Goal: Task Accomplishment & Management: Complete application form

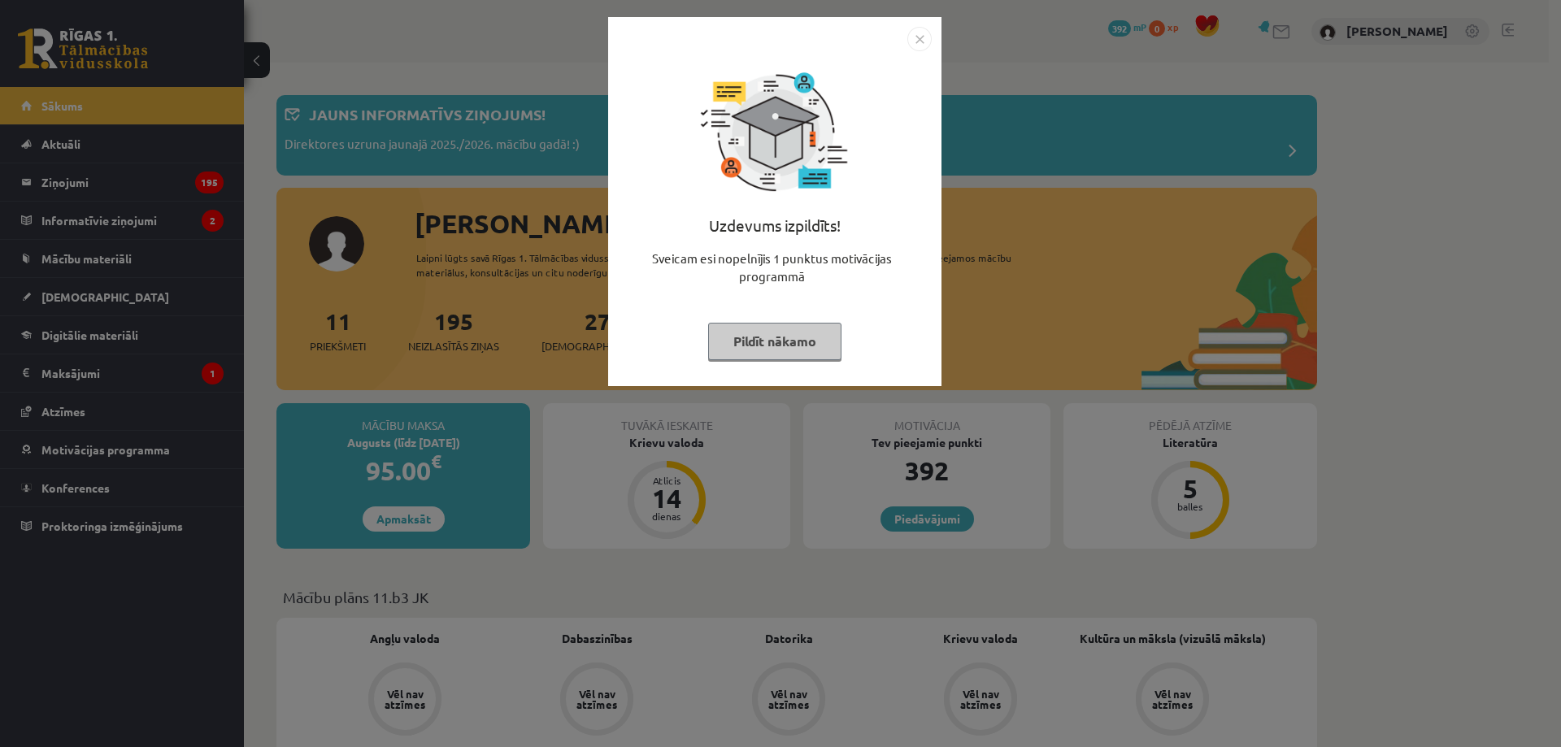
click at [909, 46] on img "Close" at bounding box center [919, 39] width 24 height 24
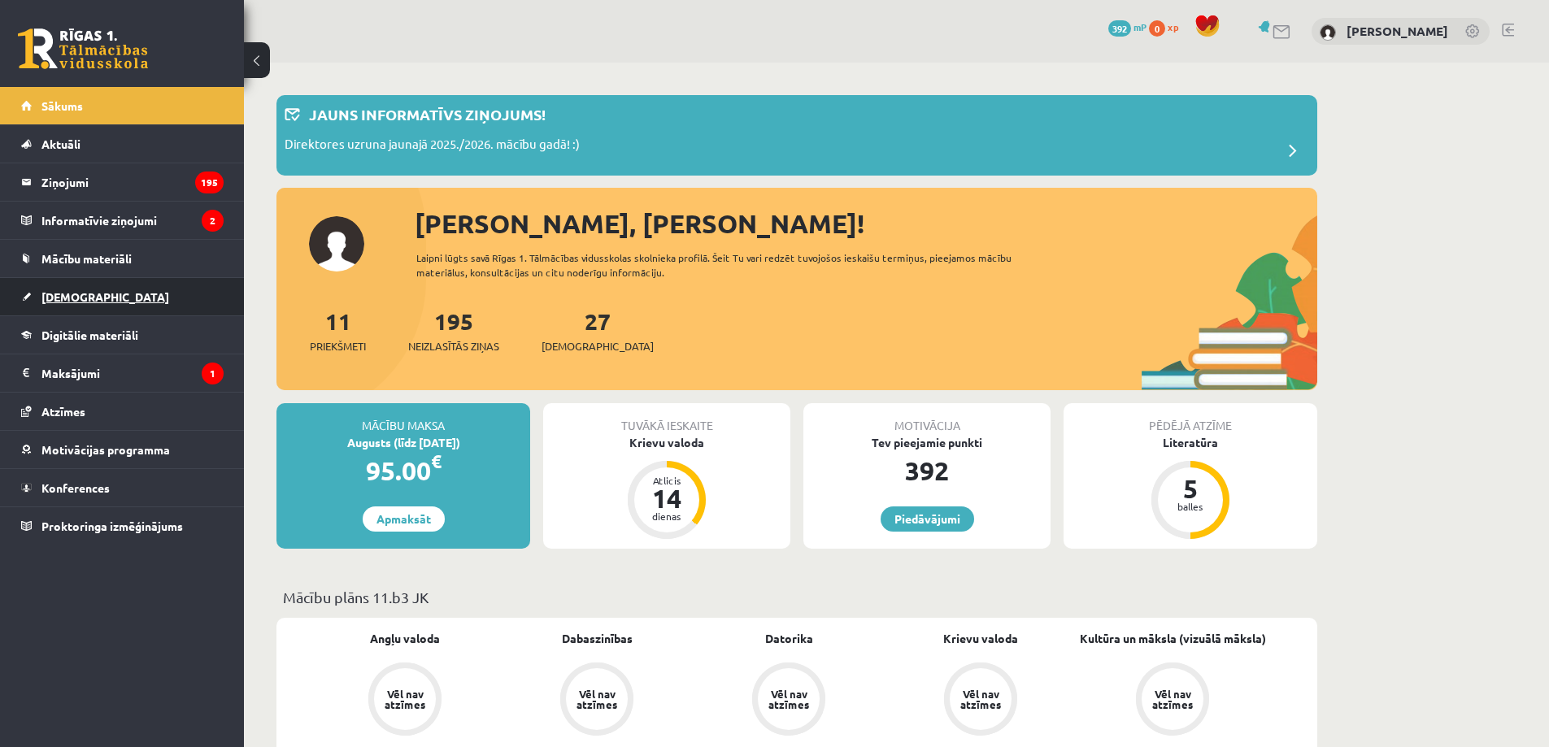
click at [71, 297] on span "[DEMOGRAPHIC_DATA]" at bounding box center [105, 296] width 128 height 15
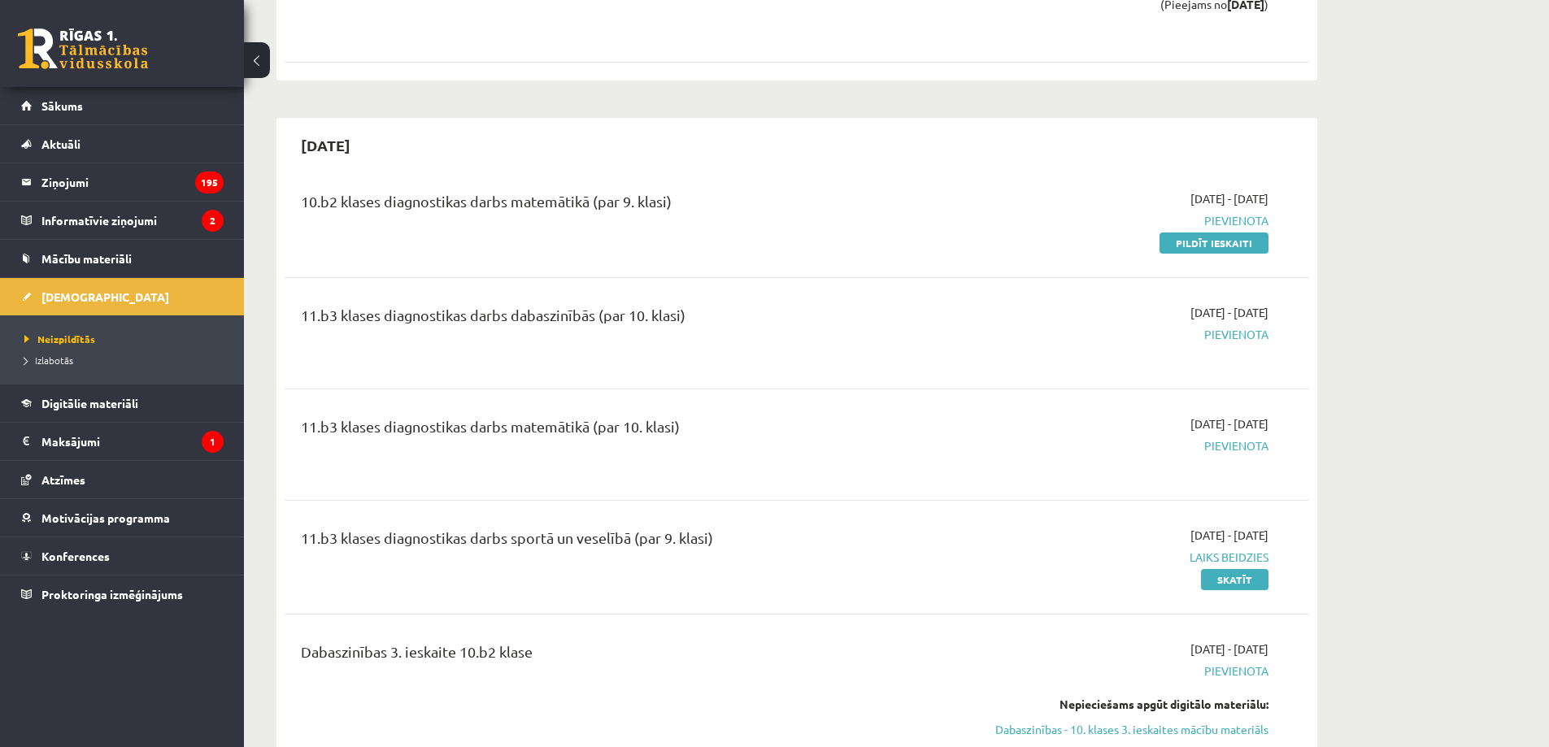
scroll to position [1328, 0]
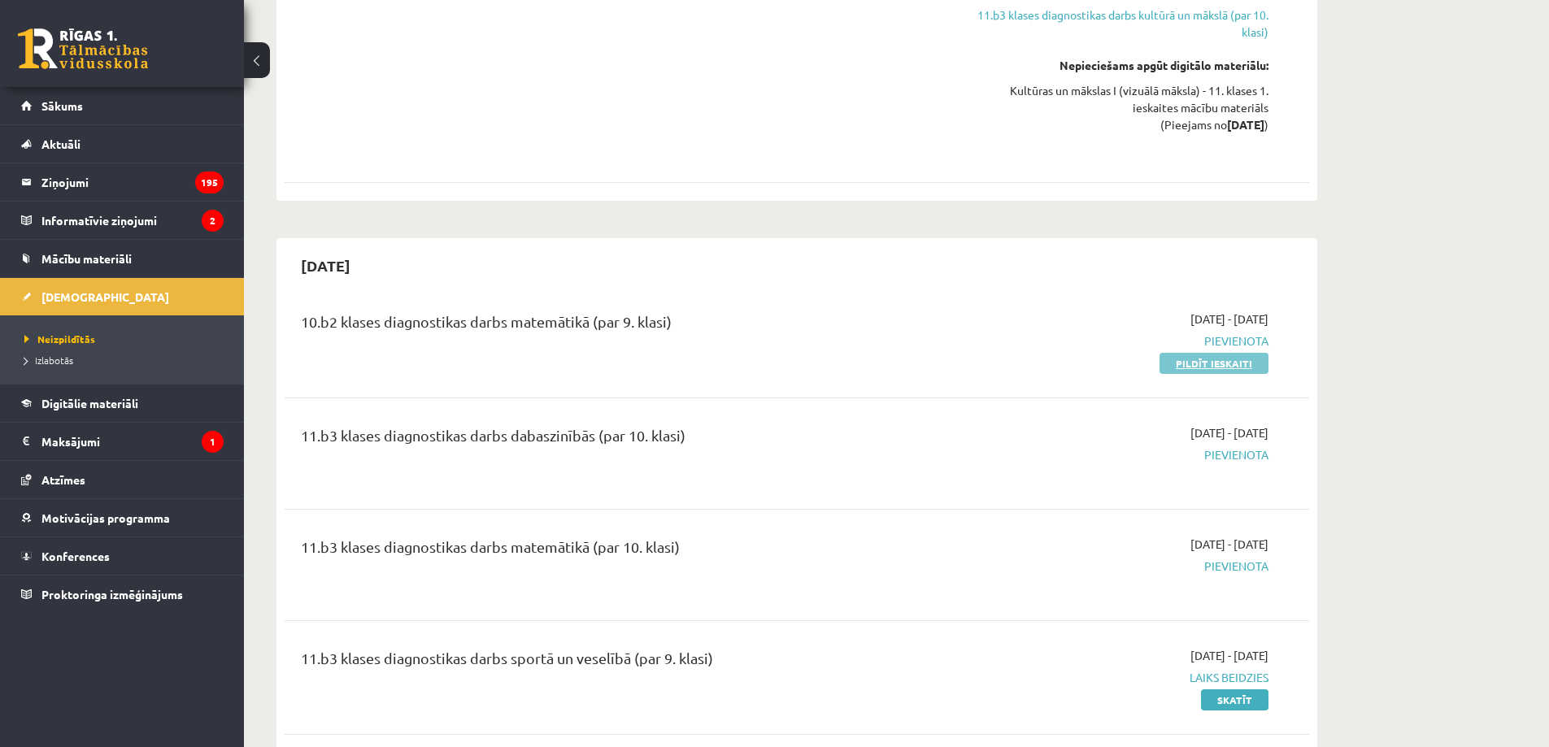
click at [1197, 367] on link "Pildīt ieskaiti" at bounding box center [1213, 363] width 109 height 21
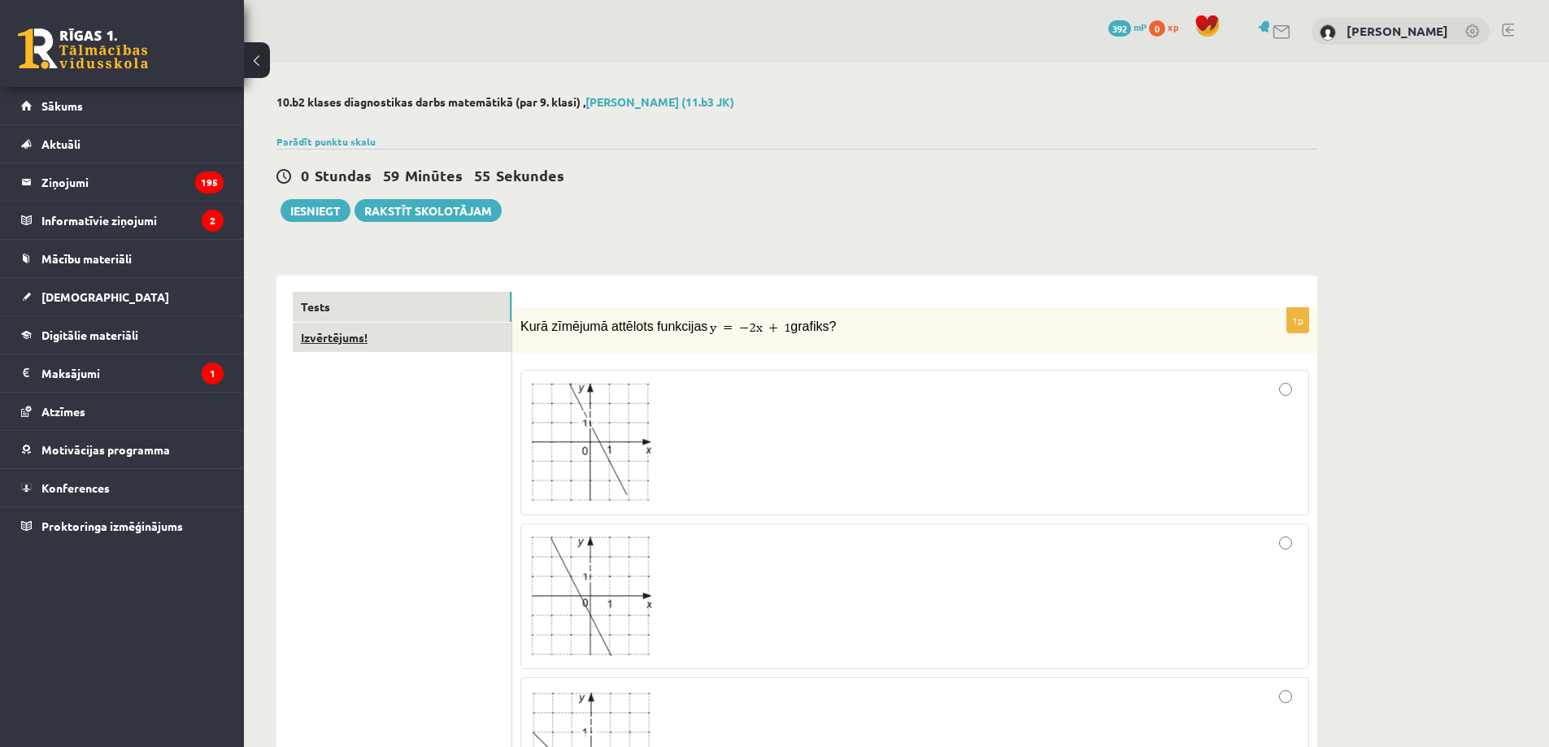
click at [451, 350] on link "Izvērtējums!" at bounding box center [402, 338] width 219 height 30
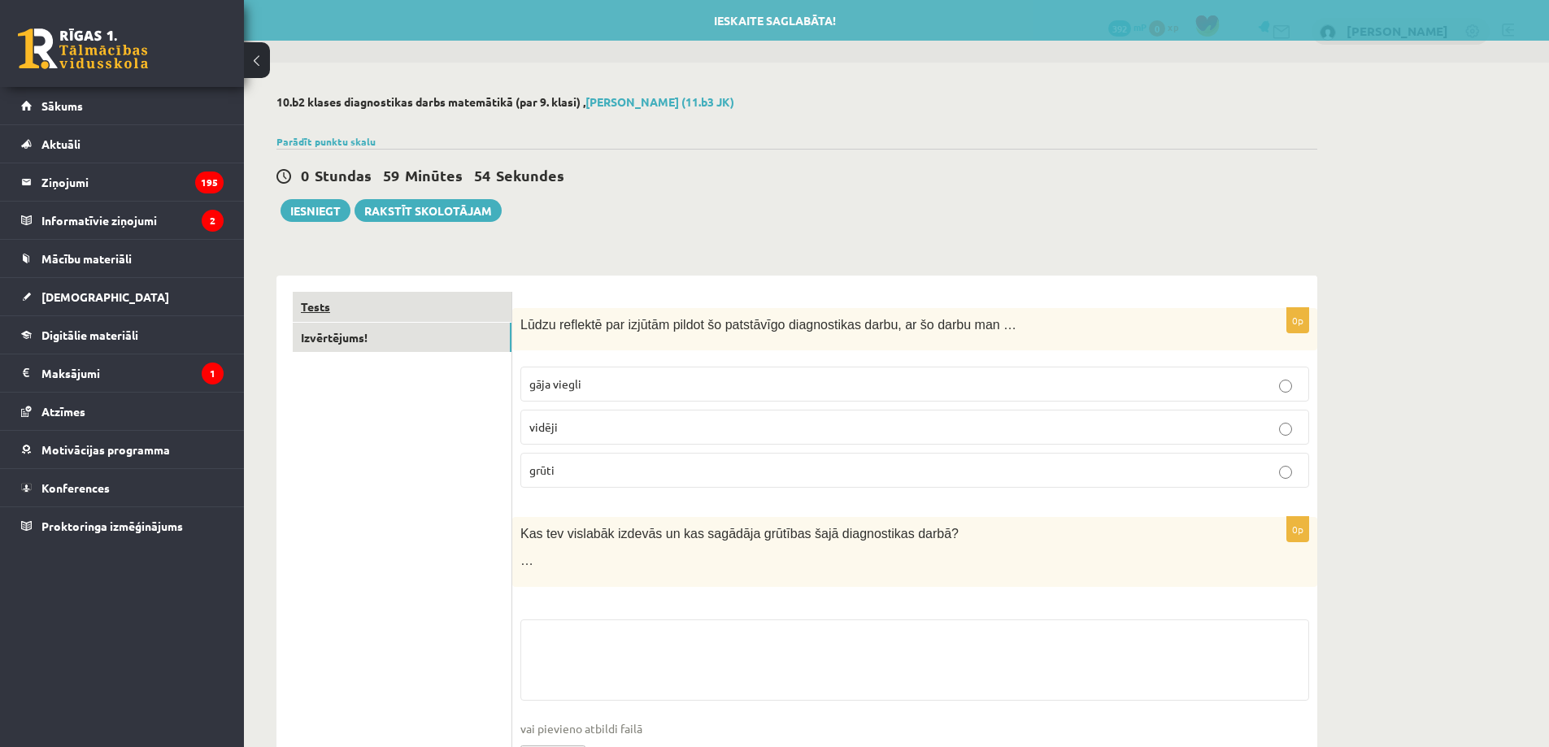
click at [457, 311] on link "Tests" at bounding box center [402, 307] width 219 height 30
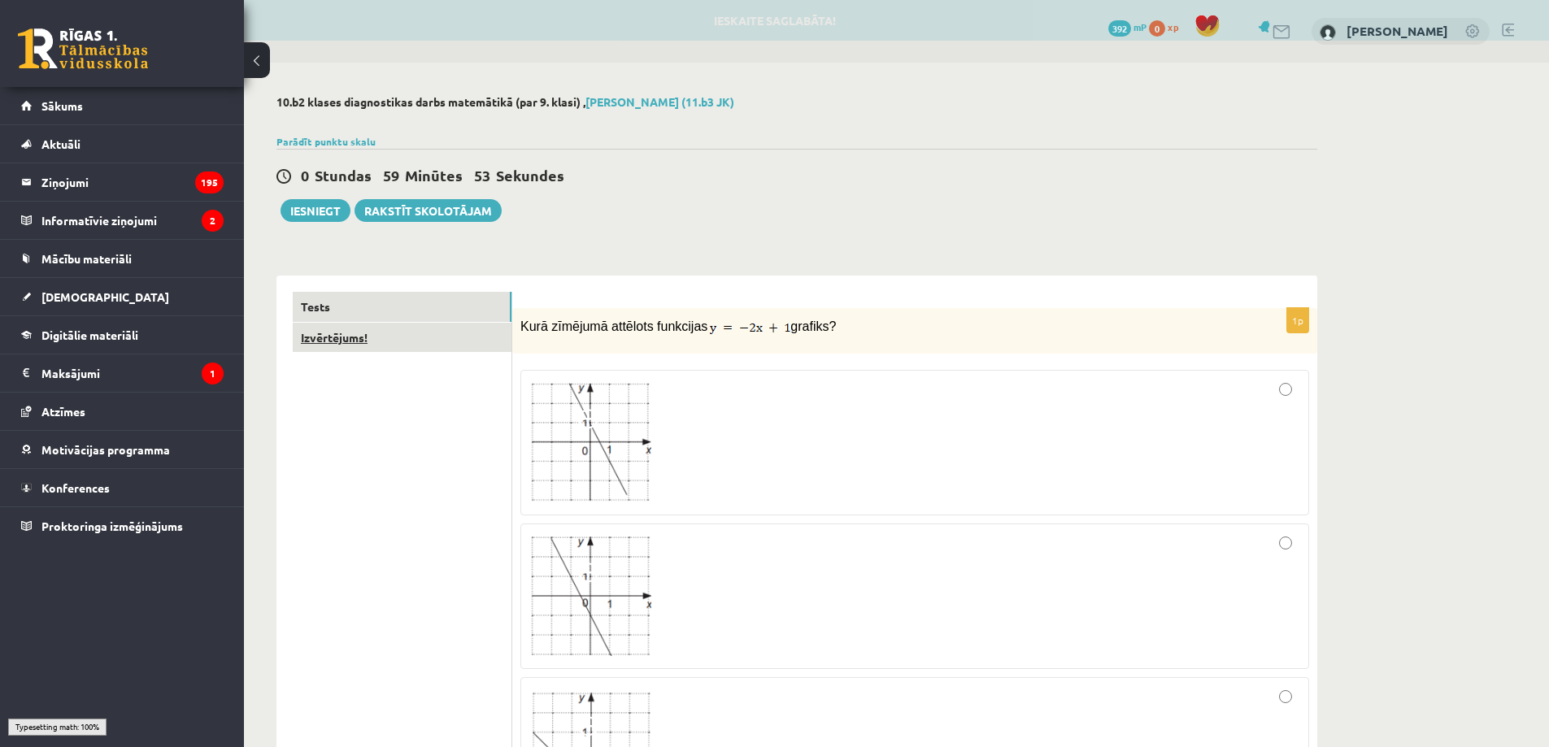
click at [423, 332] on link "Izvērtējums!" at bounding box center [402, 338] width 219 height 30
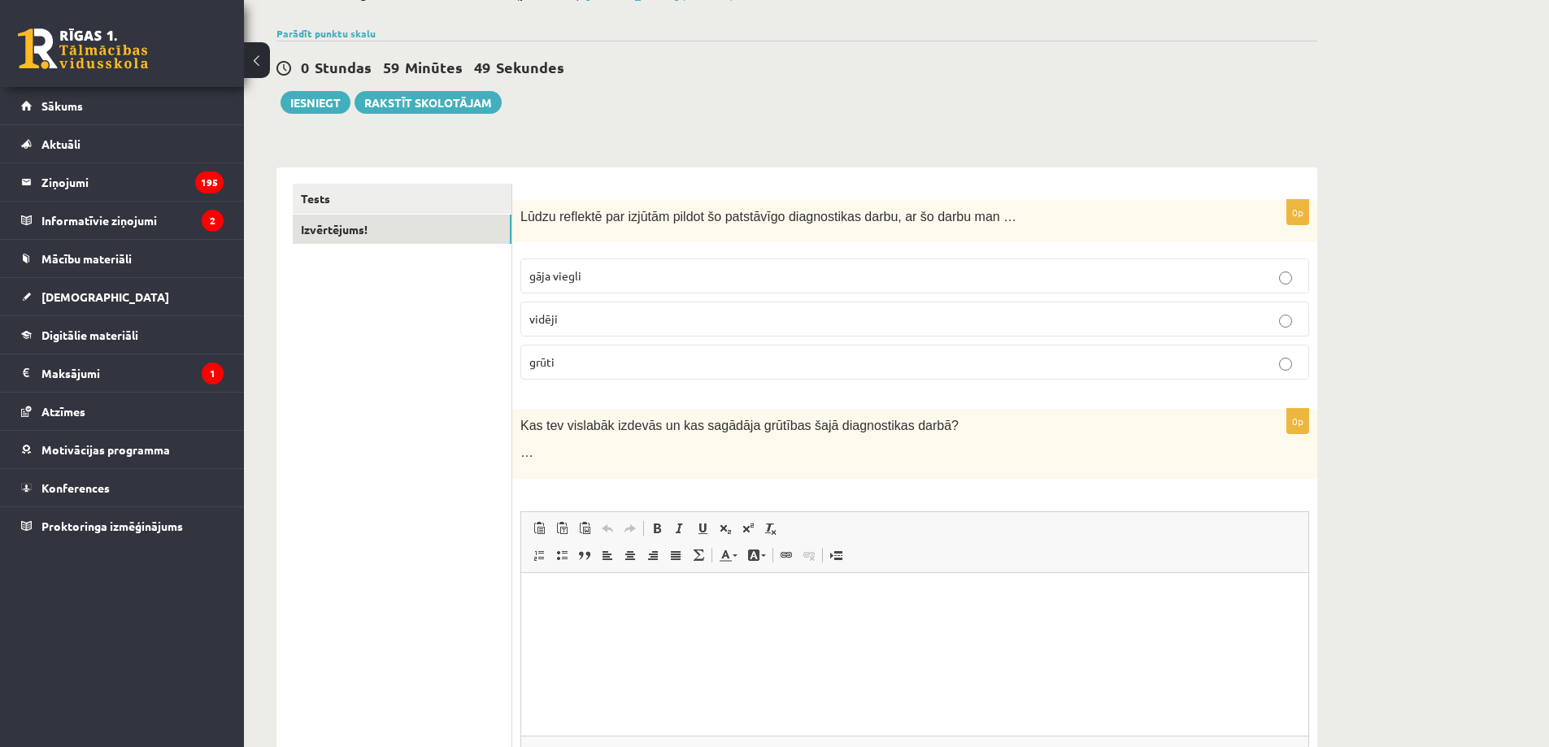
scroll to position [72, 0]
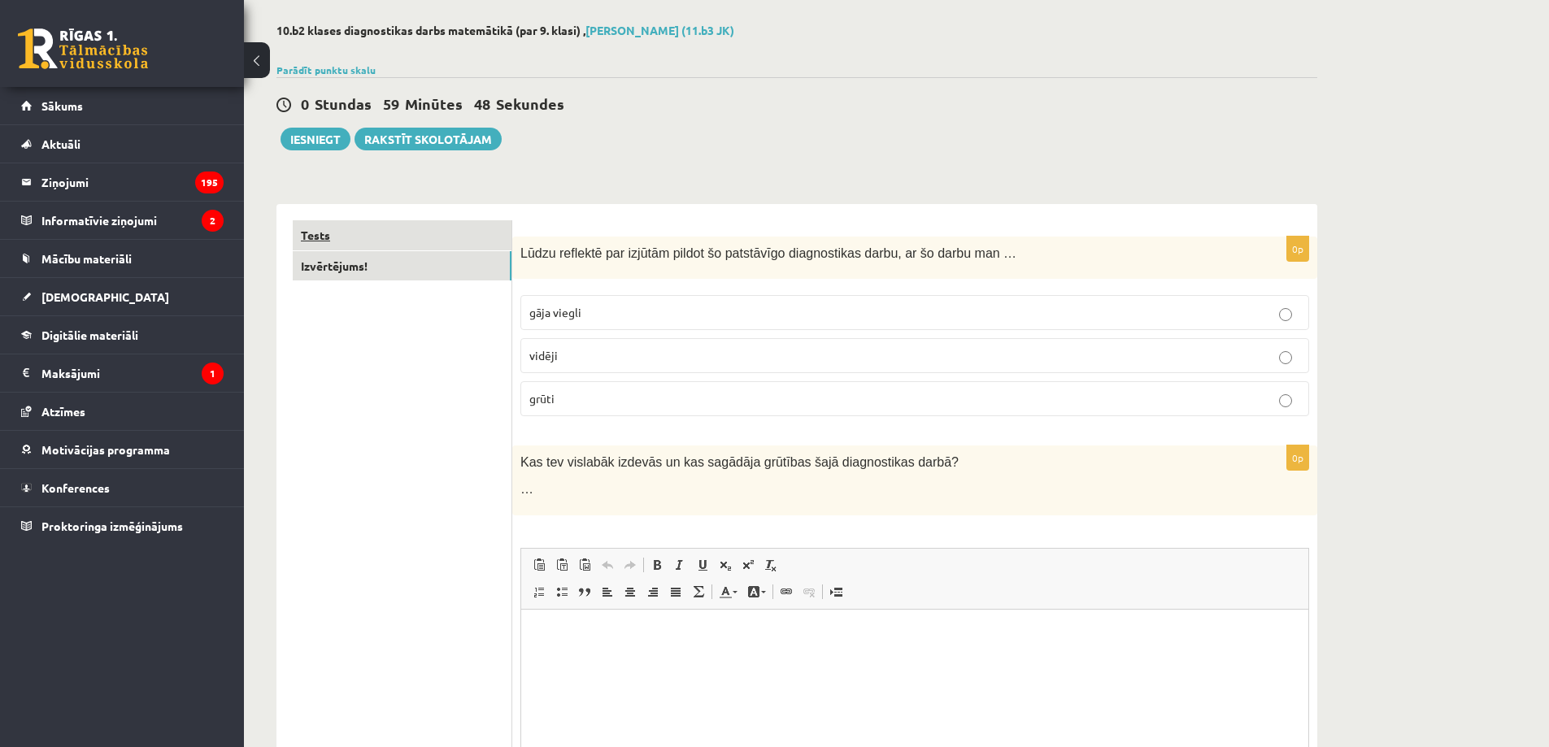
click at [424, 237] on link "Tests" at bounding box center [402, 235] width 219 height 30
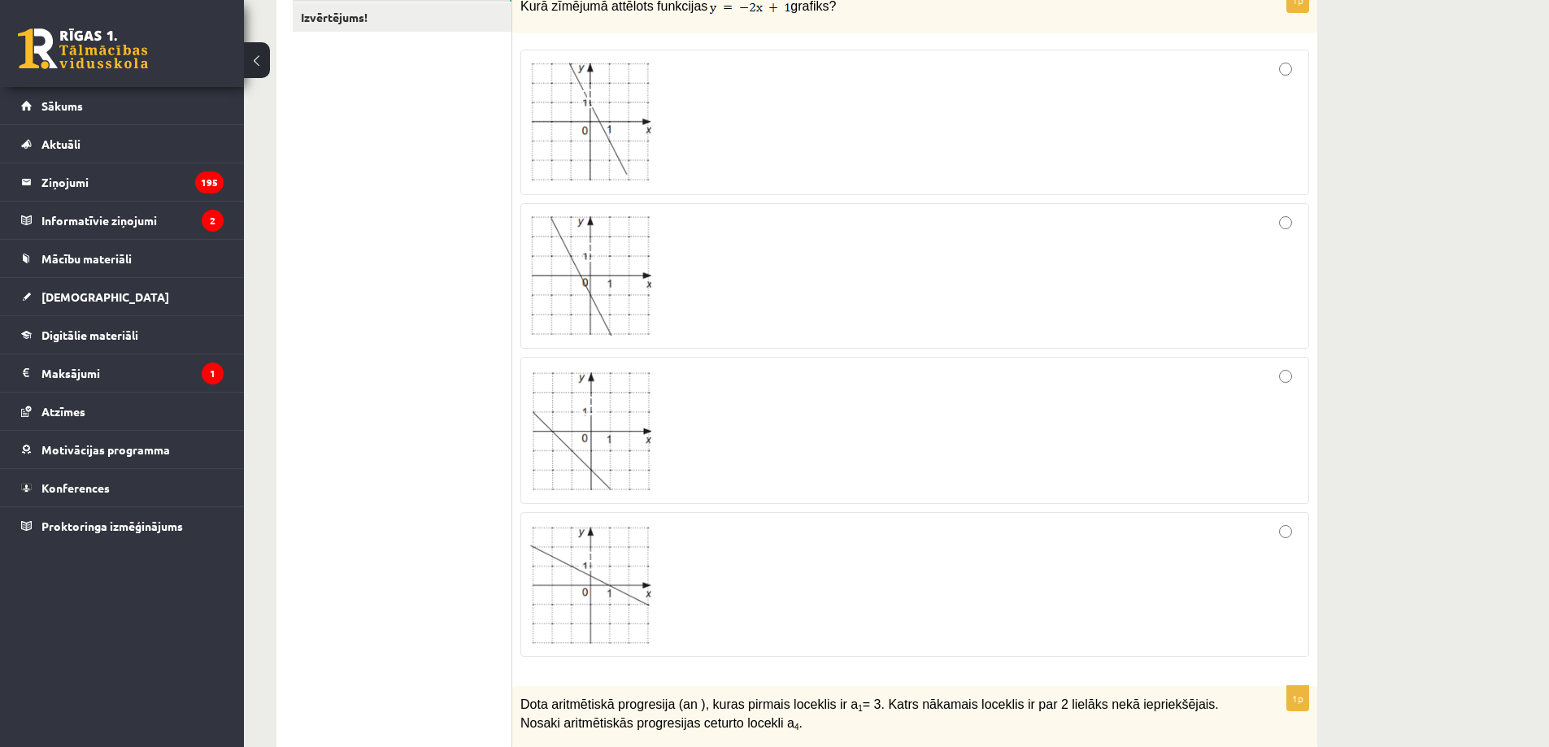
scroll to position [261, 0]
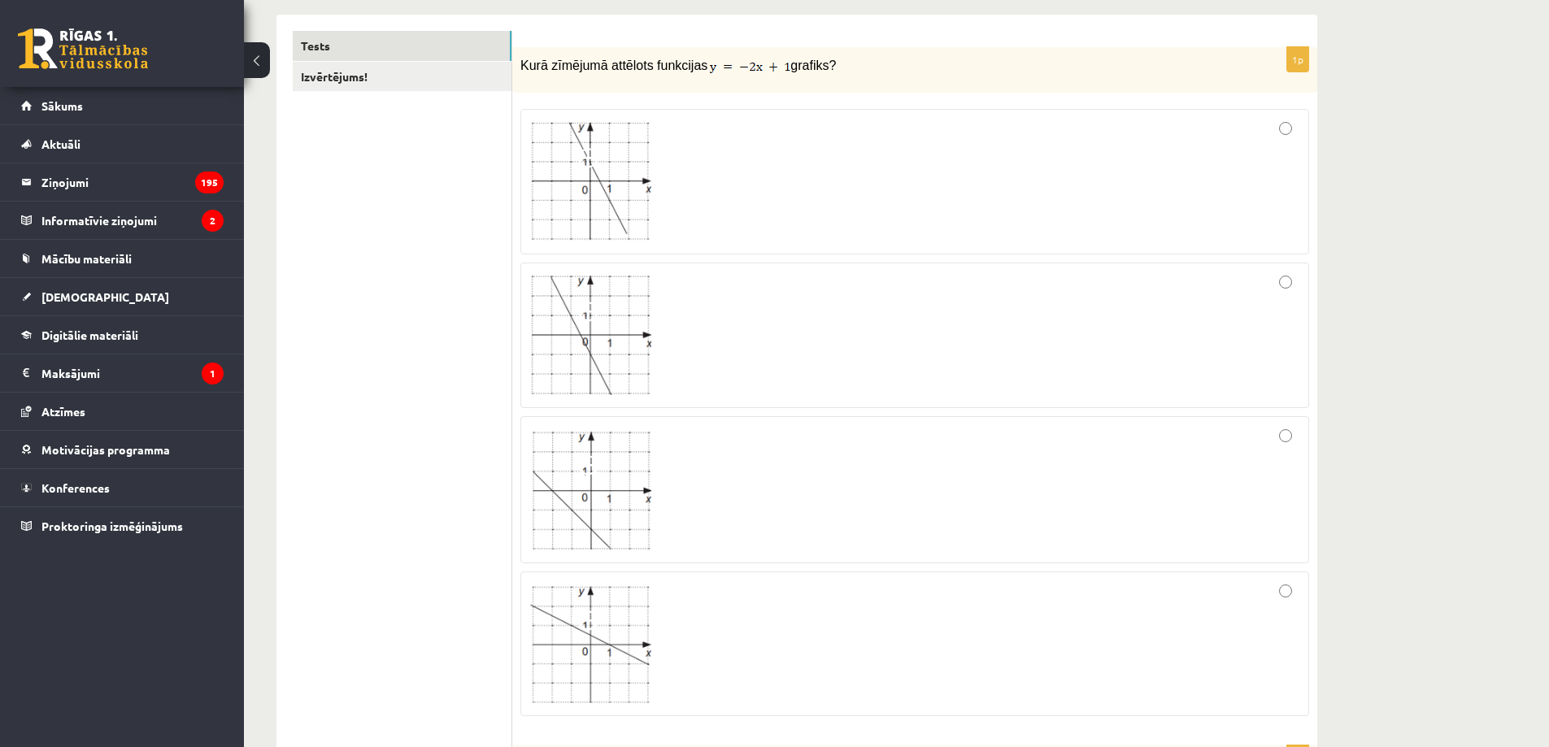
click at [754, 485] on div at bounding box center [914, 489] width 771 height 129
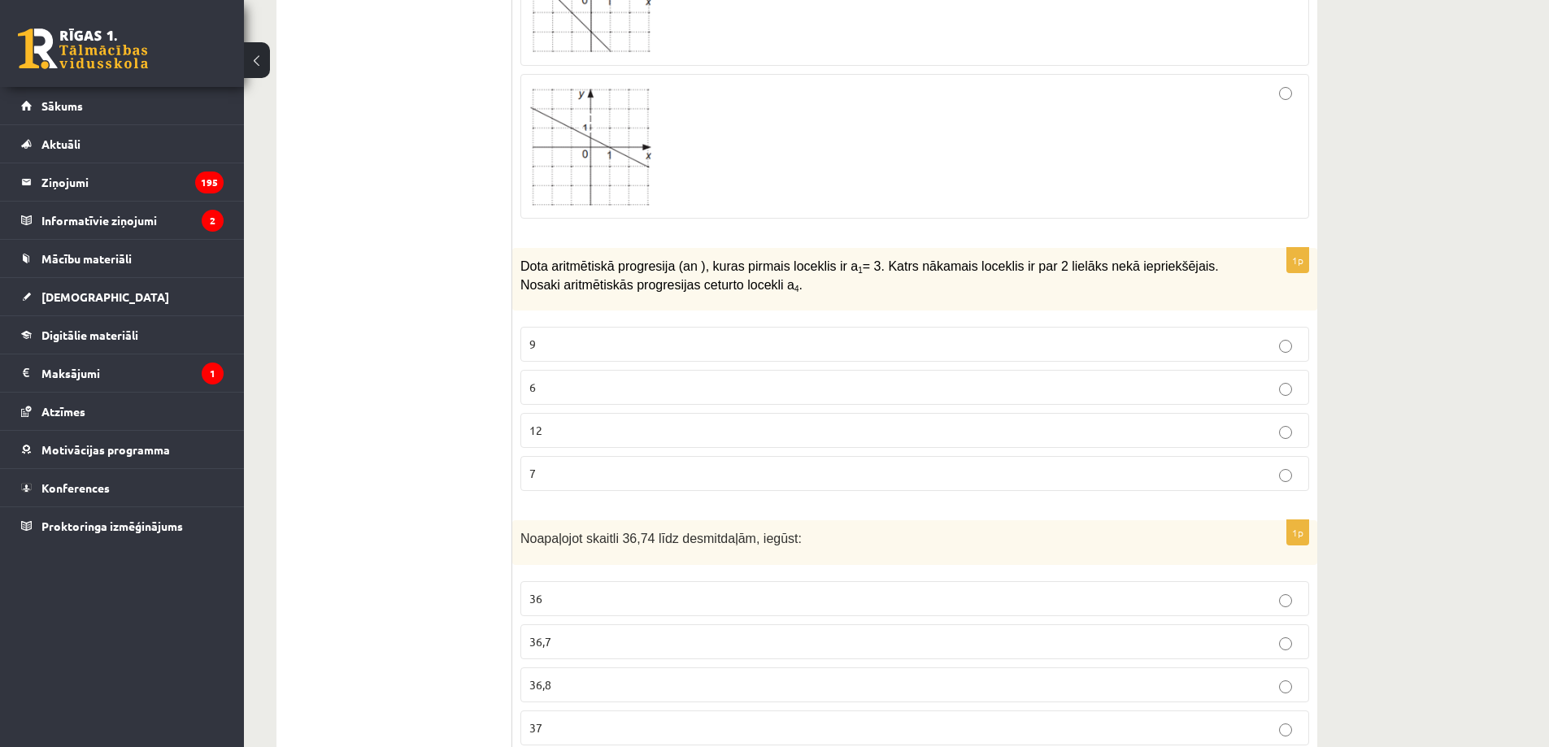
scroll to position [949, 0]
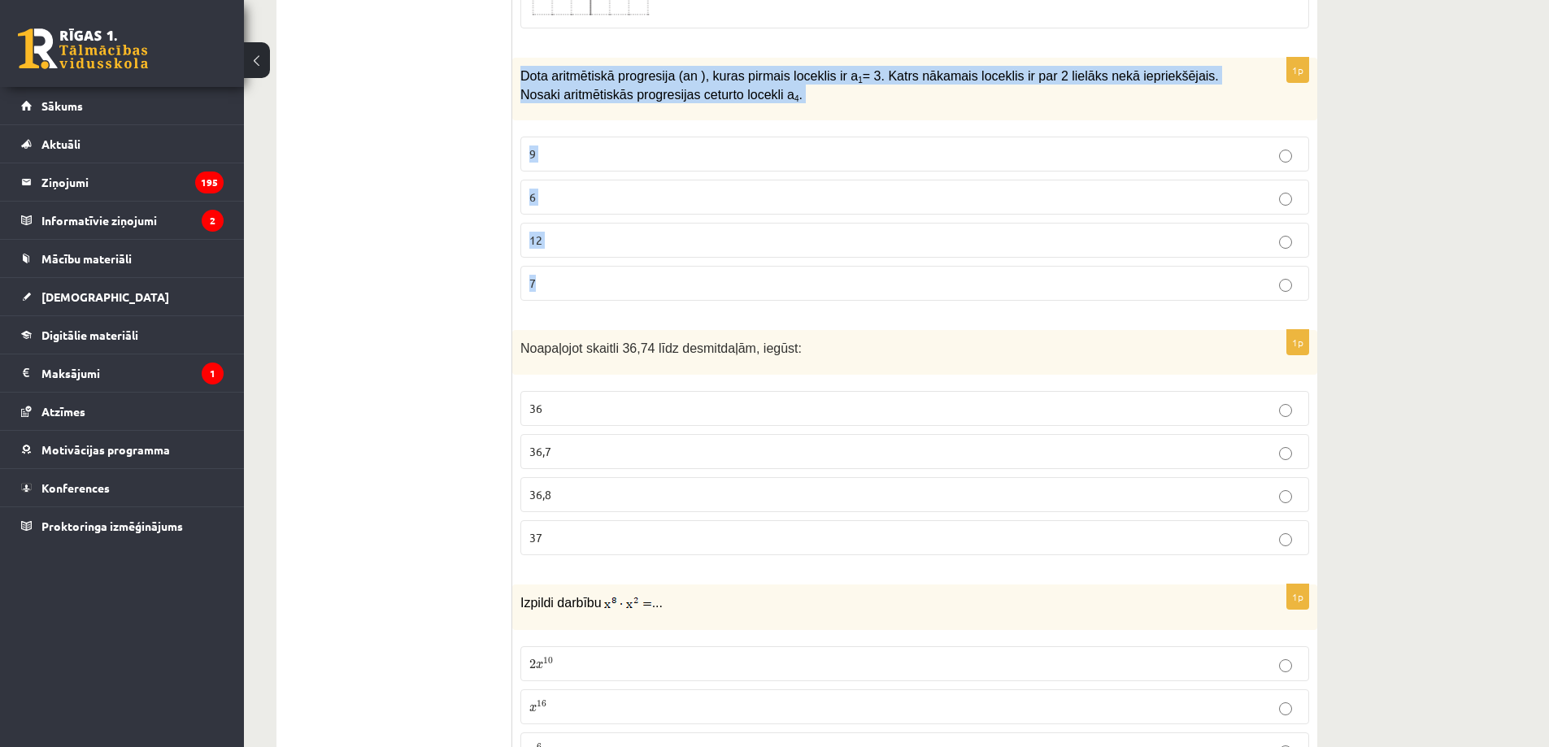
drag, startPoint x: 522, startPoint y: 76, endPoint x: 558, endPoint y: 280, distance: 206.4
click at [558, 280] on div "1p Dota aritmētiskā progresija (an ), kuras pirmais loceklis ir a 1 = 3. Katrs …" at bounding box center [914, 186] width 805 height 256
copy div "Dota aritmētiskā progresija (an ), kuras pirmais loceklis ir a 1 = 3. Katrs nāk…"
click at [624, 205] on p "6" at bounding box center [914, 197] width 771 height 17
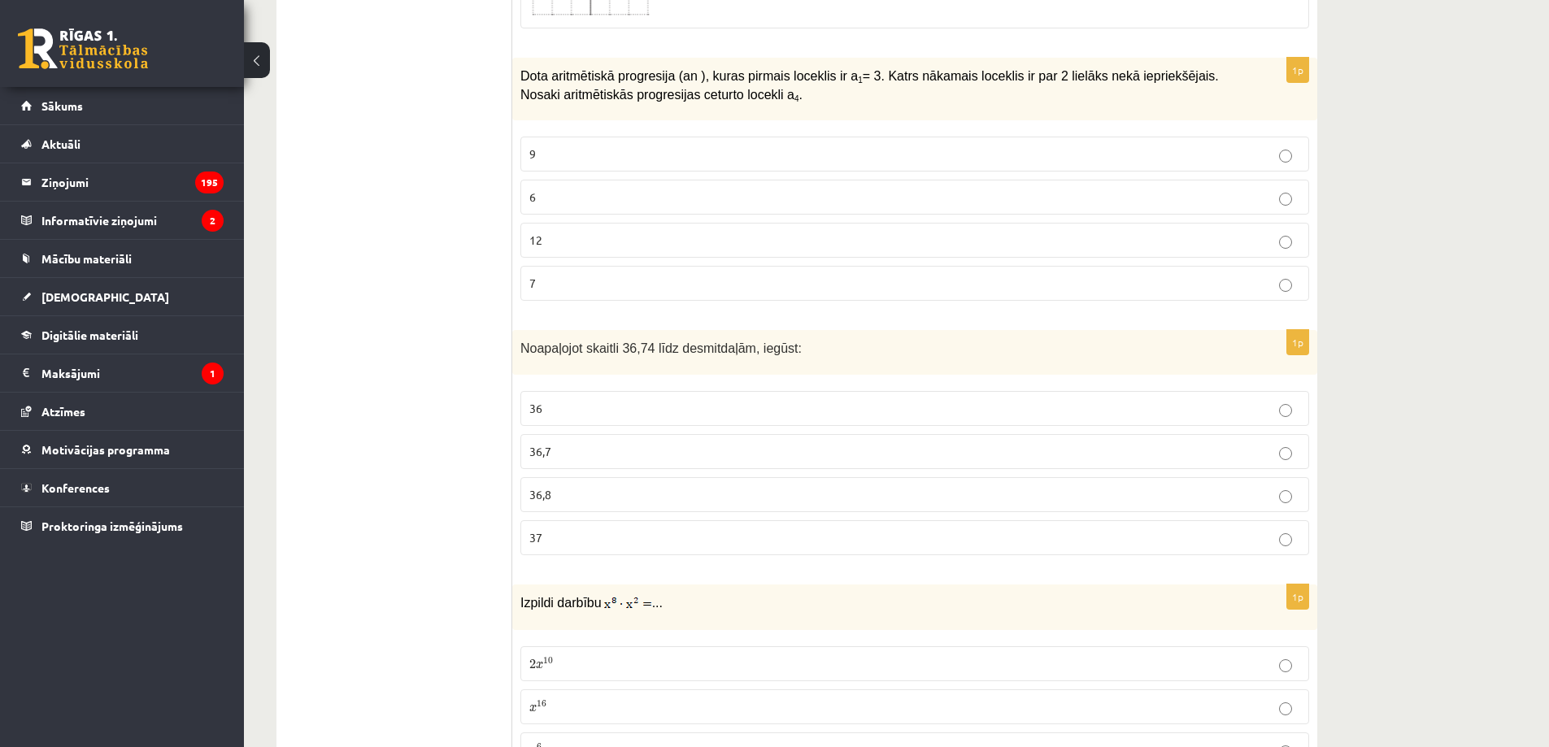
click at [617, 154] on p "9" at bounding box center [914, 154] width 771 height 17
drag, startPoint x: 523, startPoint y: 349, endPoint x: 566, endPoint y: 535, distance: 191.1
click at [566, 535] on div "1p Noapaļojot skaitli 36,74 līdz desmitdaļām, iegūst: 36 36,7 36,8 37" at bounding box center [914, 449] width 805 height 238
copy div "Noapaļojot skaitli 36,74 līdz desmitdaļām, iegūst: 36 36,7 36,8 37"
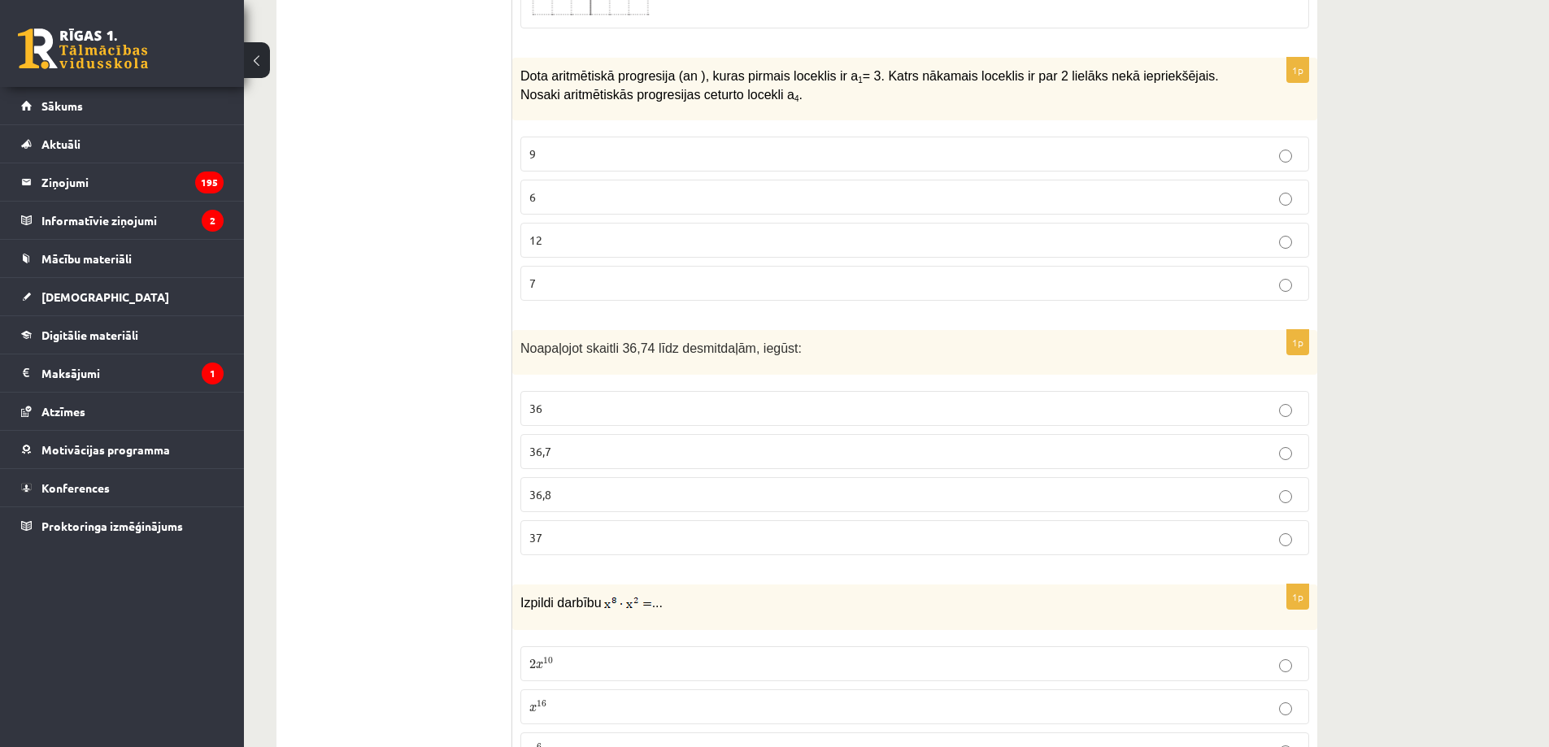
click at [628, 453] on p "36,7" at bounding box center [914, 451] width 771 height 17
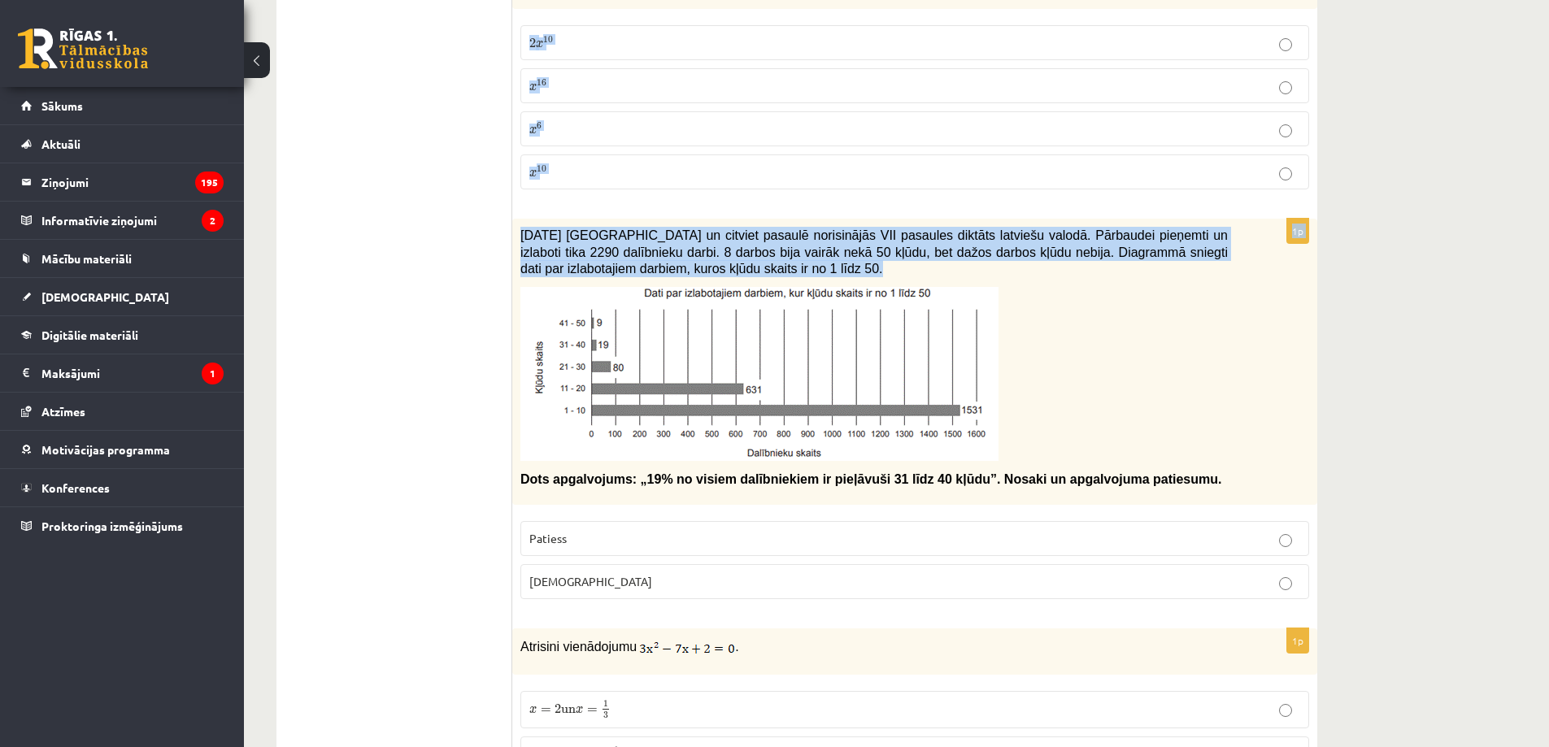
scroll to position [1328, 0]
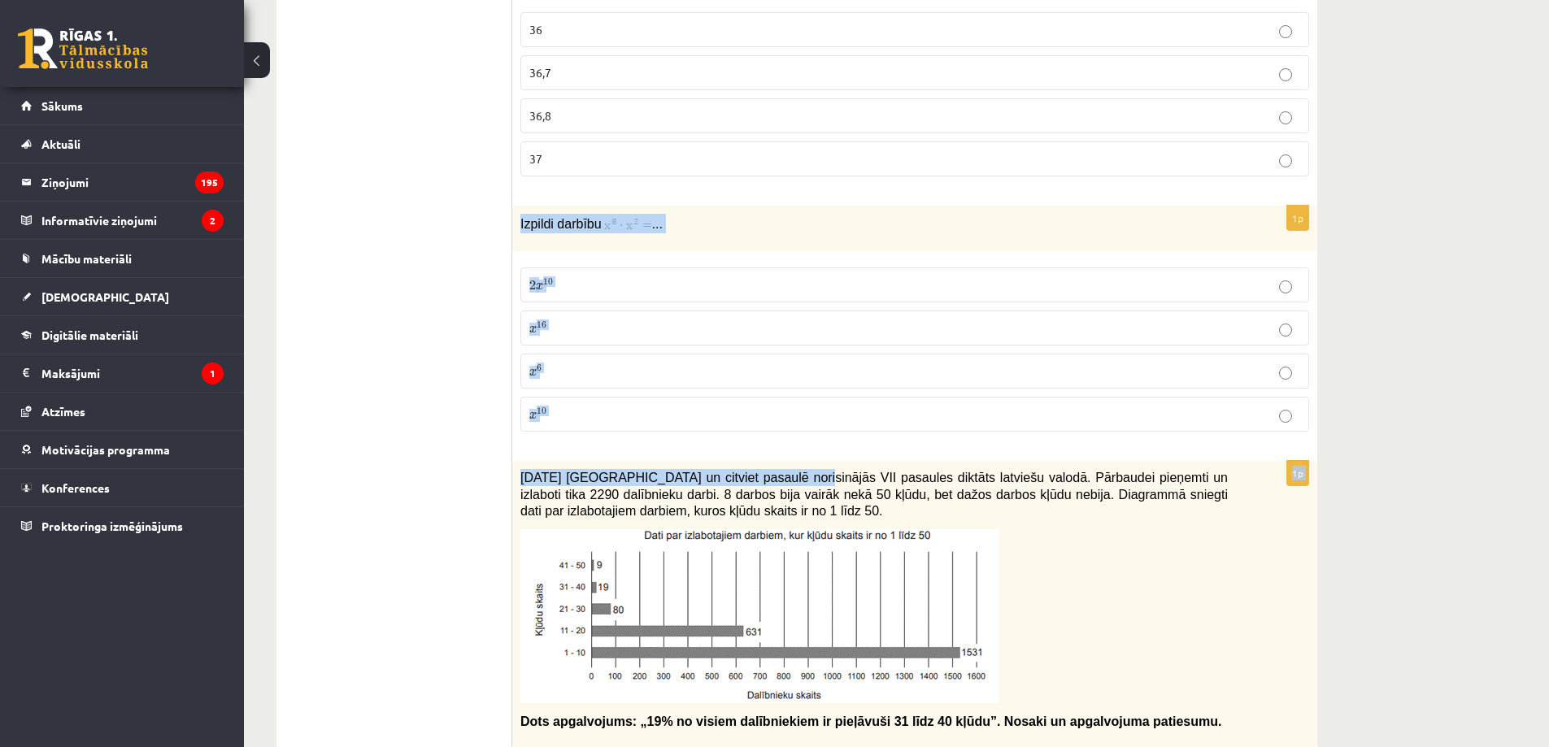
drag, startPoint x: 519, startPoint y: 411, endPoint x: 777, endPoint y: 474, distance: 265.2
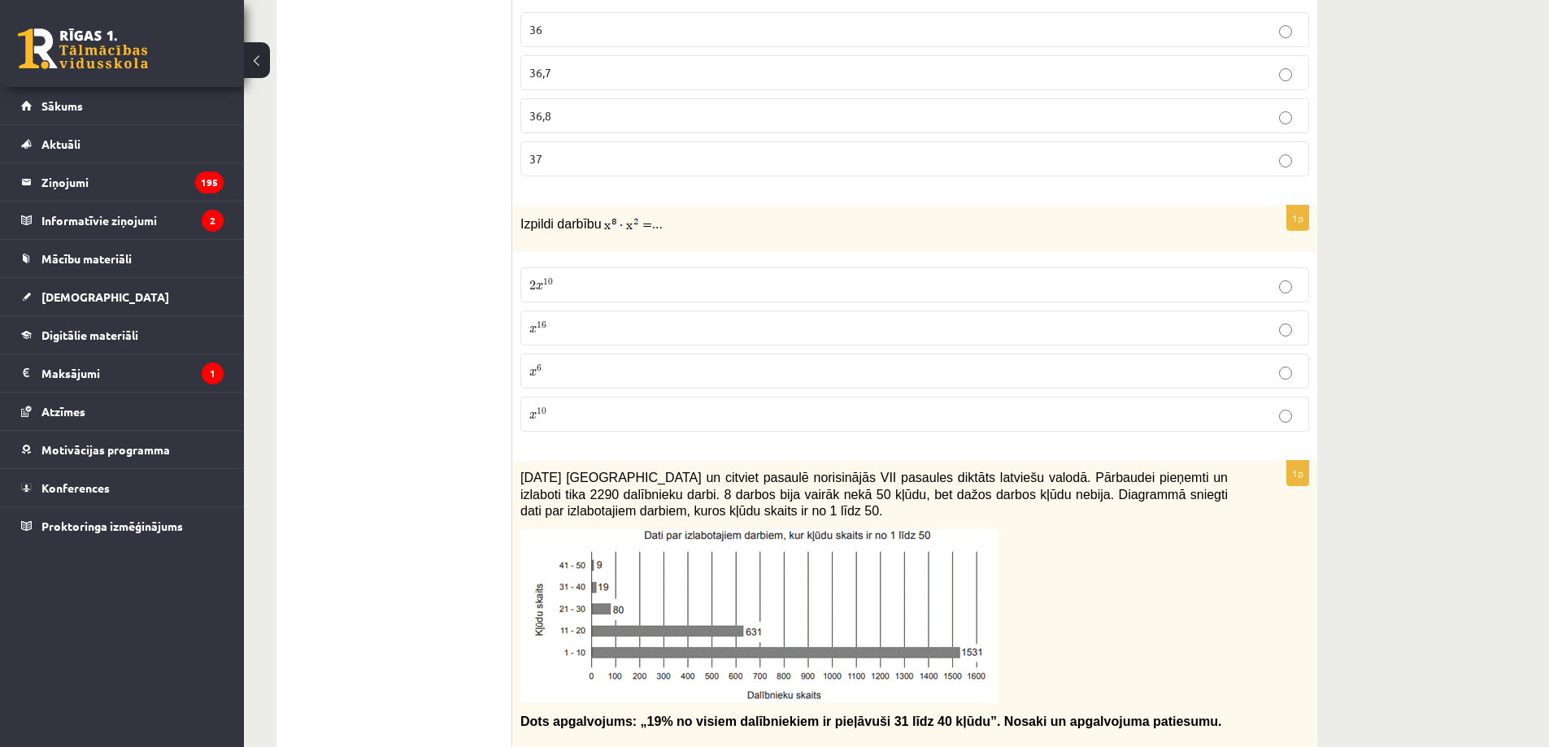
drag, startPoint x: 380, startPoint y: 162, endPoint x: 400, endPoint y: 174, distance: 23.0
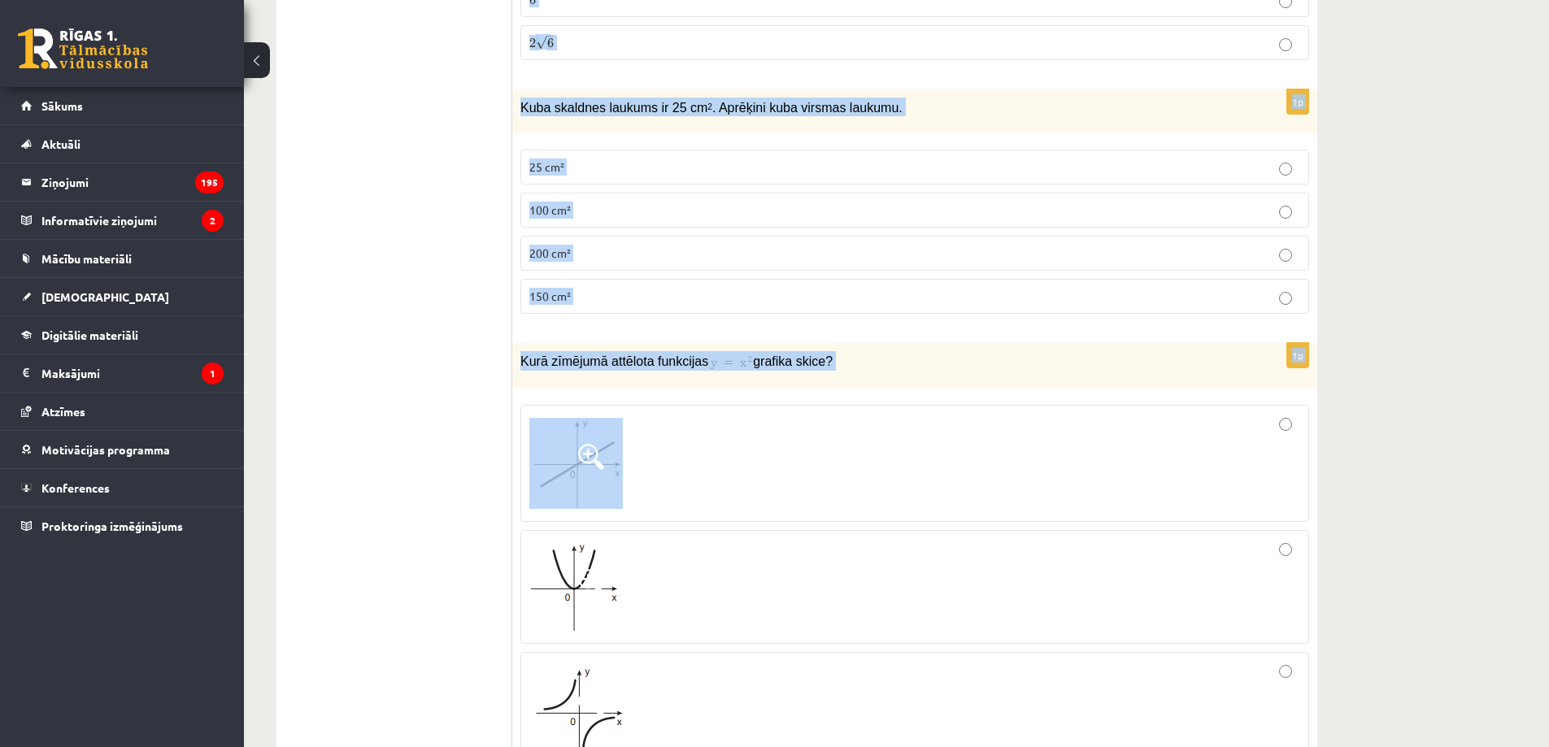
scroll to position [5691, 0]
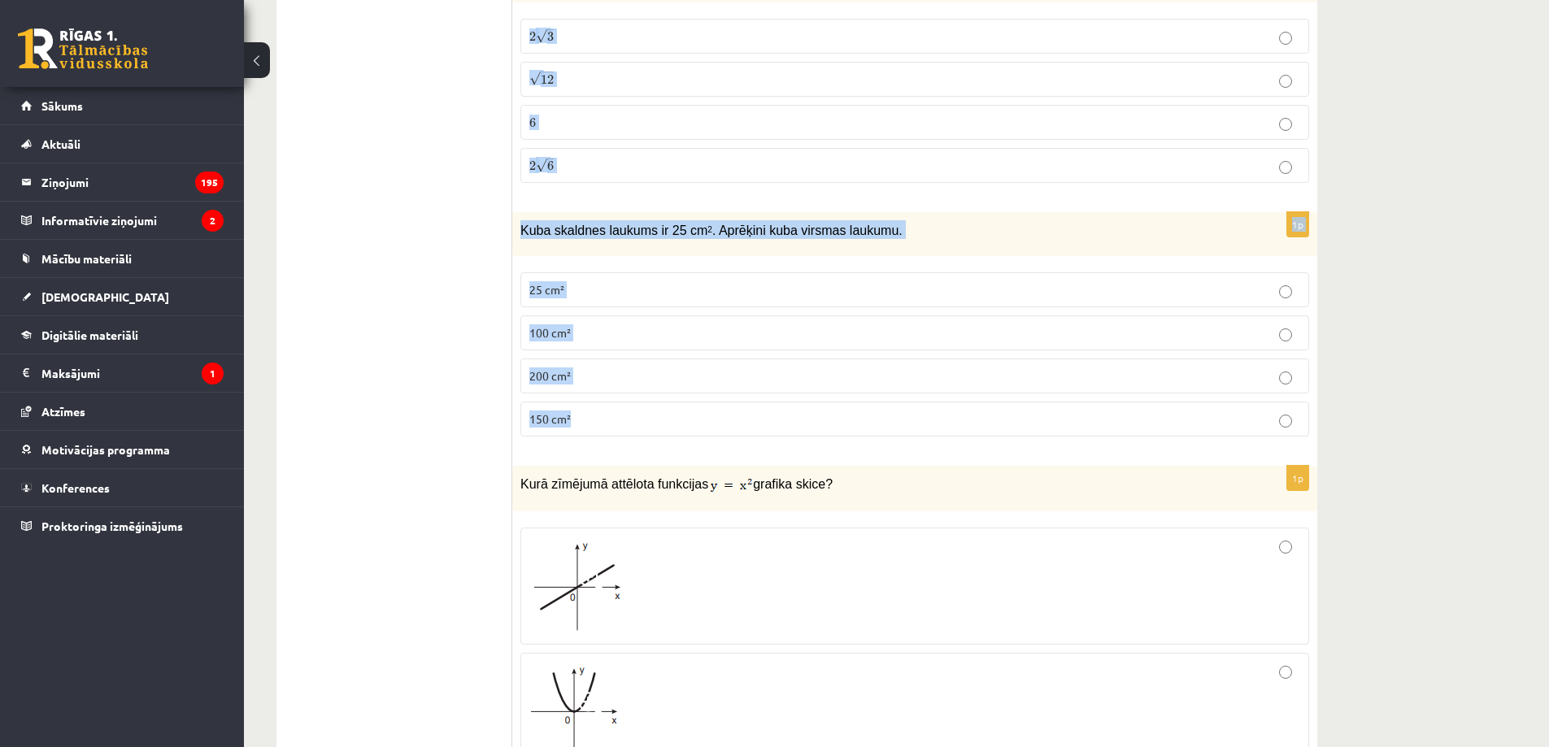
drag, startPoint x: 519, startPoint y: 222, endPoint x: 797, endPoint y: 416, distance: 338.5
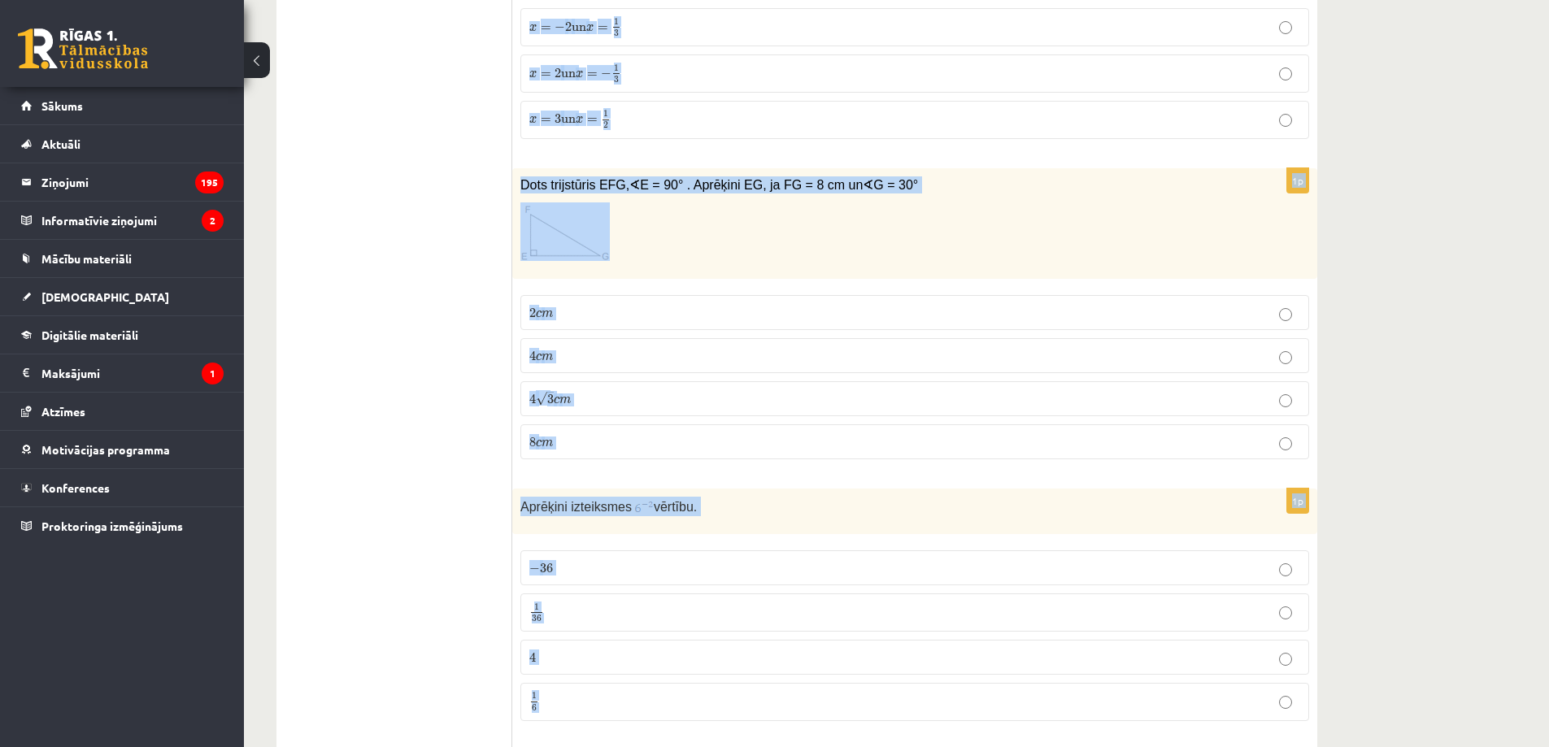
scroll to position [2276, 0]
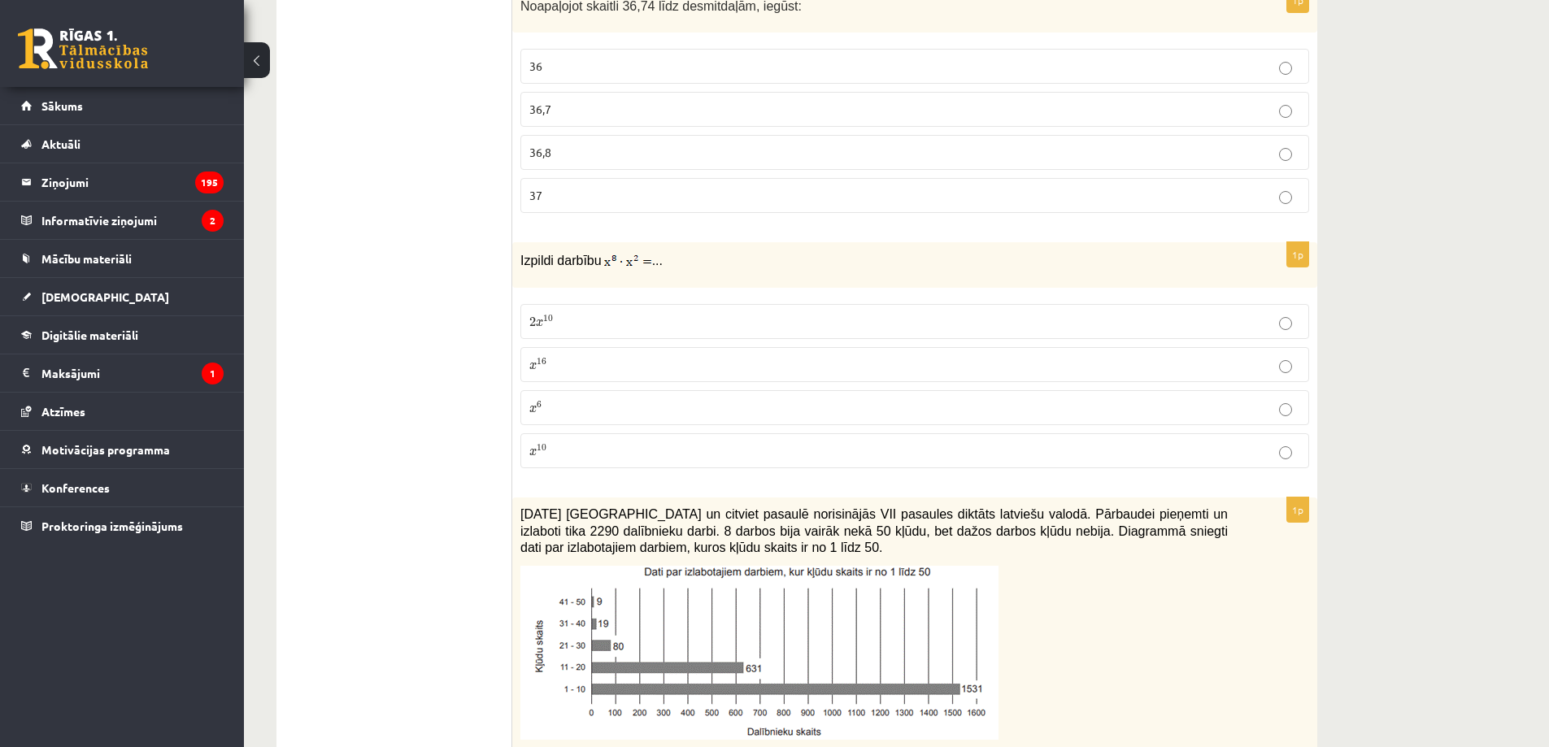
scroll to position [1328, 0]
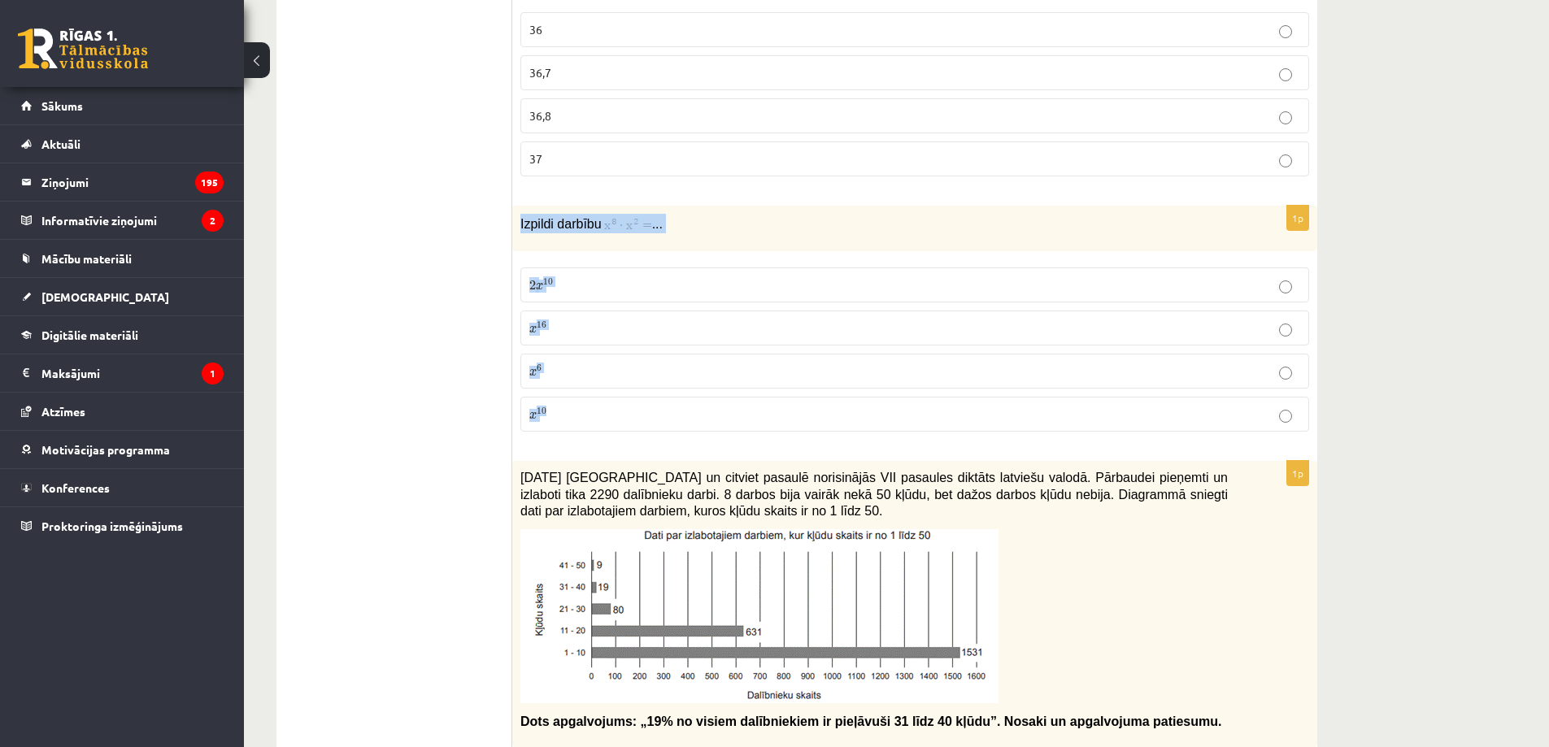
drag, startPoint x: 528, startPoint y: 232, endPoint x: 581, endPoint y: 411, distance: 187.3
click at [581, 411] on div "1p Izpildi darbību ... 2 x 10 2 x 10 x 16 x 16 x 6 x 6 x 10 x 10" at bounding box center [914, 325] width 805 height 239
copy div "Izpildi darbību ... 2 x 10 2 x 10 x 16 x 16 x 6 x 6 x 10"
drag, startPoint x: 619, startPoint y: 216, endPoint x: 609, endPoint y: 232, distance: 18.3
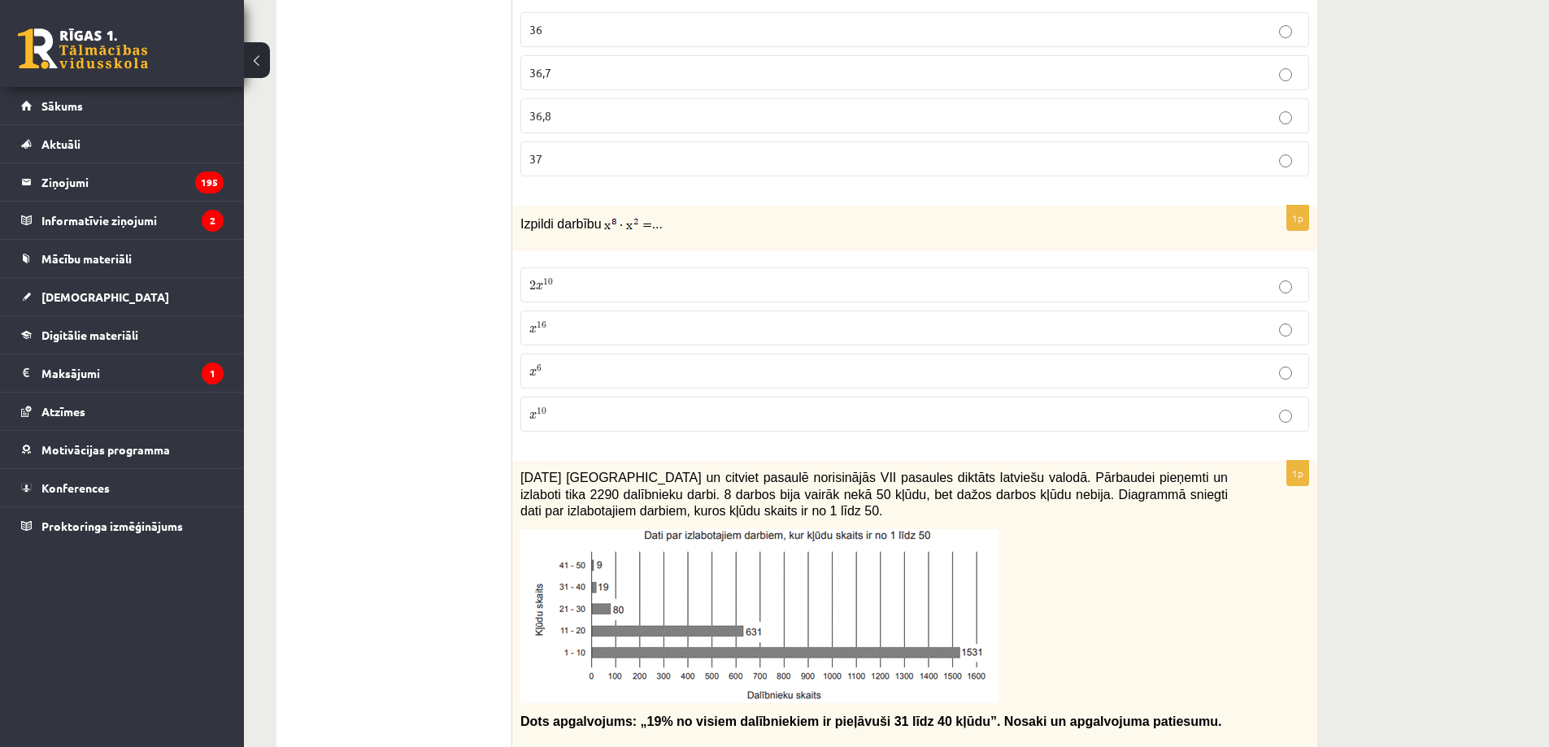
click at [609, 231] on span at bounding box center [628, 224] width 48 height 13
click at [658, 368] on p "x 6 x 6" at bounding box center [914, 371] width 771 height 17
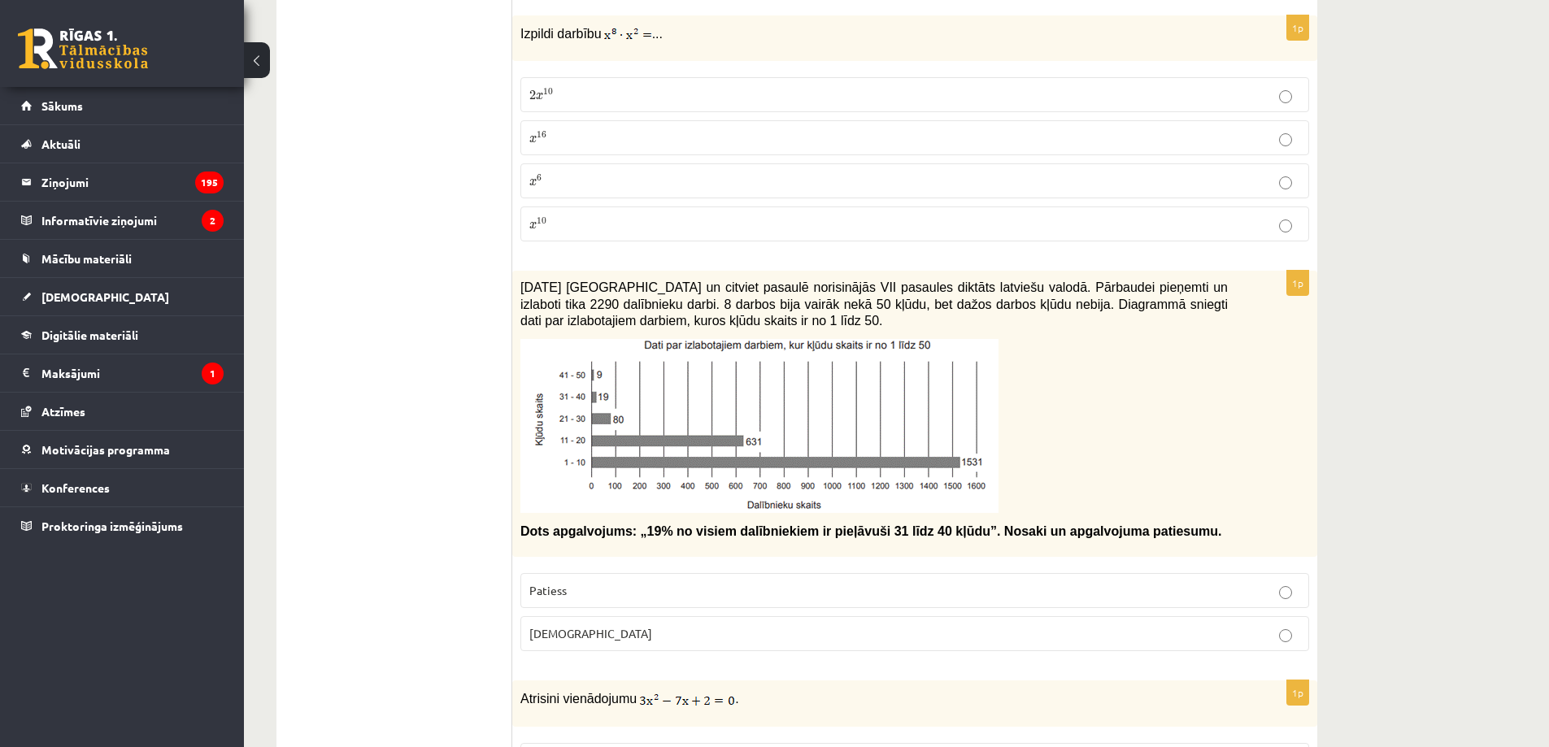
click at [662, 633] on p "Aplams" at bounding box center [914, 633] width 771 height 17
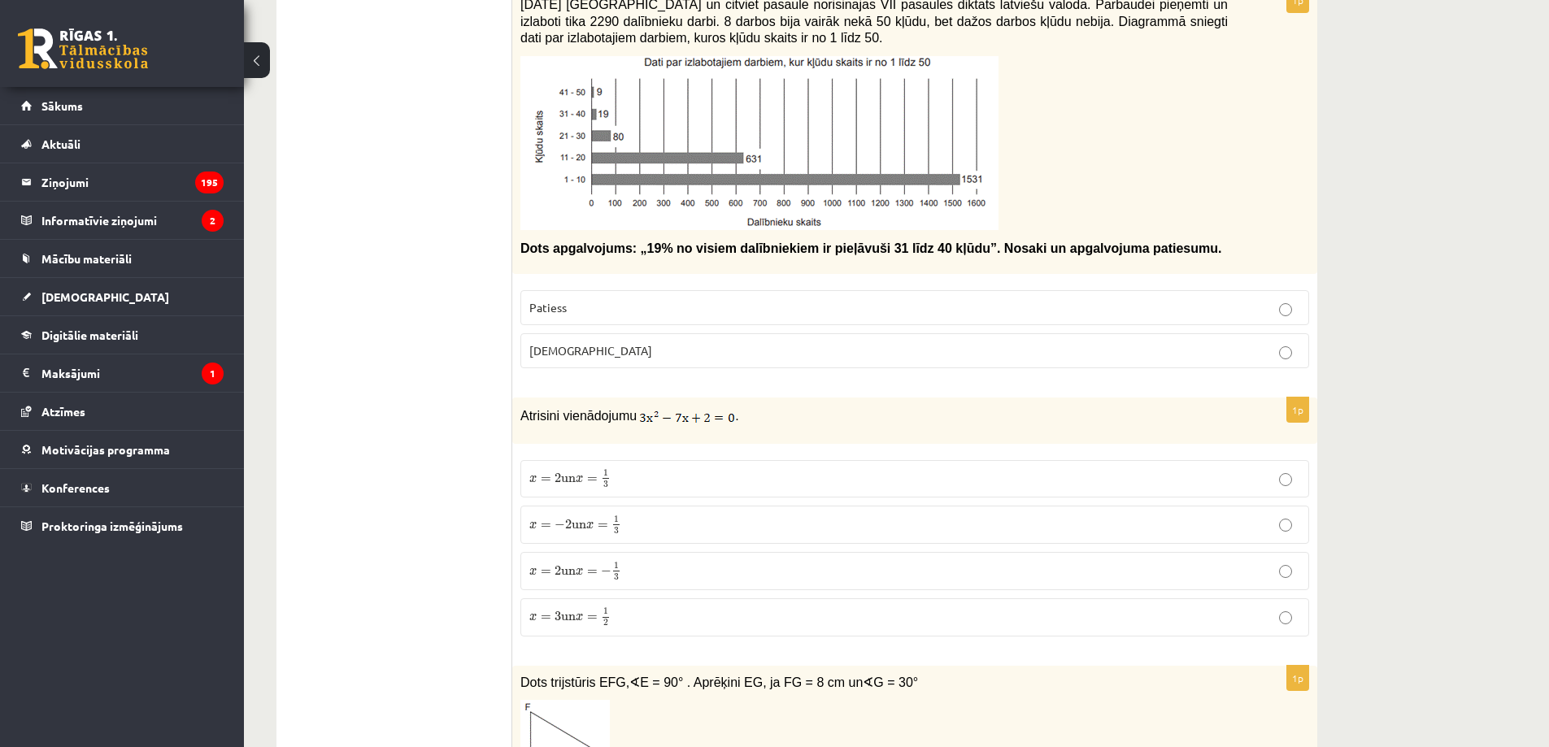
scroll to position [1897, 0]
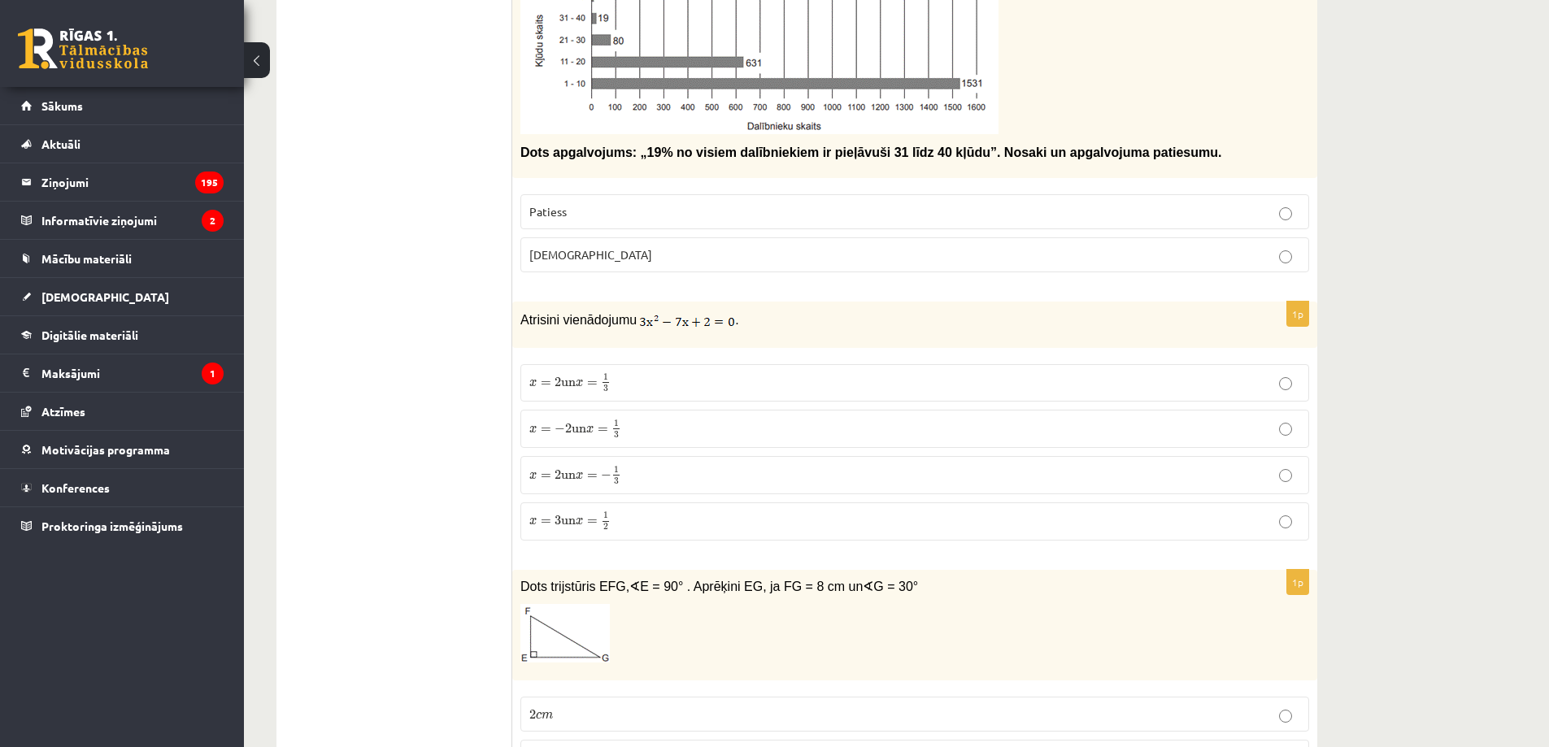
click at [629, 378] on p "x = 2 un x = 1 3 x = 2 un x = 1 3" at bounding box center [914, 383] width 771 height 20
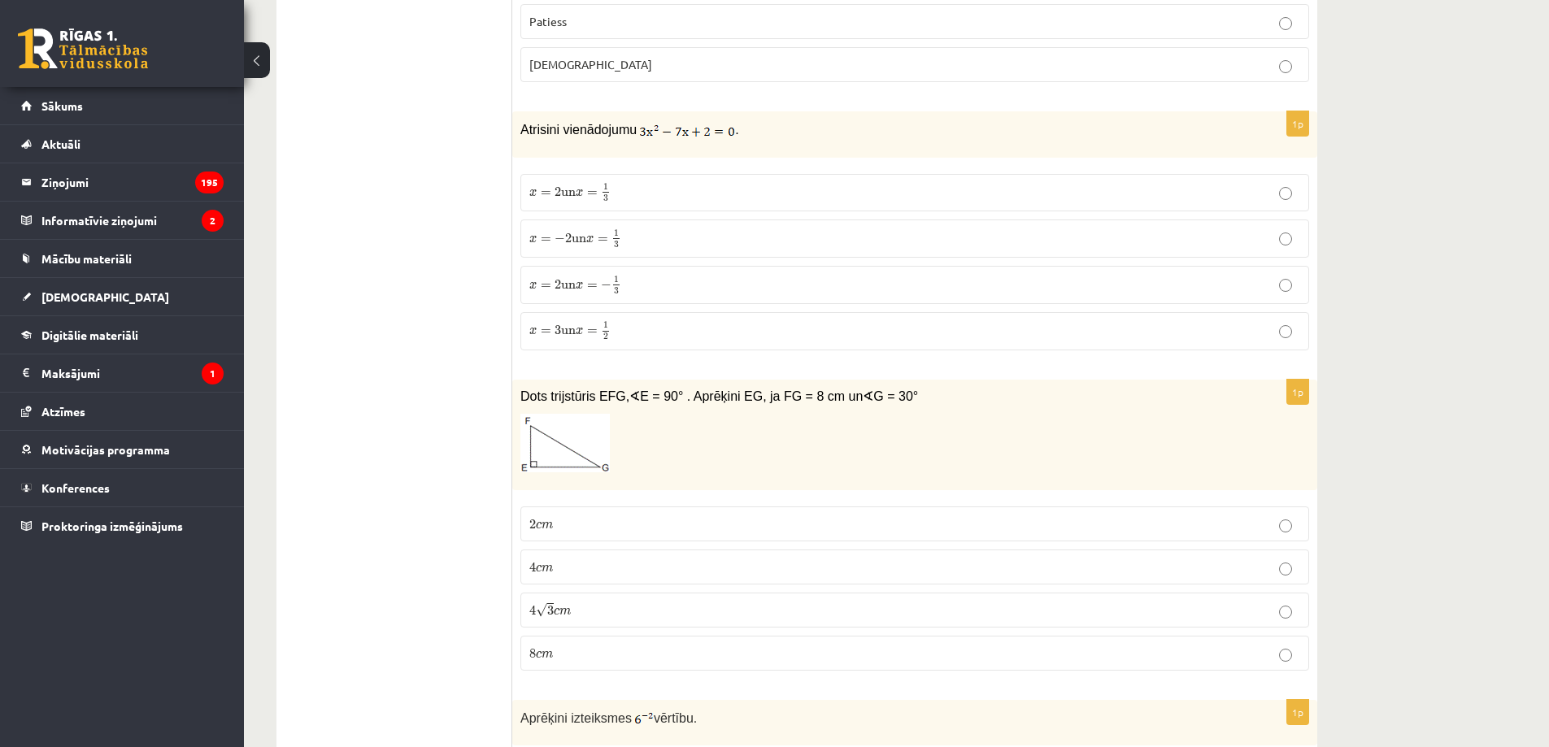
scroll to position [2276, 0]
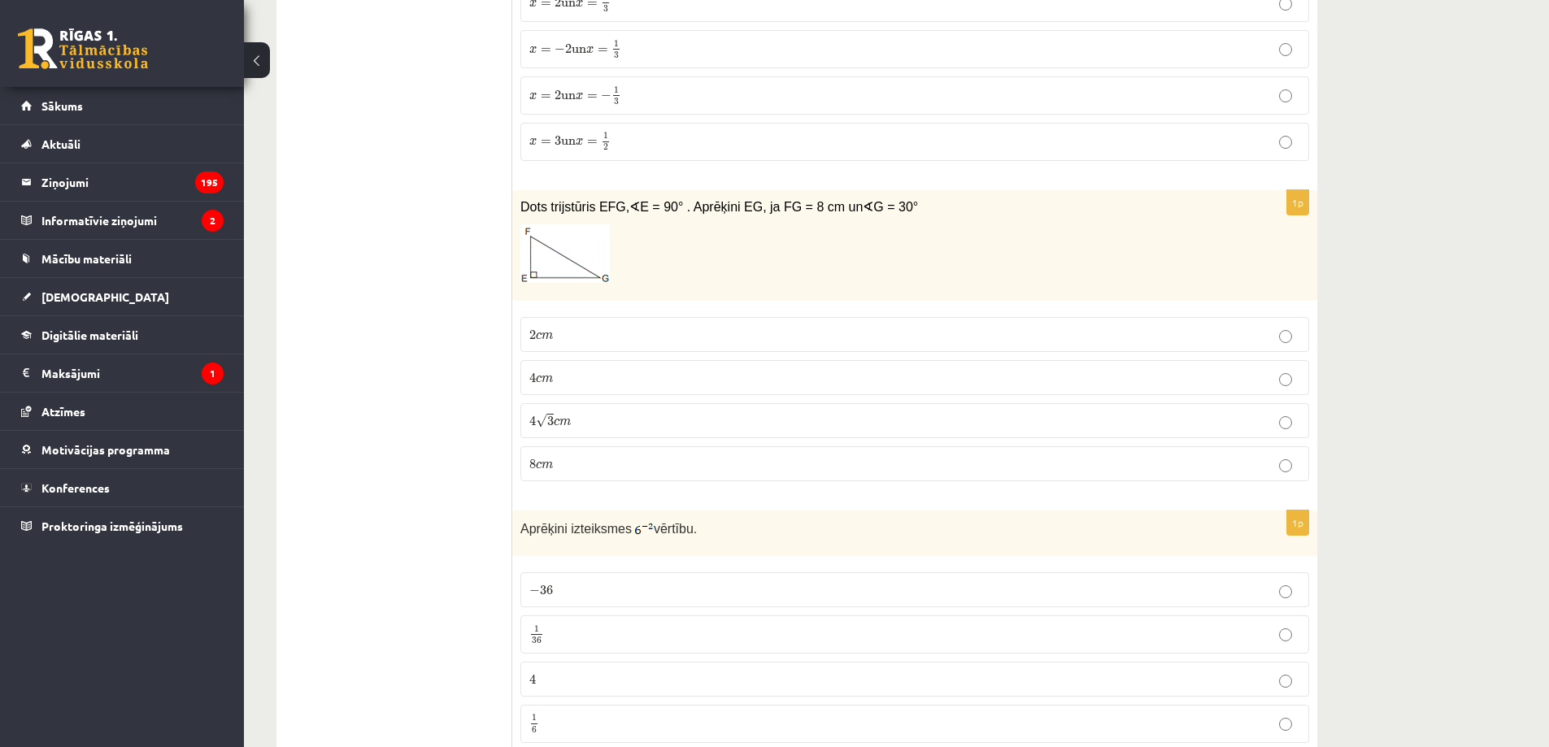
click at [555, 371] on p "4 c m 4 c m" at bounding box center [914, 377] width 771 height 17
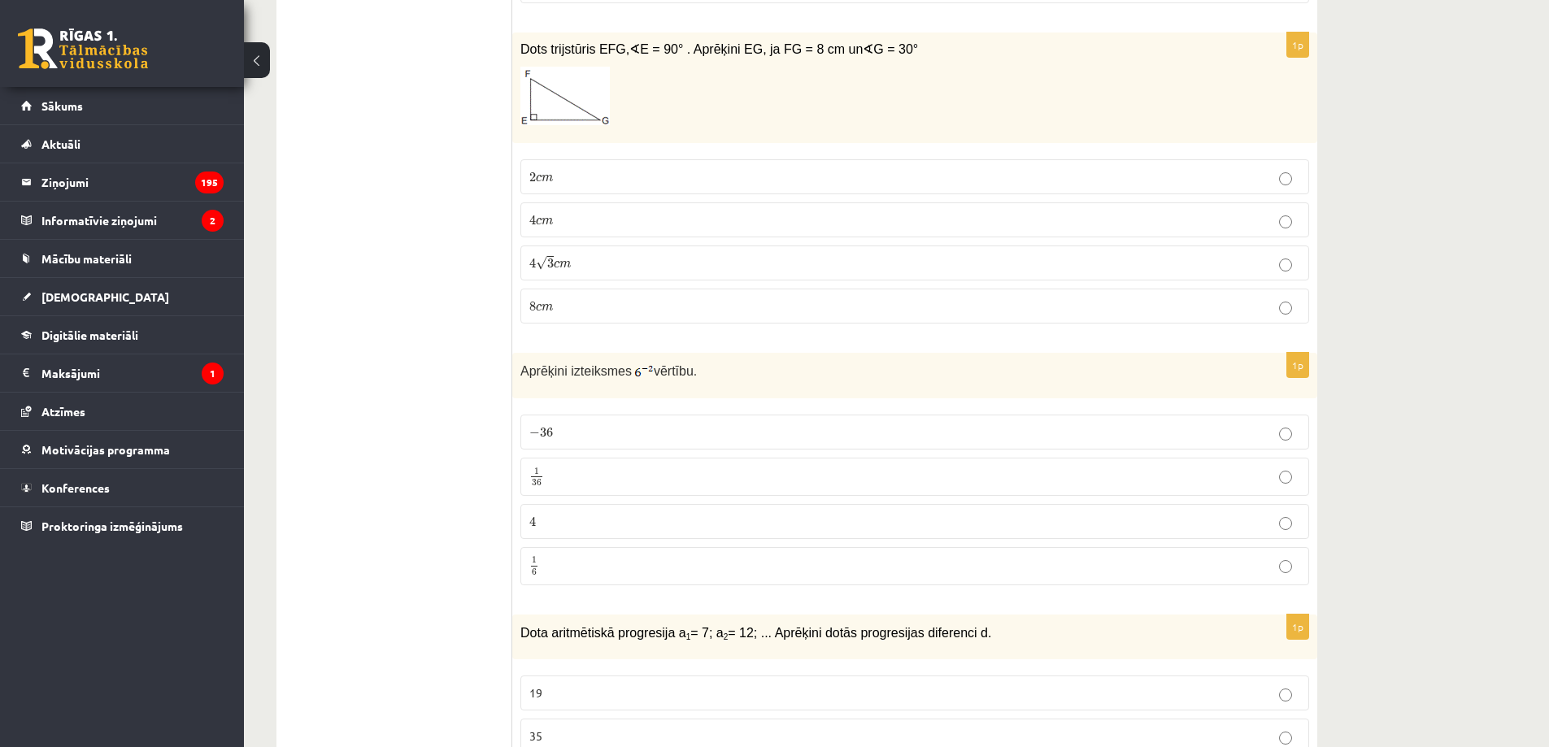
scroll to position [2466, 0]
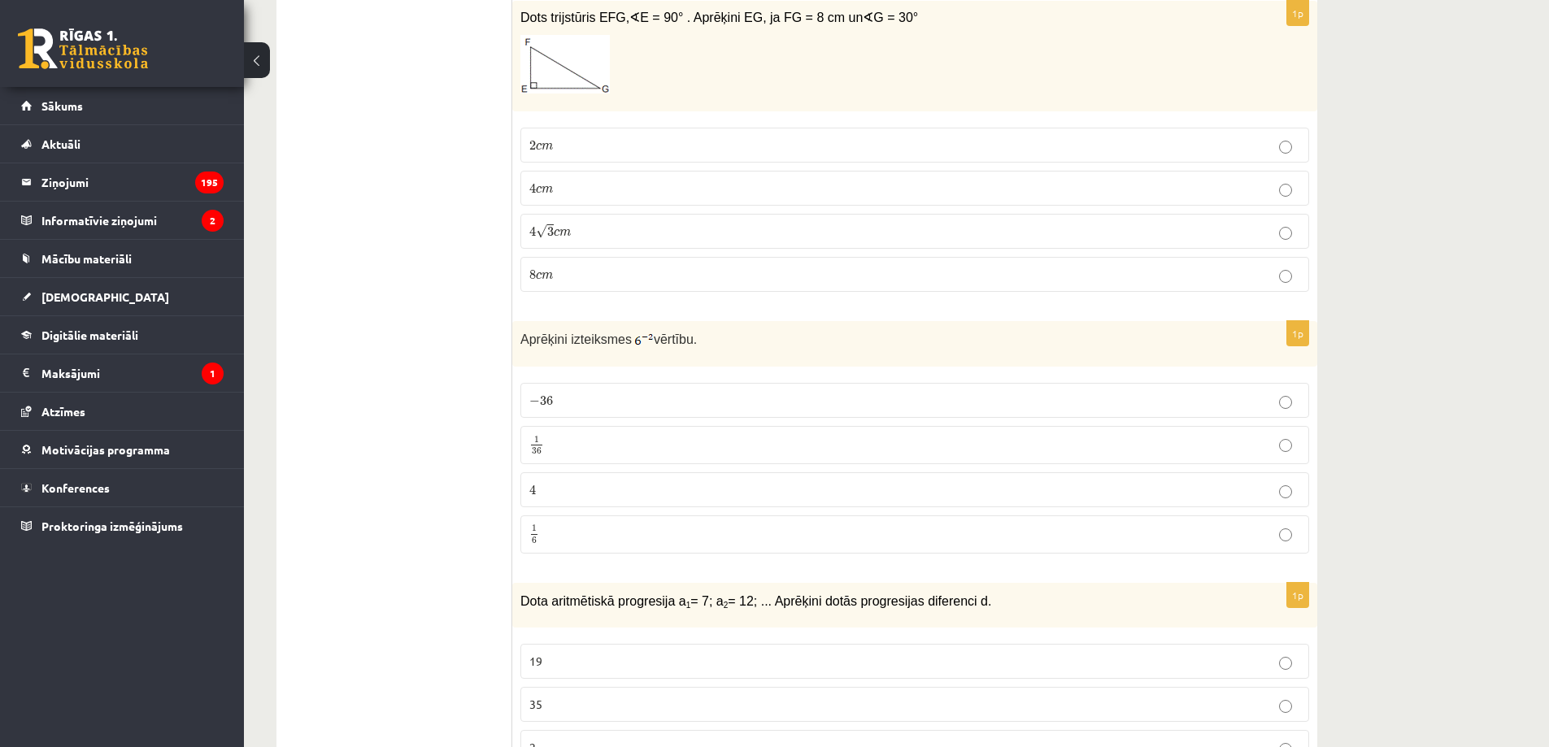
click at [810, 441] on p "1 36 1 36" at bounding box center [914, 445] width 771 height 20
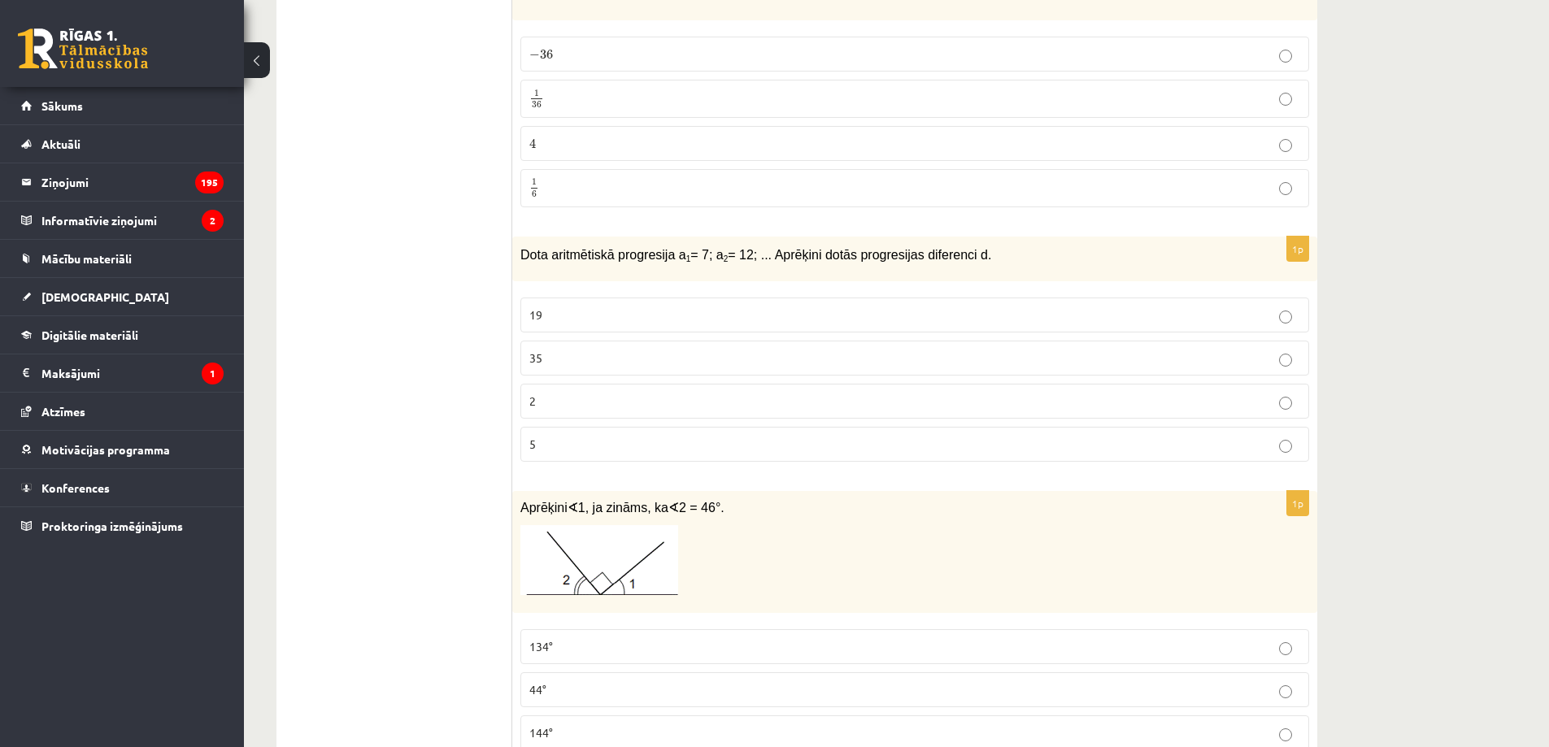
scroll to position [2845, 0]
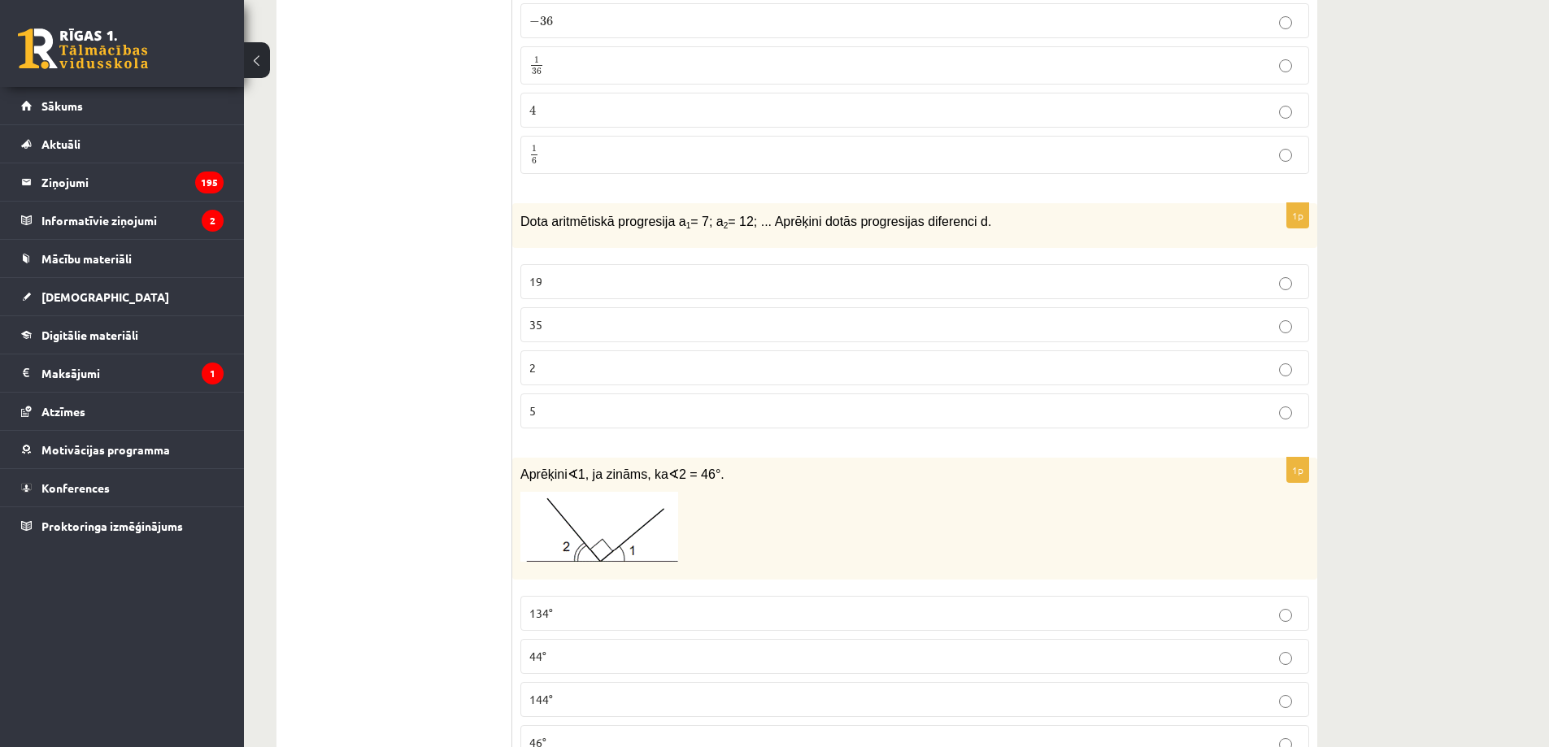
click at [561, 398] on label "5" at bounding box center [914, 410] width 789 height 35
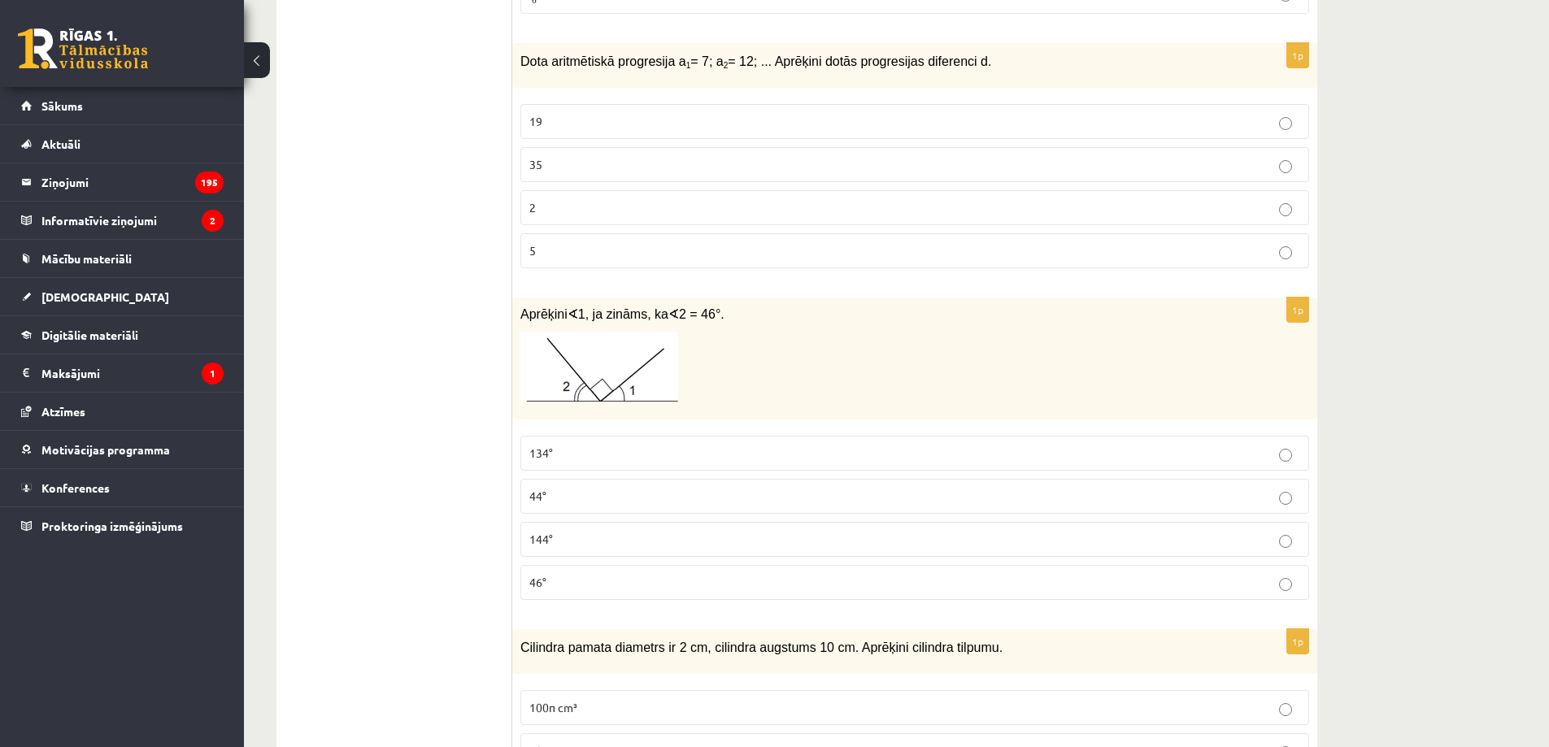
scroll to position [3035, 0]
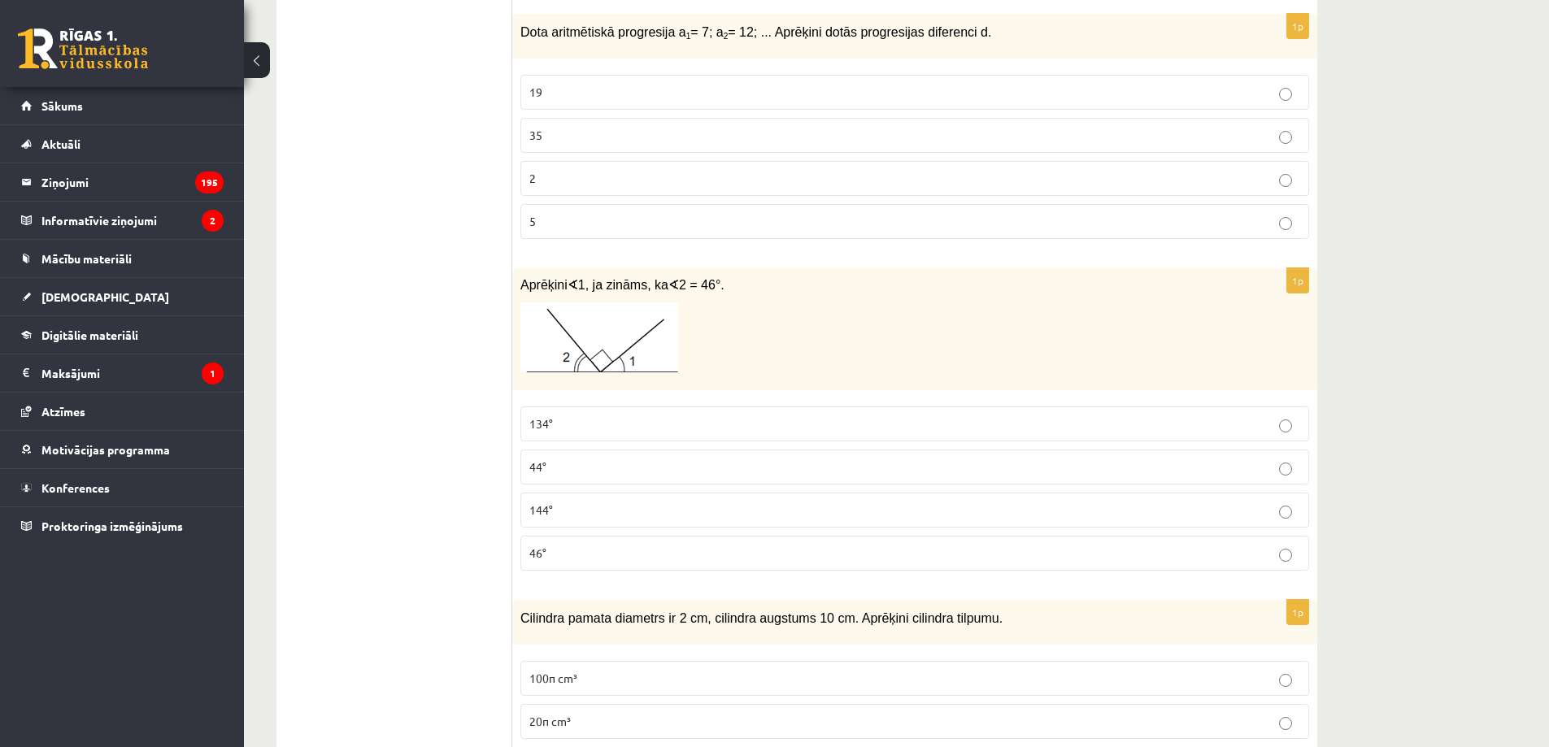
click at [593, 476] on p "44°" at bounding box center [914, 466] width 771 height 17
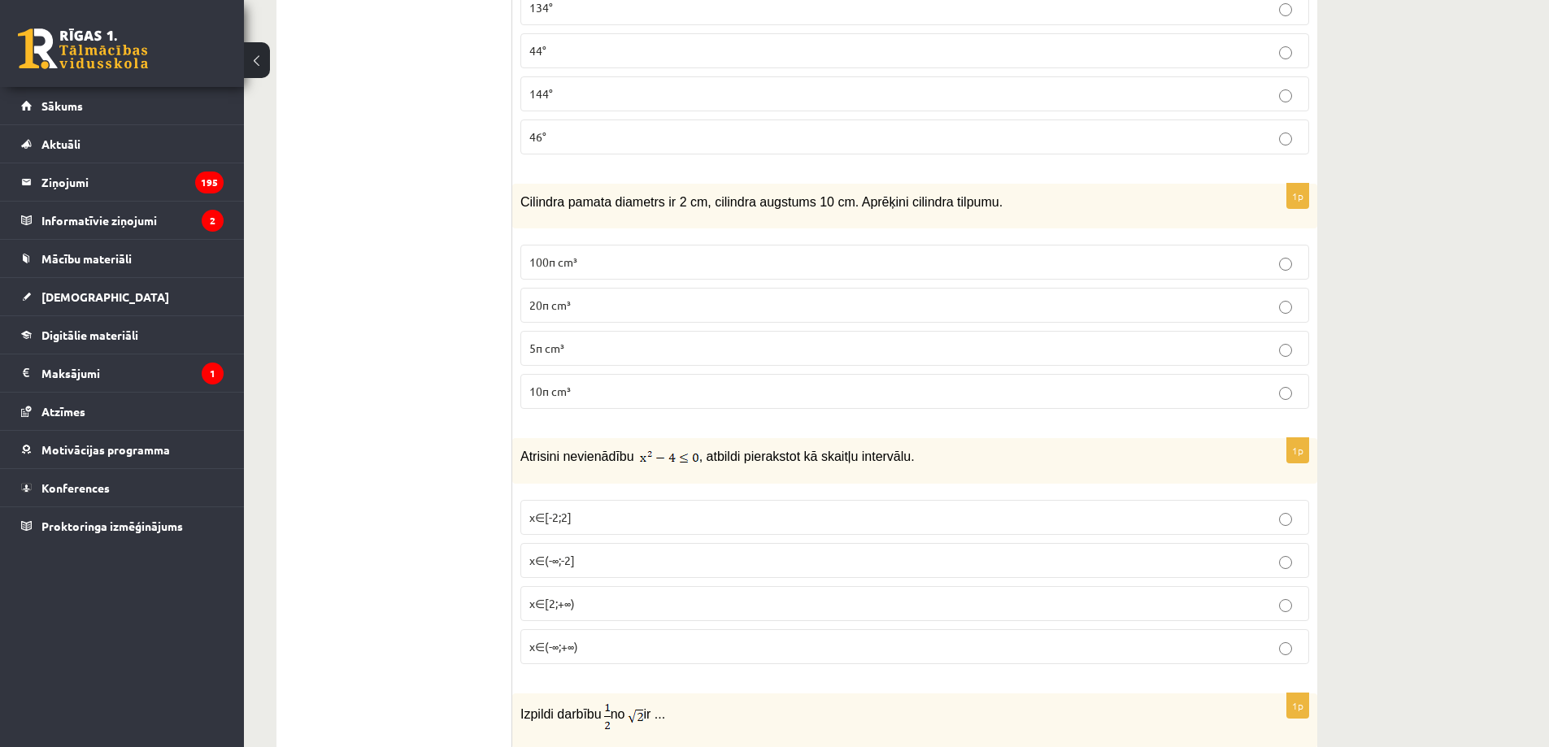
scroll to position [3414, 0]
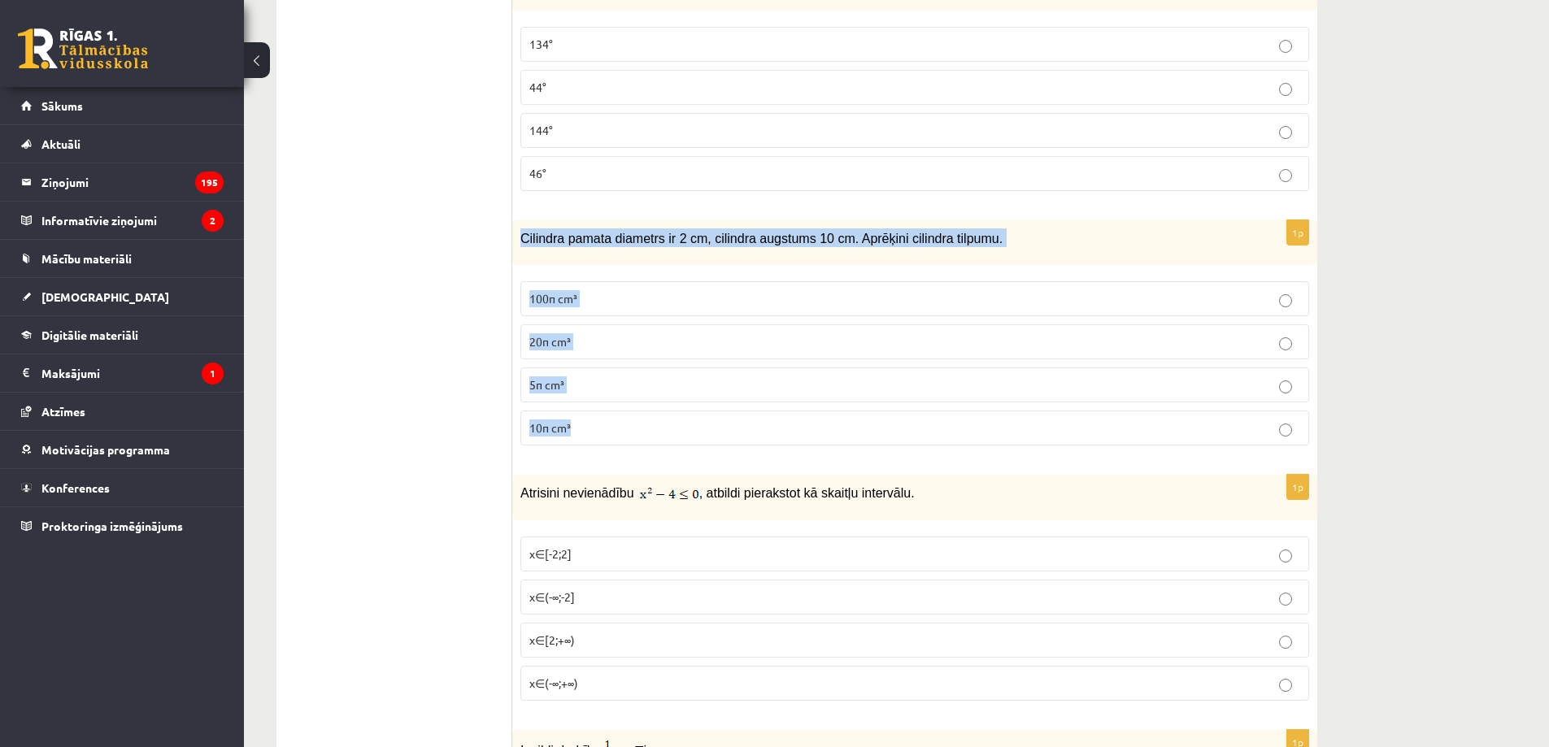
drag, startPoint x: 522, startPoint y: 237, endPoint x: 579, endPoint y: 419, distance: 190.8
click at [579, 419] on div "1p Cilindra pamata diametrs ir 2 cm, cilindra augstums 10 cm. Aprēķini cilindra…" at bounding box center [914, 339] width 805 height 238
copy div "Cilindra pamata diametrs ir 2 cm, cilindra augstums 10 cm. Aprēķini cilindra ti…"
click at [645, 386] on p "5π cm³" at bounding box center [914, 384] width 771 height 17
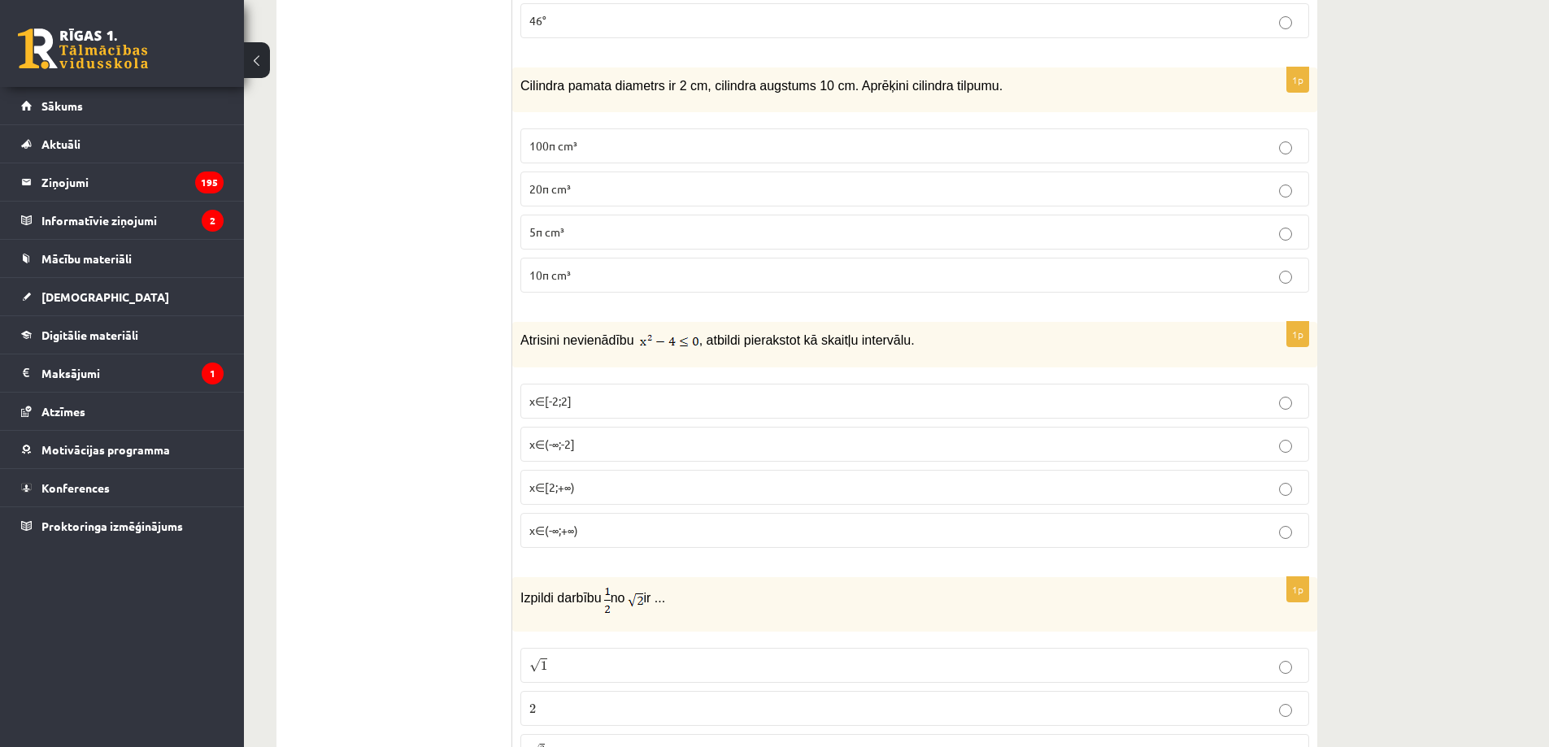
scroll to position [3604, 0]
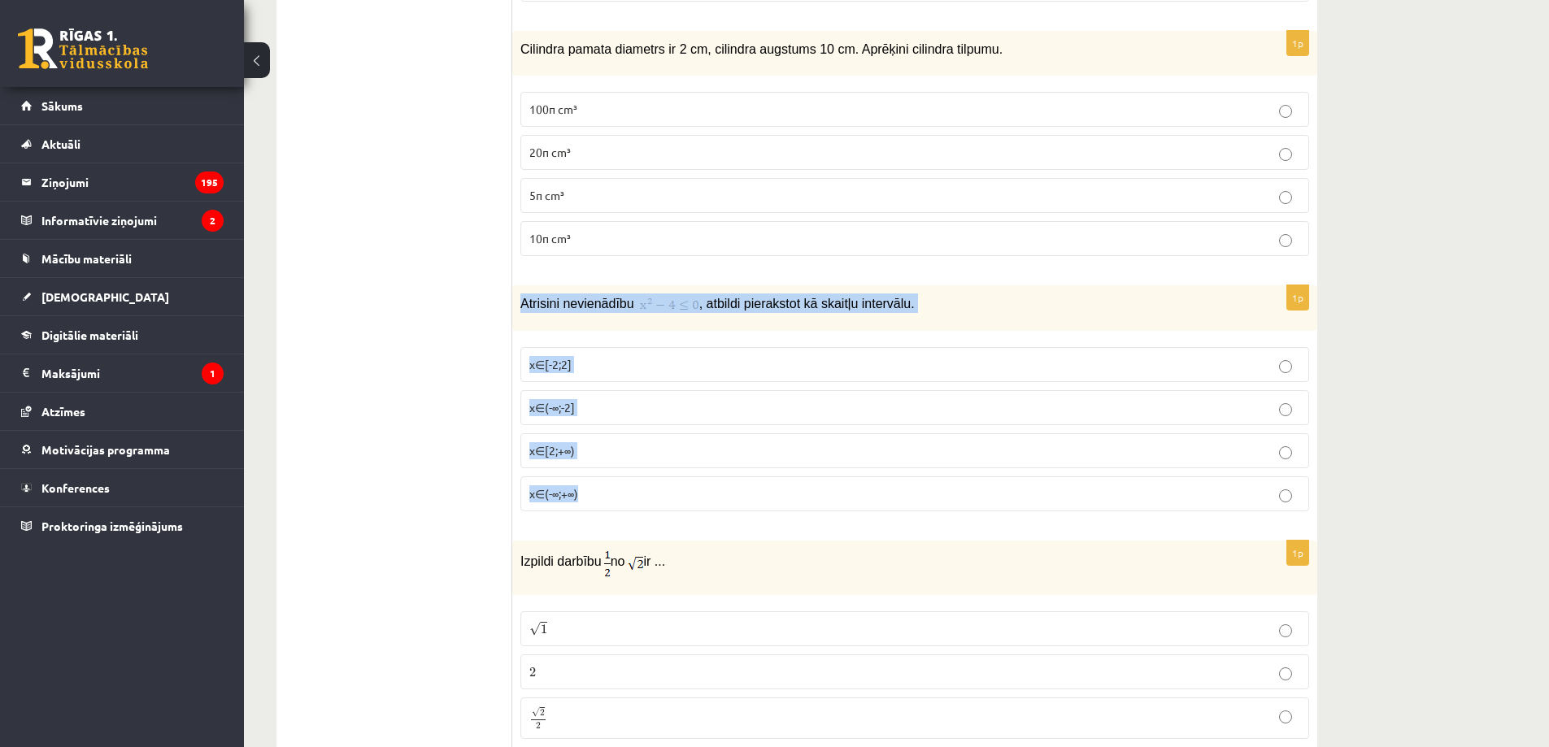
drag, startPoint x: 522, startPoint y: 302, endPoint x: 603, endPoint y: 498, distance: 212.1
click at [603, 498] on div "1p Atrisini nevienādību , atbildi pierakstot kā skaitļu intervālu. x∈[-2;2] x∈(…" at bounding box center [914, 404] width 805 height 239
copy div "Atrisini nevienādību , atbildi pierakstot kā skaitļu intervālu. x∈[-2;2] x∈(-∞;…"
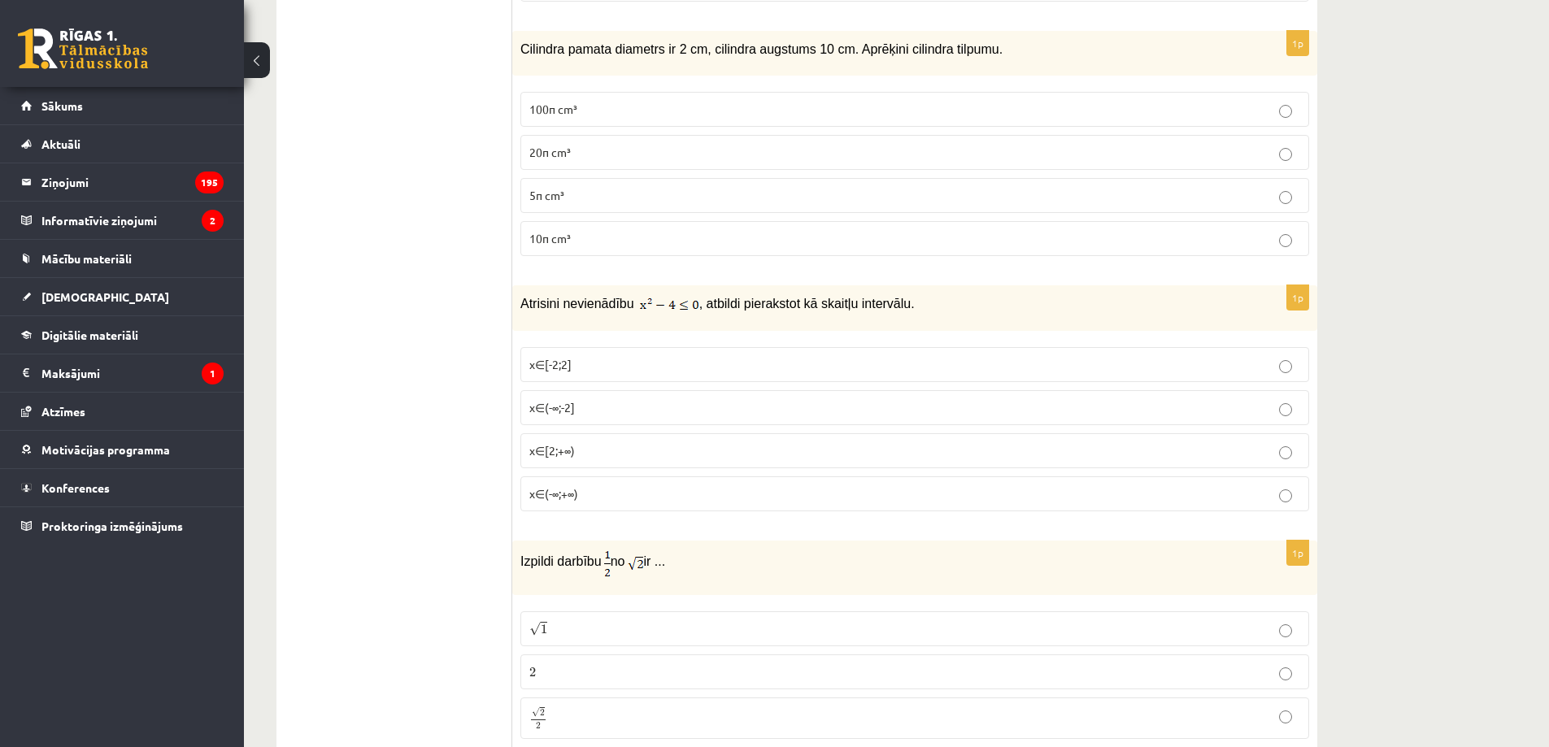
click at [571, 372] on p "x∈[-2;2]" at bounding box center [914, 364] width 771 height 17
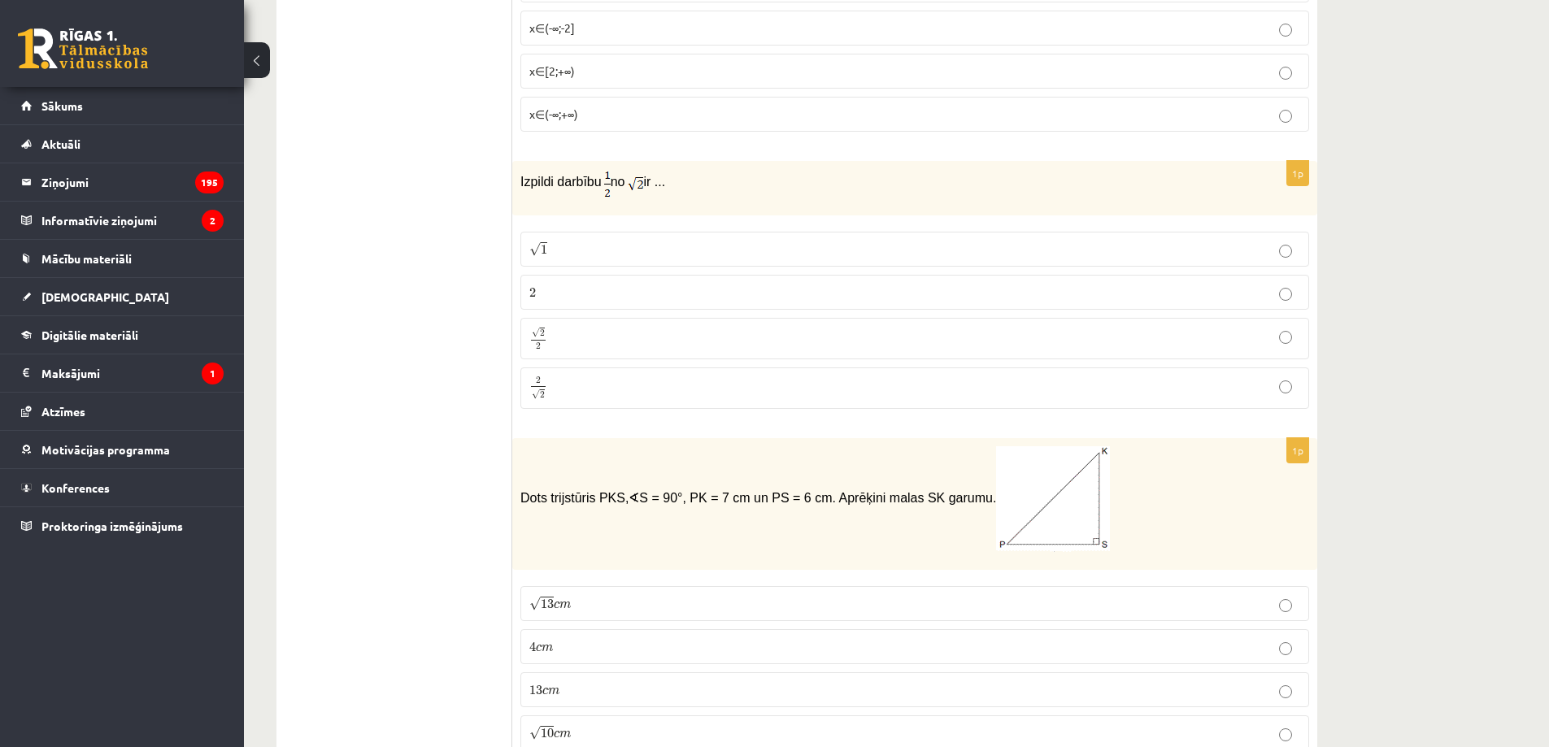
scroll to position [3794, 0]
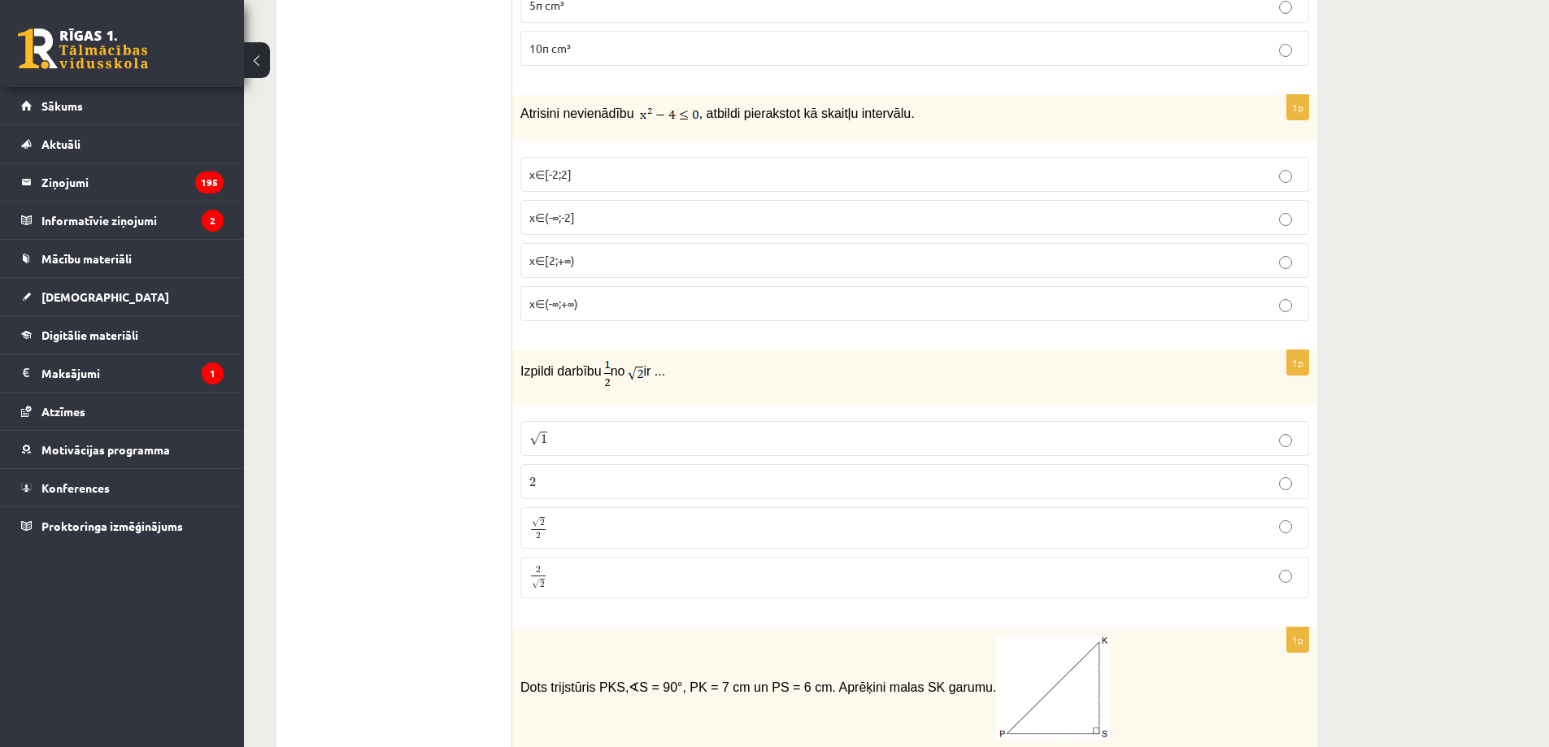
click at [584, 528] on p "√ 2 2 2 2" at bounding box center [914, 528] width 771 height 24
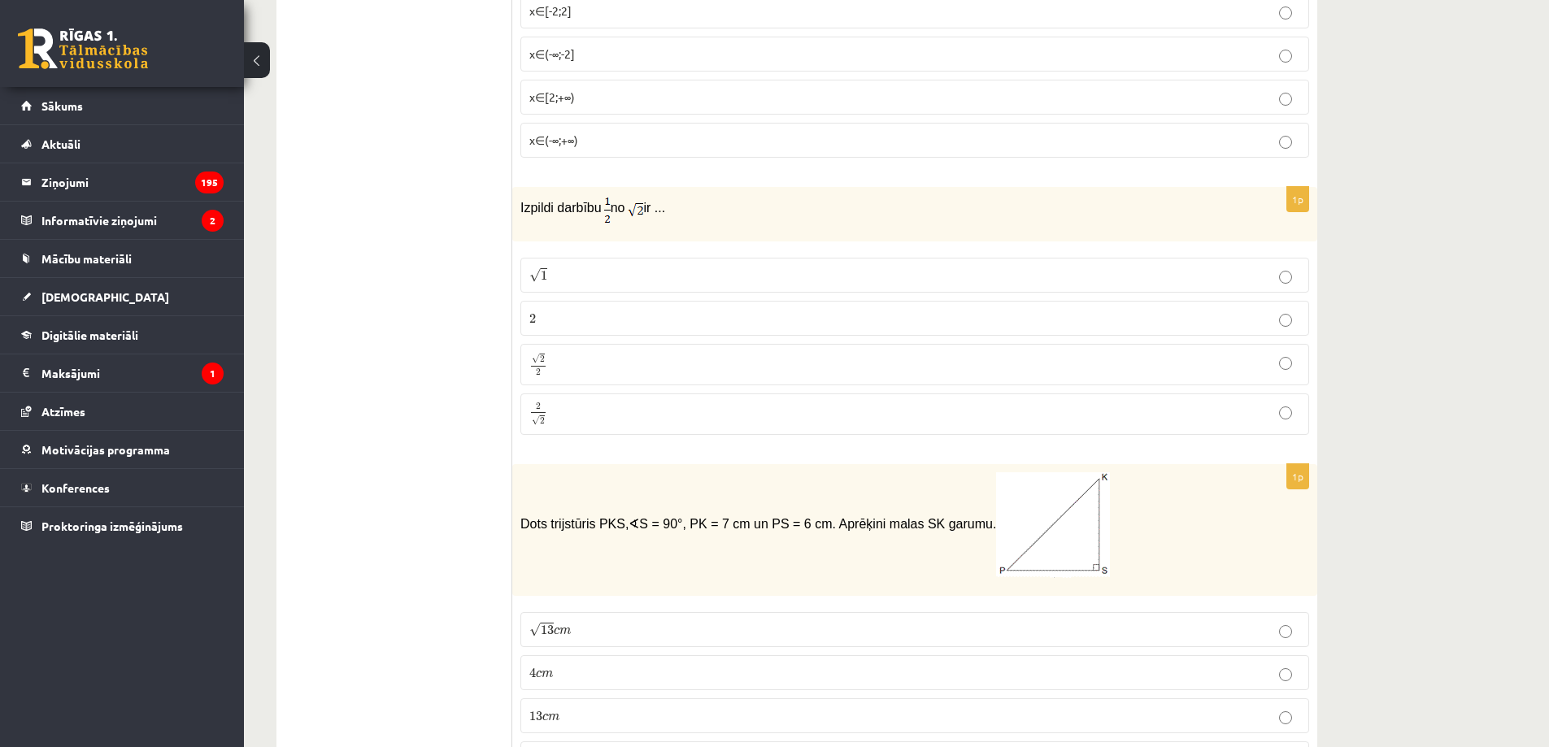
scroll to position [4173, 0]
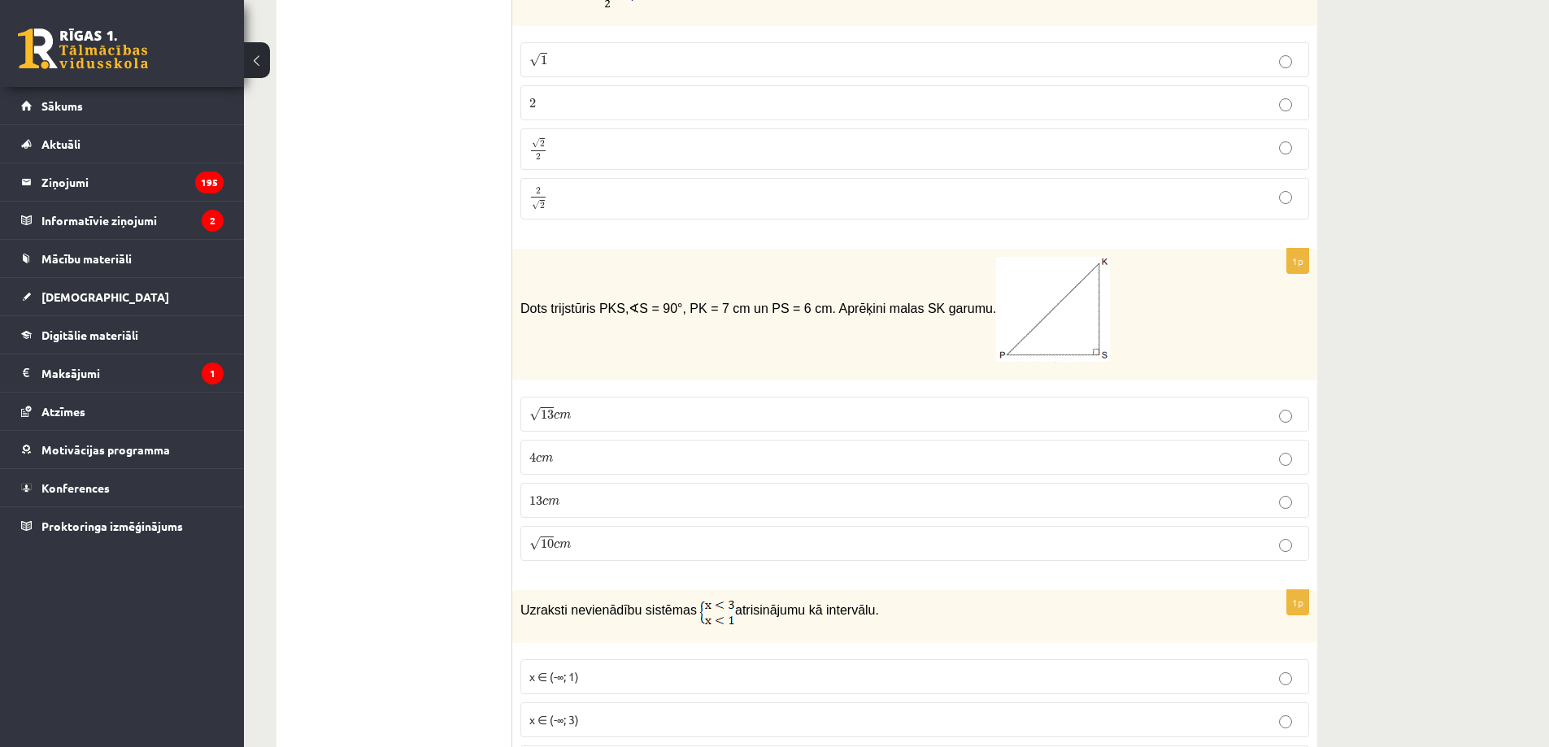
click at [601, 405] on label "√ 13 c m 13 c m" at bounding box center [914, 414] width 789 height 35
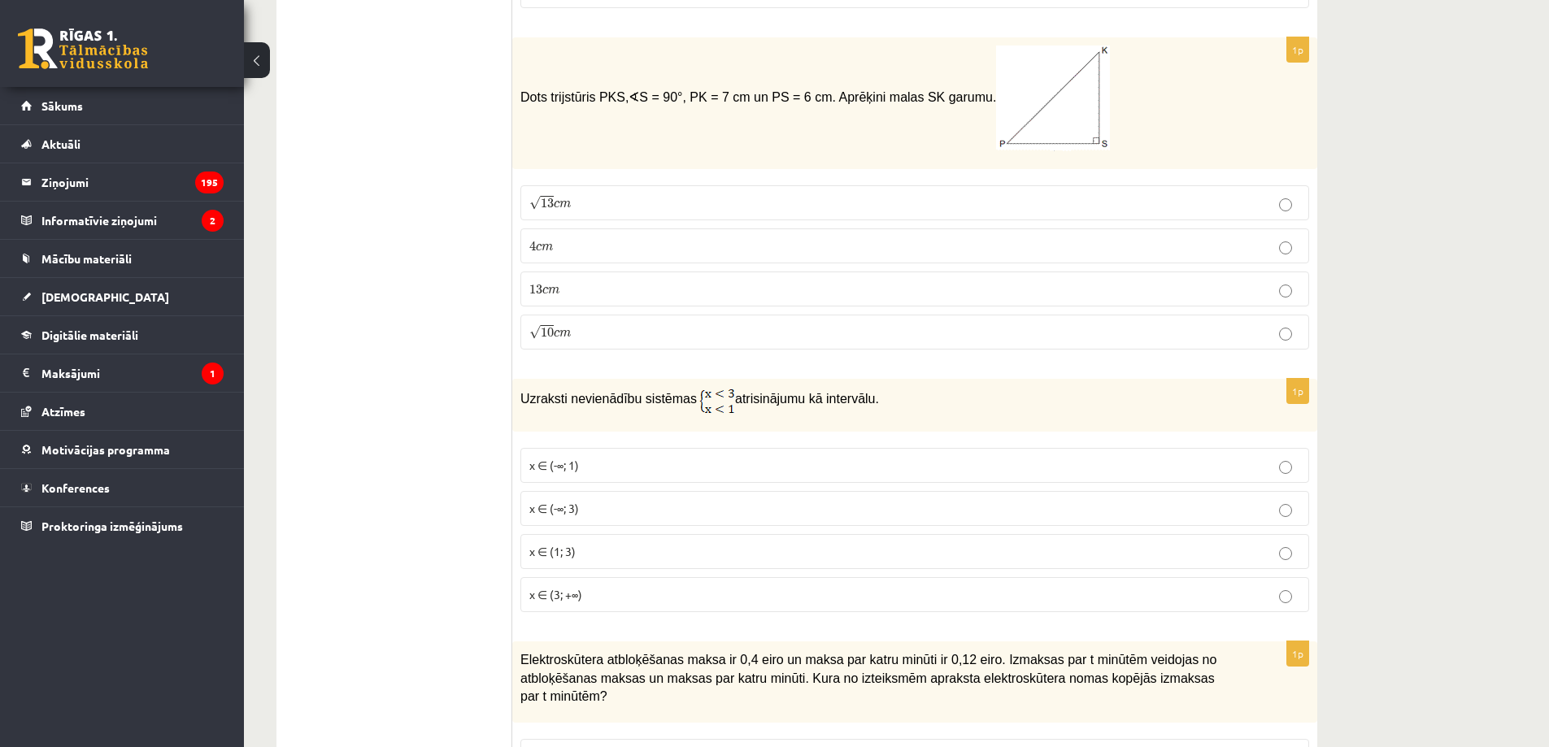
scroll to position [4552, 0]
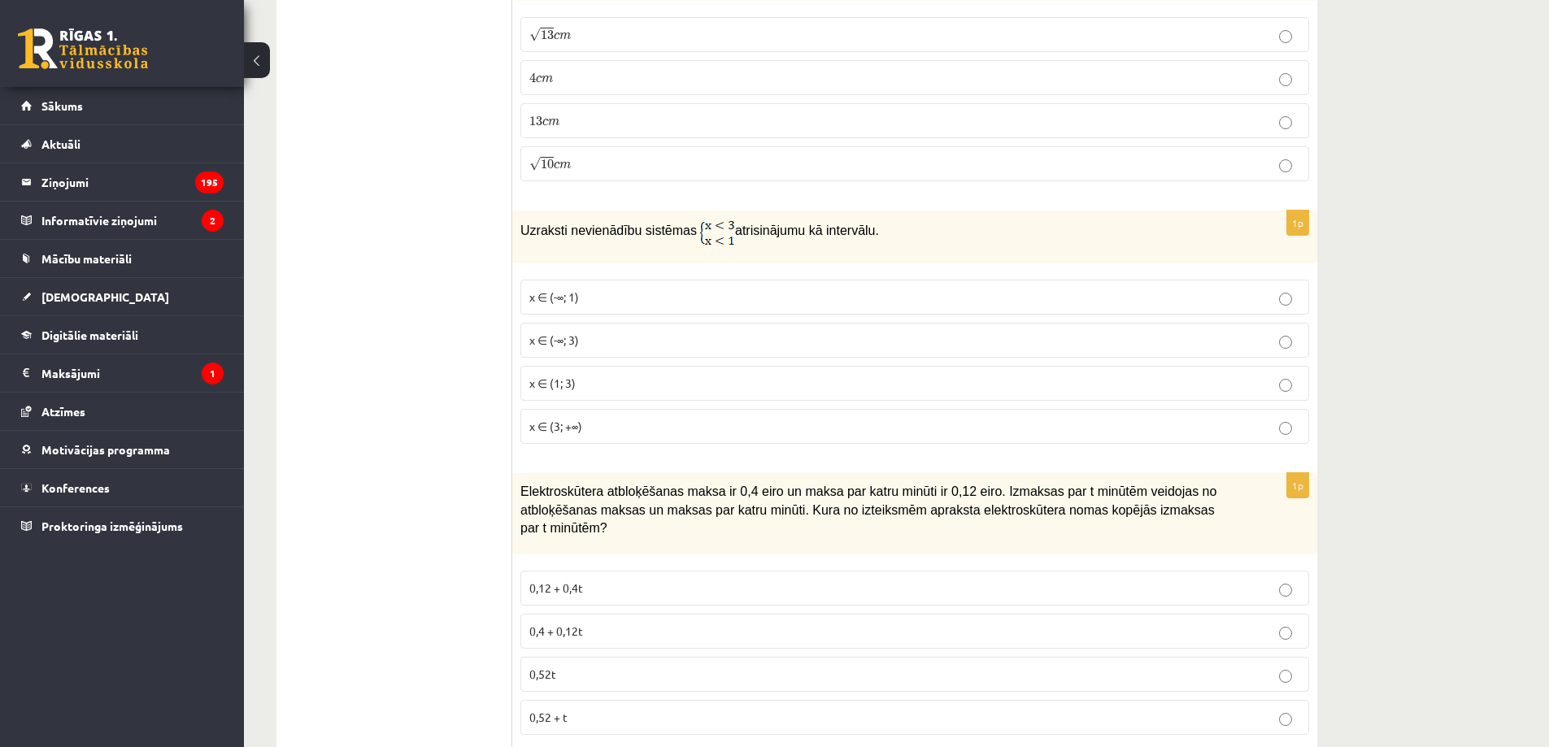
click at [621, 385] on p "x ∈ (1; 3)" at bounding box center [914, 383] width 771 height 17
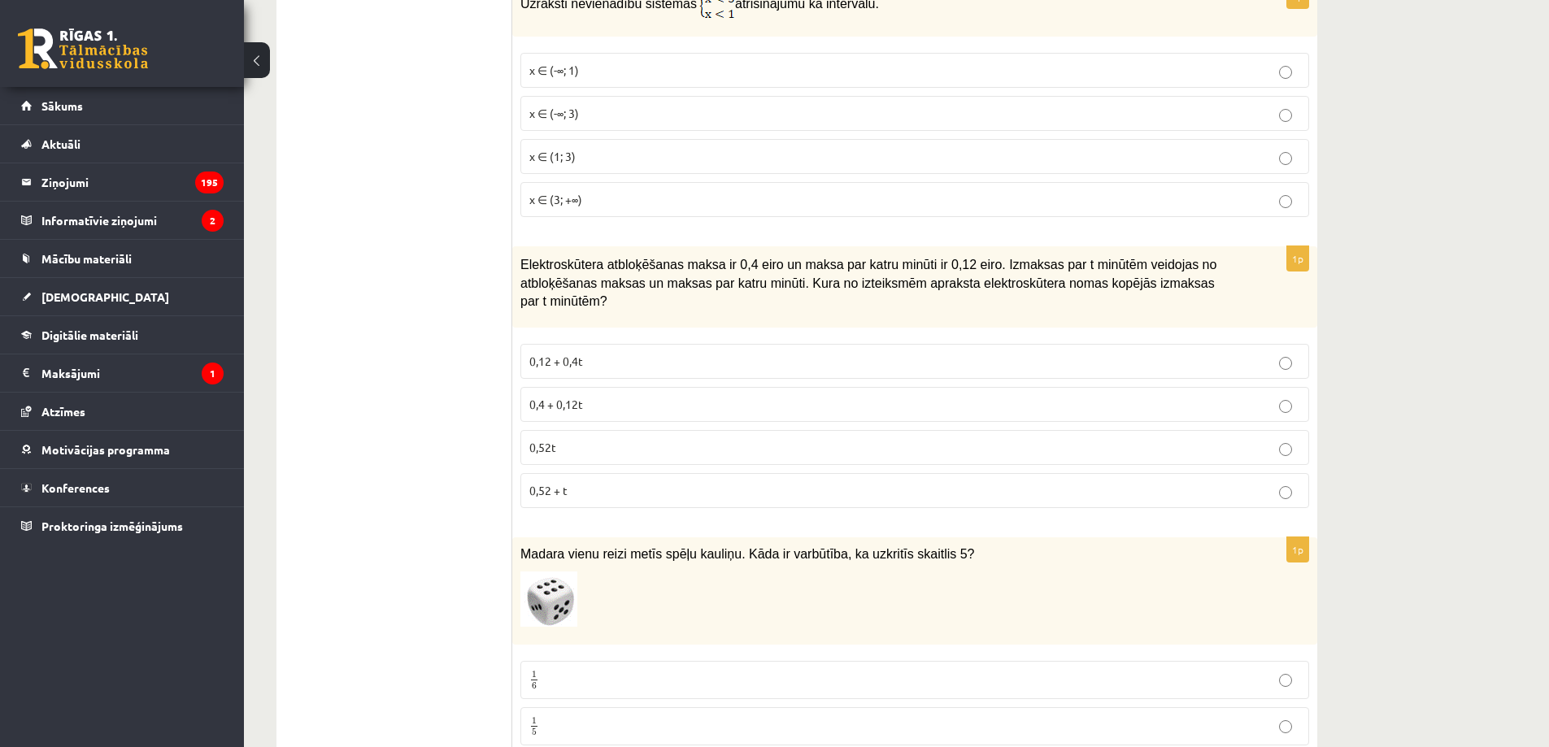
scroll to position [4742, 0]
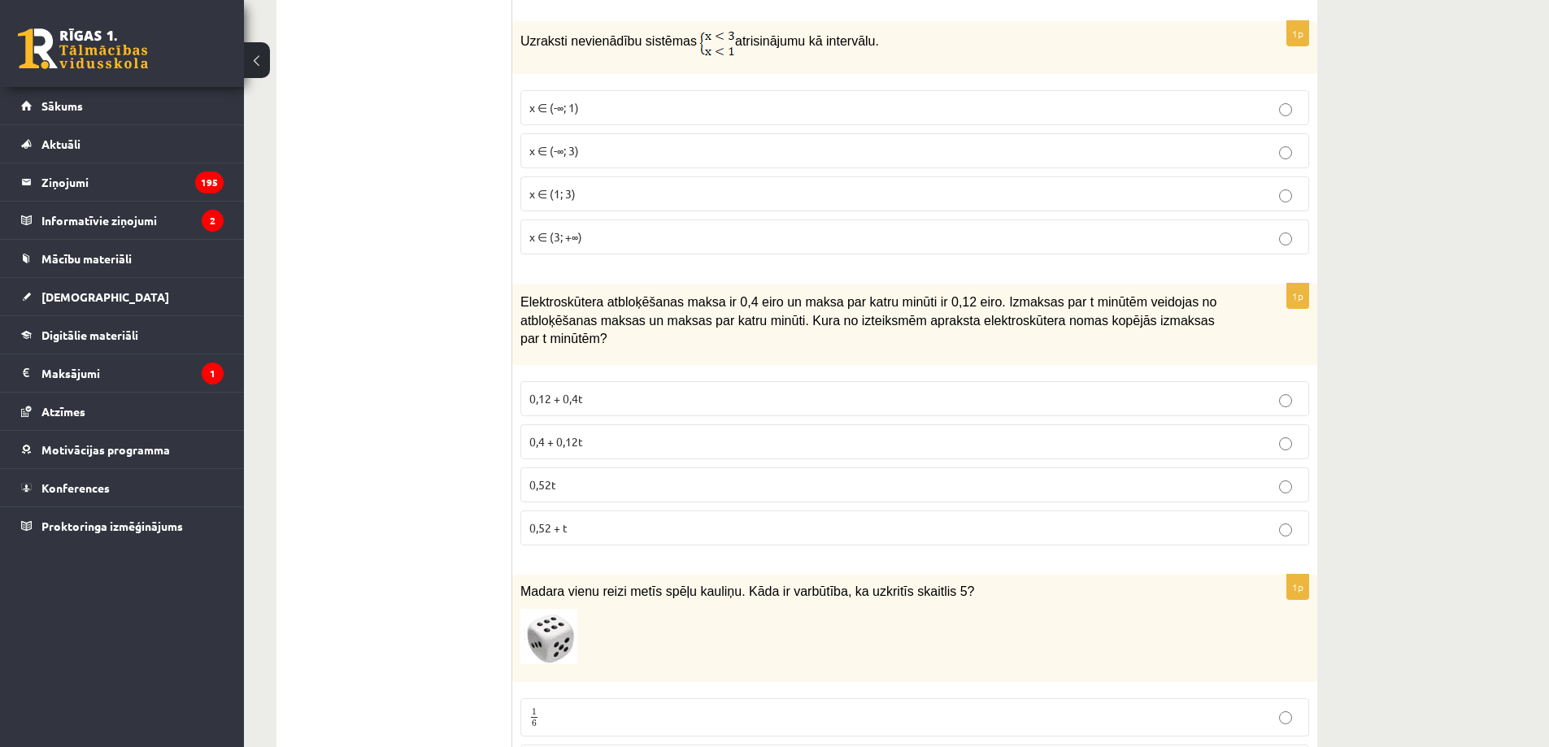
click at [632, 433] on p "0,4 + 0,12t" at bounding box center [914, 441] width 771 height 17
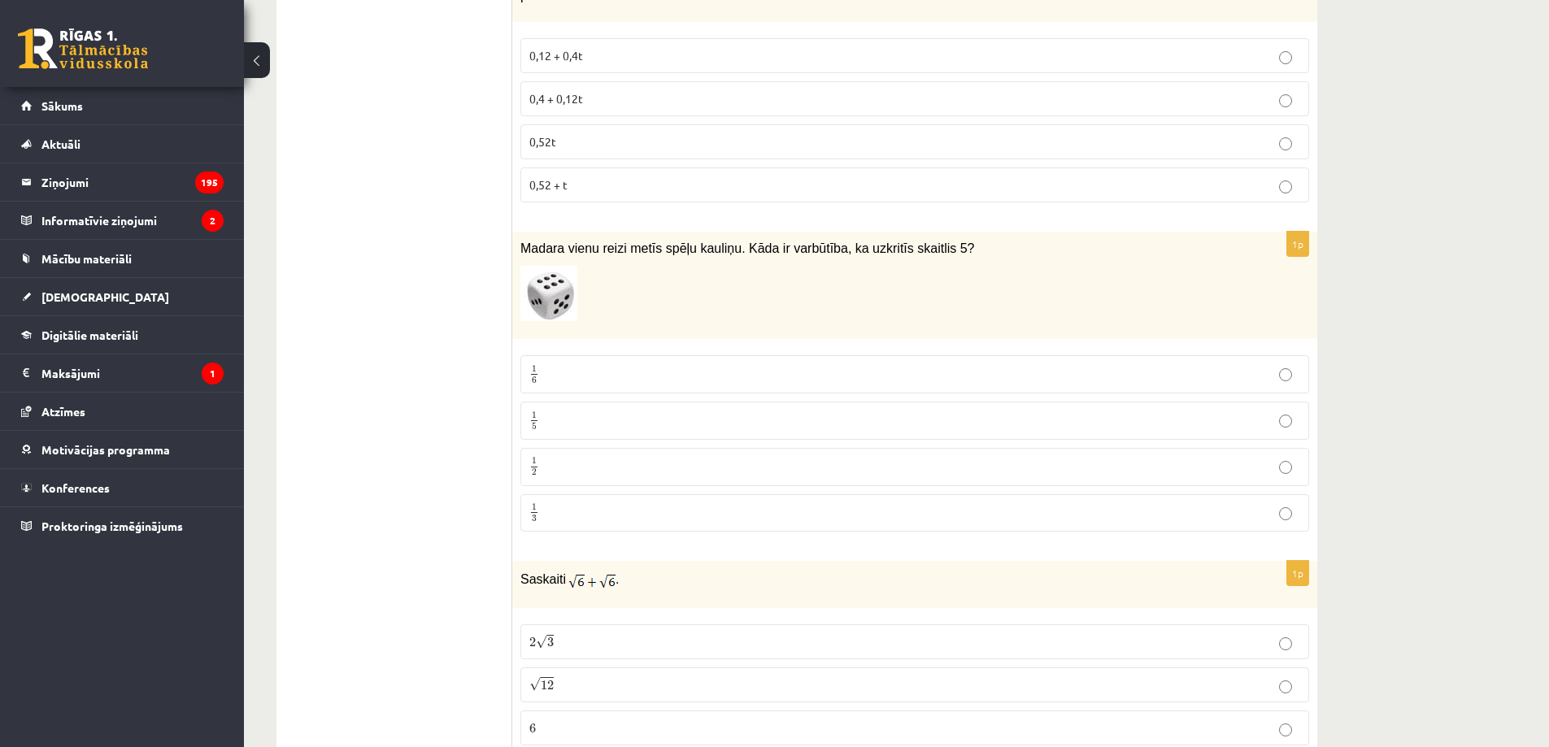
scroll to position [5121, 0]
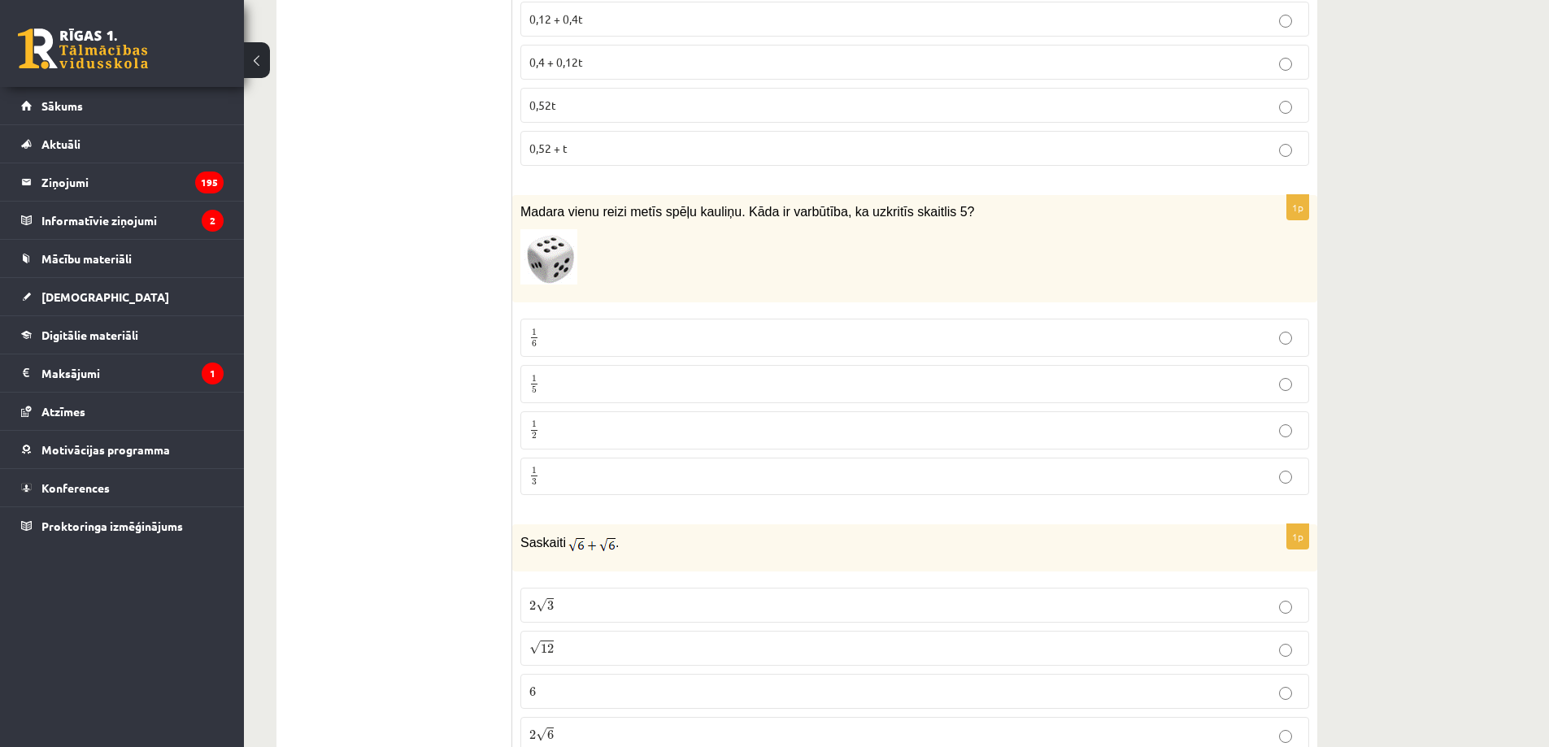
click at [606, 328] on p "1 6 1 6" at bounding box center [914, 338] width 771 height 20
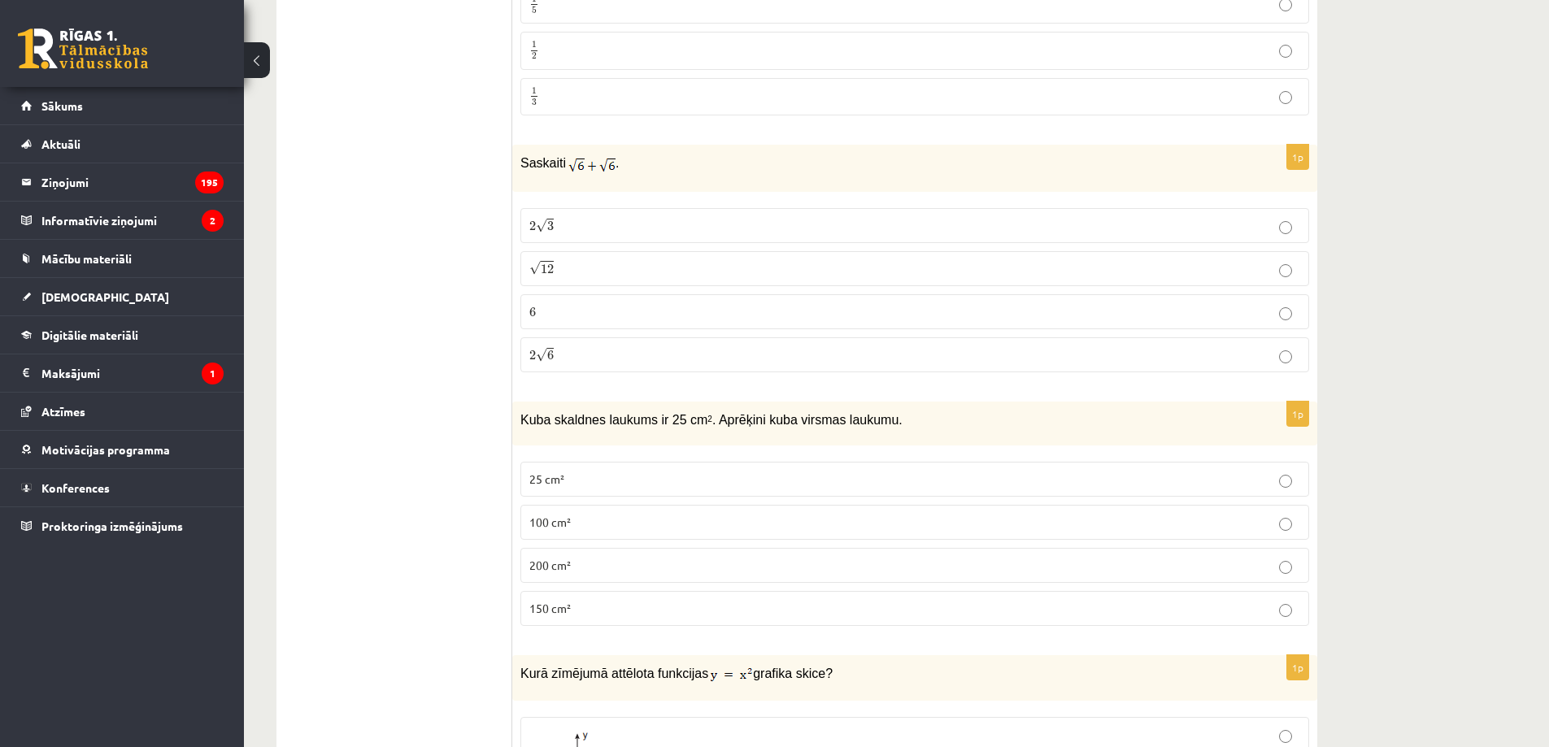
scroll to position [5311, 0]
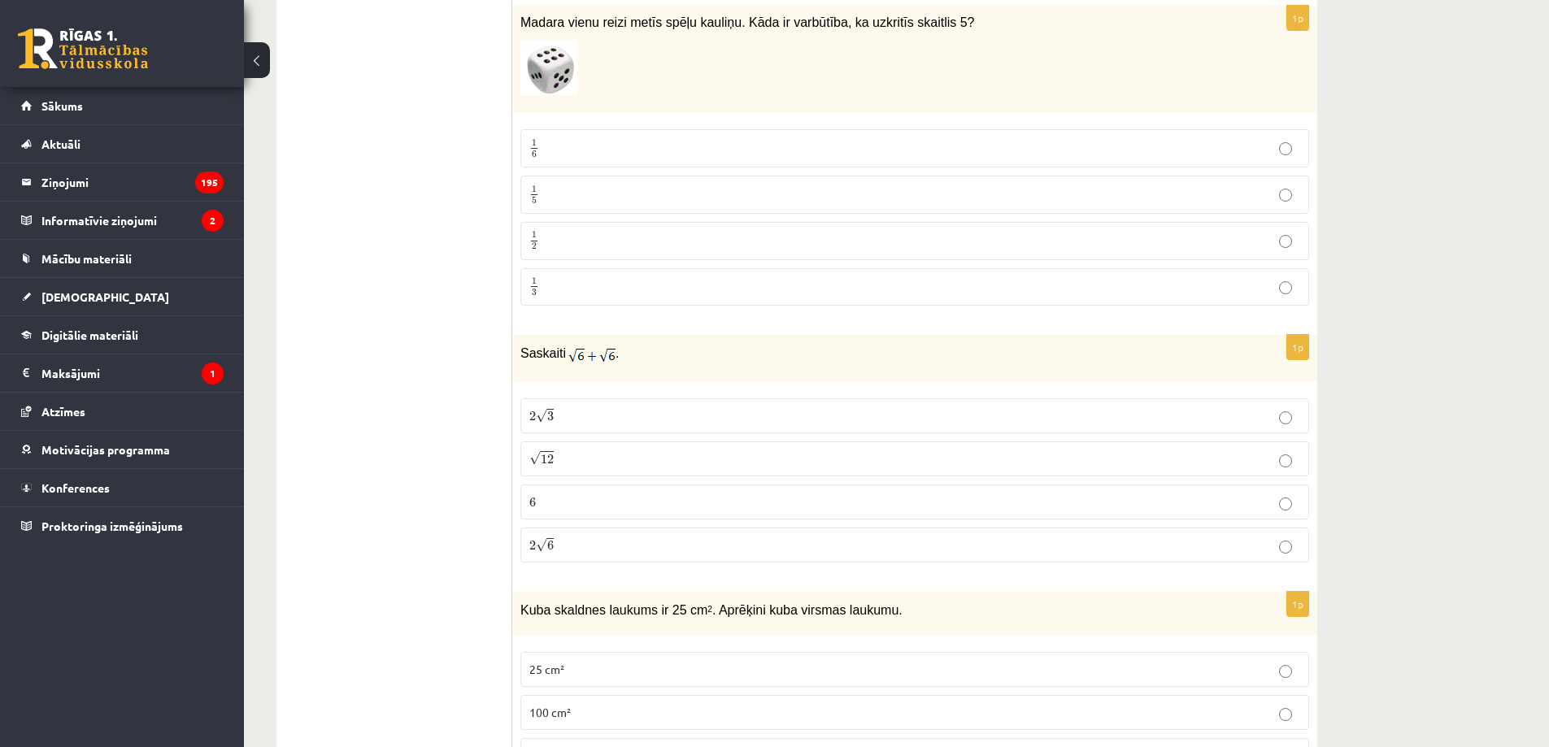
click at [583, 407] on p "2 √ 3 2 3" at bounding box center [914, 415] width 771 height 17
click at [571, 537] on p "2 √ 6 2 6" at bounding box center [914, 545] width 771 height 17
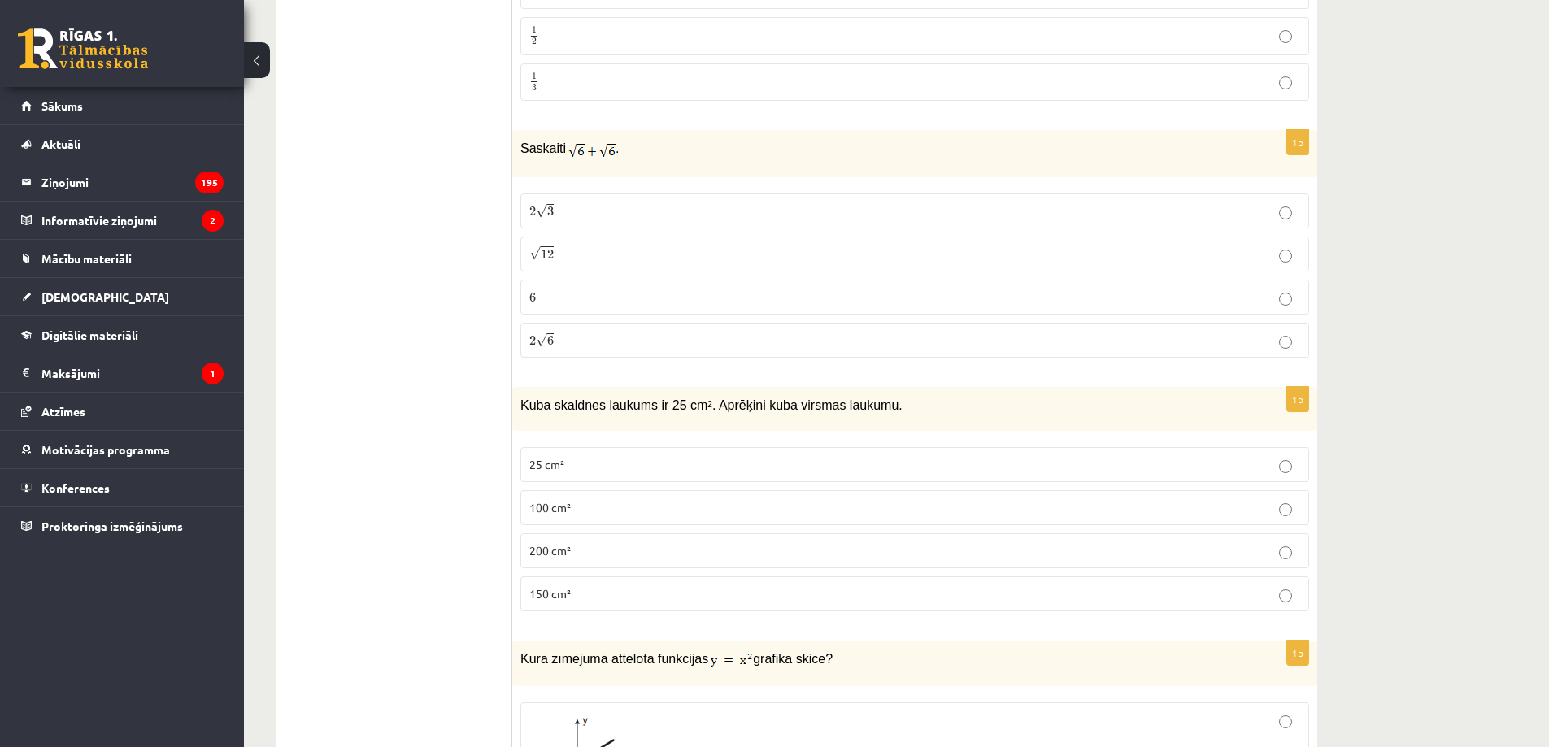
scroll to position [5691, 0]
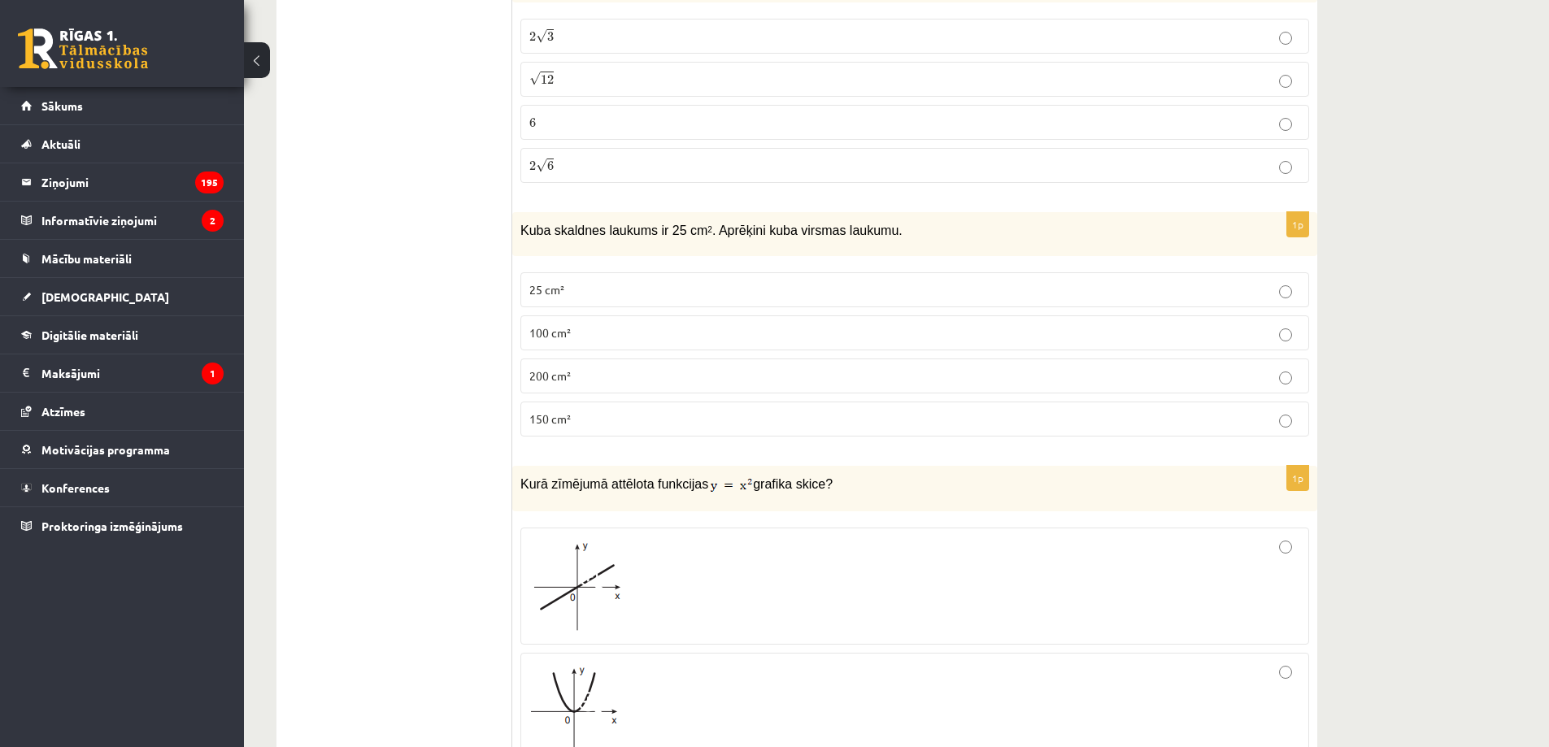
click at [576, 411] on p "150 cm²" at bounding box center [914, 419] width 771 height 17
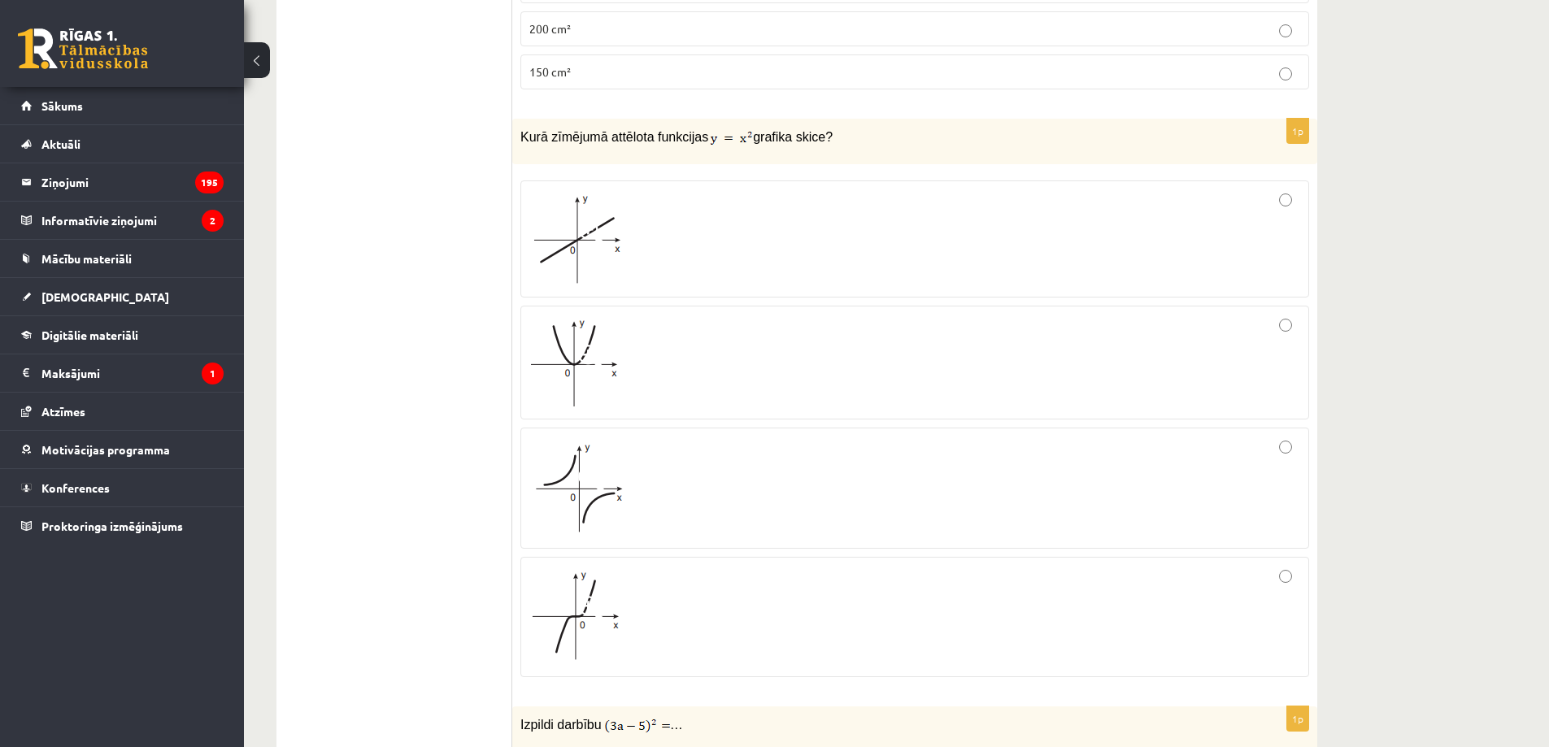
scroll to position [6070, 0]
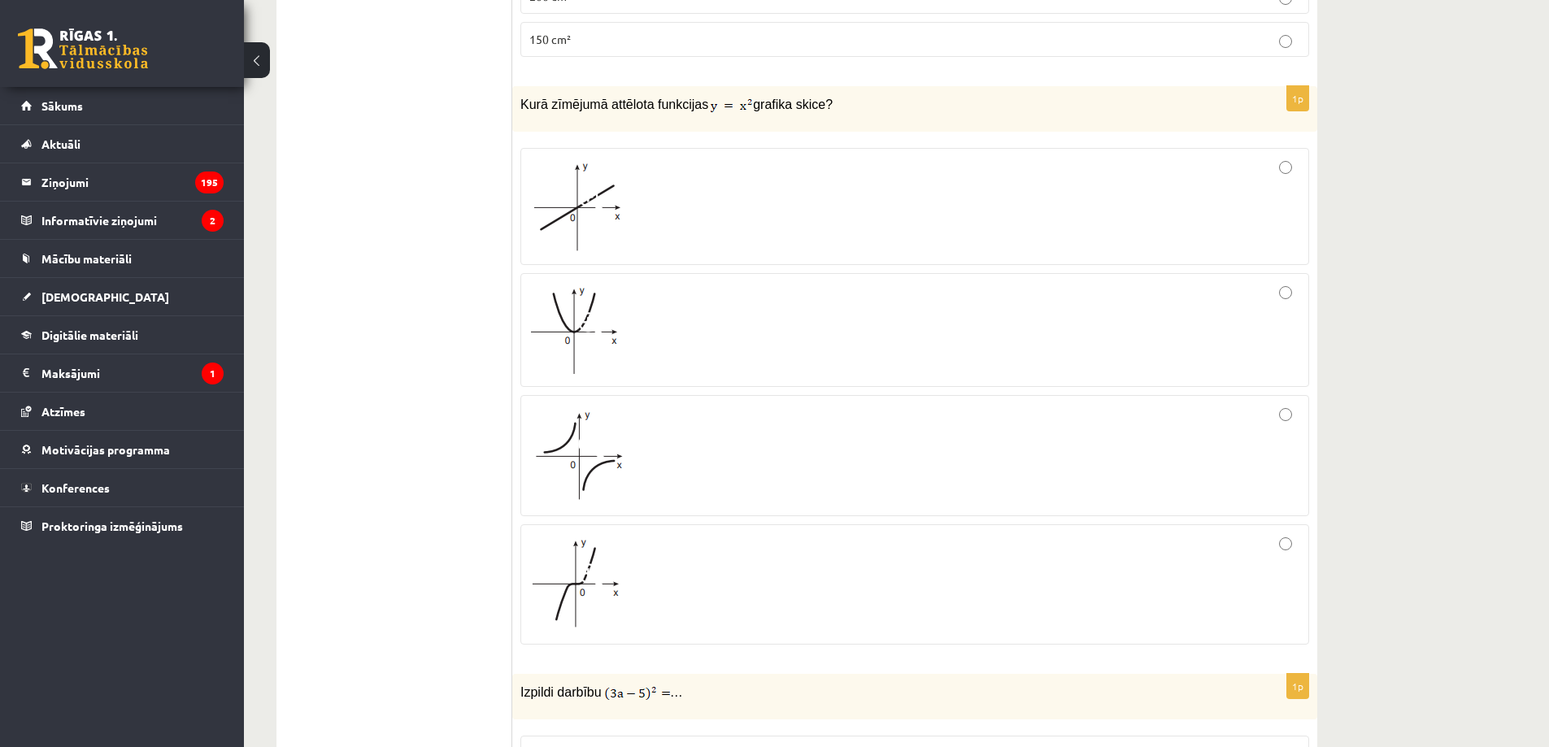
click at [679, 282] on div at bounding box center [914, 330] width 771 height 96
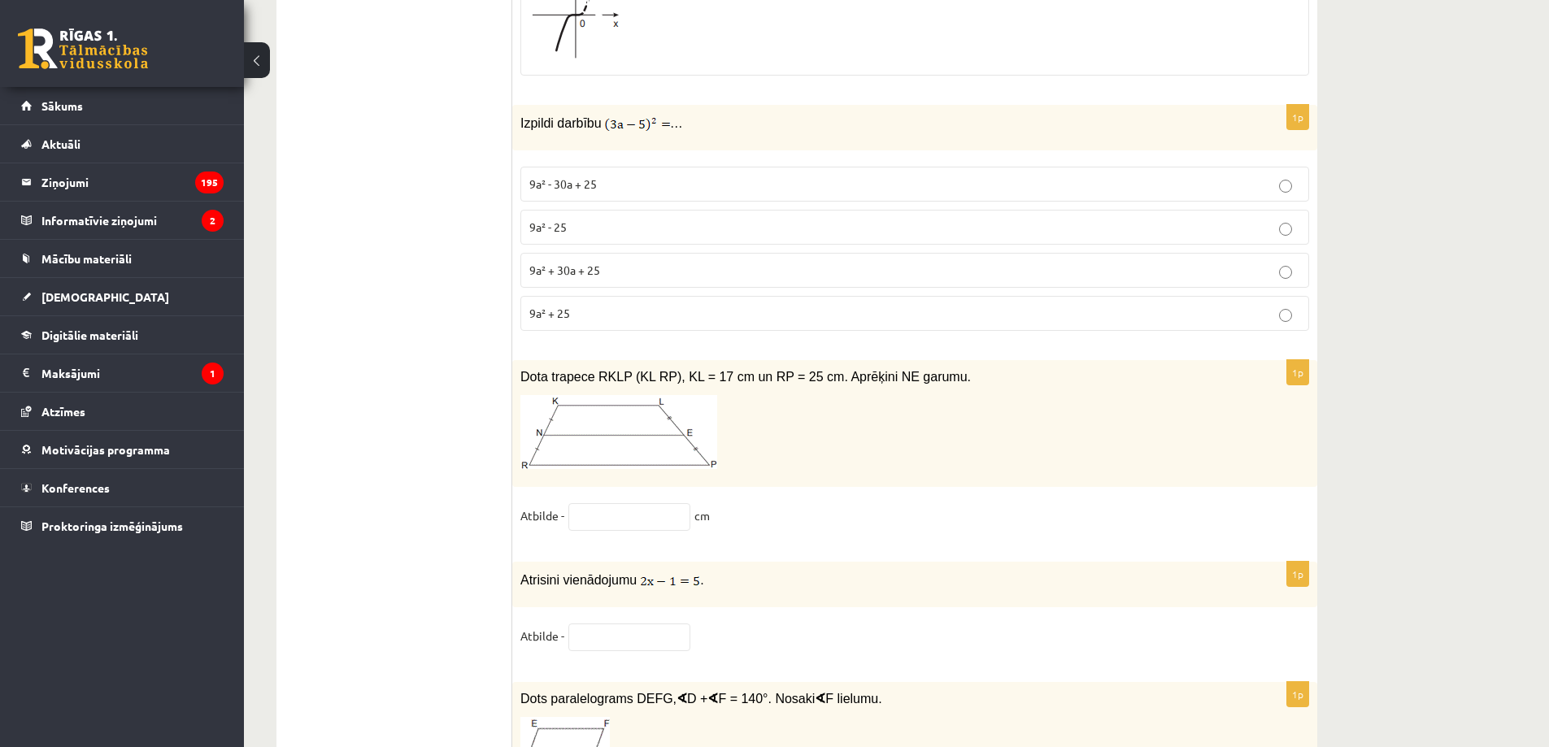
scroll to position [6449, 0]
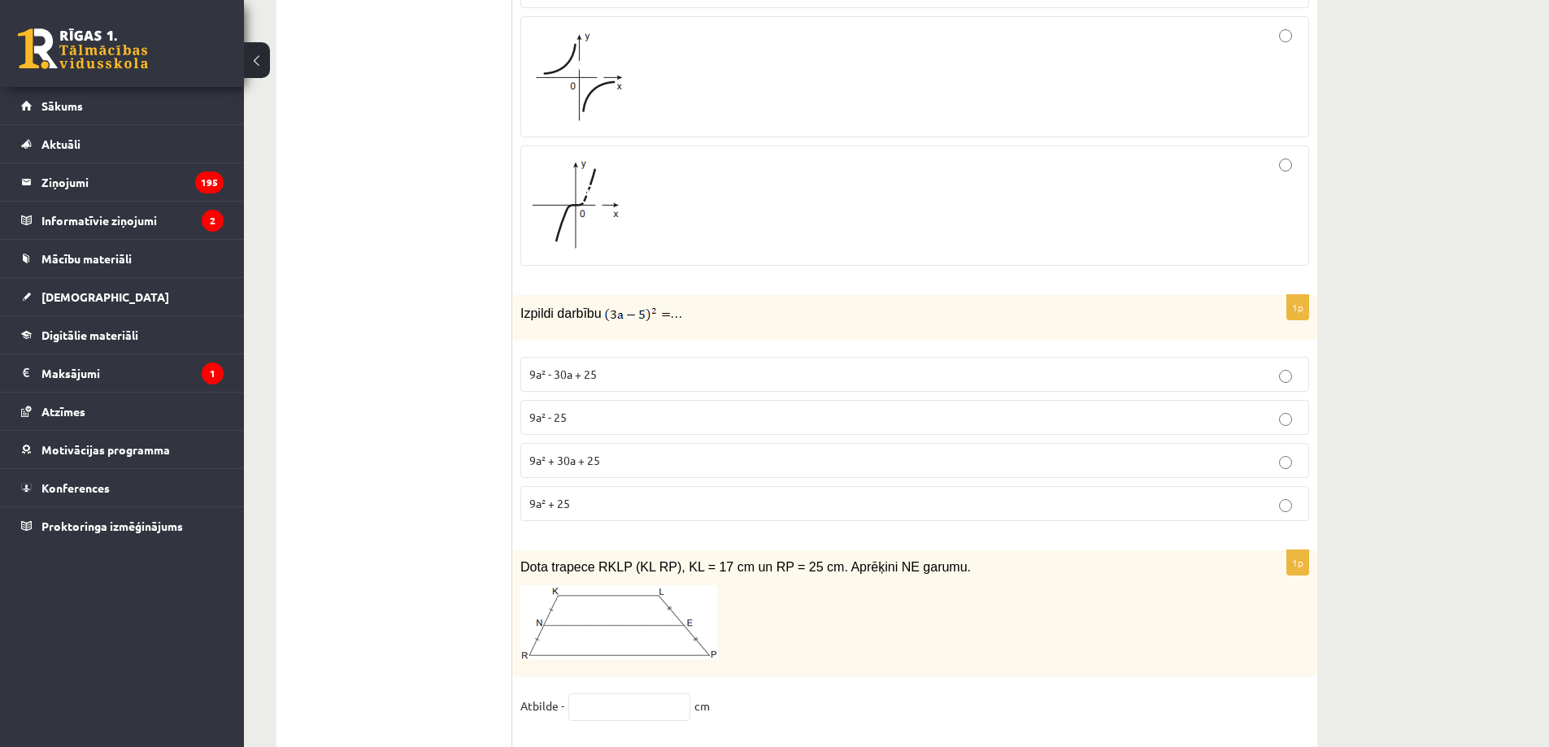
click at [634, 366] on p "9a² - 30a + 25" at bounding box center [914, 374] width 771 height 17
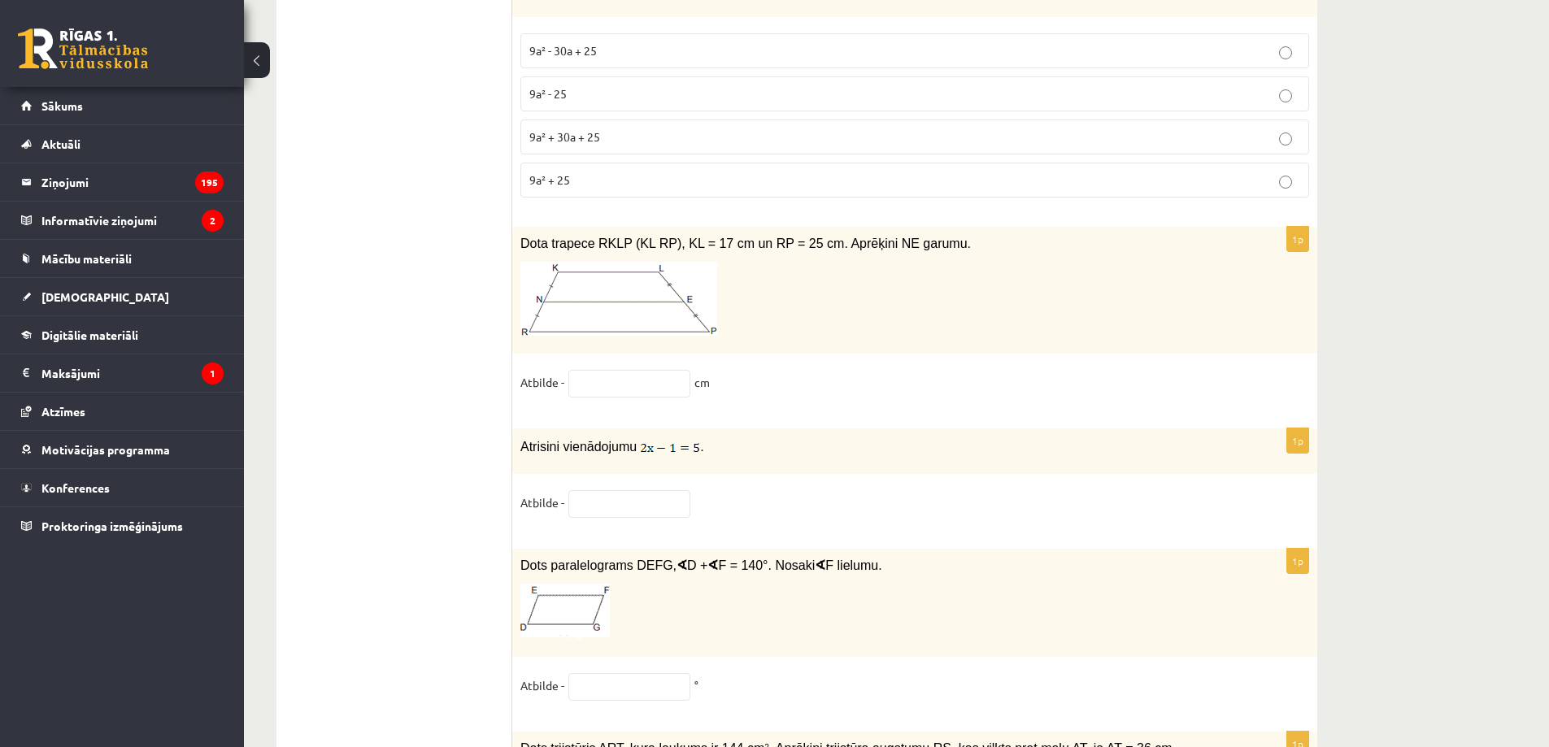
scroll to position [6829, 0]
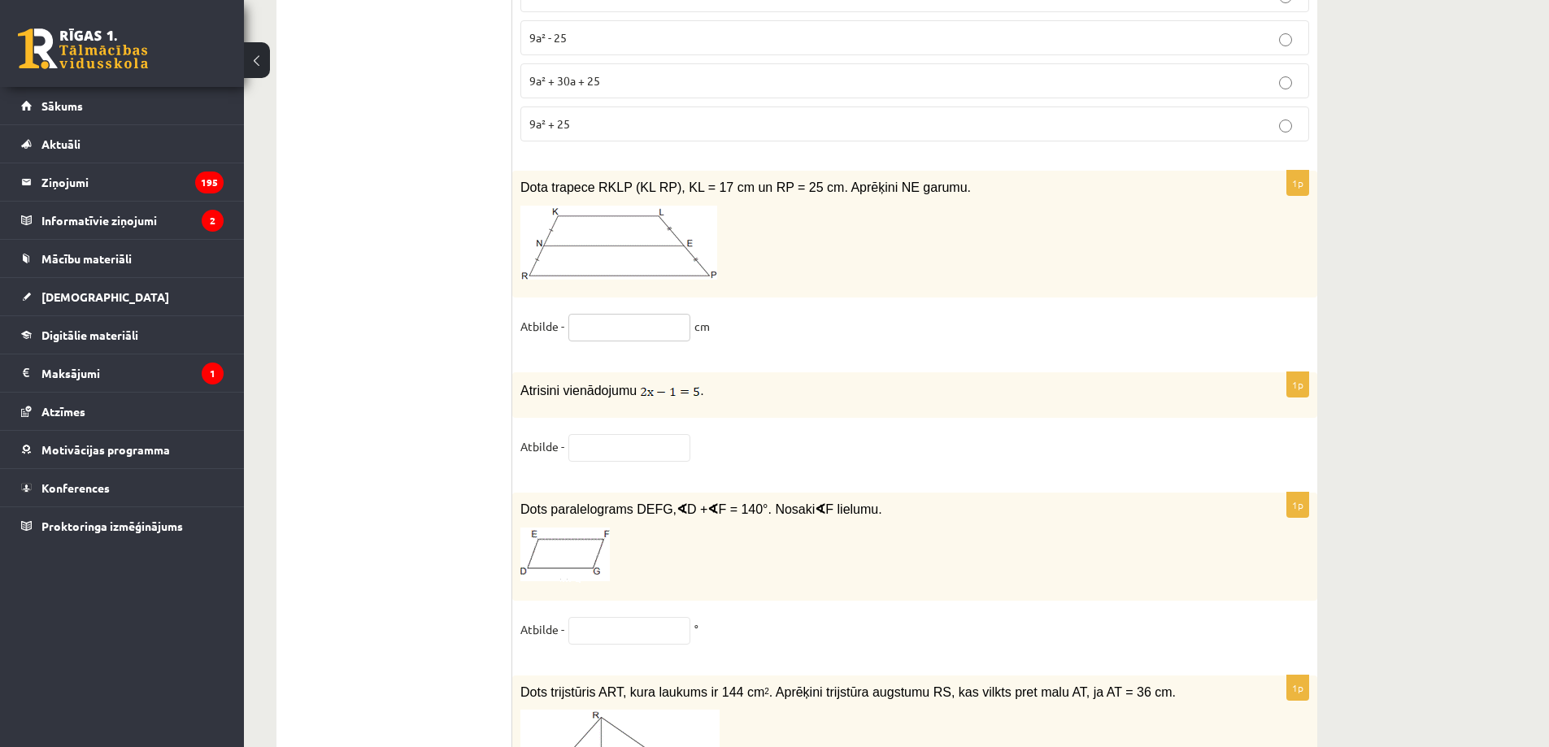
click at [647, 314] on input "text" at bounding box center [629, 328] width 122 height 28
type input "**"
click at [670, 441] on input "text" at bounding box center [629, 448] width 122 height 28
drag, startPoint x: 523, startPoint y: 375, endPoint x: 575, endPoint y: 420, distance: 69.1
click at [575, 420] on div "1p Atrisini vienādojumu . Atbilde -" at bounding box center [914, 424] width 805 height 104
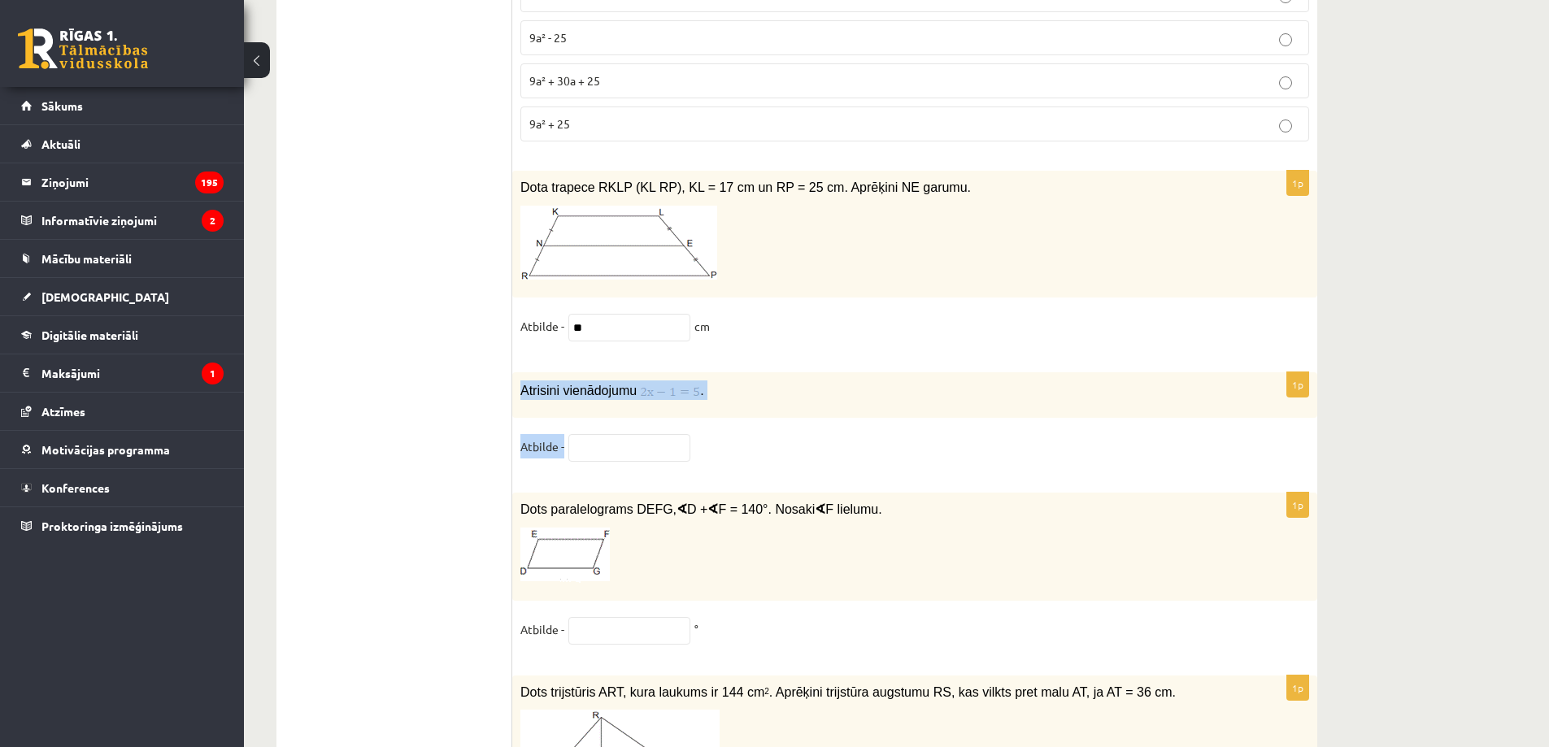
copy div "Atrisini vienādojumu . Atbilde -"
click at [654, 440] on input "text" at bounding box center [629, 448] width 122 height 28
click at [660, 621] on input "text" at bounding box center [629, 631] width 122 height 28
type input "*"
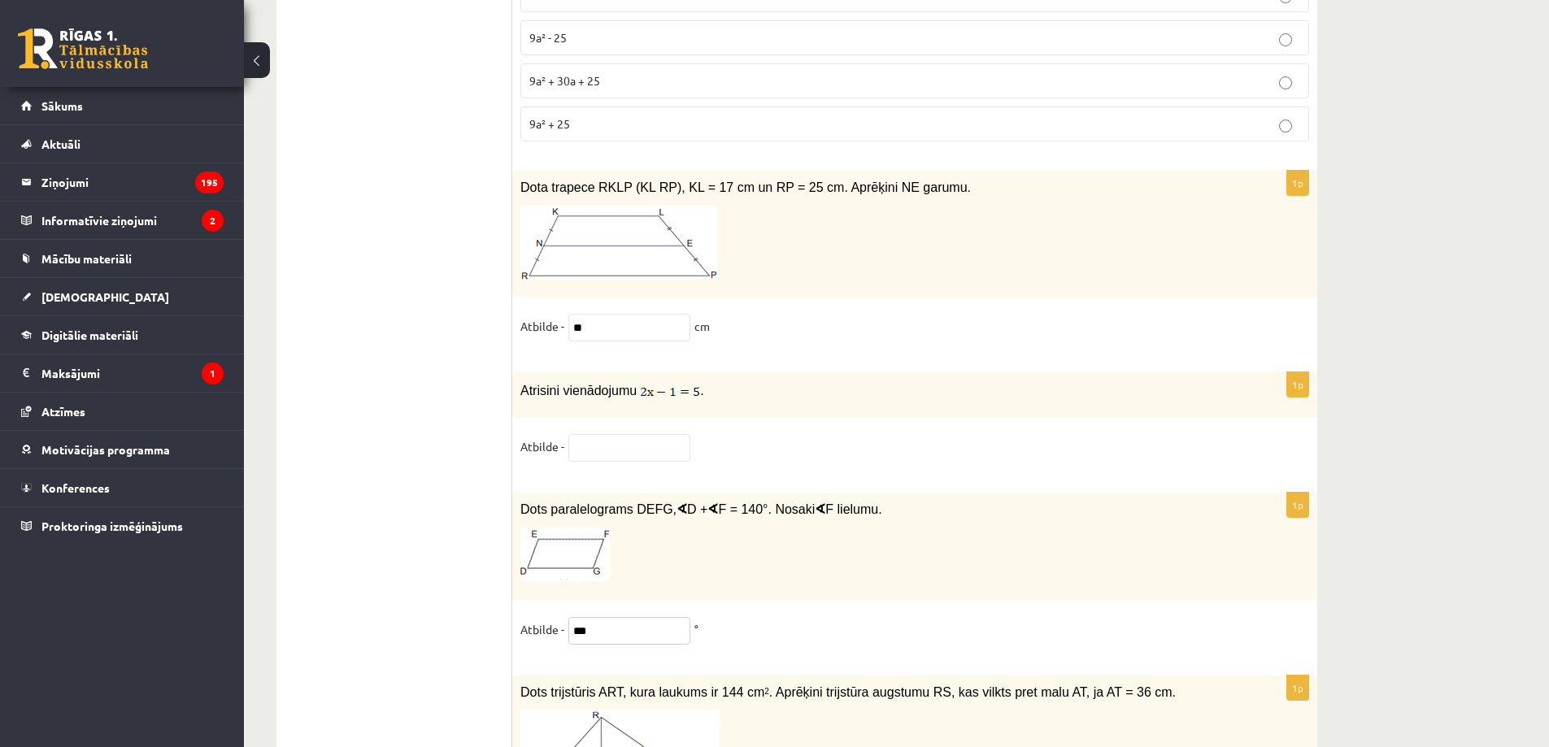
scroll to position [7018, 0]
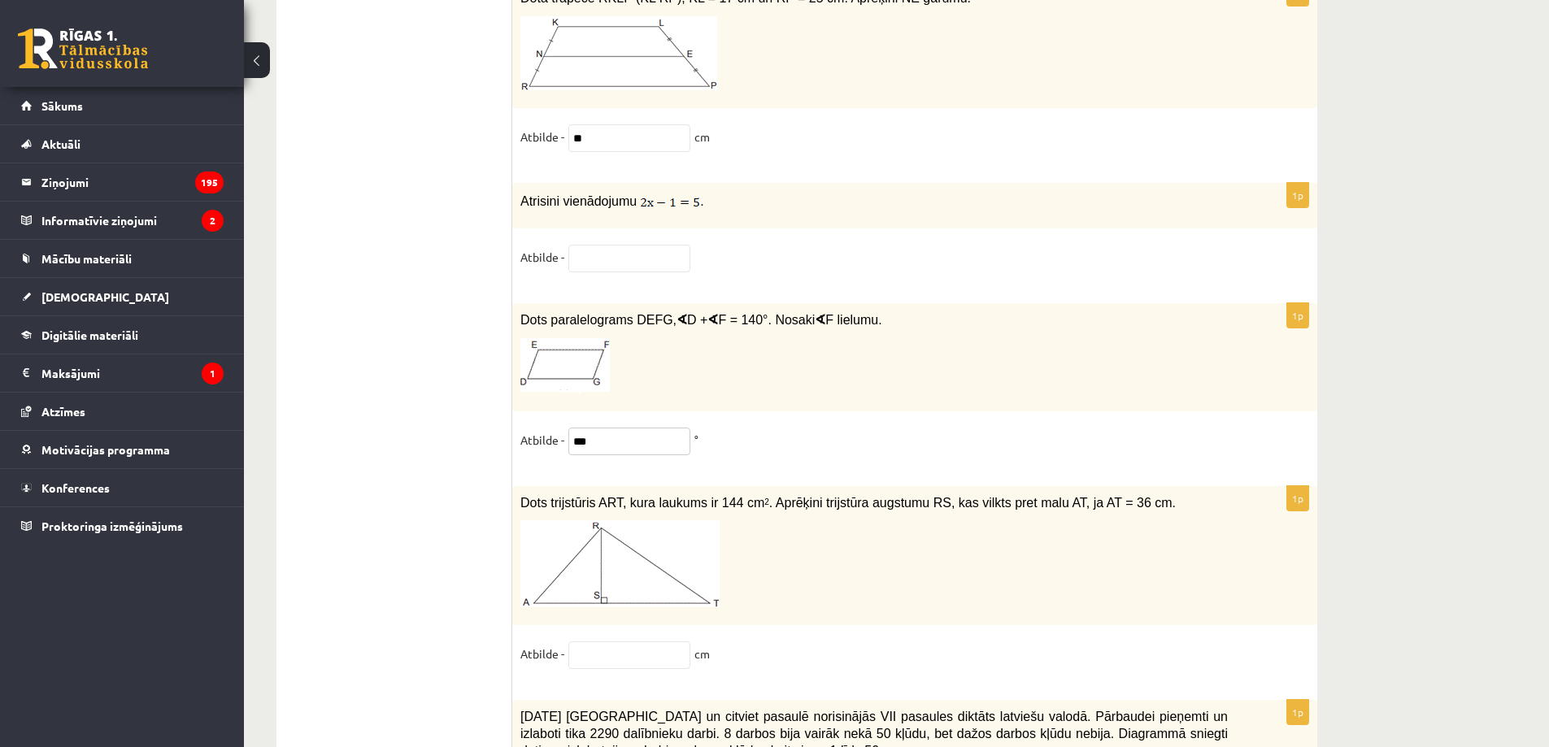
type input "***"
click at [622, 651] on input "text" at bounding box center [629, 655] width 122 height 28
type input "*"
type input "****"
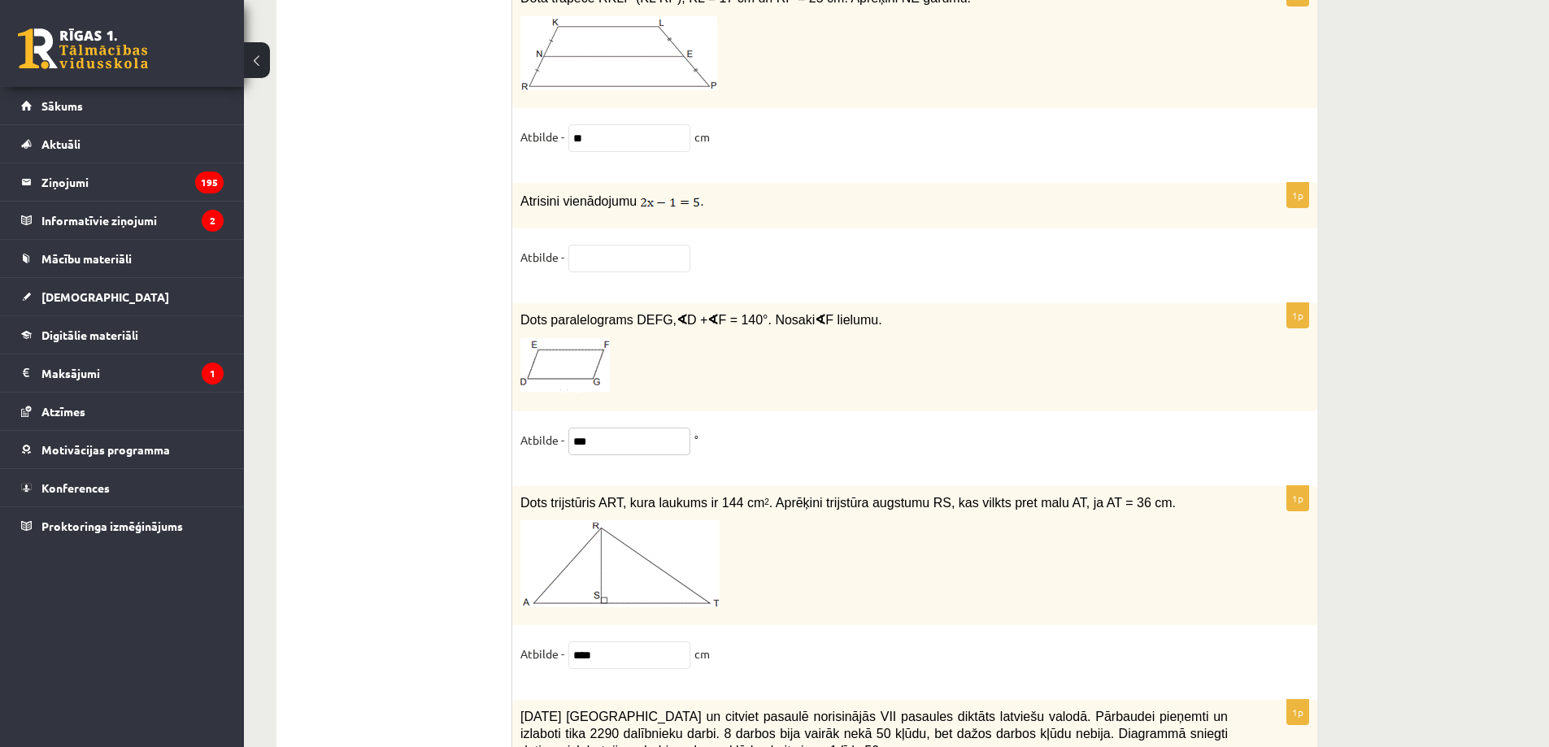
drag, startPoint x: 603, startPoint y: 433, endPoint x: 565, endPoint y: 428, distance: 38.6
click at [565, 432] on span "***" at bounding box center [629, 439] width 130 height 15
click at [606, 245] on input "text" at bounding box center [629, 259] width 122 height 28
paste input "***"
type input "***"
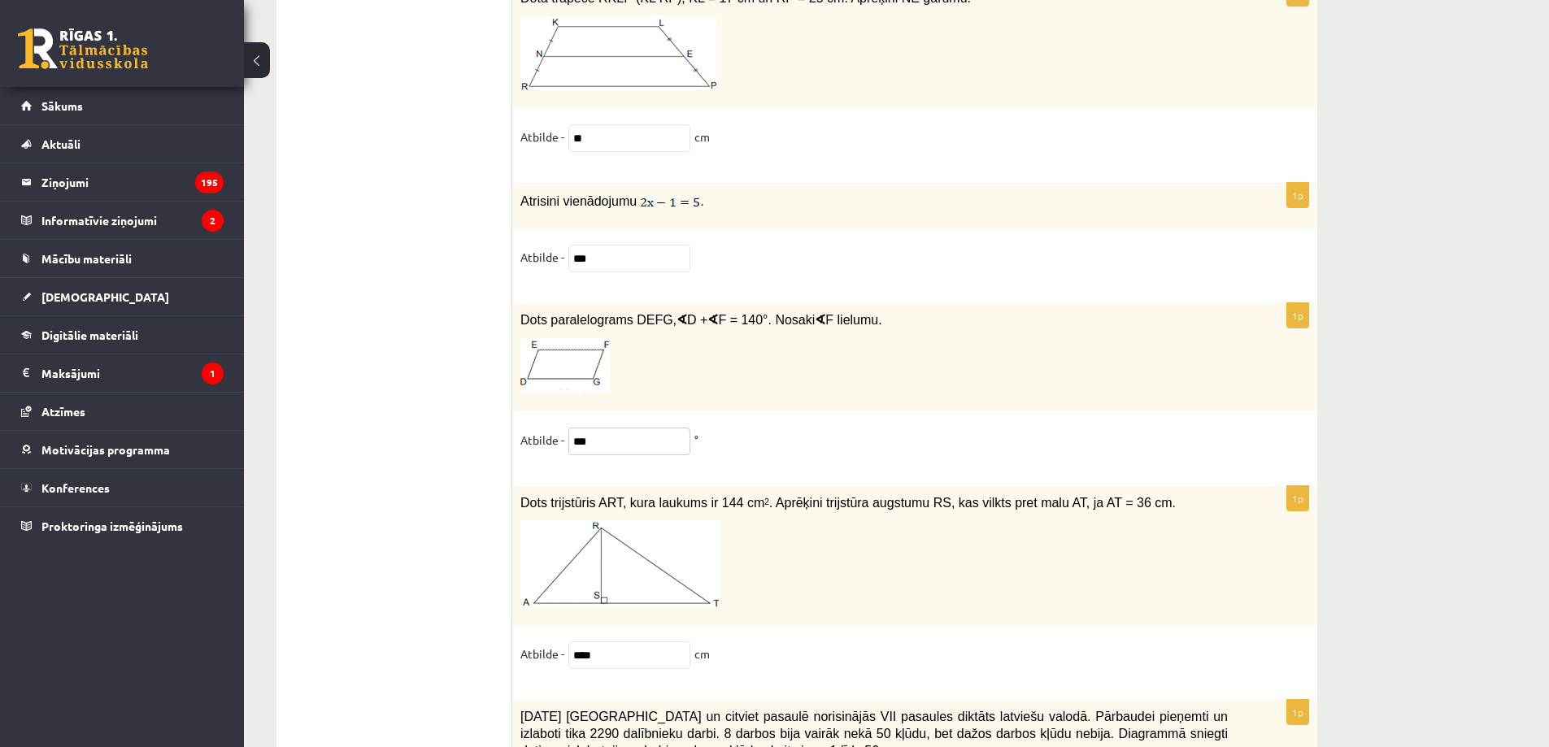
click at [617, 432] on input "***" at bounding box center [629, 442] width 122 height 28
type input "*"
click at [878, 386] on div "Dots paralelograms DEFG, ∢ D + ∢ F = 140°. Nosaki ∢ F lielumu." at bounding box center [914, 357] width 805 height 108
click at [621, 428] on input "text" at bounding box center [629, 442] width 122 height 28
type input "*"
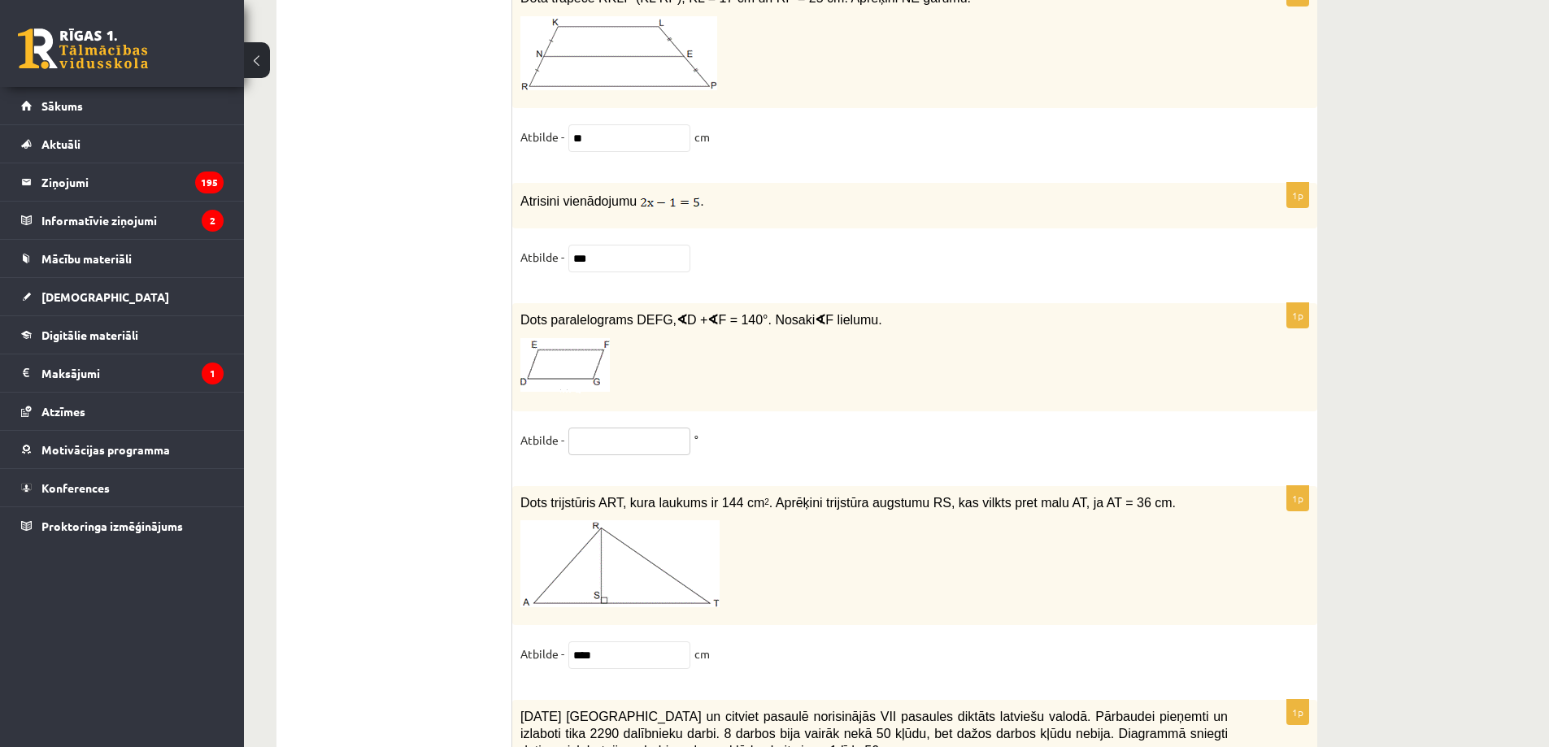
type input "*"
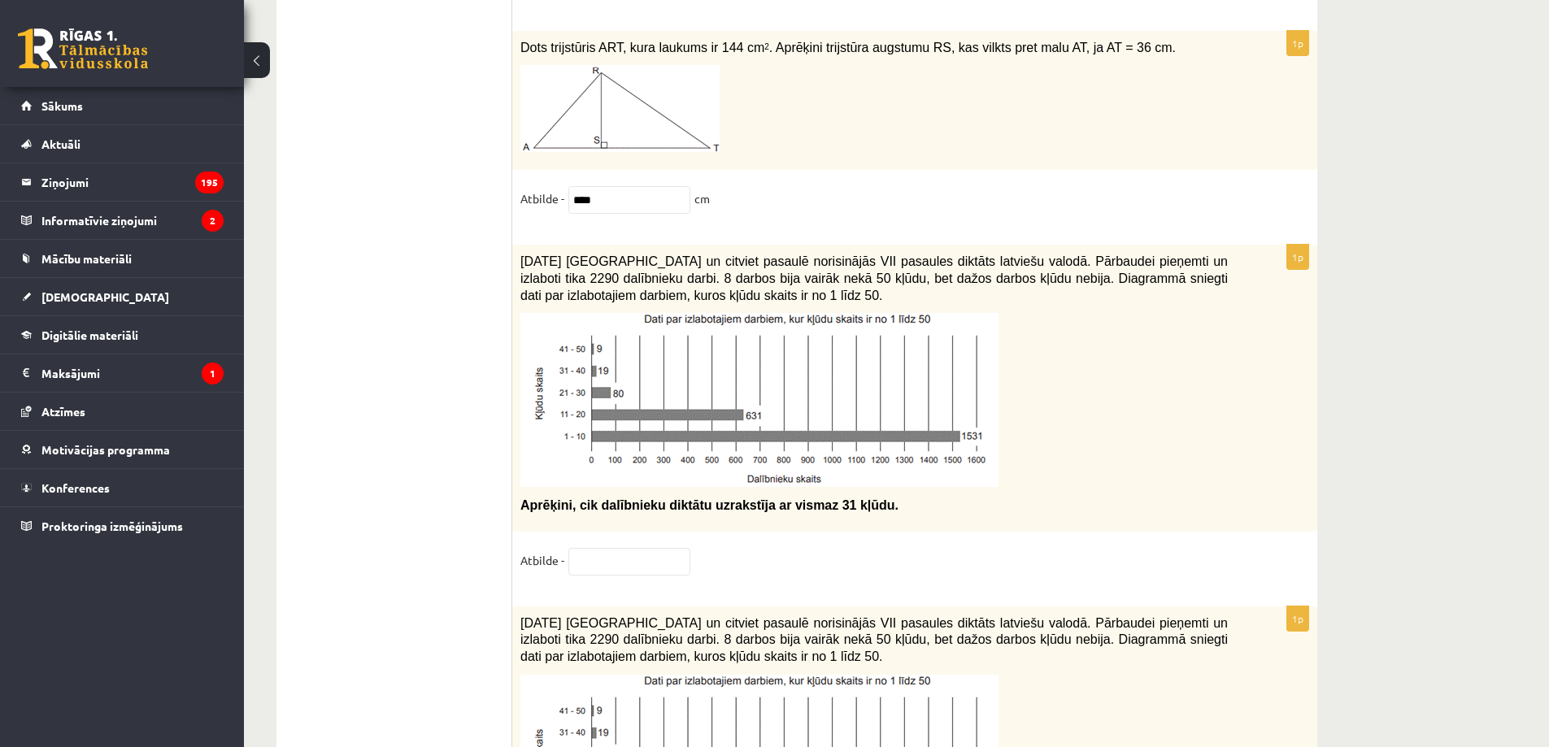
scroll to position [7457, 0]
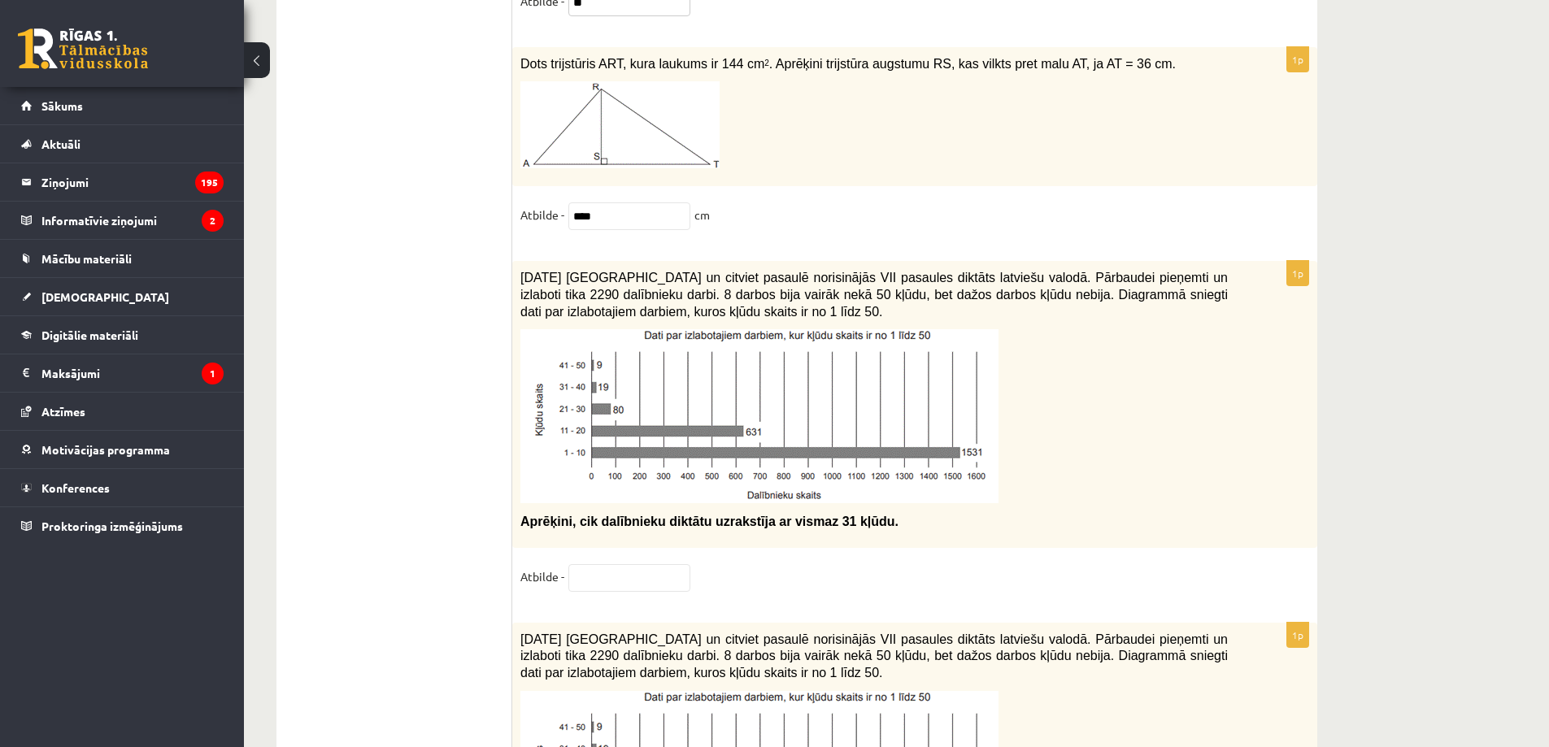
type input "**"
click at [655, 564] on input "text" at bounding box center [629, 578] width 122 height 28
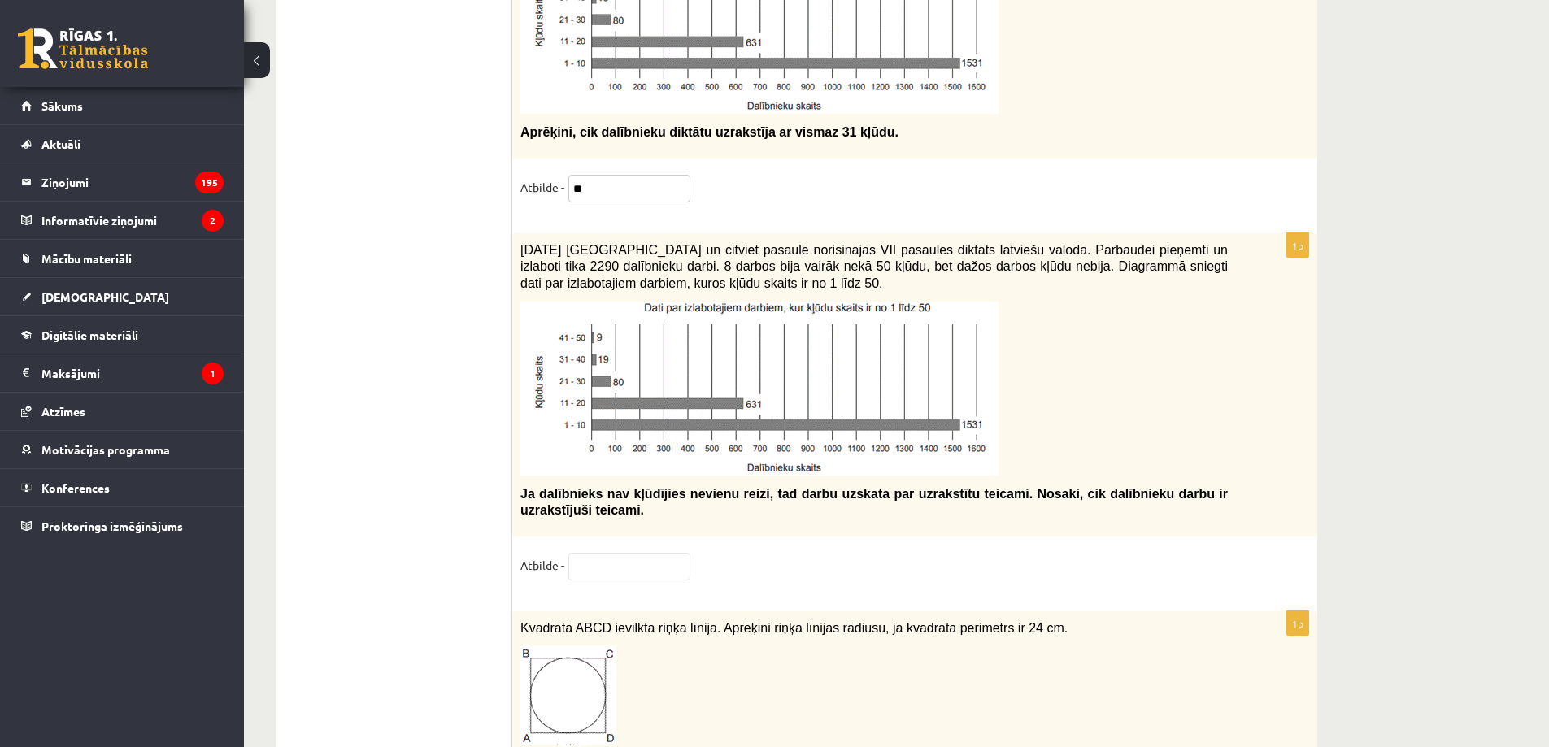
scroll to position [7967, 0]
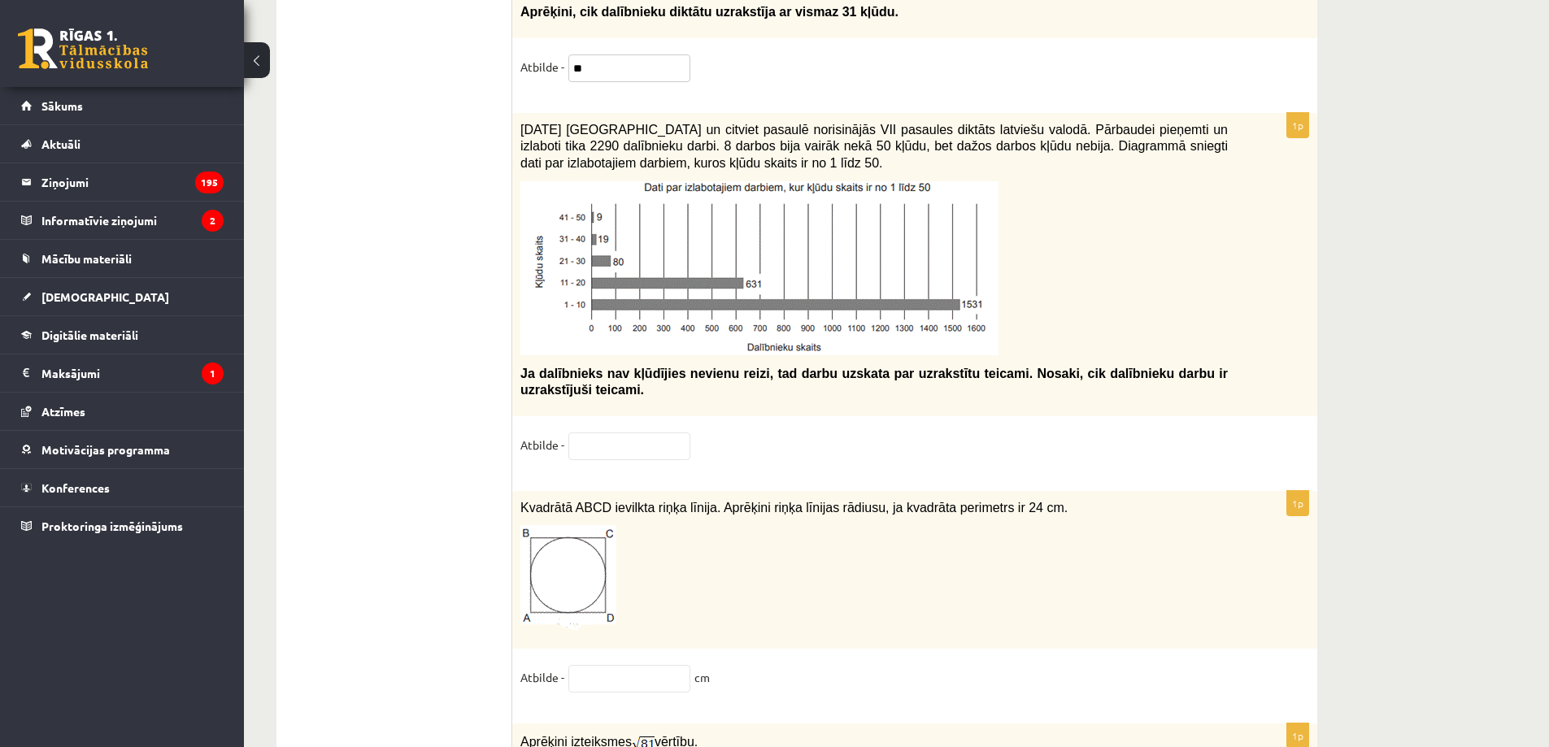
type input "**"
click at [640, 432] on input "text" at bounding box center [629, 446] width 122 height 28
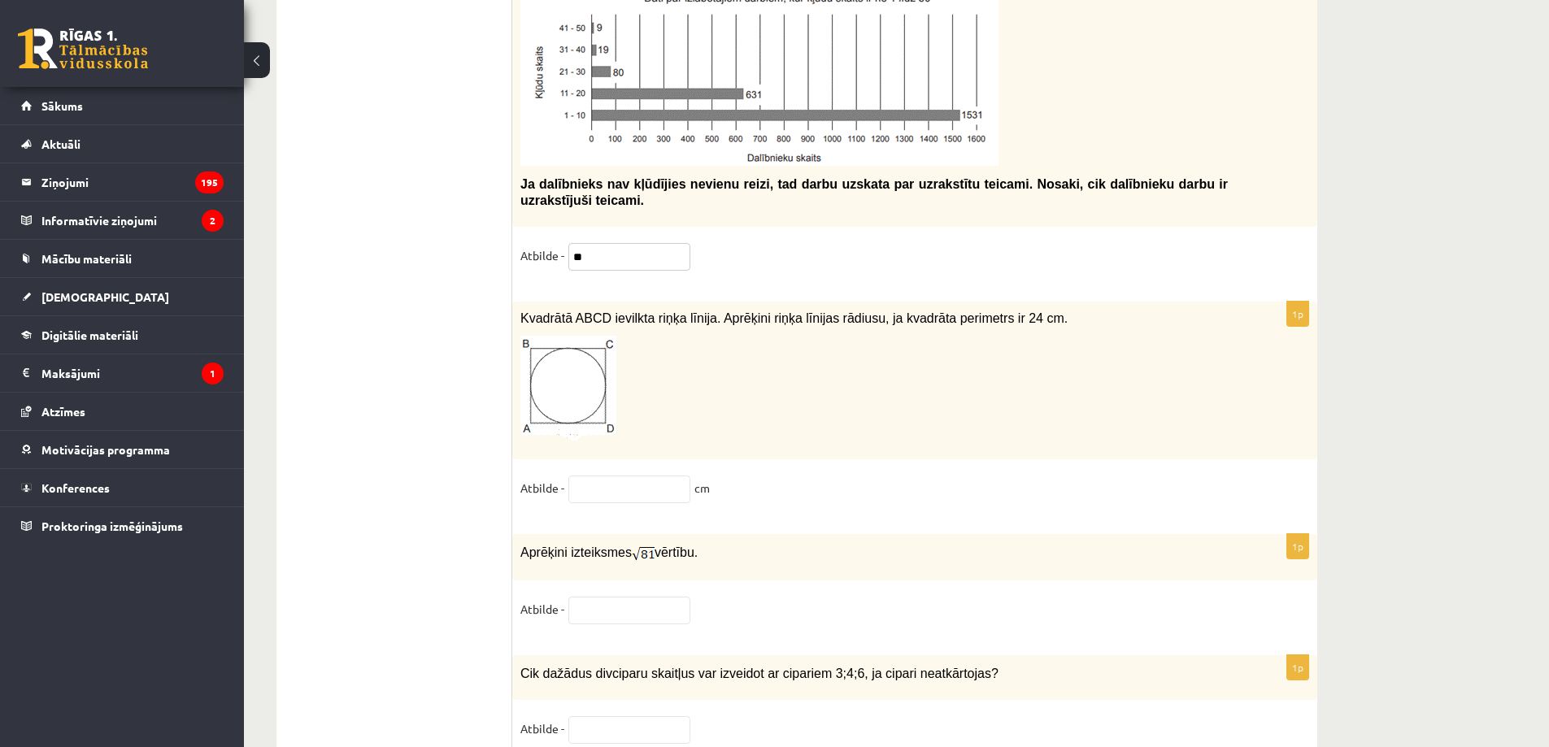
type input "**"
click at [645, 482] on input "text" at bounding box center [629, 490] width 122 height 28
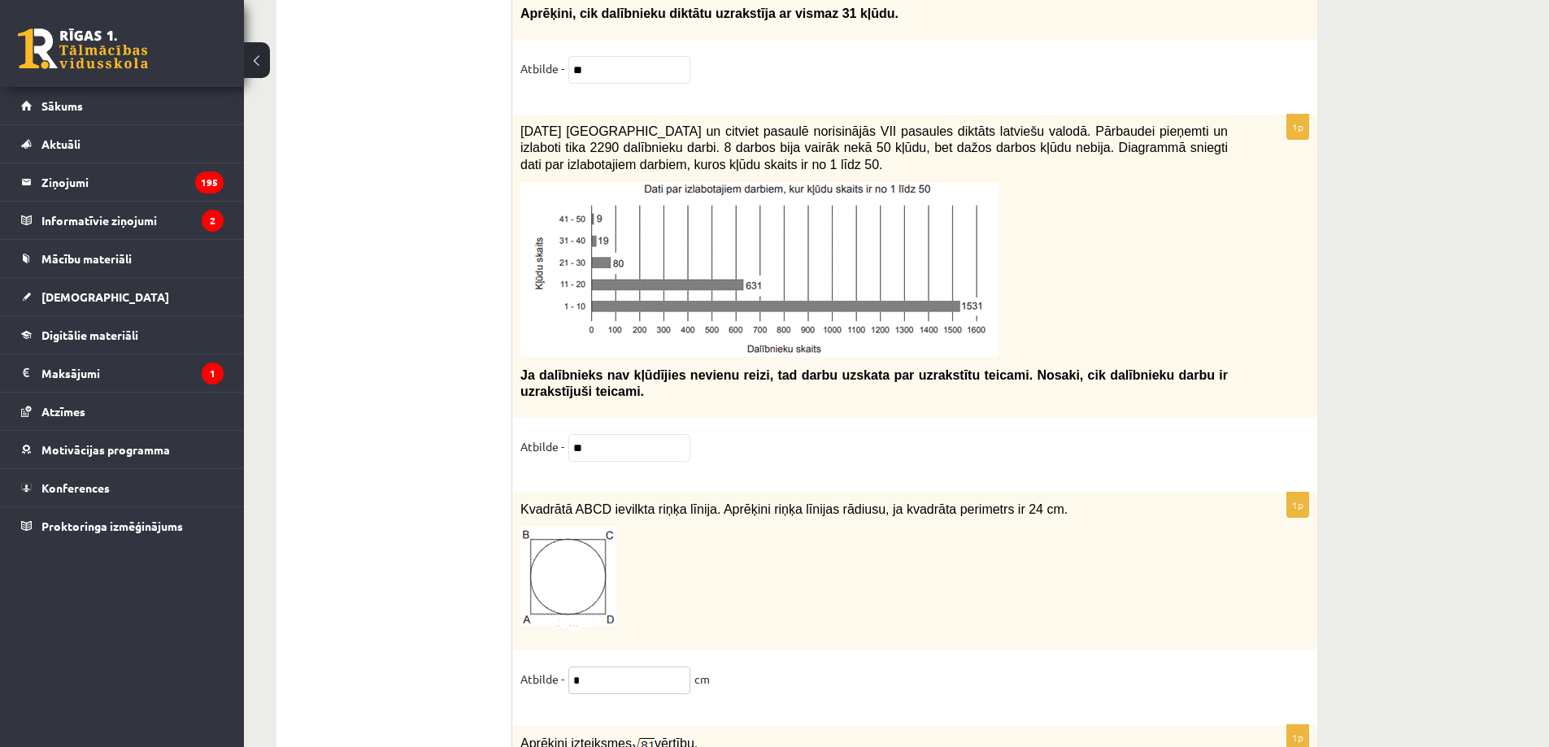
scroll to position [8215, 0]
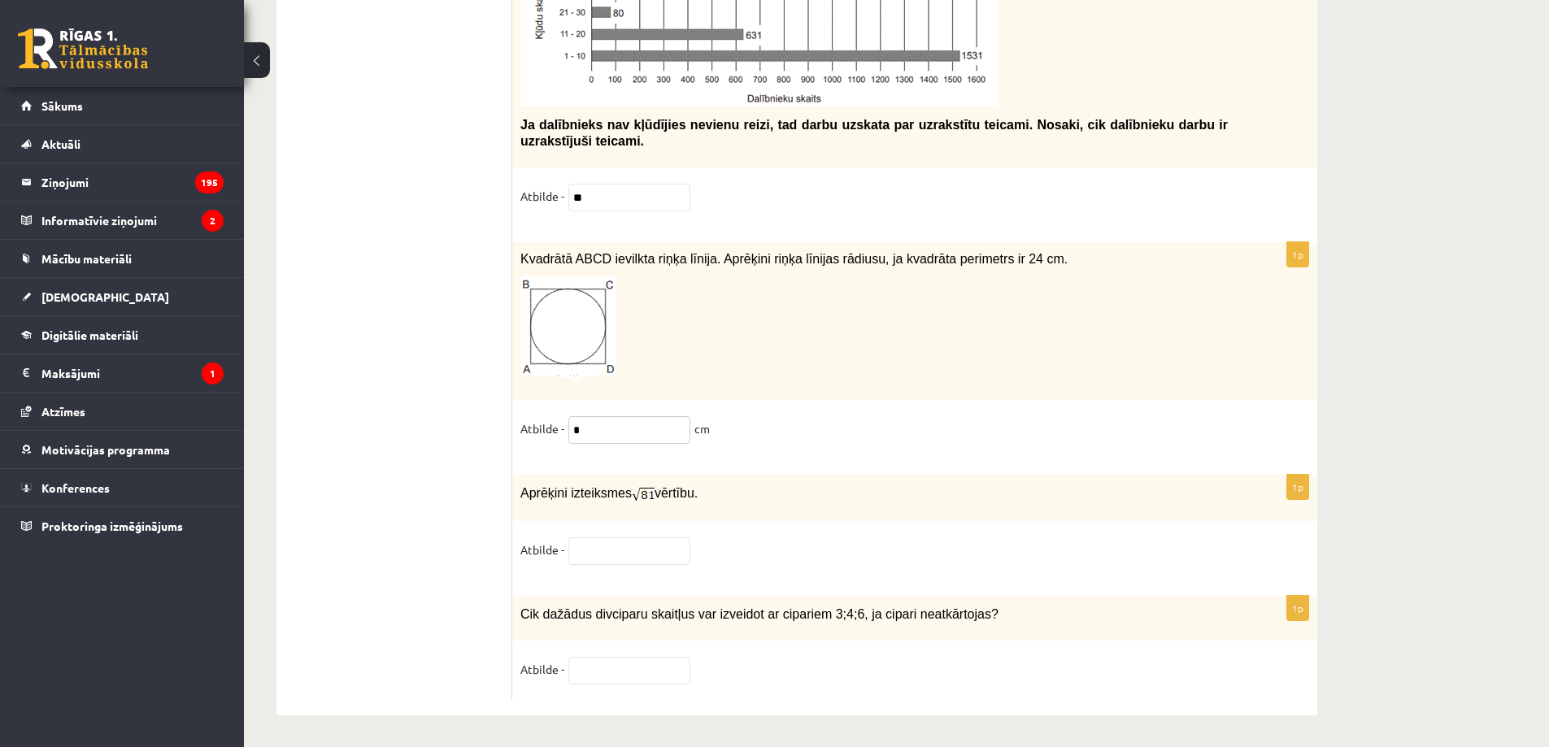
type input "*"
click at [646, 551] on input "text" at bounding box center [629, 551] width 122 height 28
type input "*"
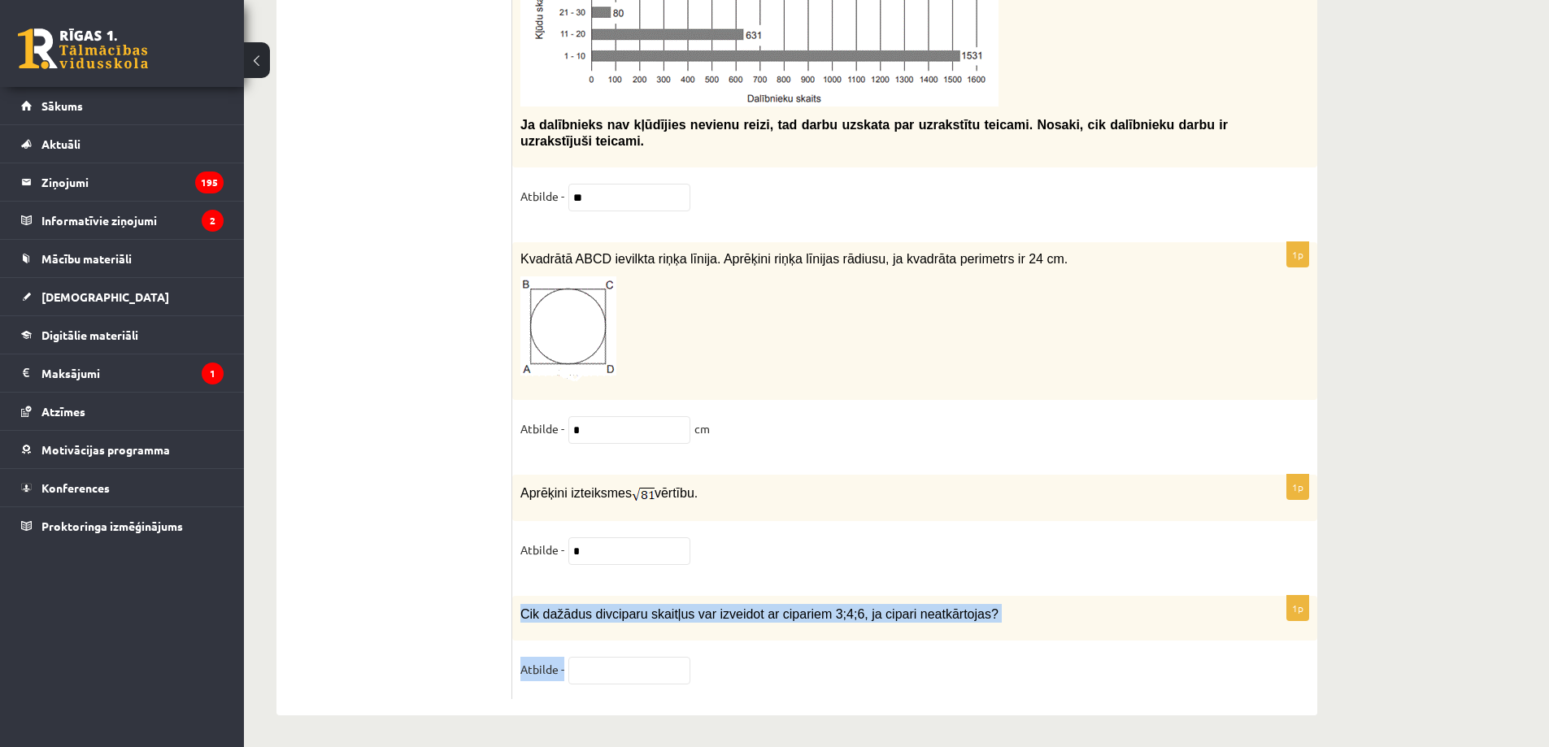
drag, startPoint x: 522, startPoint y: 608, endPoint x: 599, endPoint y: 658, distance: 92.2
click at [599, 658] on div "1p Cik dažādus divciparu skaitļus var izveidot ar cipariem 3;4;6, ja cipari nea…" at bounding box center [914, 647] width 805 height 103
copy div "Cik dažādus divciparu skaitļus var izveidot ar cipariem 3;4;6, ja cipari neatkā…"
drag, startPoint x: 695, startPoint y: 676, endPoint x: 606, endPoint y: 680, distance: 89.5
click at [692, 676] on fieldset "Atbilde -" at bounding box center [914, 674] width 789 height 34
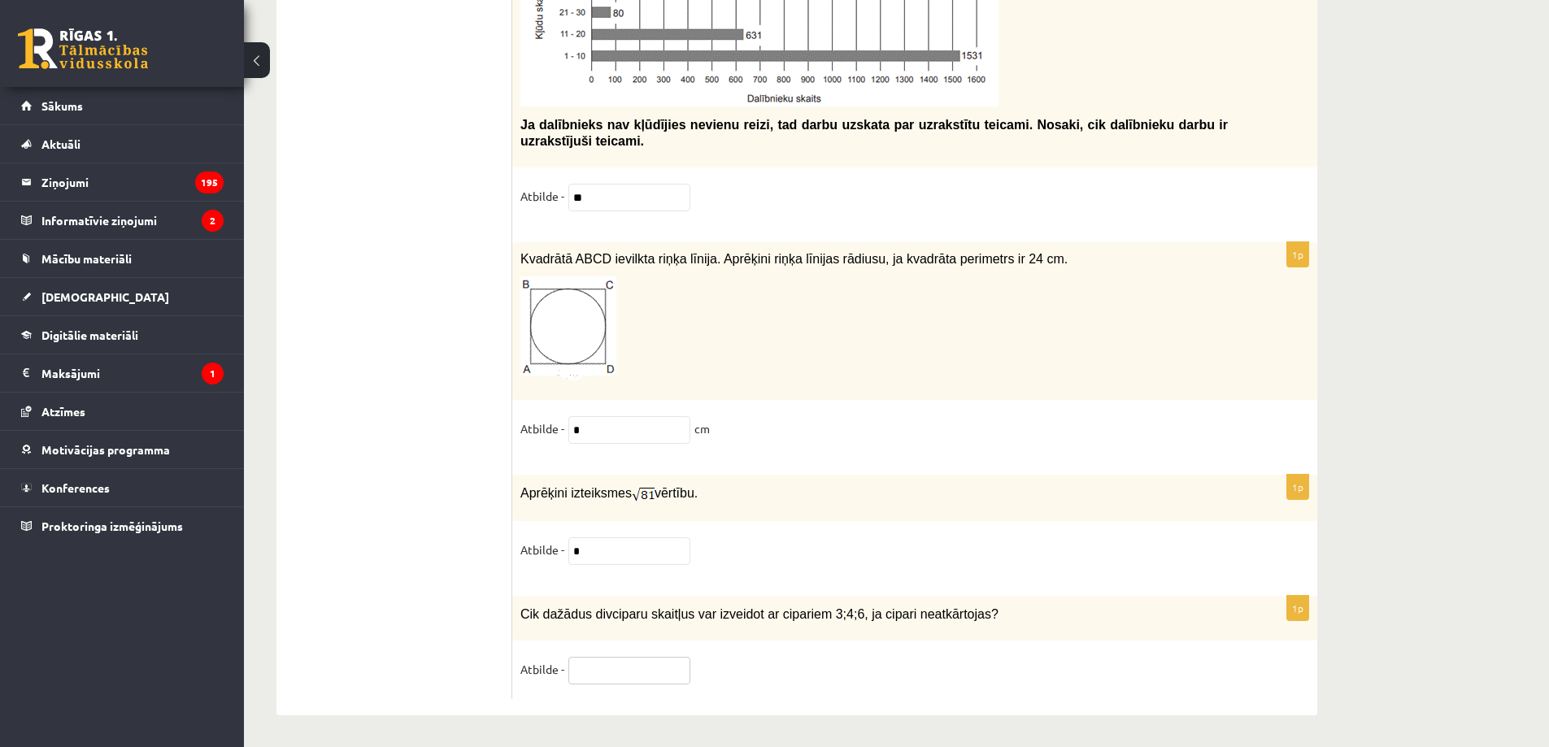
click at [590, 668] on input "text" at bounding box center [629, 671] width 122 height 28
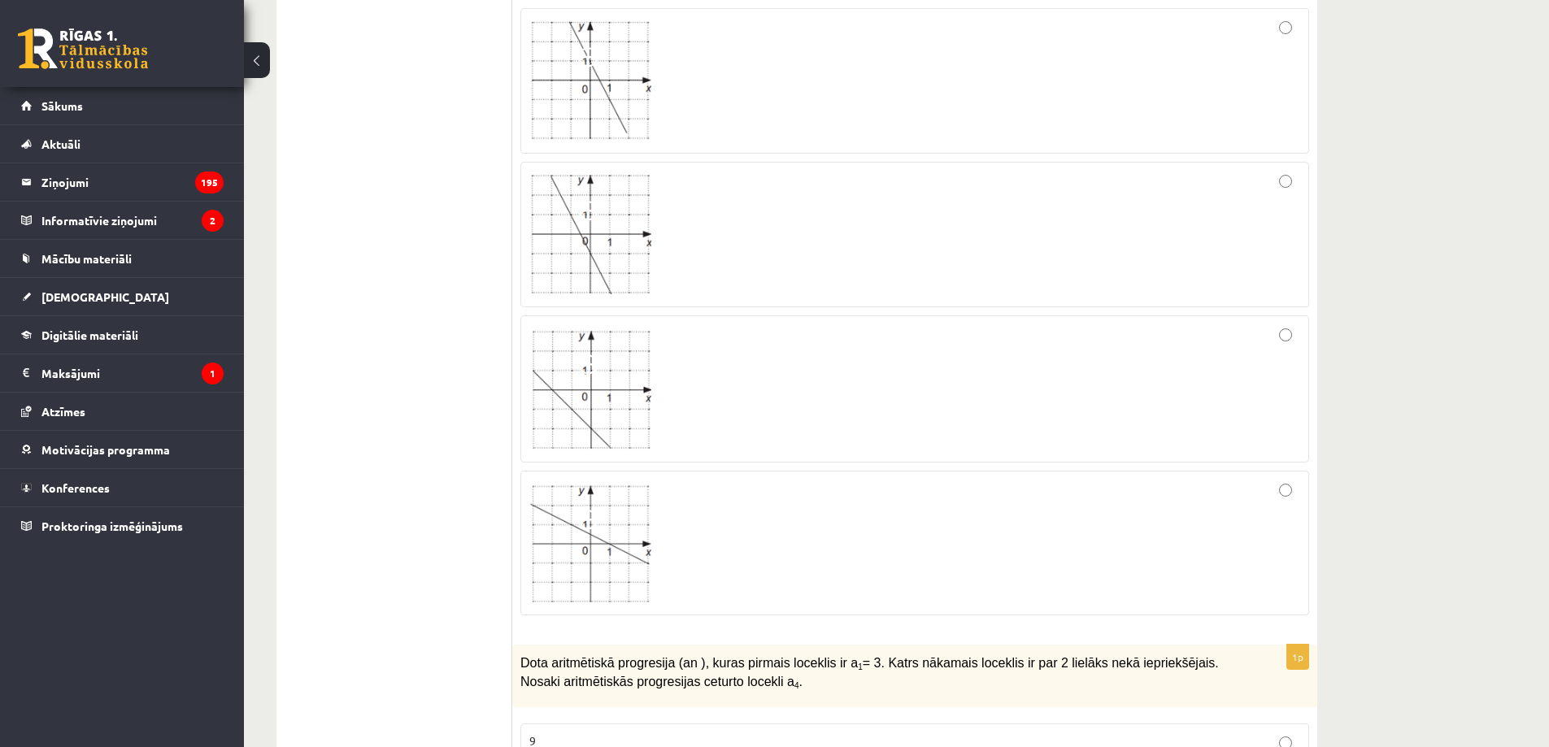
scroll to position [0, 0]
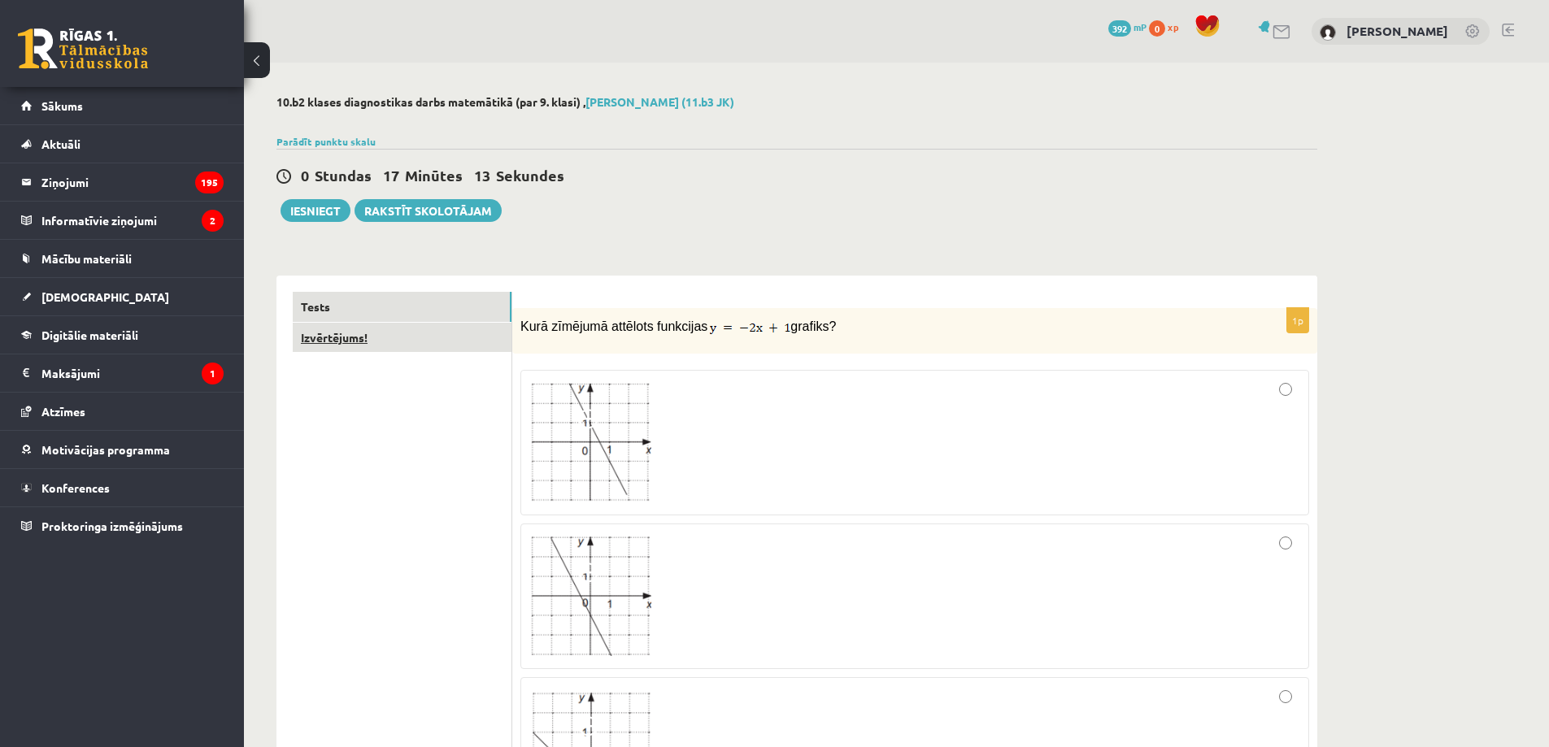
type input "*"
click at [436, 337] on link "Izvērtējums!" at bounding box center [402, 338] width 219 height 30
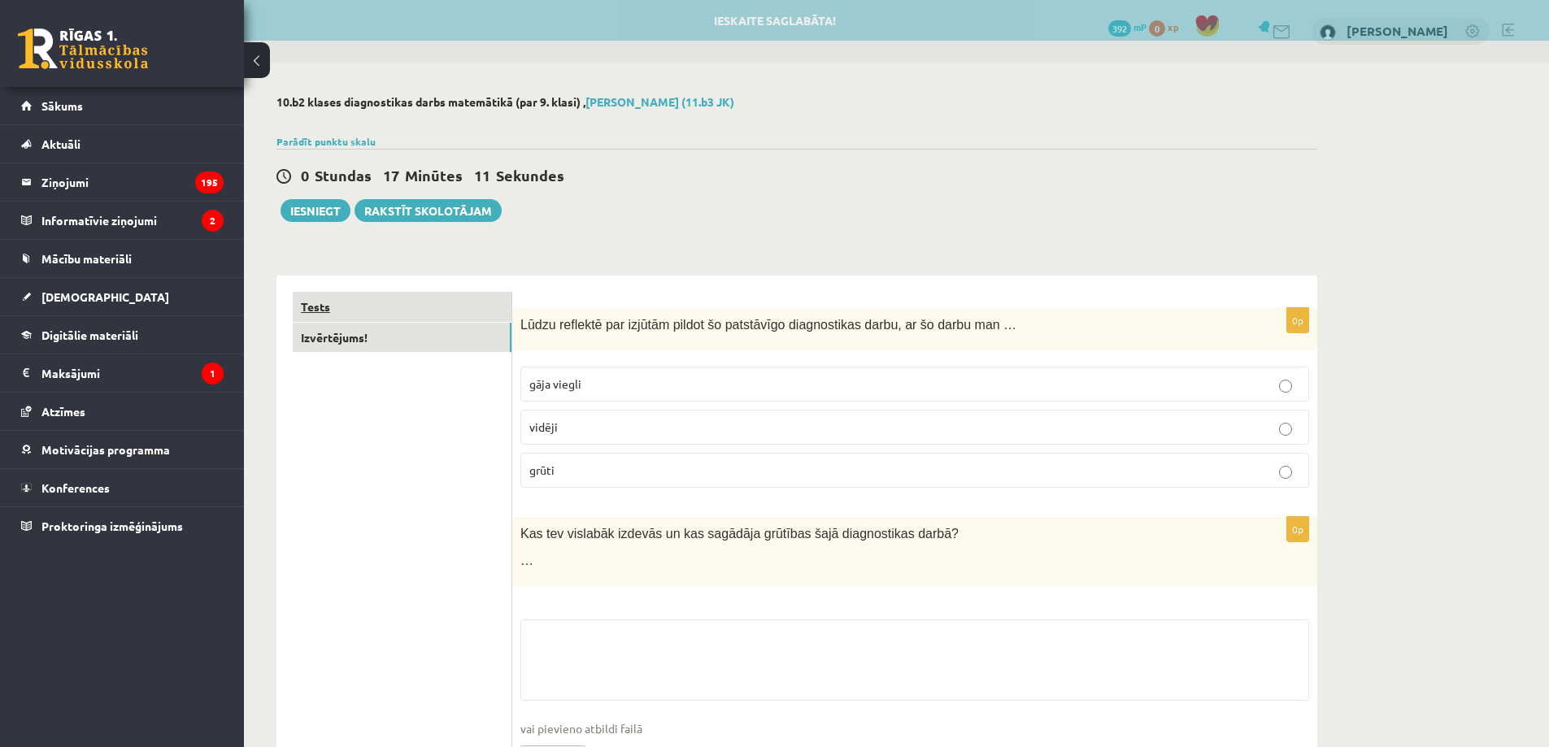
click at [450, 302] on link "Tests" at bounding box center [402, 307] width 219 height 30
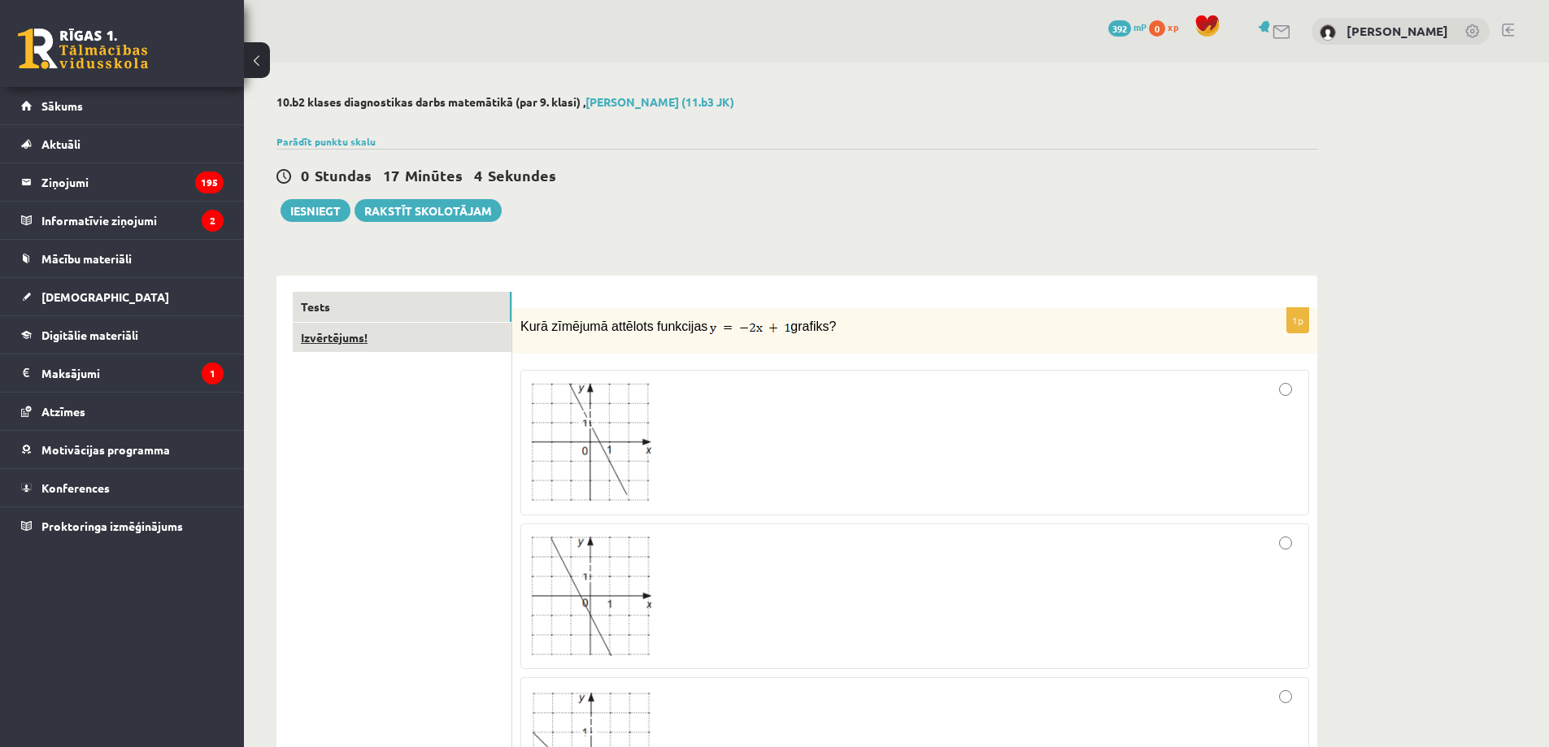
click at [372, 341] on link "Izvērtējums!" at bounding box center [402, 338] width 219 height 30
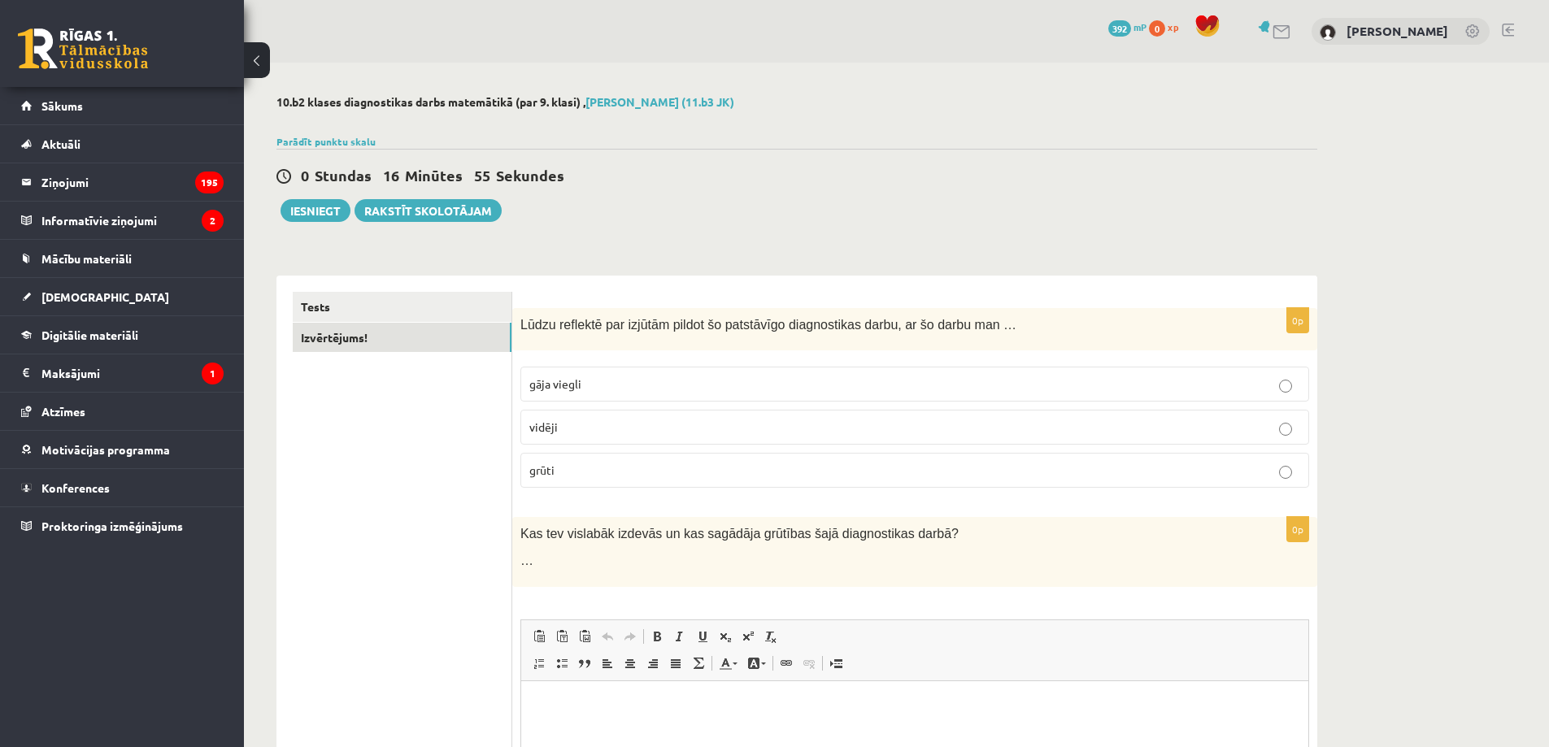
click at [676, 428] on p "vidēji" at bounding box center [914, 427] width 771 height 17
click at [449, 296] on link "Tests" at bounding box center [402, 307] width 219 height 30
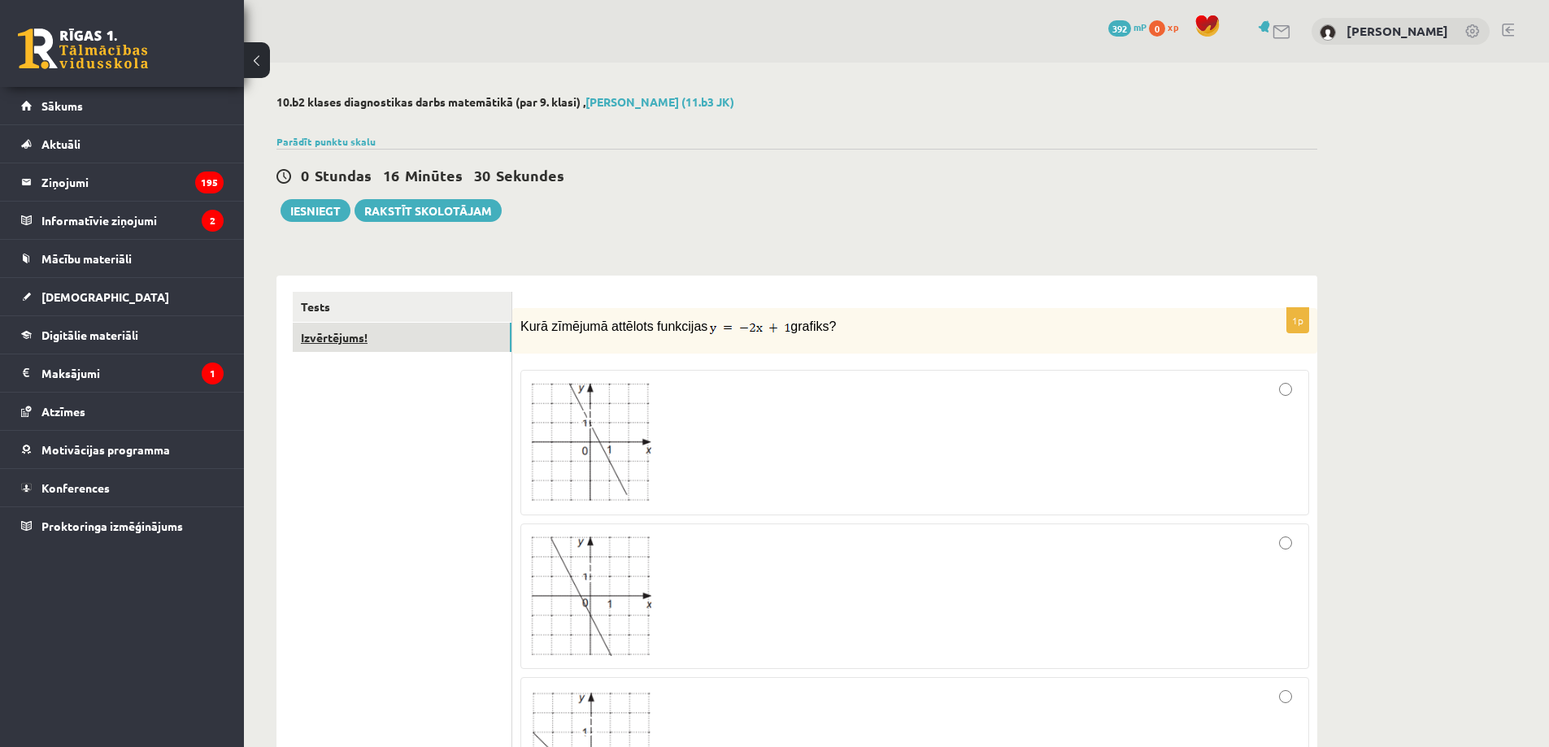
click at [455, 338] on link "Izvērtējums!" at bounding box center [402, 338] width 219 height 30
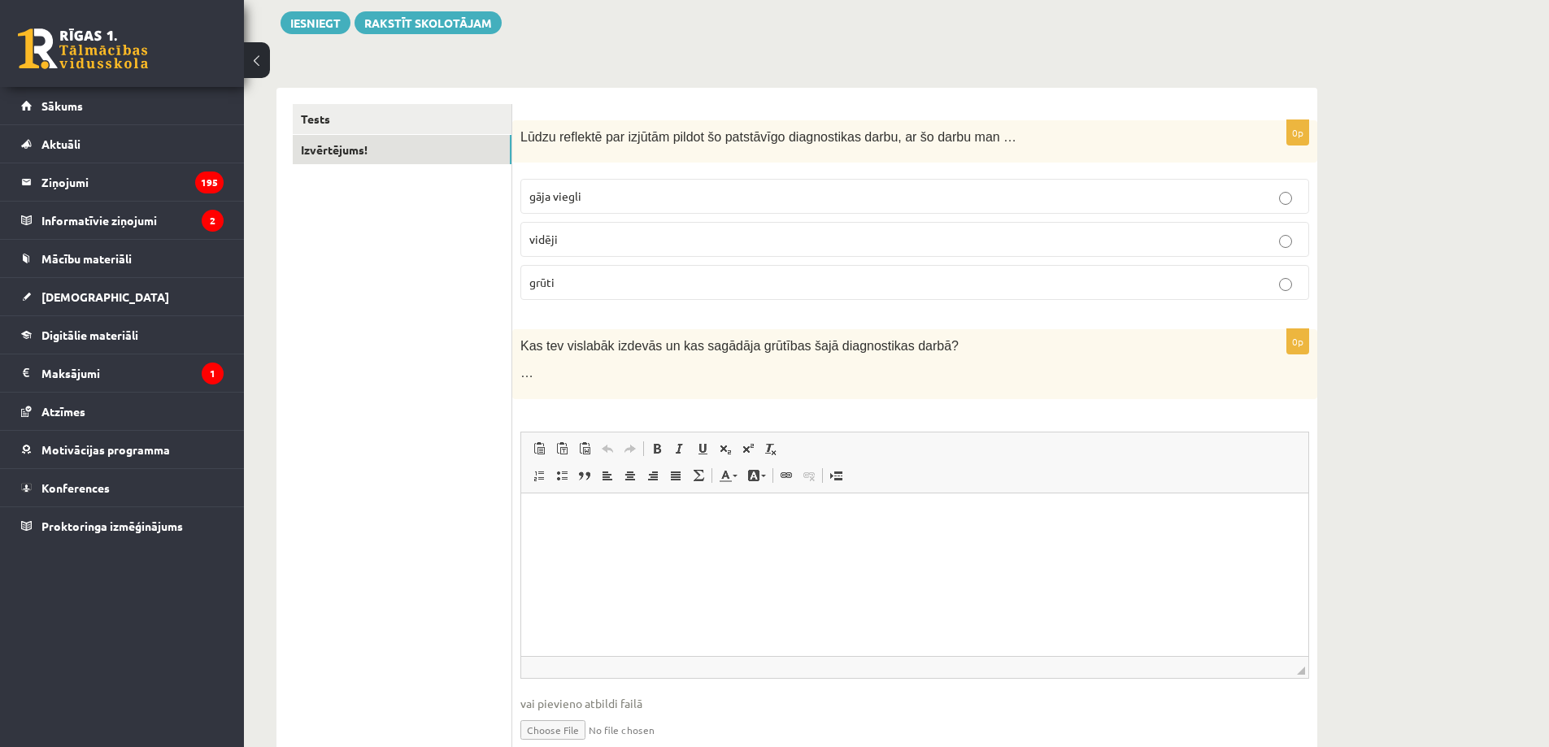
scroll to position [261, 0]
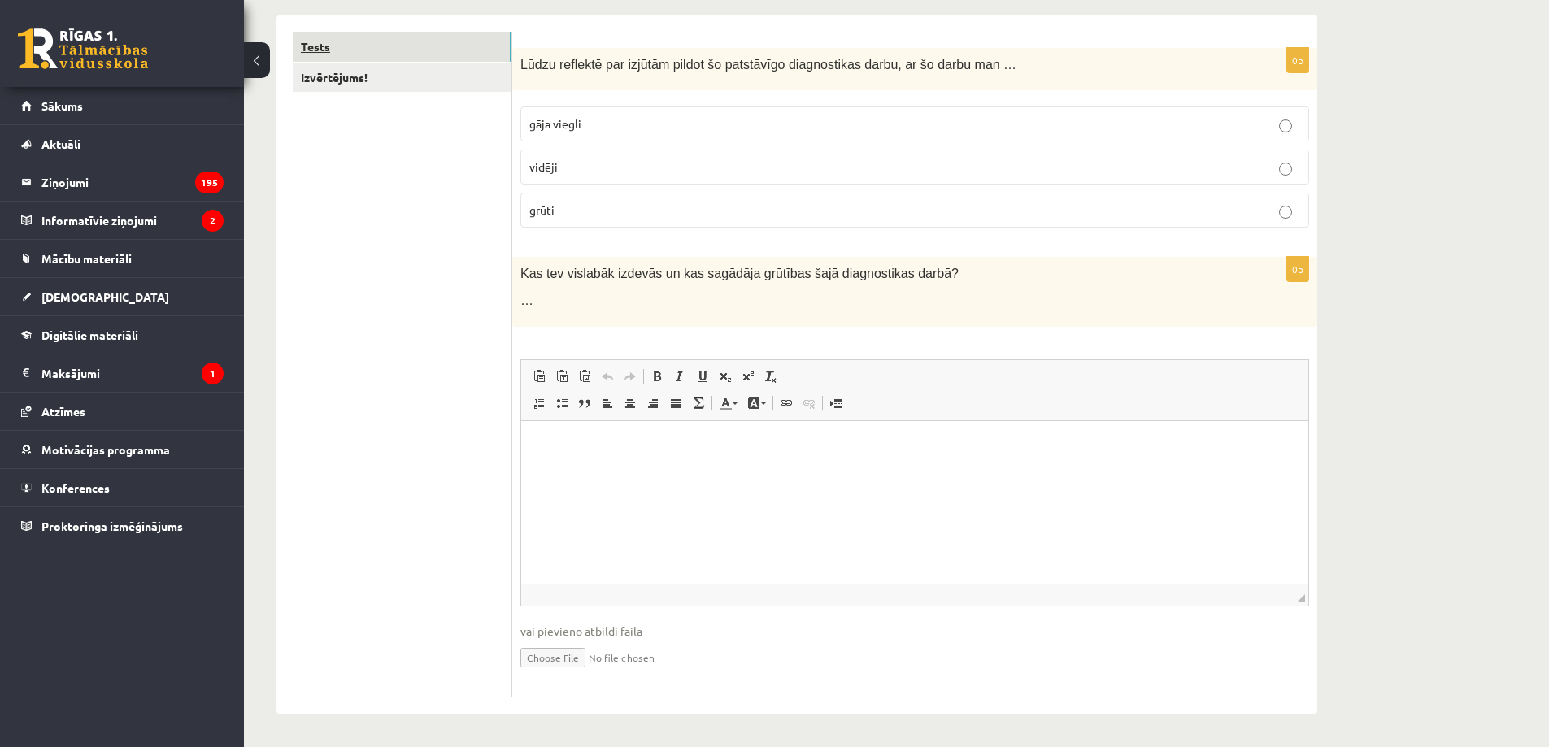
click at [433, 37] on link "Tests" at bounding box center [402, 47] width 219 height 30
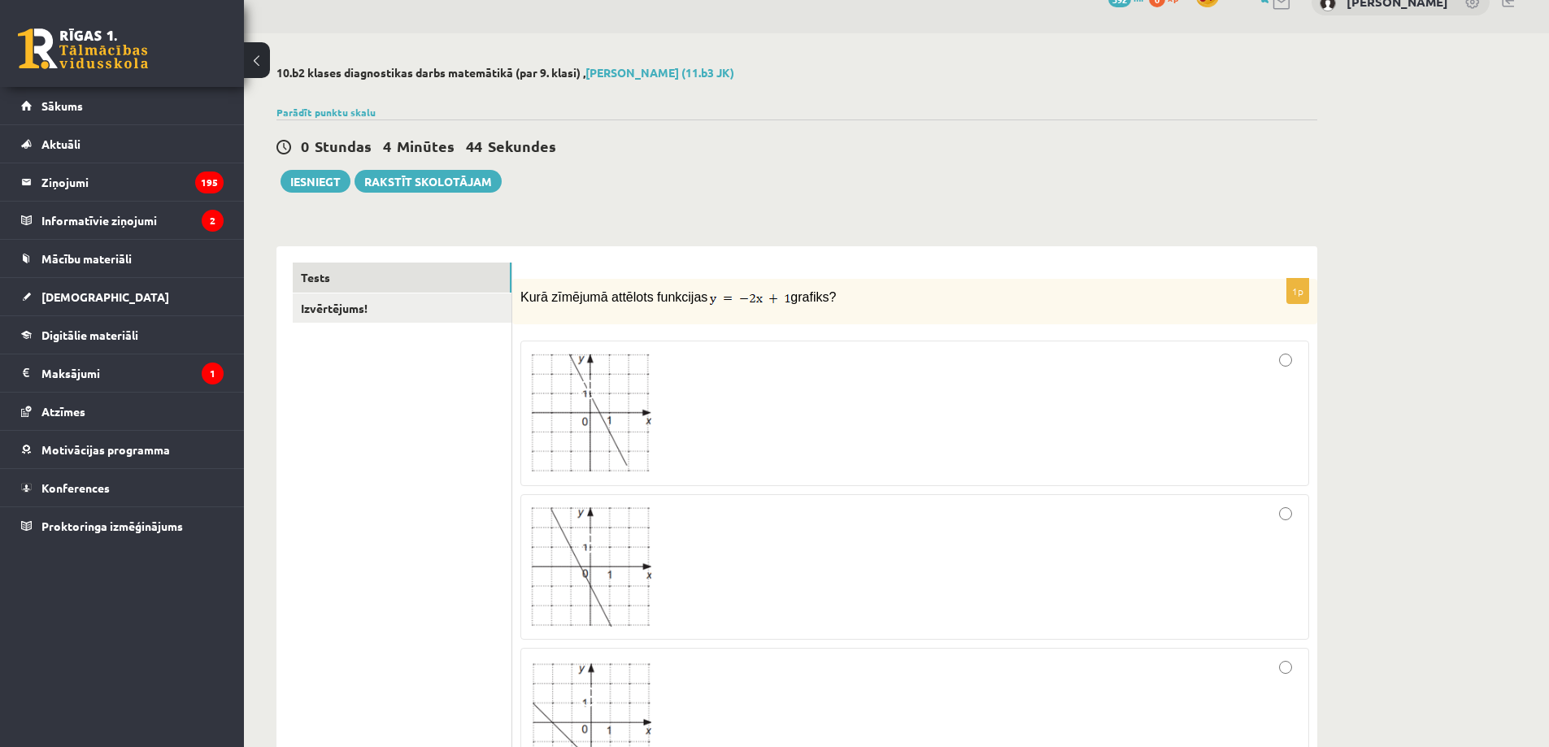
scroll to position [0, 0]
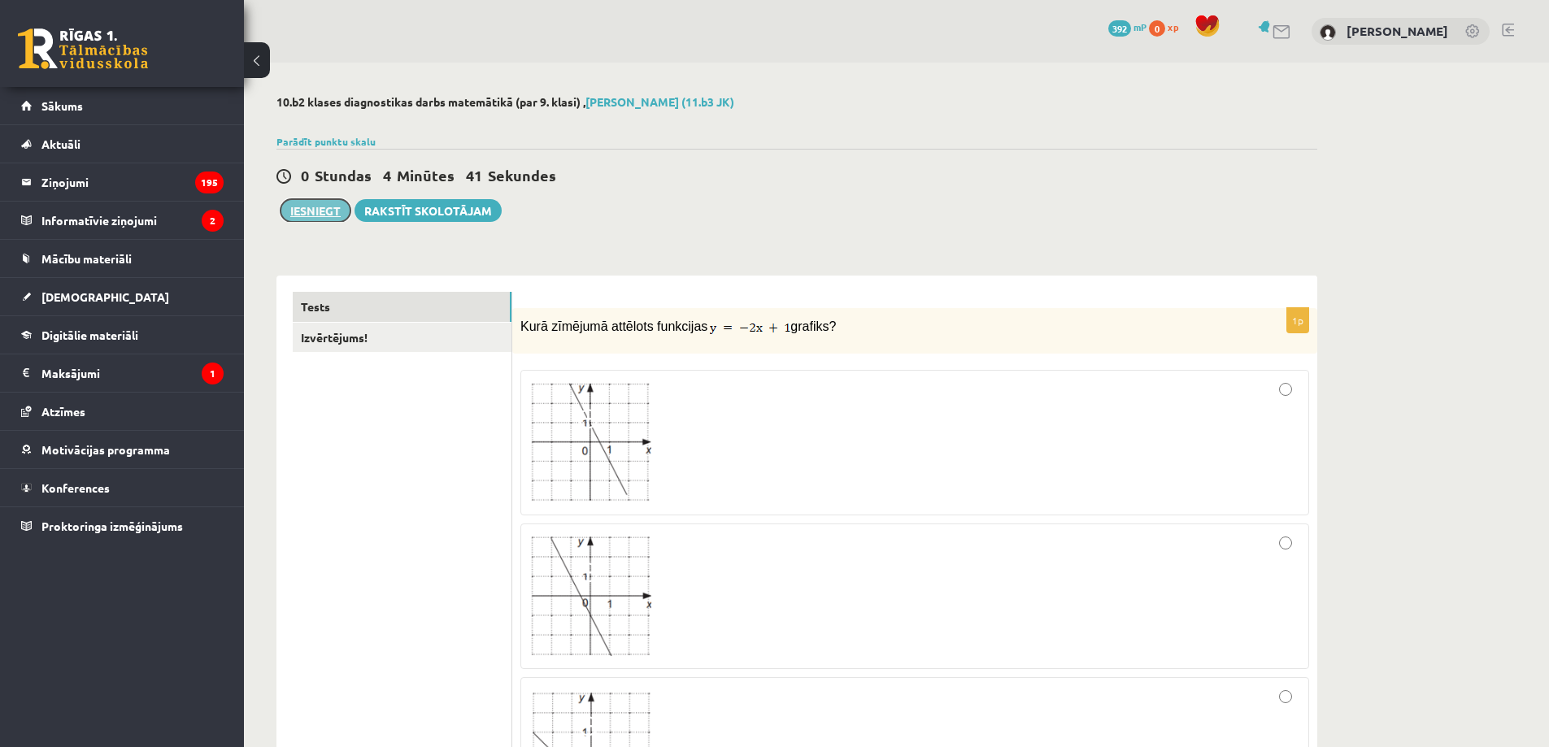
click at [306, 206] on button "Iesniegt" at bounding box center [315, 210] width 70 height 23
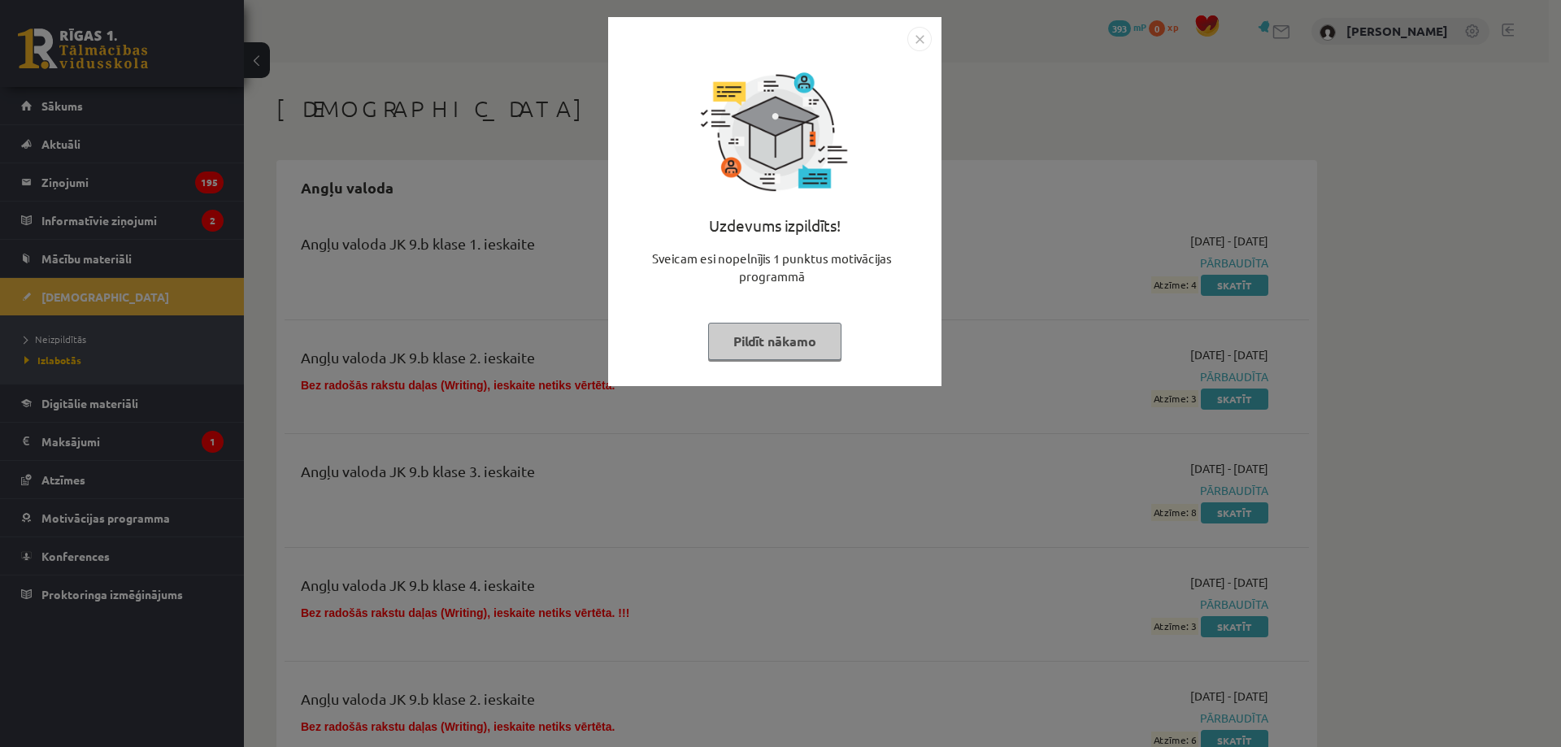
click at [926, 50] on img "Close" at bounding box center [919, 39] width 24 height 24
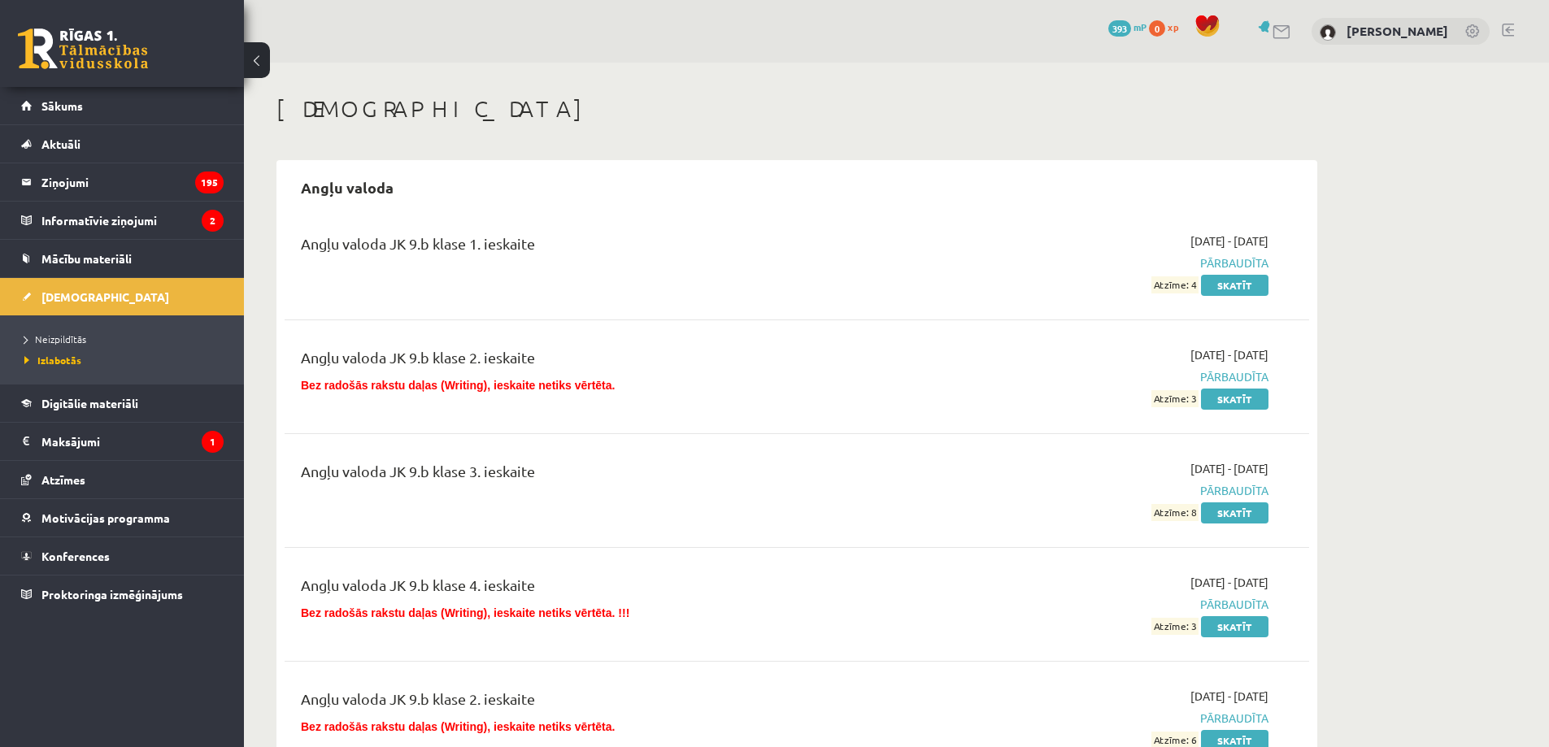
click at [90, 289] on link "[DEMOGRAPHIC_DATA]" at bounding box center [122, 296] width 202 height 37
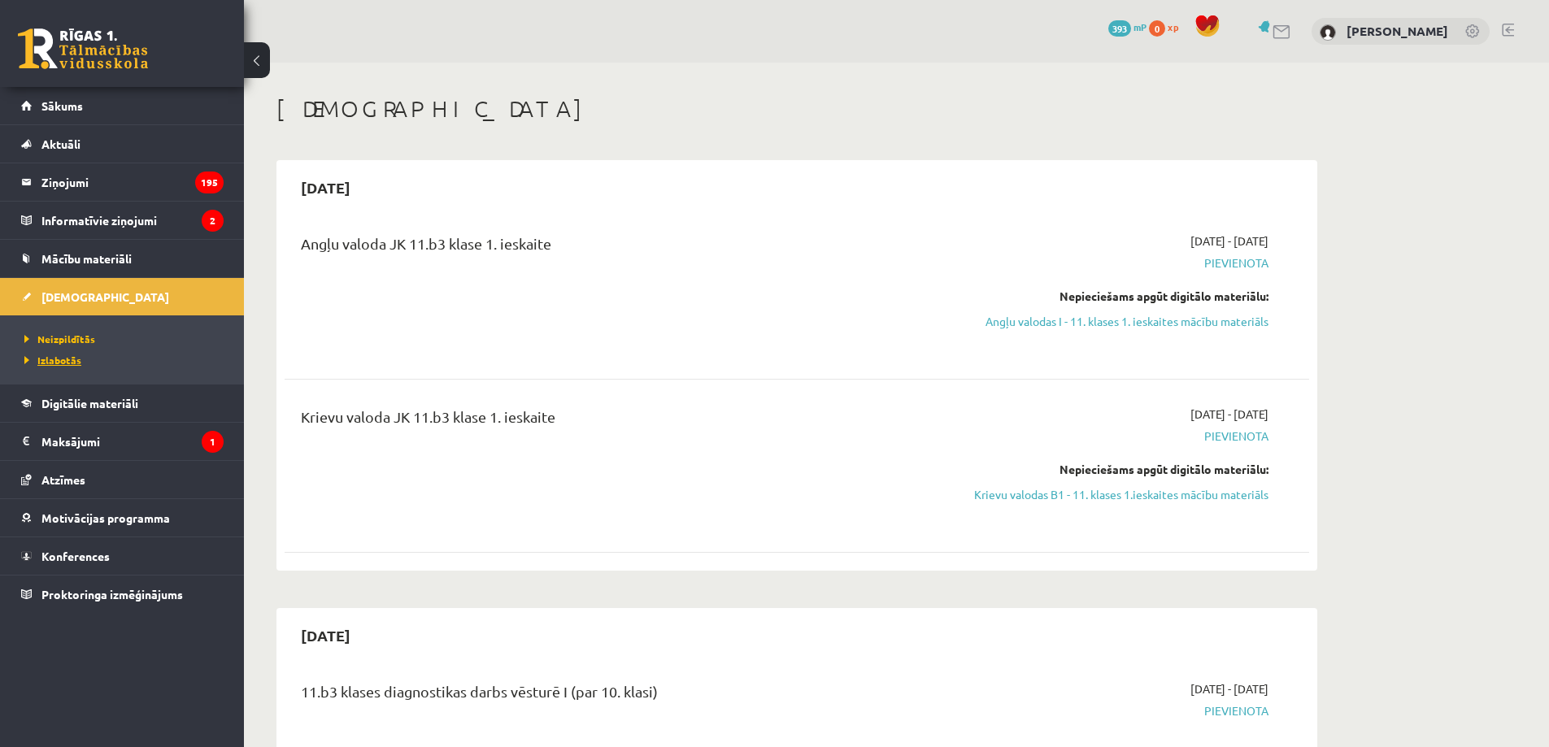
click at [42, 357] on span "Izlabotās" at bounding box center [52, 360] width 57 height 13
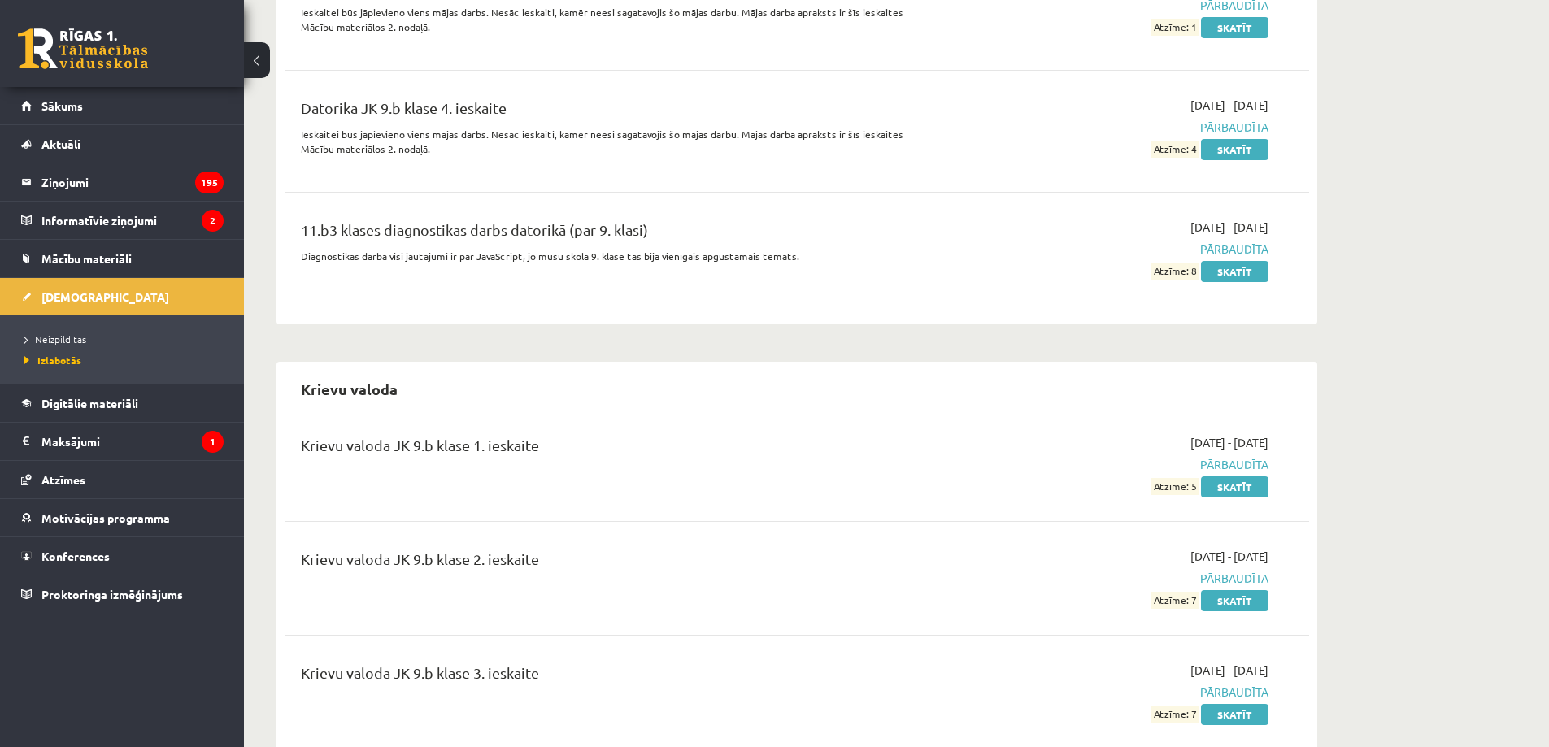
scroll to position [2656, 0]
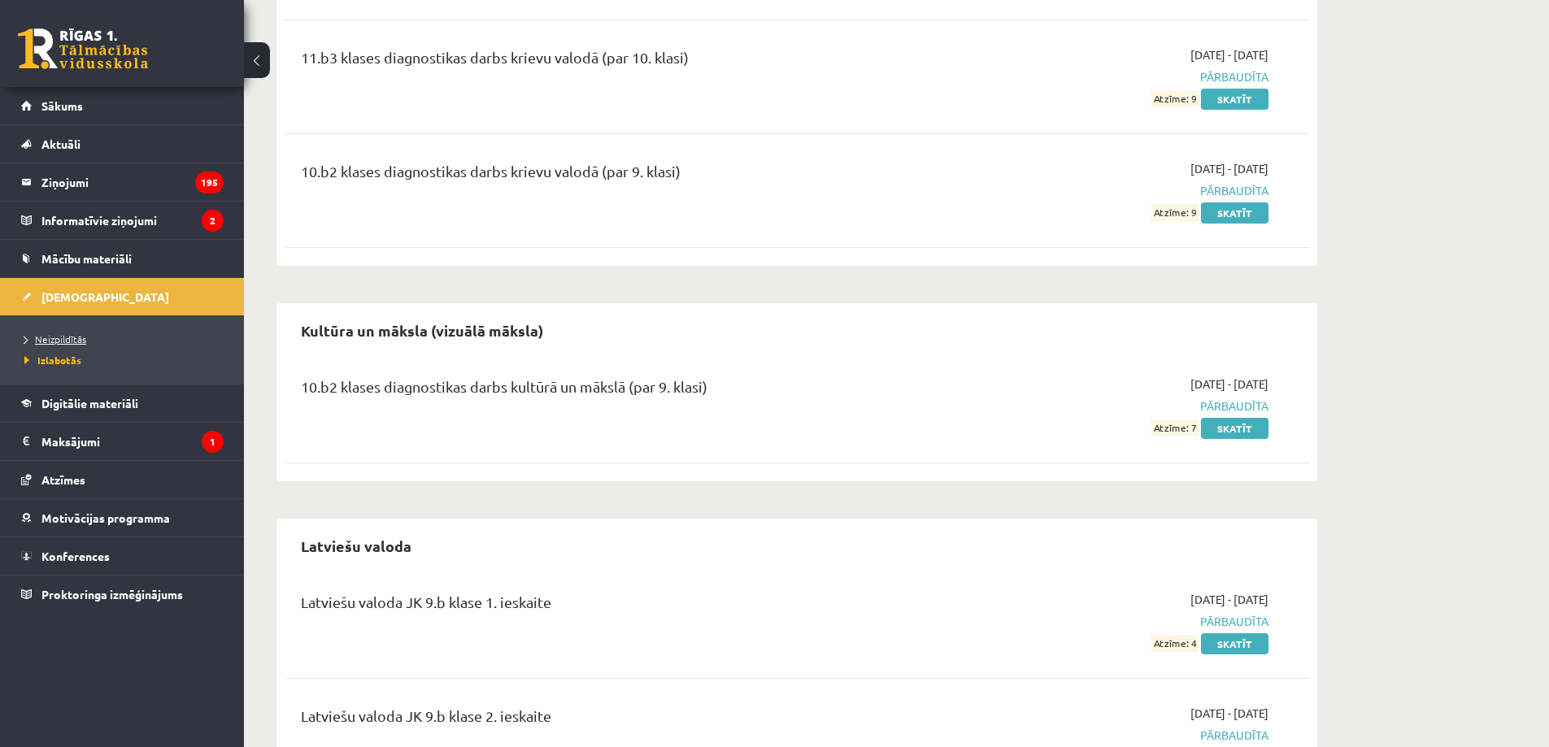
click at [52, 334] on span "Neizpildītās" at bounding box center [55, 338] width 62 height 13
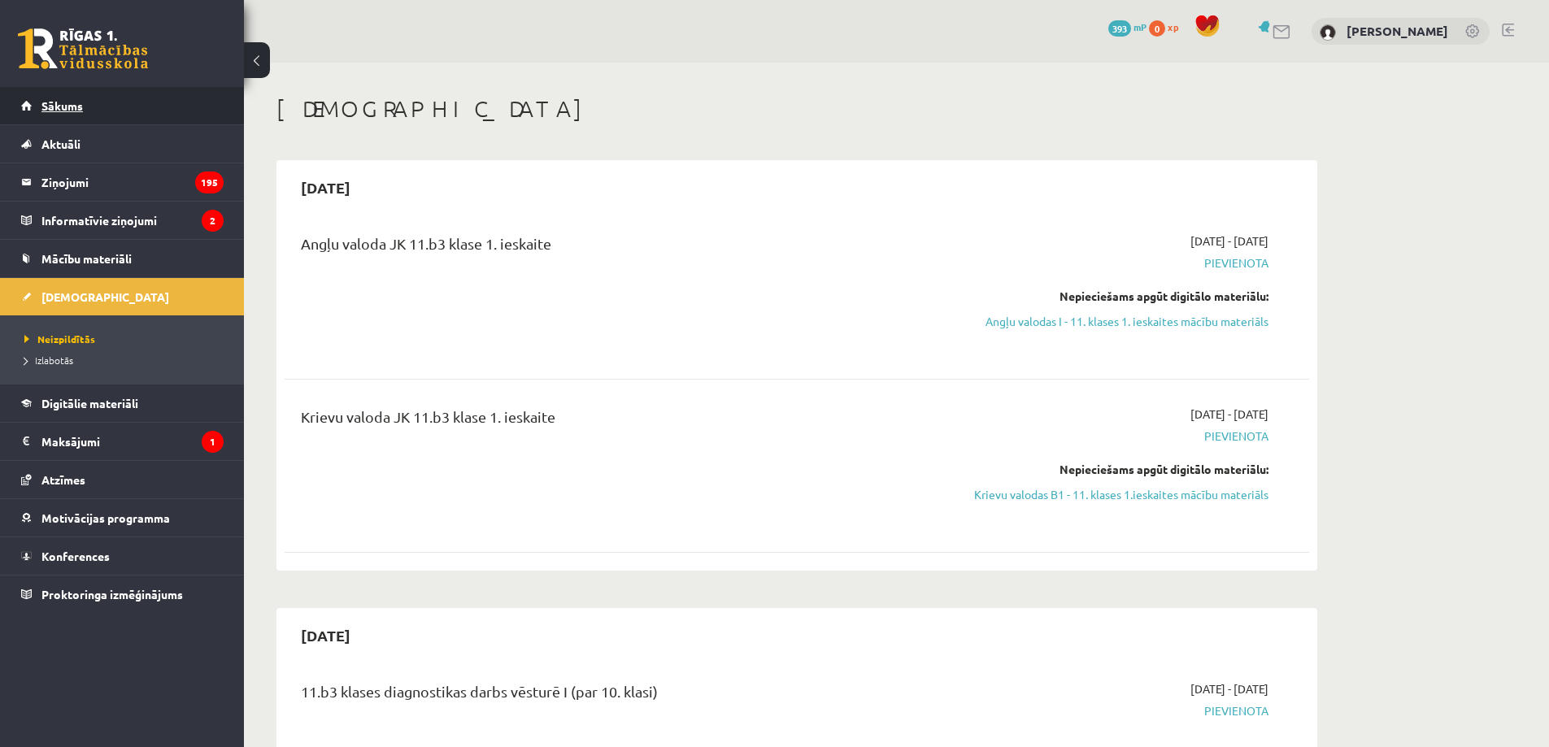
click at [86, 118] on link "Sākums" at bounding box center [122, 105] width 202 height 37
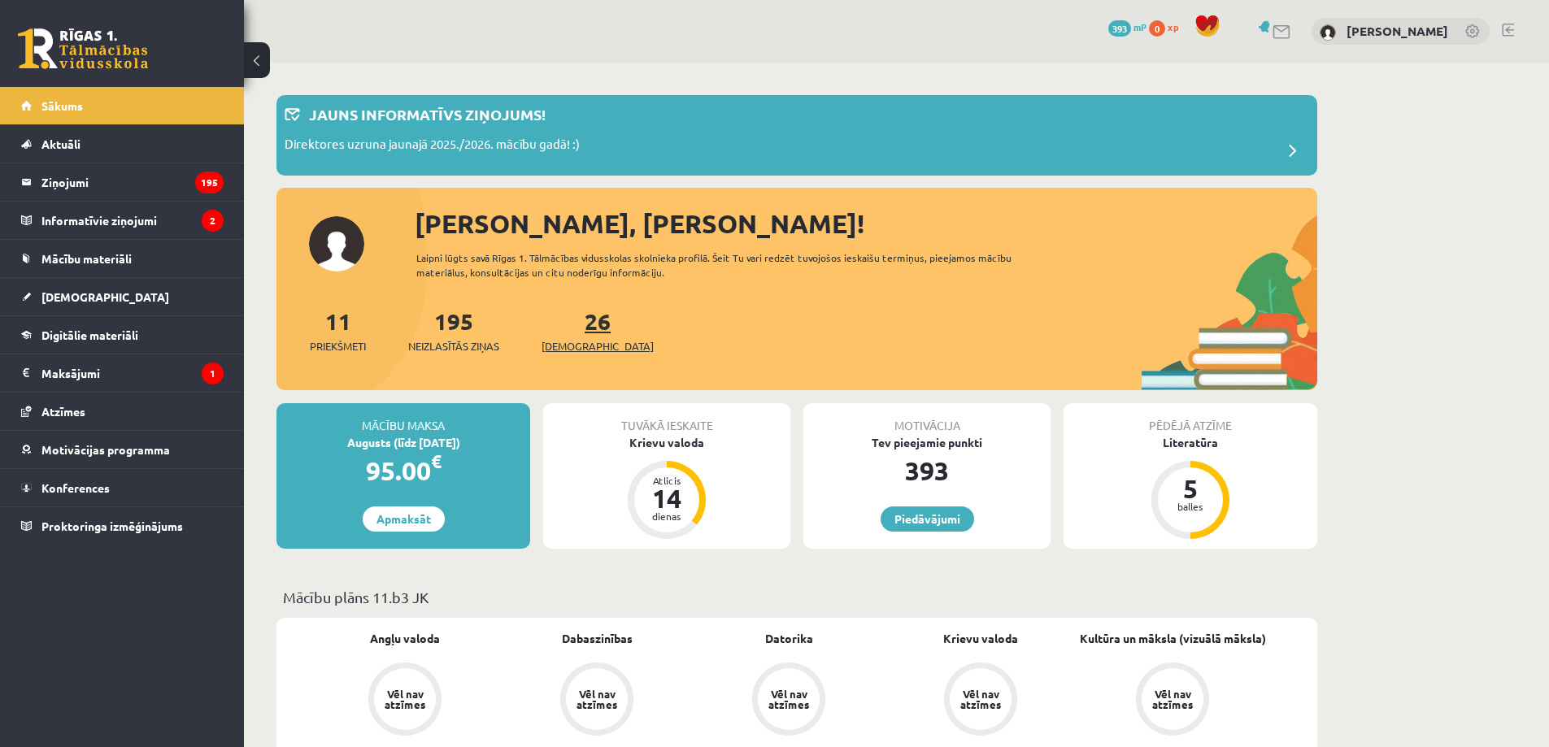
click at [559, 345] on span "[DEMOGRAPHIC_DATA]" at bounding box center [597, 346] width 112 height 16
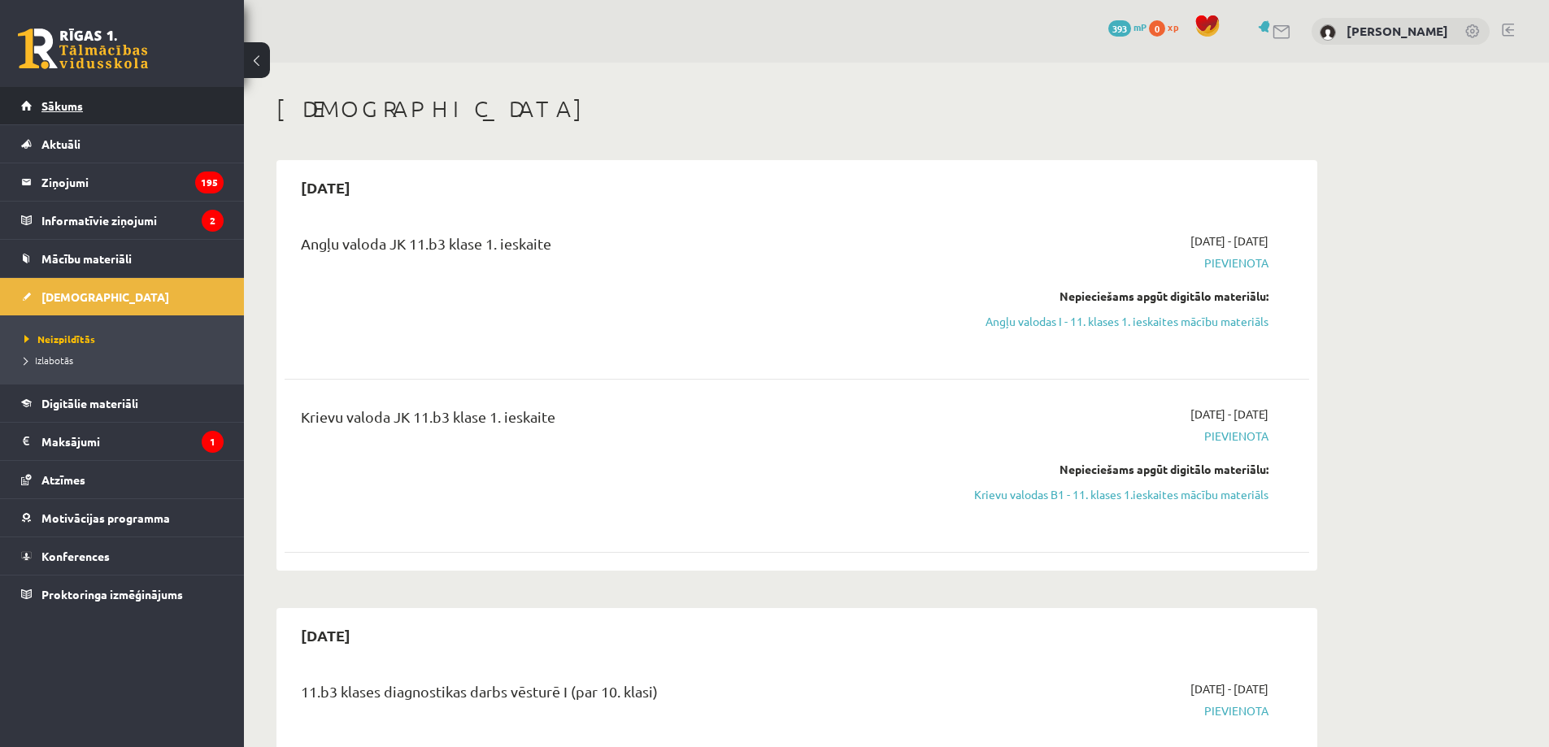
click at [98, 106] on link "Sākums" at bounding box center [122, 105] width 202 height 37
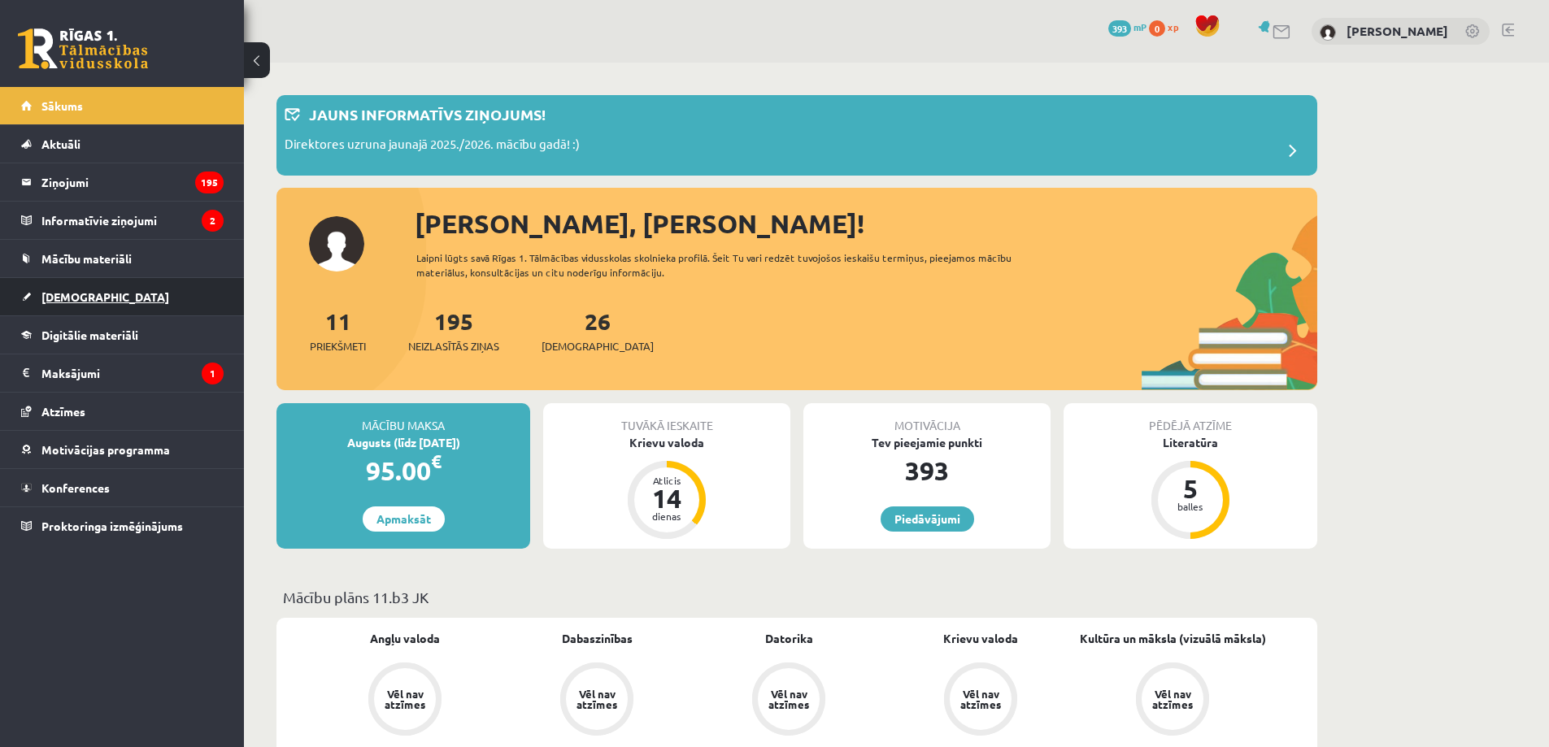
click at [122, 294] on link "[DEMOGRAPHIC_DATA]" at bounding box center [122, 296] width 202 height 37
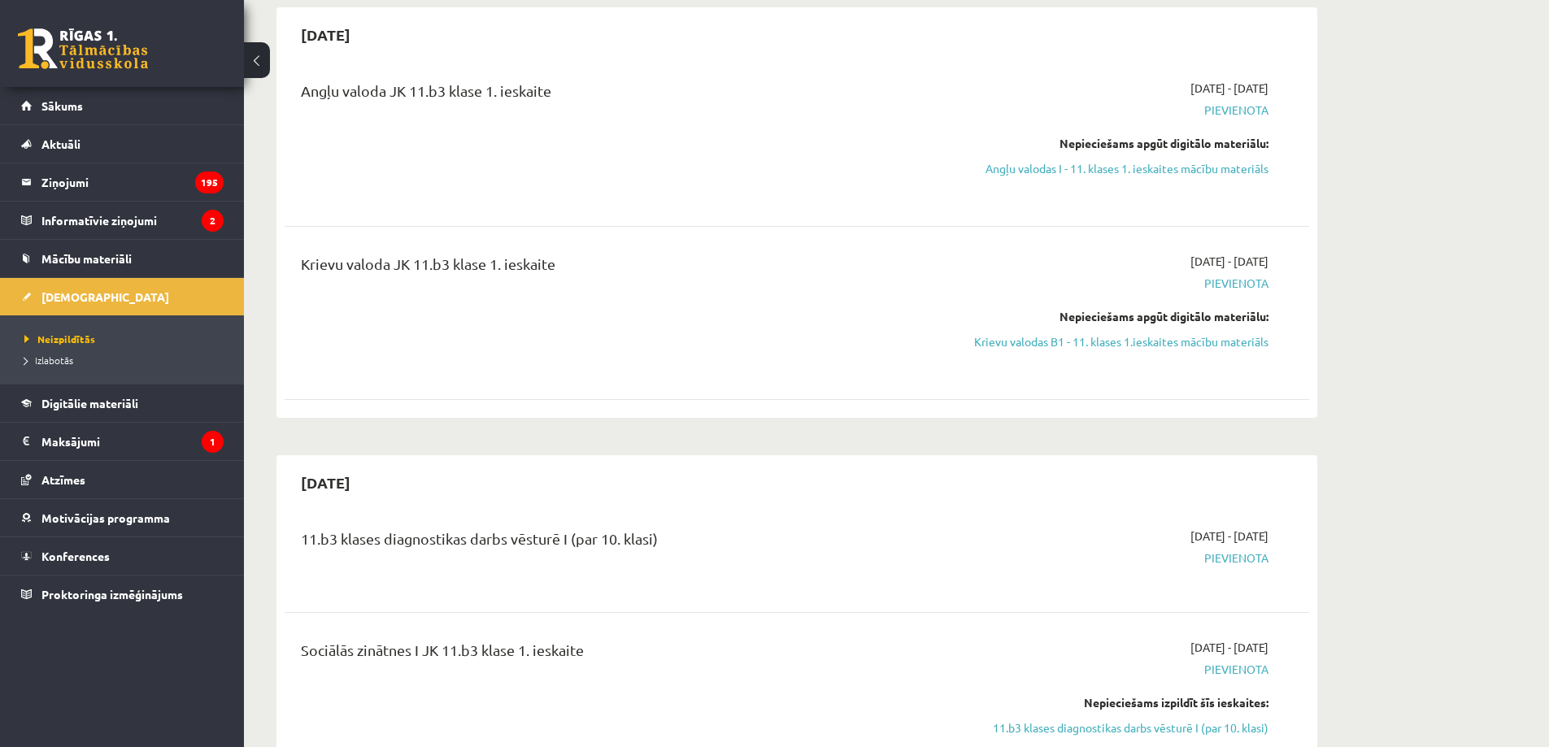
scroll to position [189, 0]
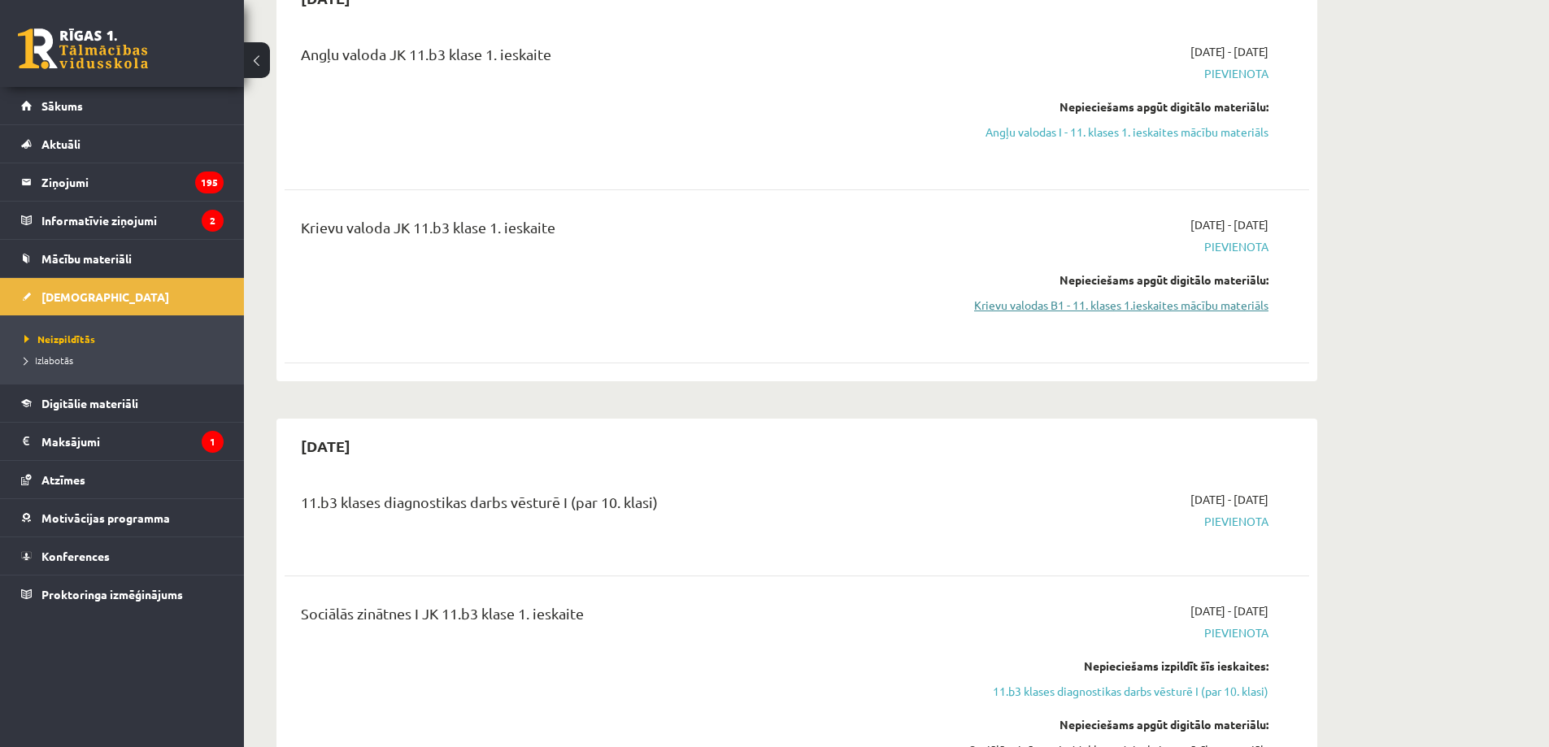
click at [1234, 308] on link "Krievu valodas B1 - 11. klases 1.ieskaites mācību materiāls" at bounding box center [1115, 305] width 306 height 17
click at [1130, 311] on link "Krievu valodas B1 - 11. klases 1.ieskaites mācību materiāls" at bounding box center [1115, 305] width 306 height 17
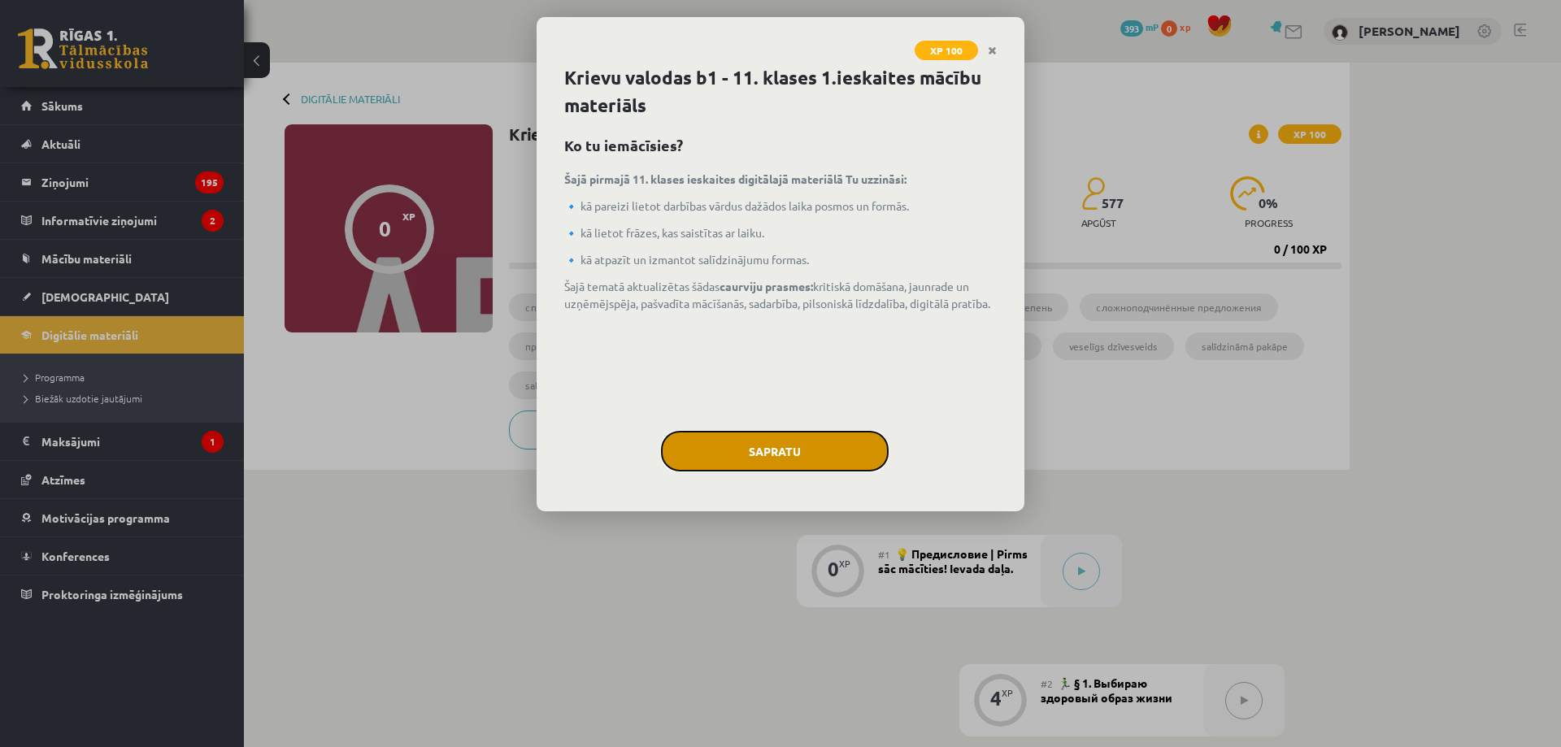
click at [813, 463] on button "Sapratu" at bounding box center [775, 451] width 228 height 41
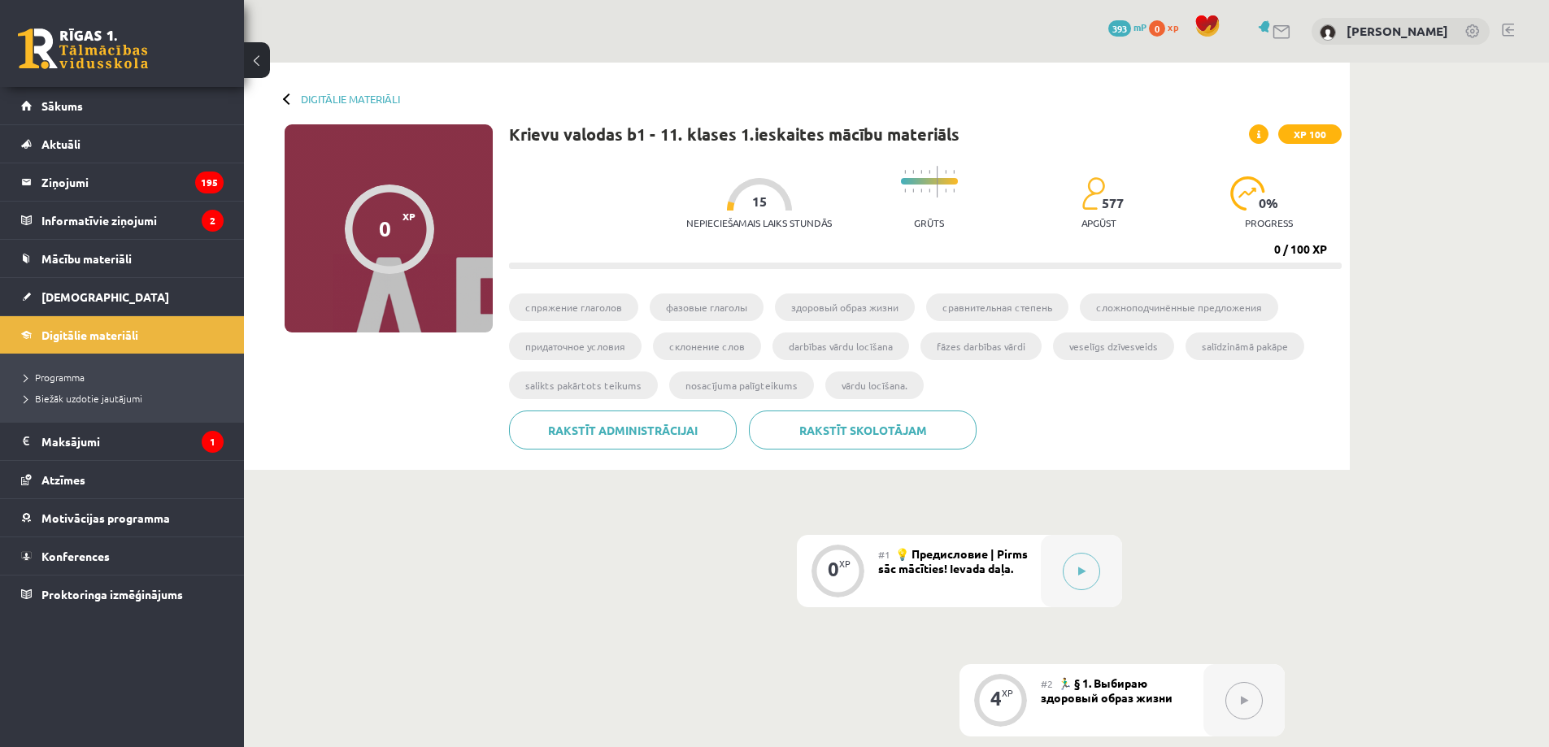
click at [773, 185] on div at bounding box center [759, 194] width 65 height 33
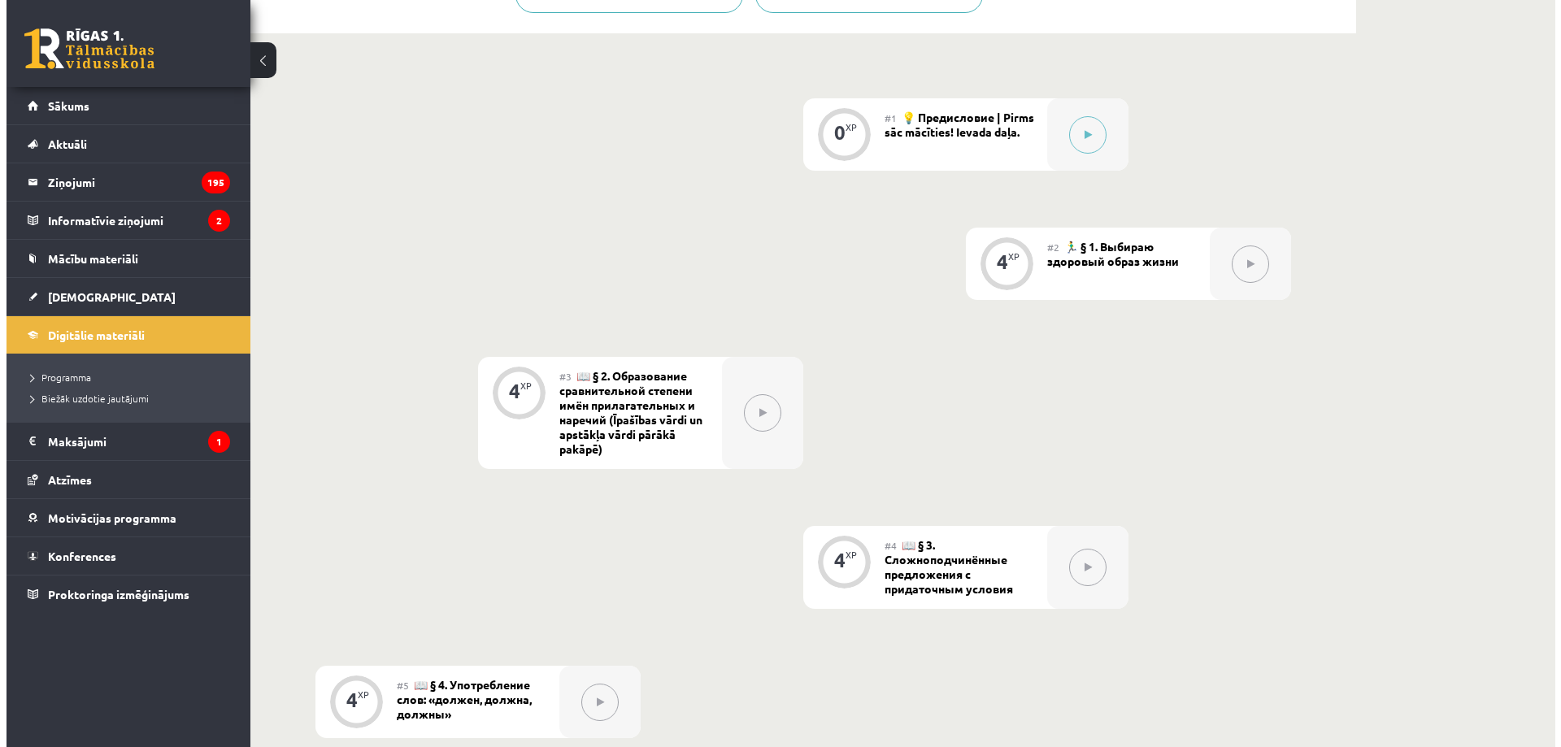
scroll to position [223, 0]
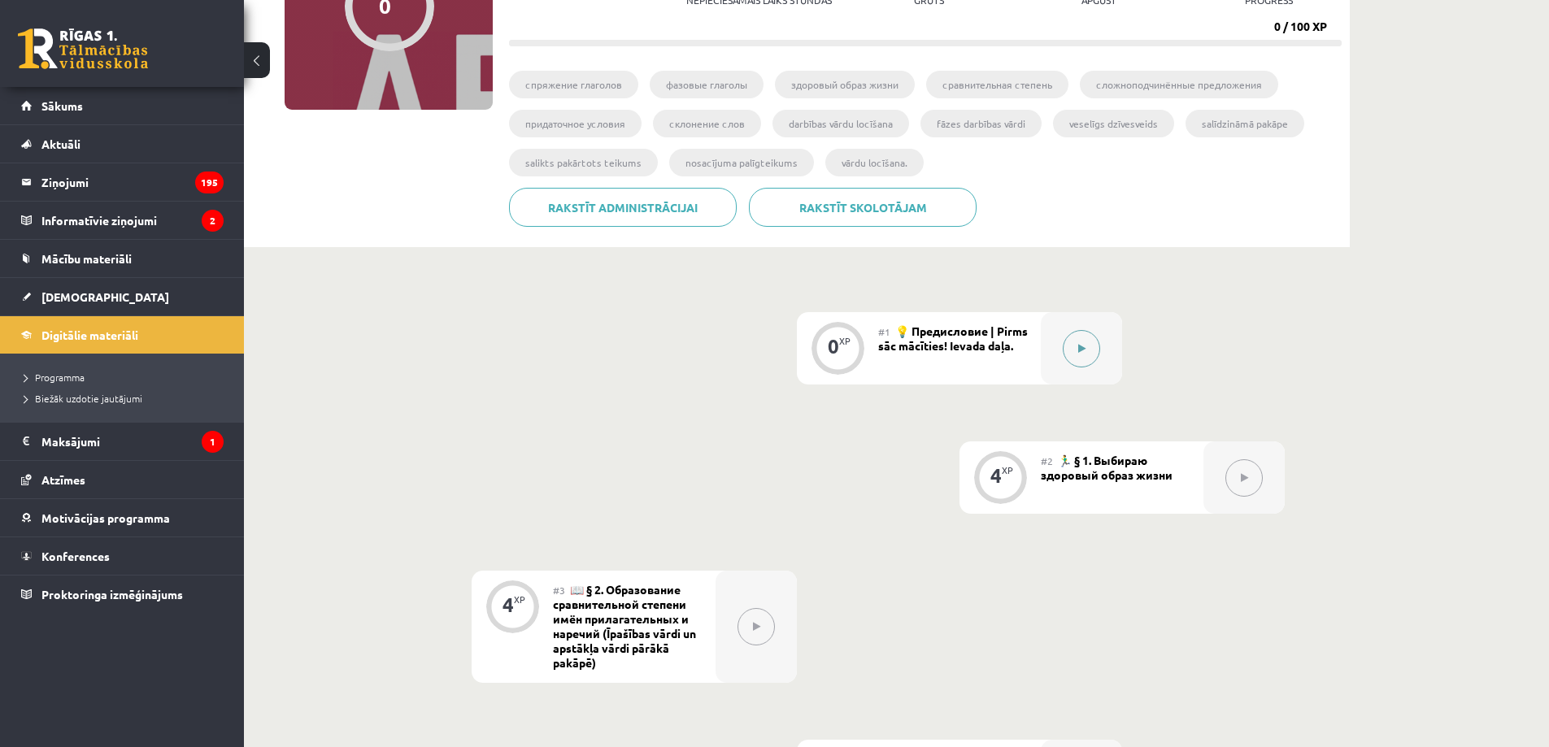
click at [1070, 350] on button at bounding box center [1081, 348] width 37 height 37
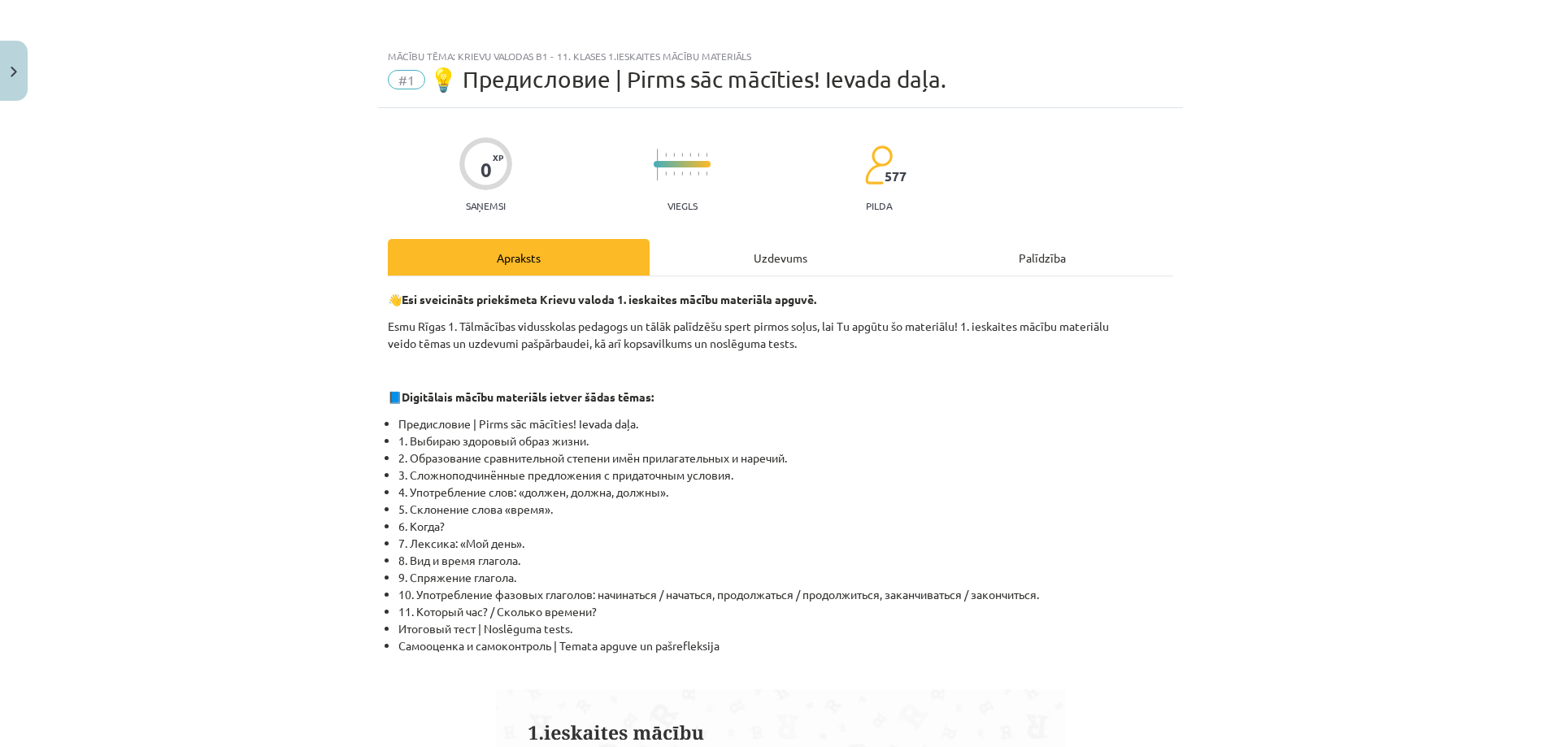
click at [757, 259] on div "Uzdevums" at bounding box center [781, 257] width 262 height 37
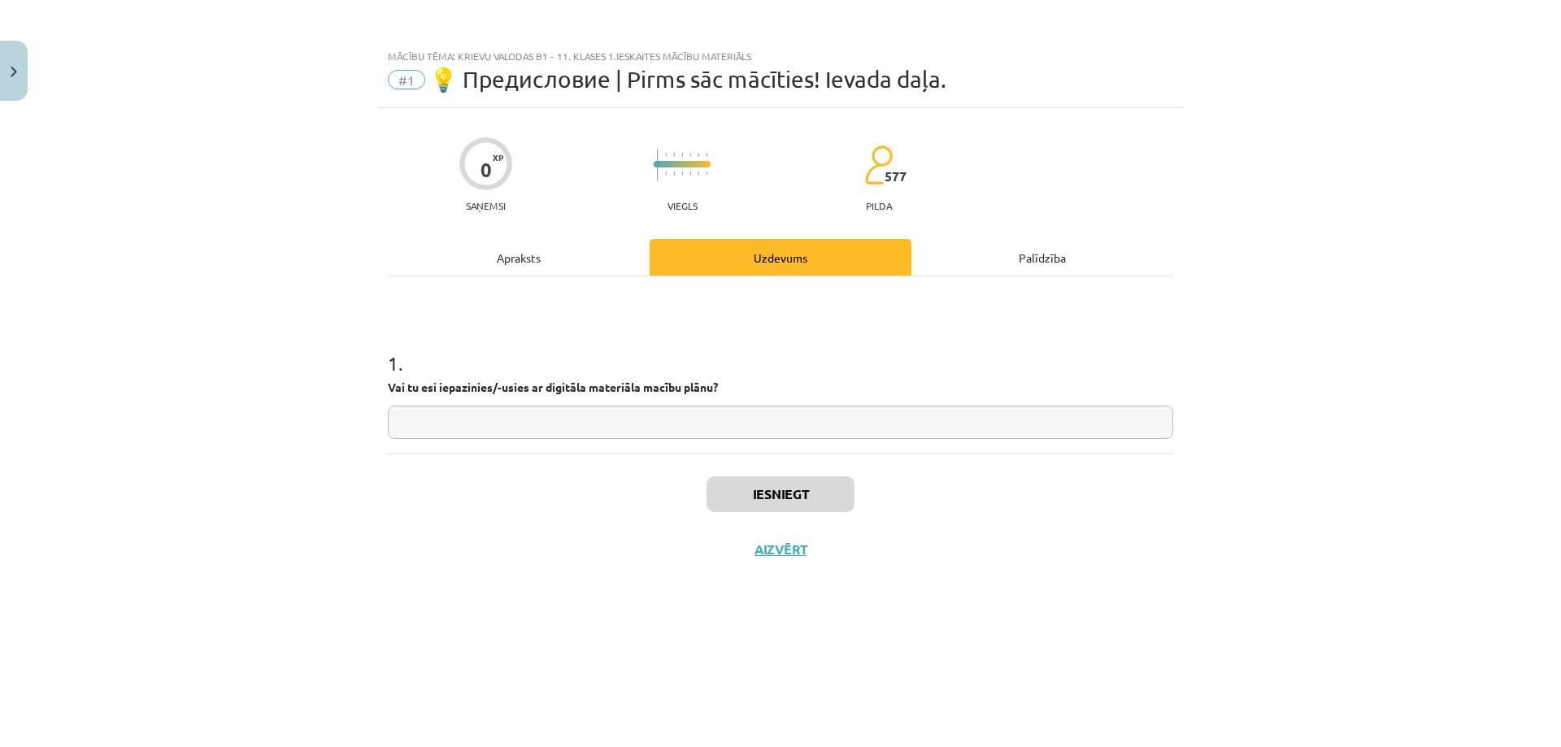
click at [998, 254] on div "Palīdzība" at bounding box center [1042, 257] width 262 height 37
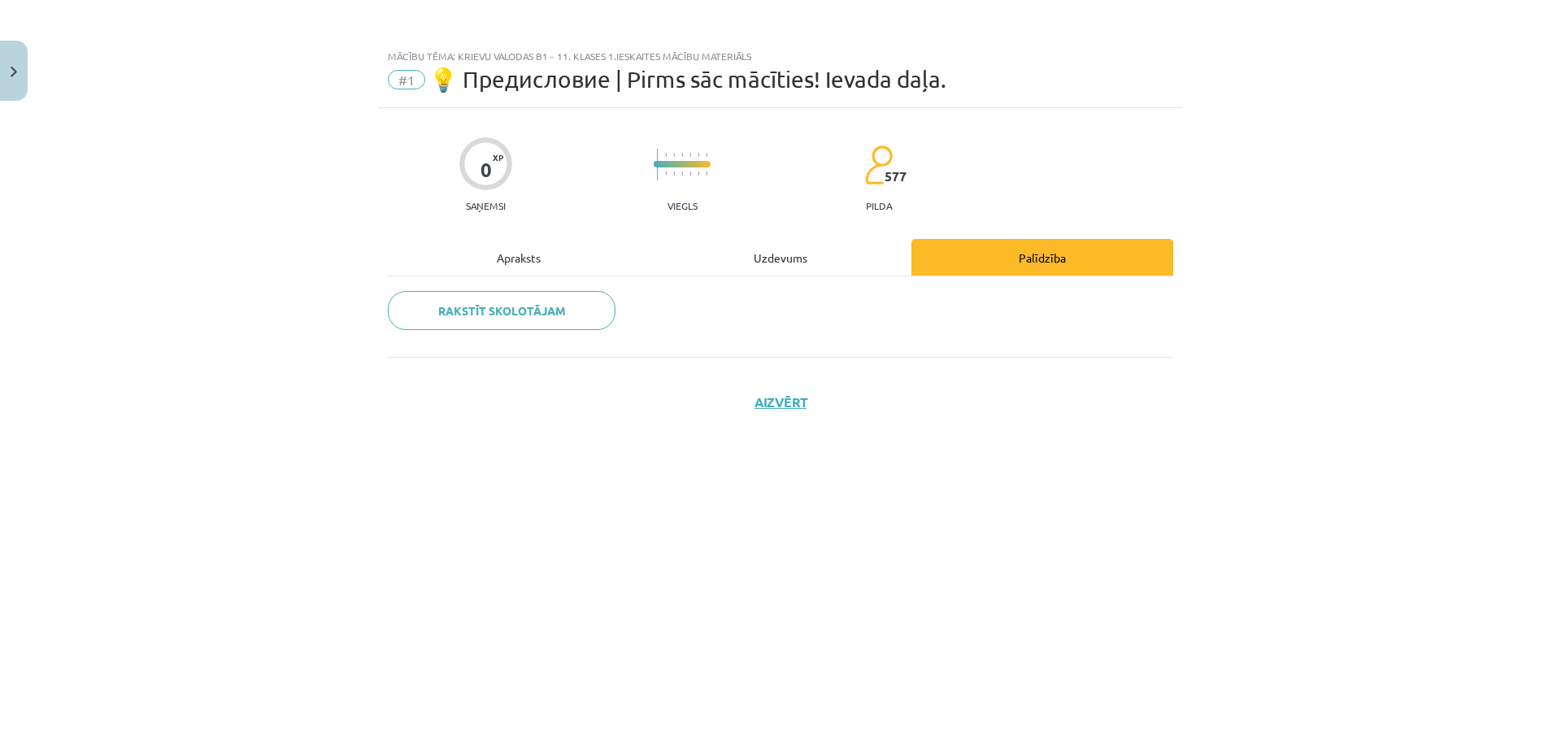
click at [556, 258] on div "Apraksts" at bounding box center [519, 257] width 262 height 37
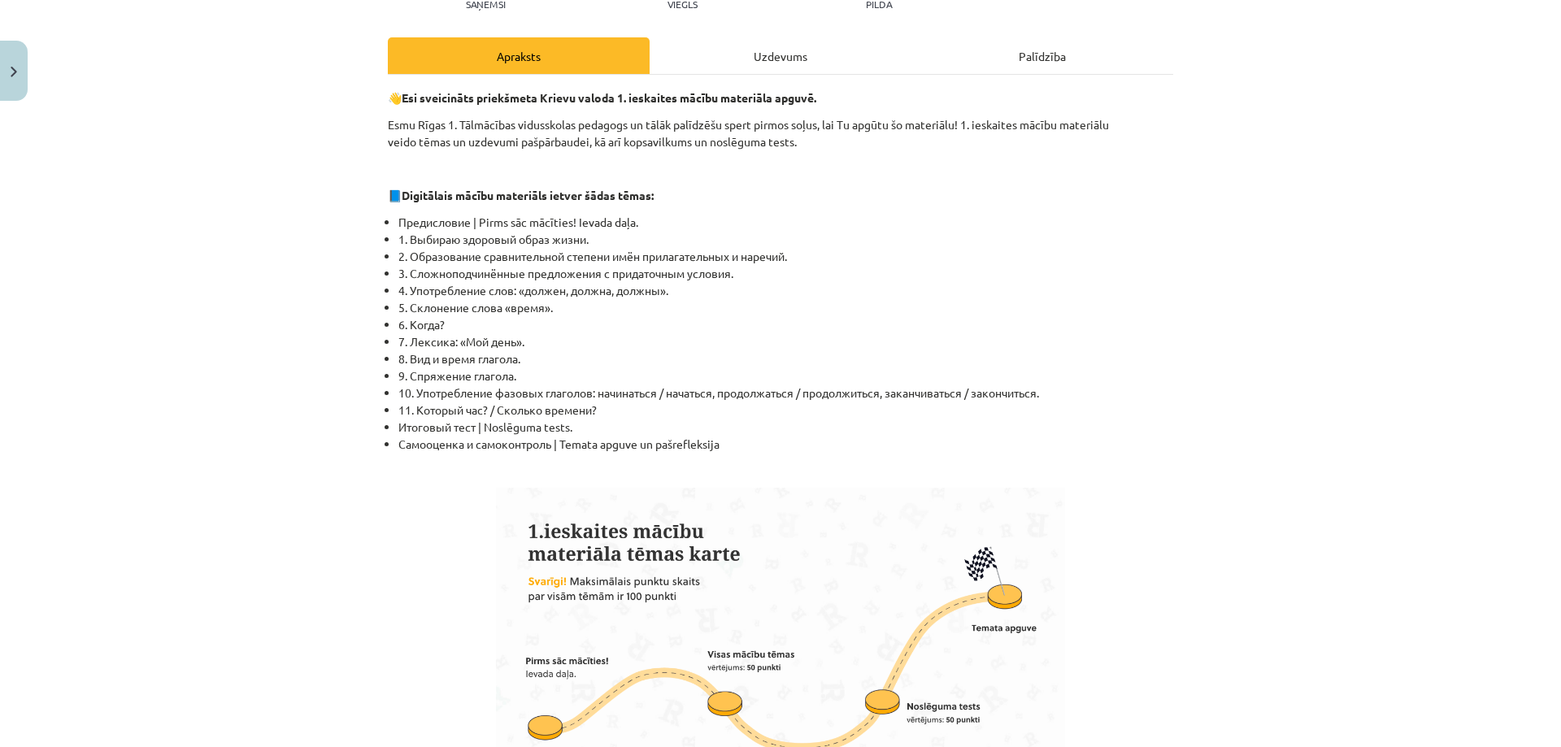
scroll to position [0, 0]
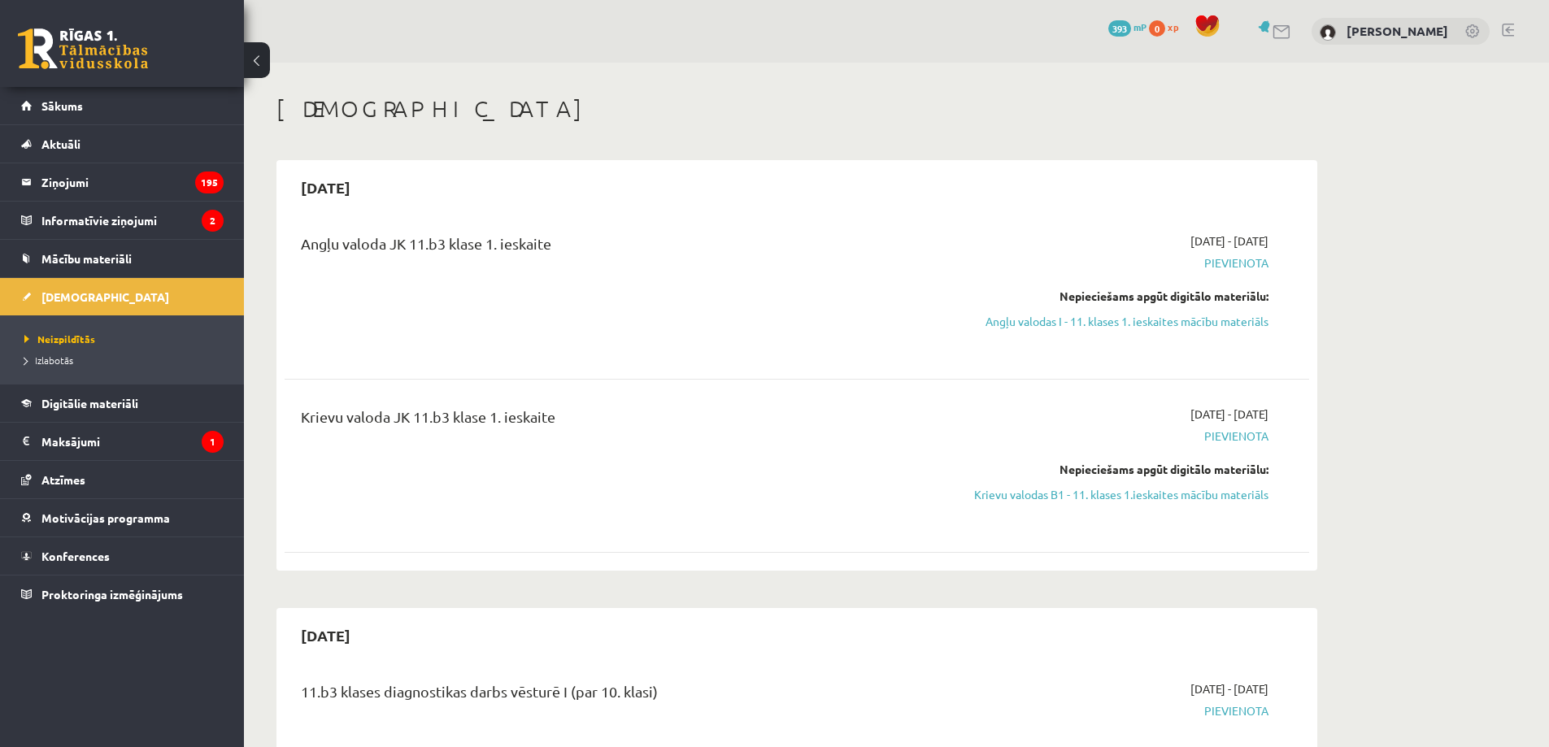
scroll to position [189, 0]
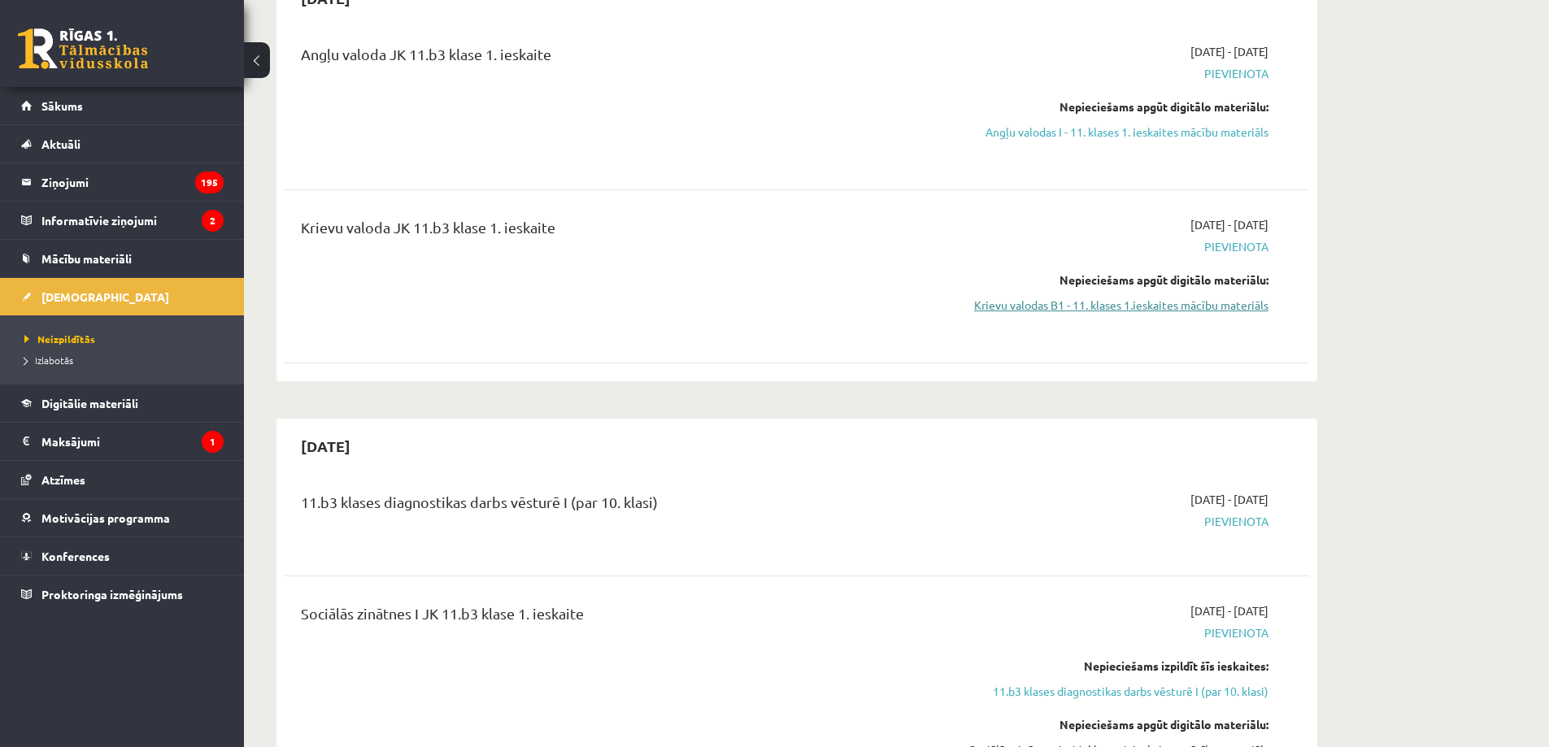
click at [1160, 306] on link "Krievu valodas B1 - 11. klases 1.ieskaites mācību materiāls" at bounding box center [1115, 305] width 306 height 17
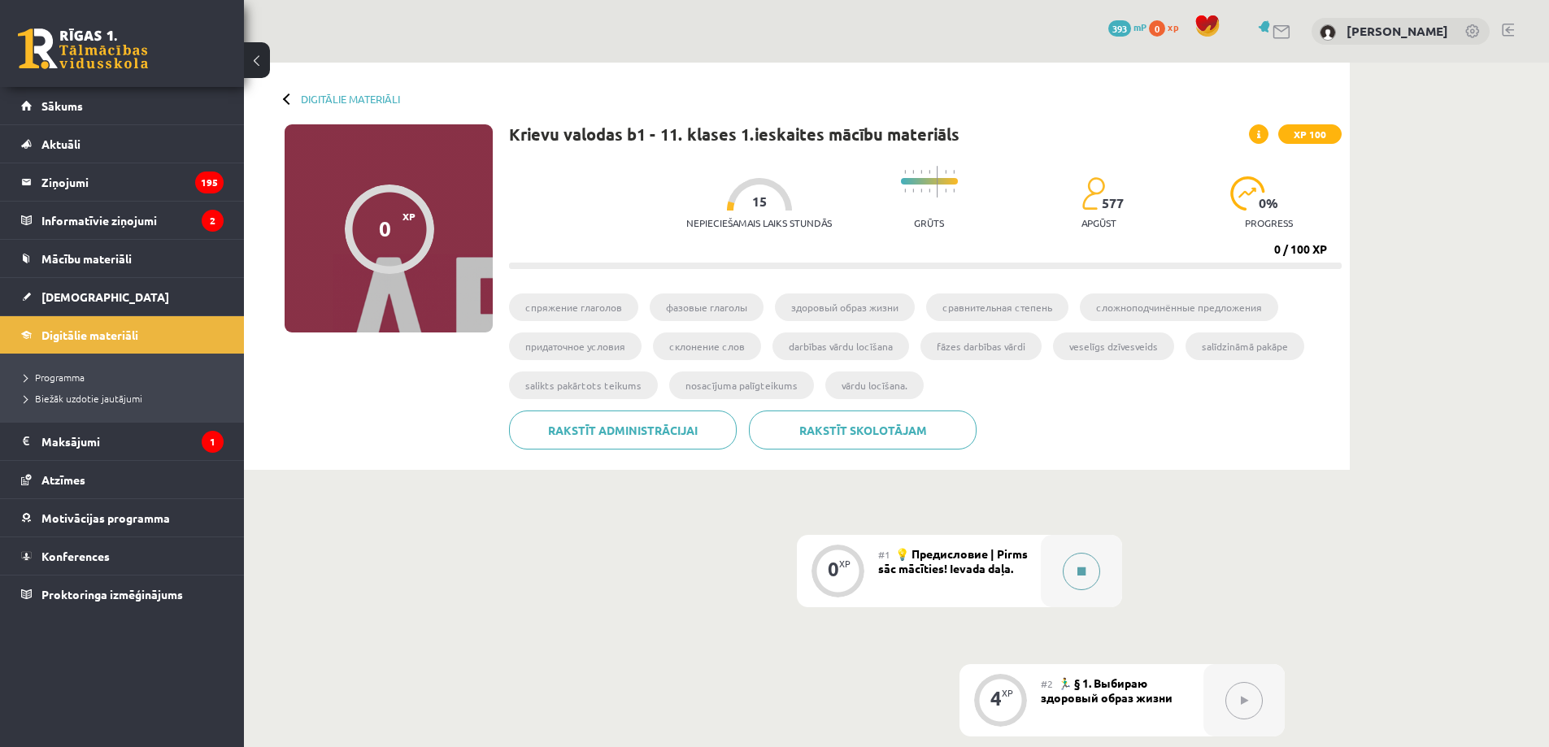
click at [1072, 571] on button at bounding box center [1081, 571] width 37 height 37
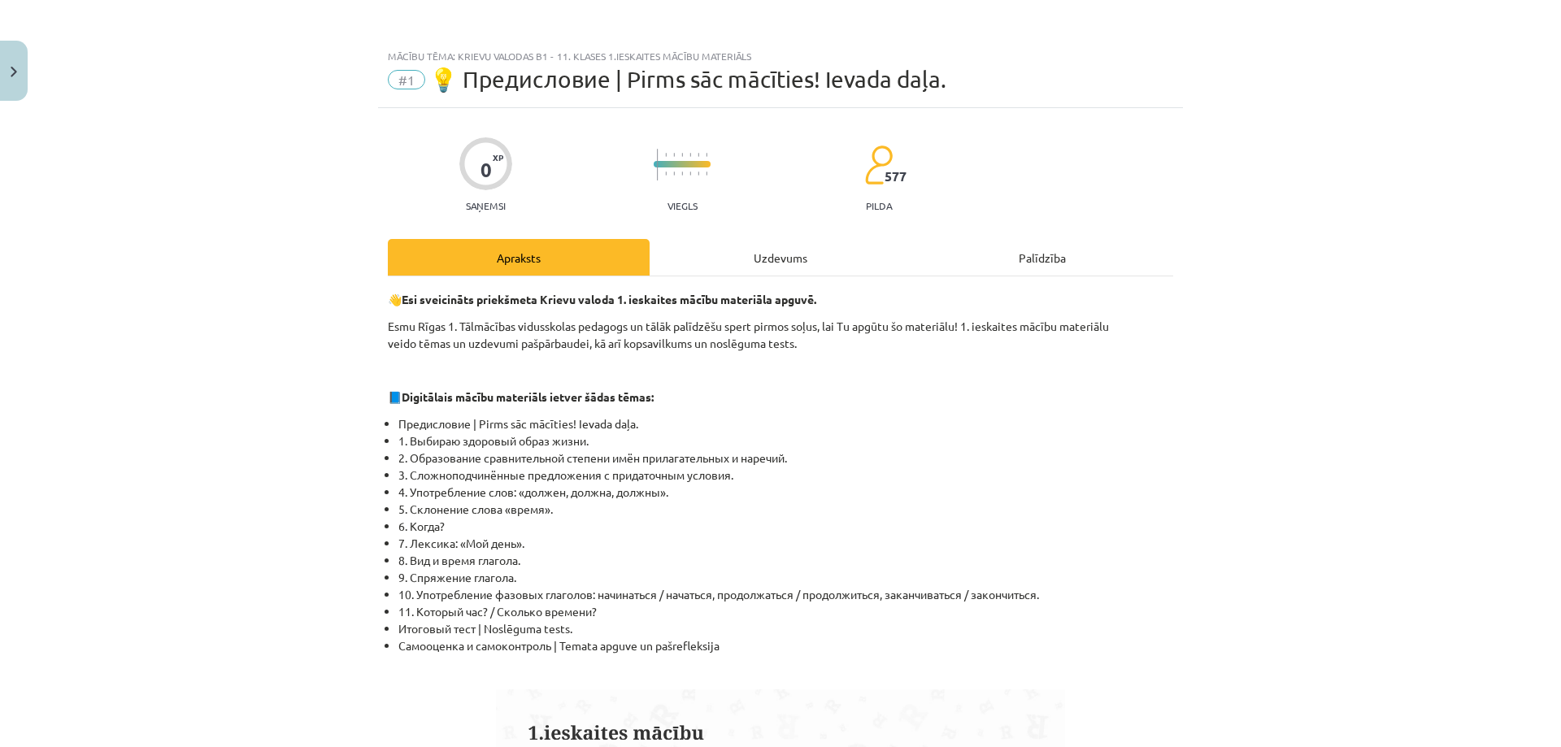
click at [619, 176] on div "0 XP Saņemsi Viegls 577 pilda" at bounding box center [780, 170] width 785 height 84
click at [493, 161] on span "XP" at bounding box center [498, 157] width 11 height 9
click at [796, 257] on div "Uzdevums" at bounding box center [781, 257] width 262 height 37
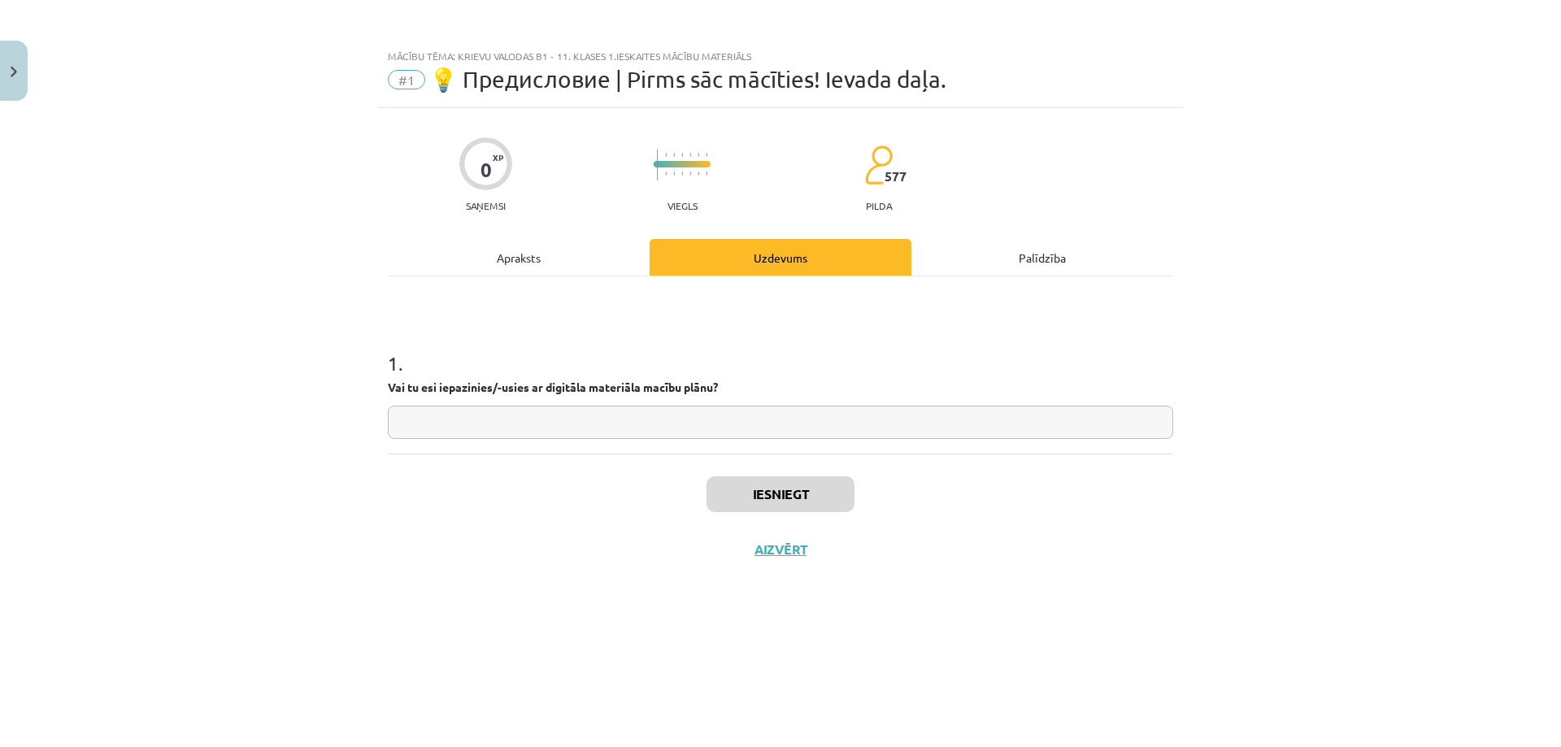
click at [550, 425] on input "text" at bounding box center [780, 422] width 785 height 33
type input "**"
click at [800, 501] on button "Iesniegt" at bounding box center [780, 494] width 148 height 36
click at [817, 558] on button "Nākamā nodarbība" at bounding box center [780, 559] width 159 height 37
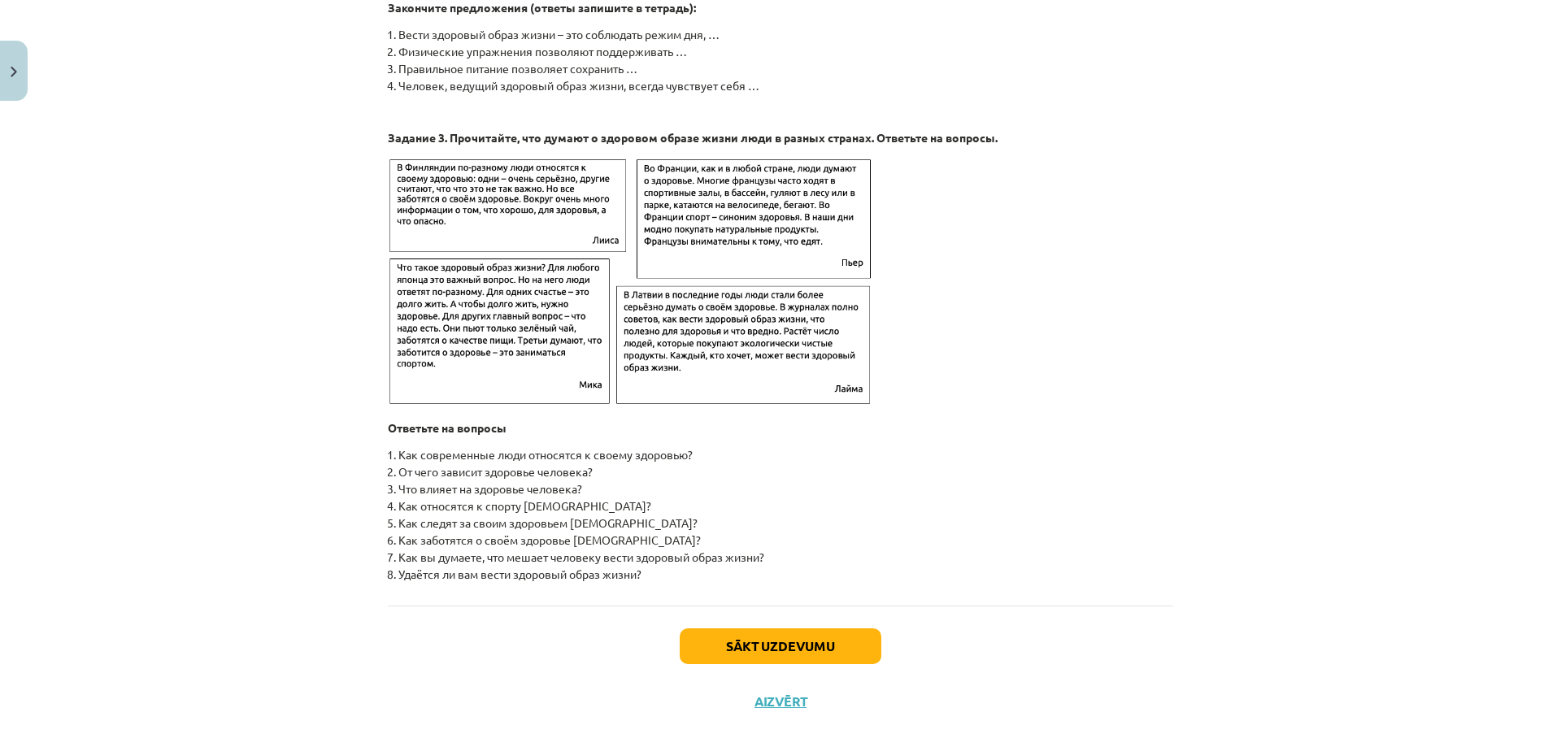
scroll to position [2458, 0]
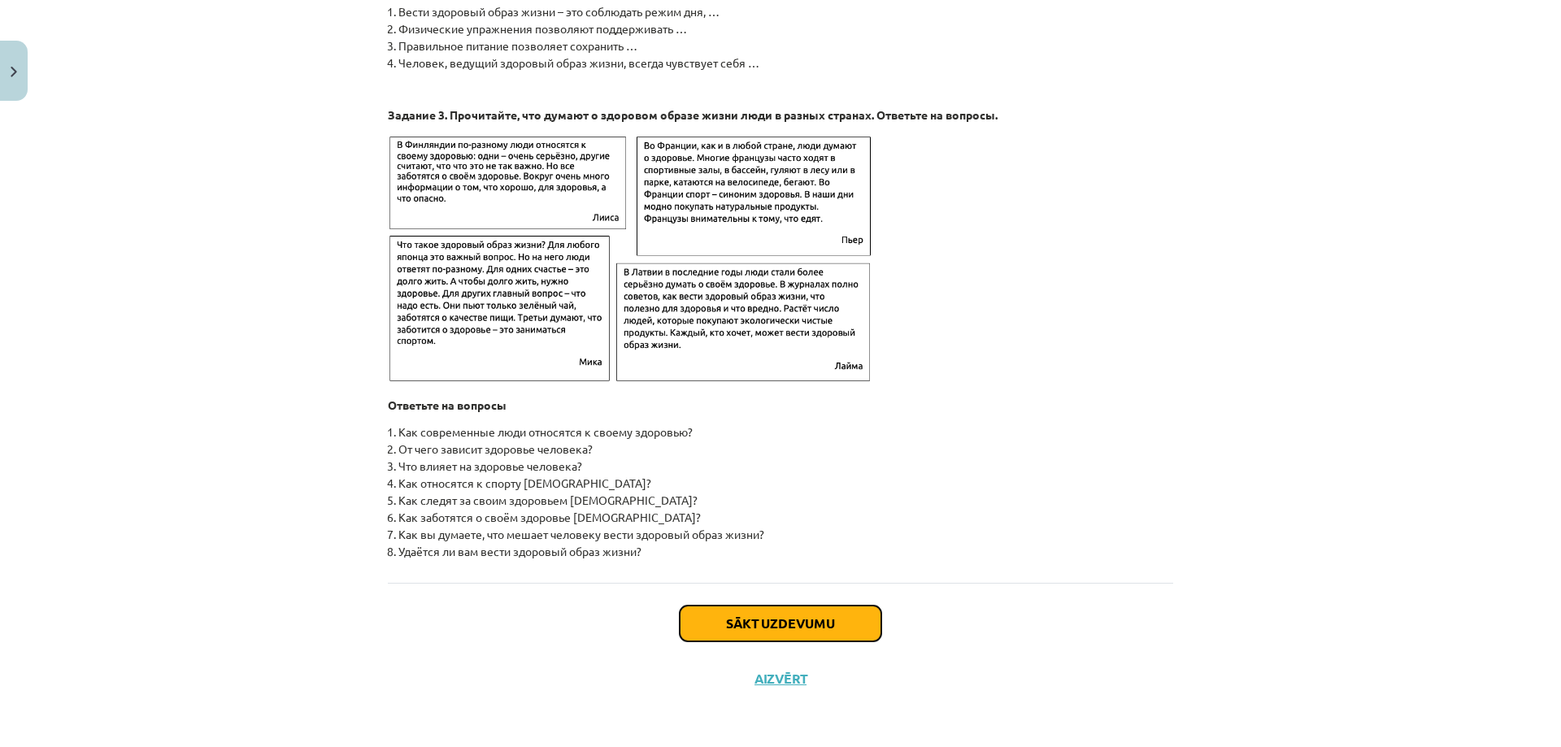
click at [840, 619] on button "Sākt uzdevumu" at bounding box center [781, 624] width 202 height 36
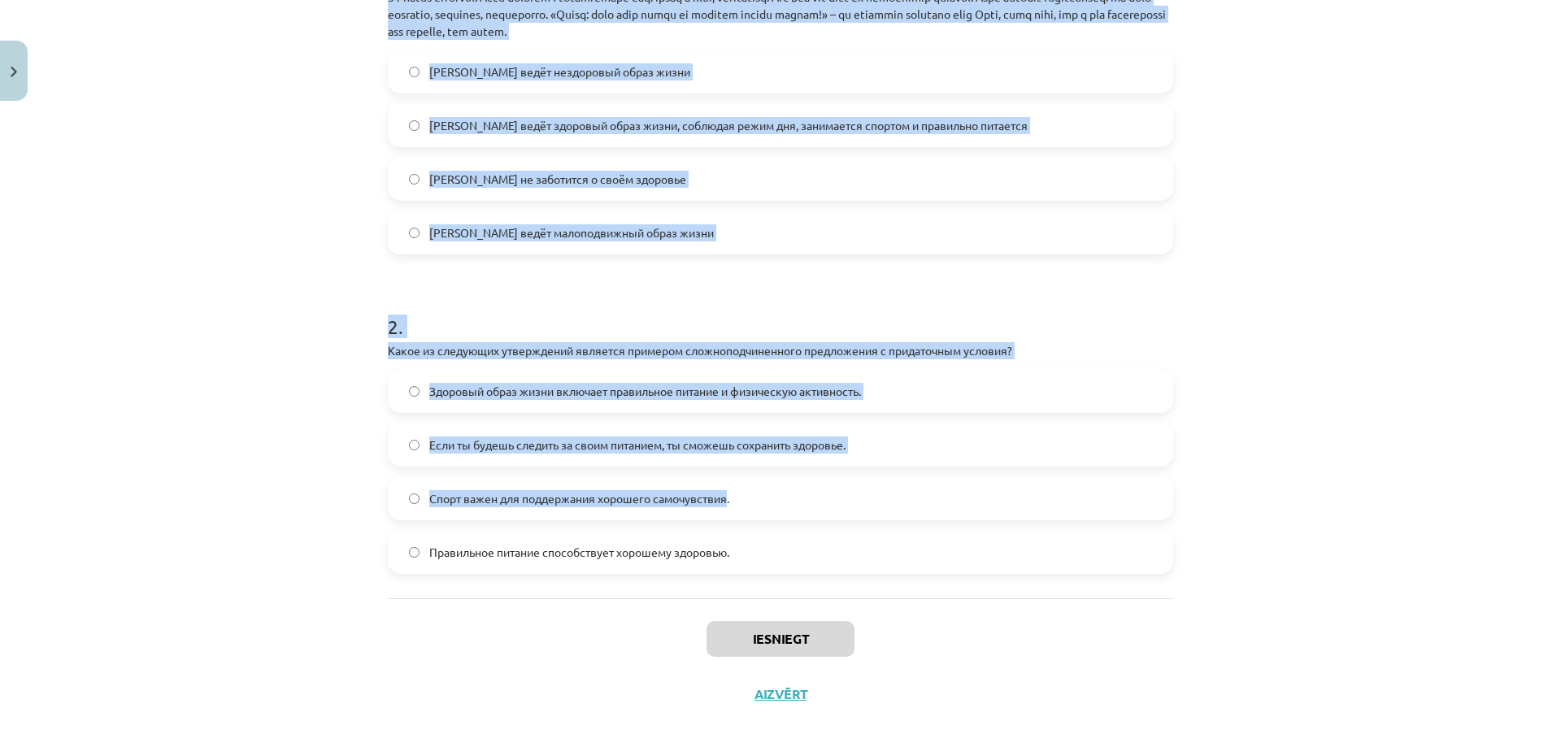
scroll to position [467, 0]
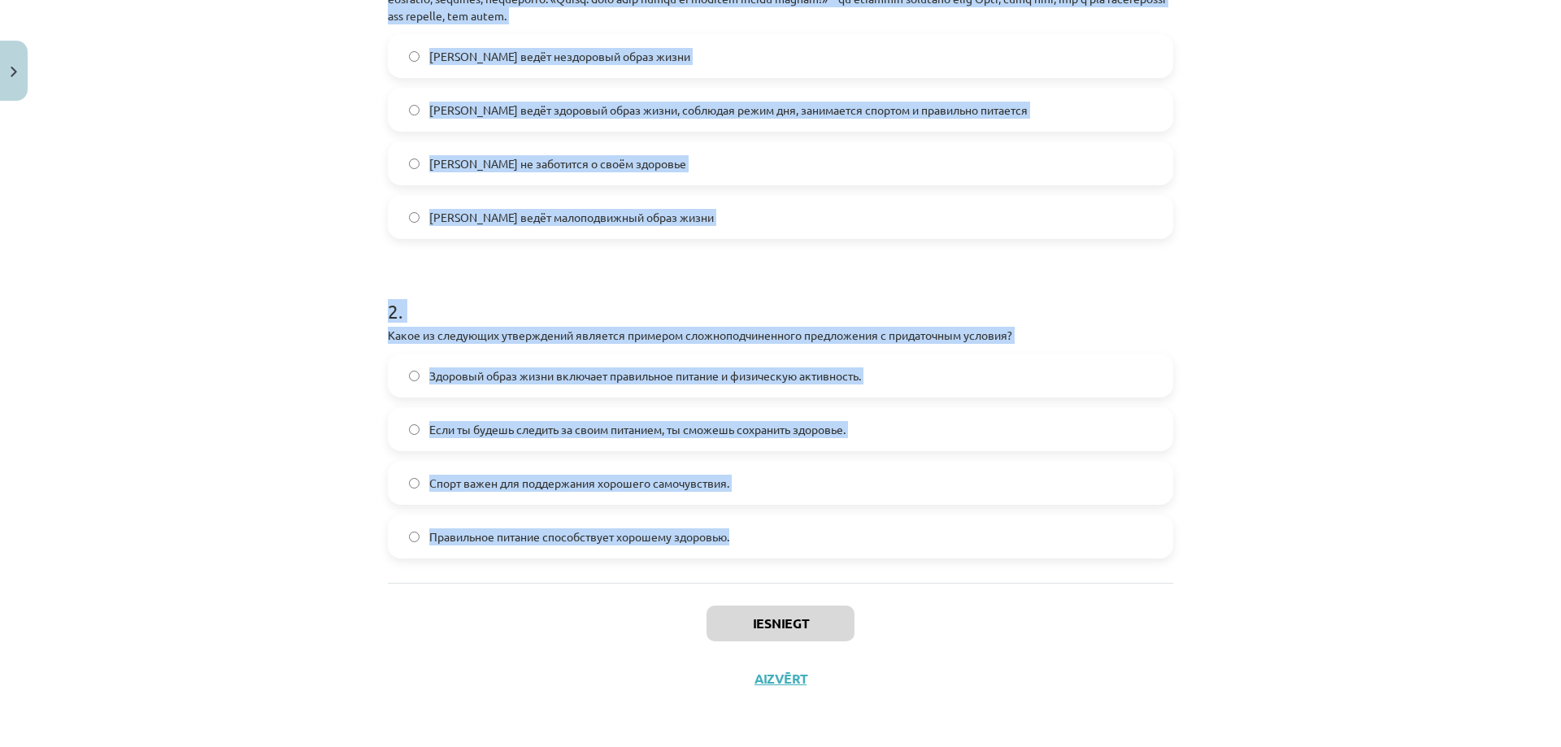
drag, startPoint x: 384, startPoint y: 347, endPoint x: 780, endPoint y: 528, distance: 435.1
click at [780, 528] on form "1 . Прочитайте текст и ответьте на вопрос "Какой образ жизни ведёт [PERSON_NAME…" at bounding box center [780, 208] width 785 height 702
copy form "Loremipsum dolor s ametcons ad elitse "Doeiu tempo incid utlab Etdo, magna aliq…"
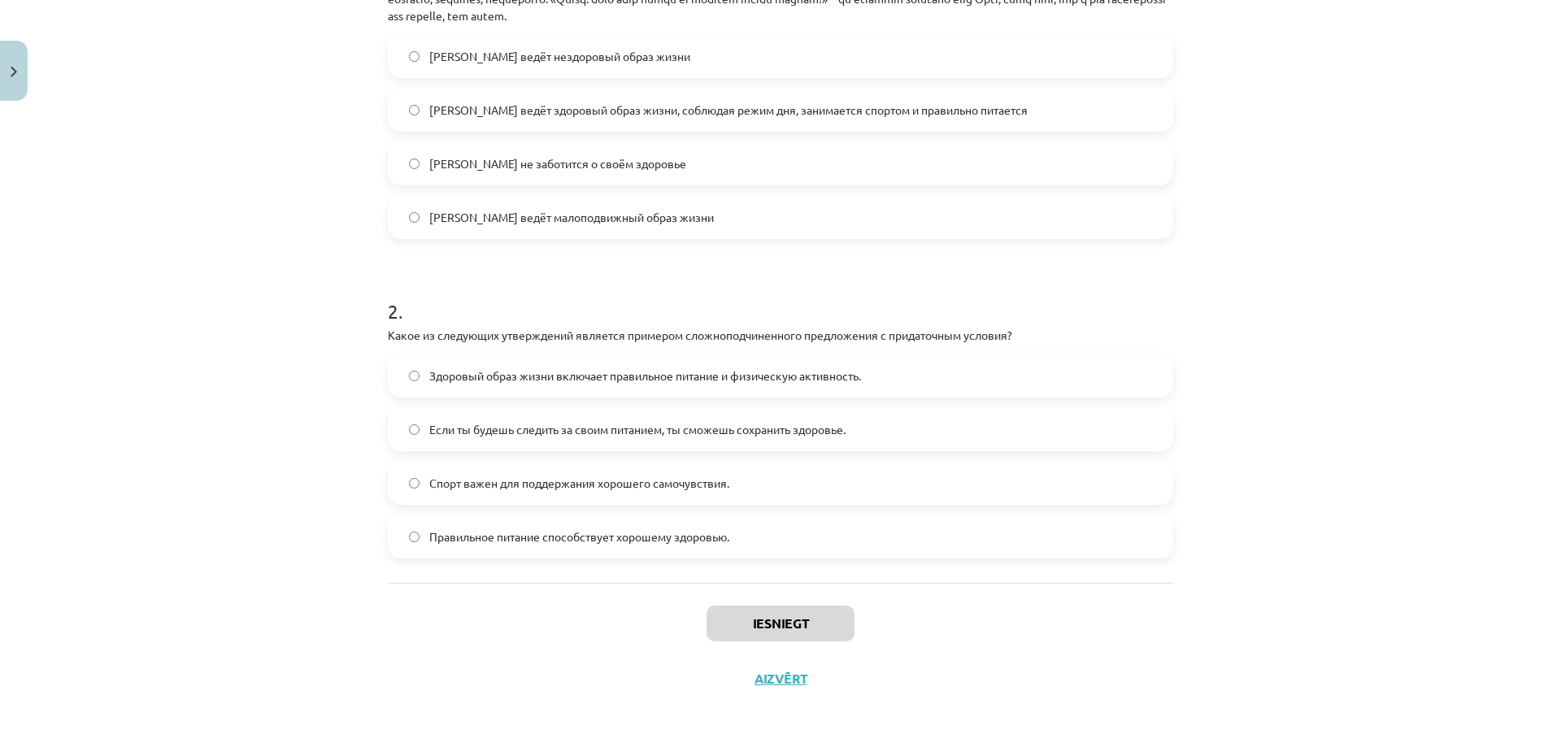
click at [432, 614] on div "Iesniegt Aizvērt" at bounding box center [780, 640] width 785 height 114
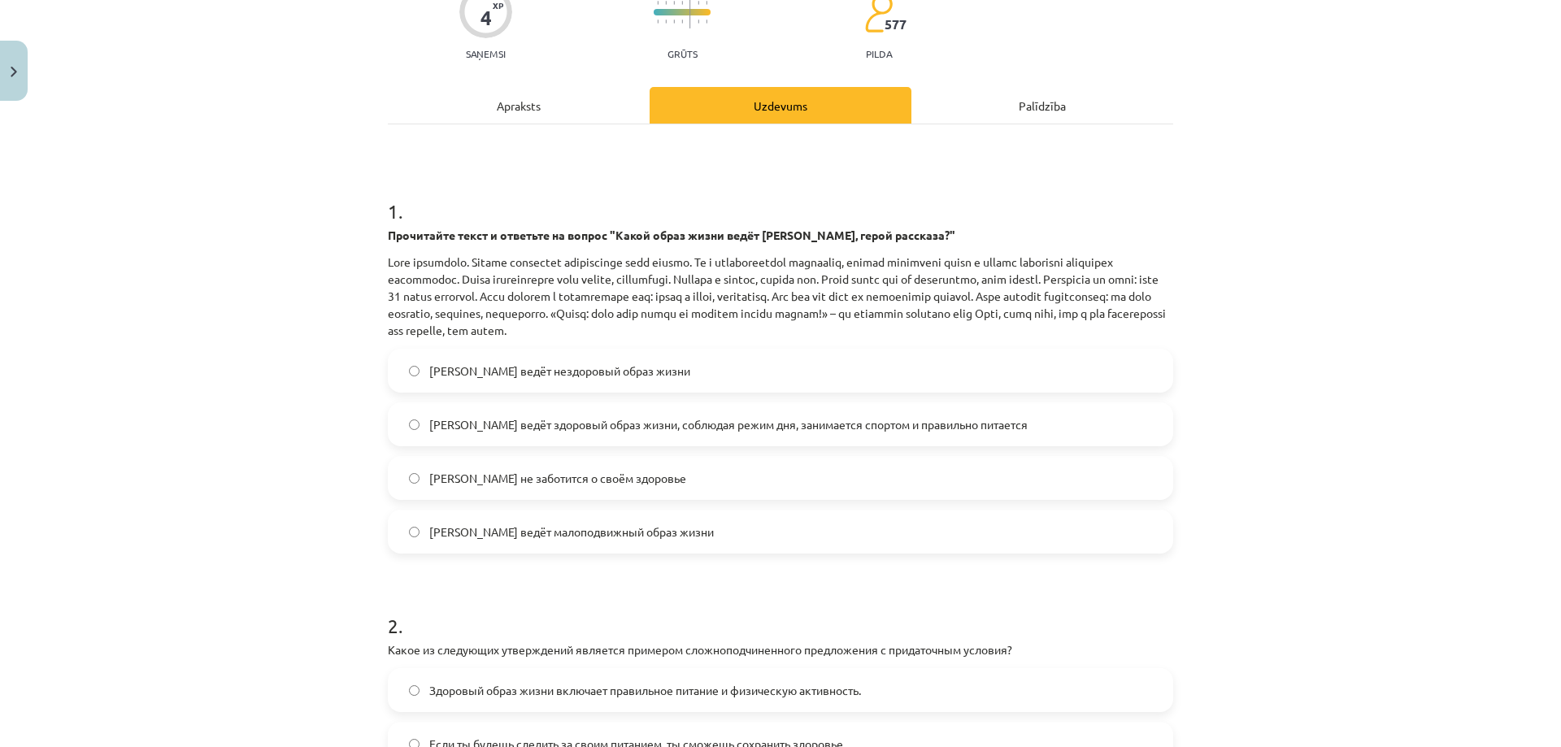
scroll to position [87, 0]
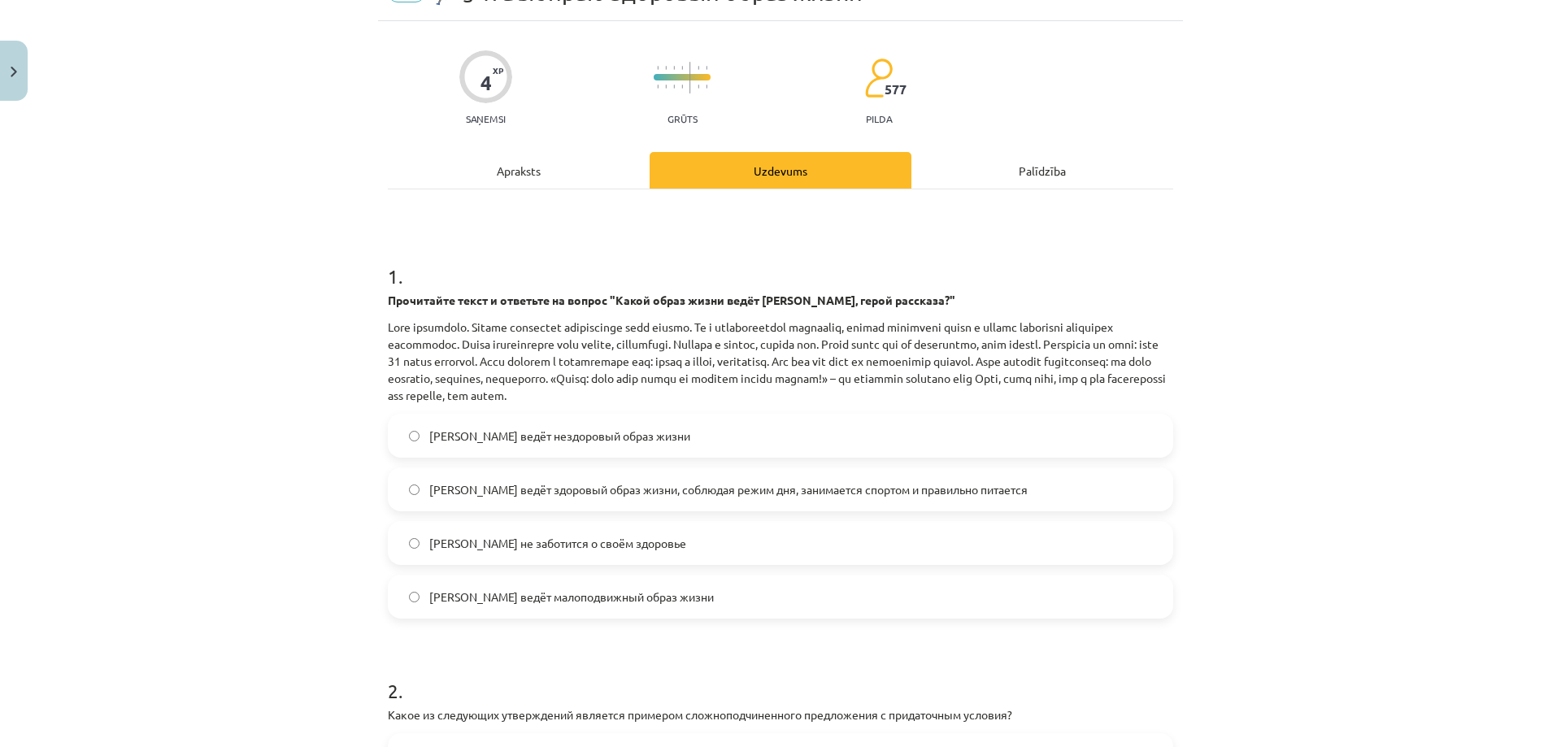
click at [557, 495] on span "[PERSON_NAME] ведёт здоровый образ жизни, соблюдая режим дня, занимается спорто…" at bounding box center [728, 489] width 598 height 17
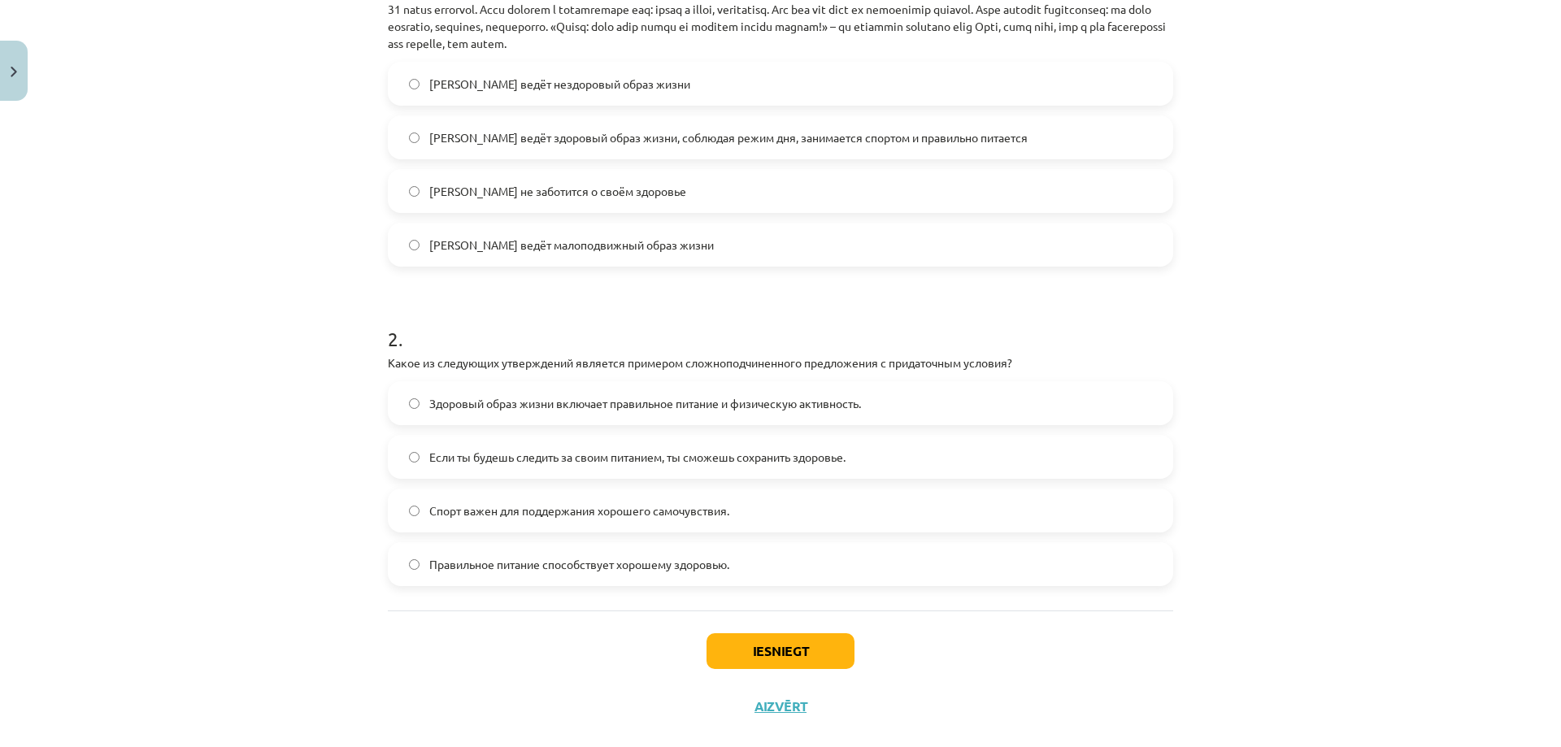
scroll to position [467, 0]
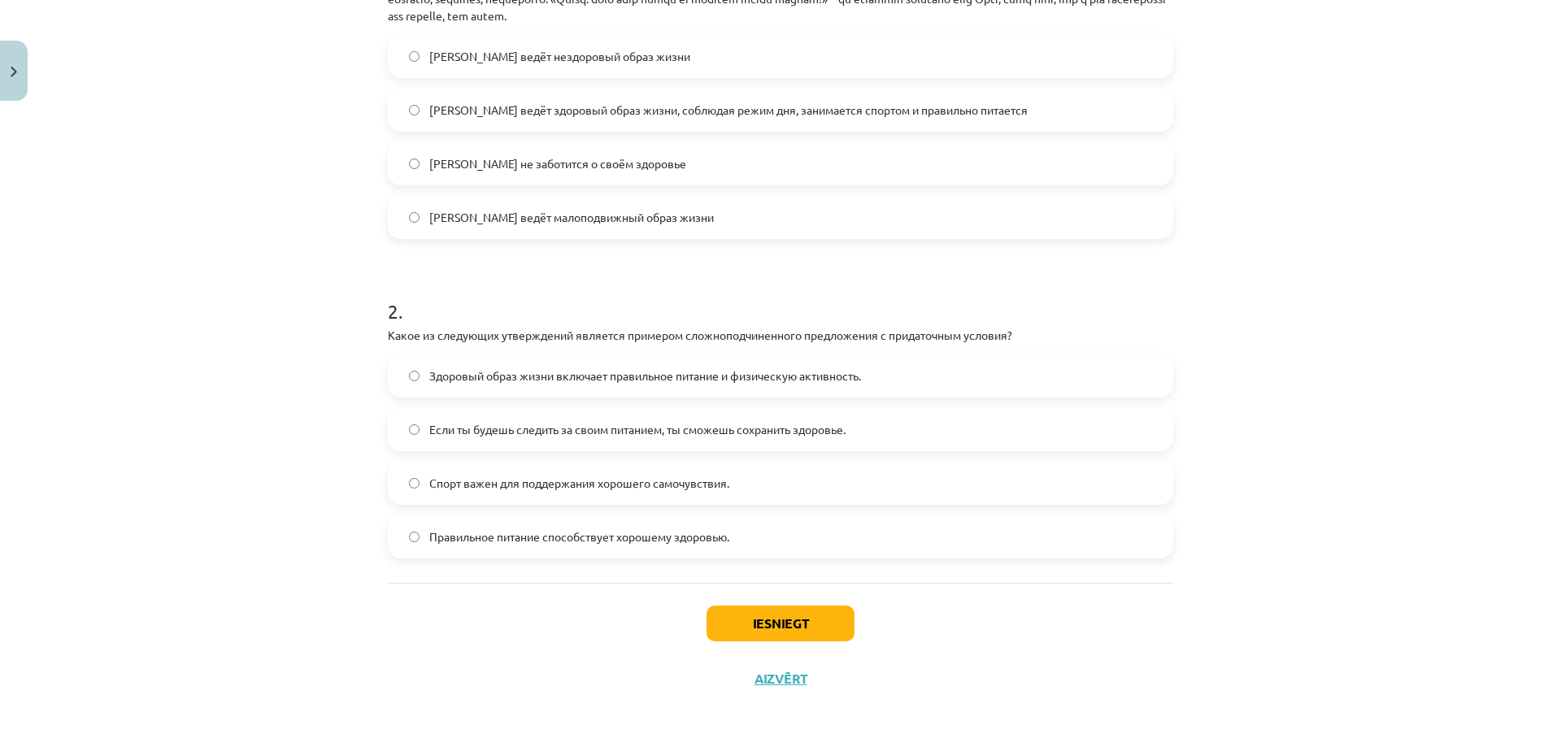
click at [548, 435] on span "Если ты будешь следить за своим питанием, ты сможешь сохранить здоровье." at bounding box center [637, 429] width 416 height 17
click at [790, 620] on button "Iesniegt" at bounding box center [780, 624] width 148 height 36
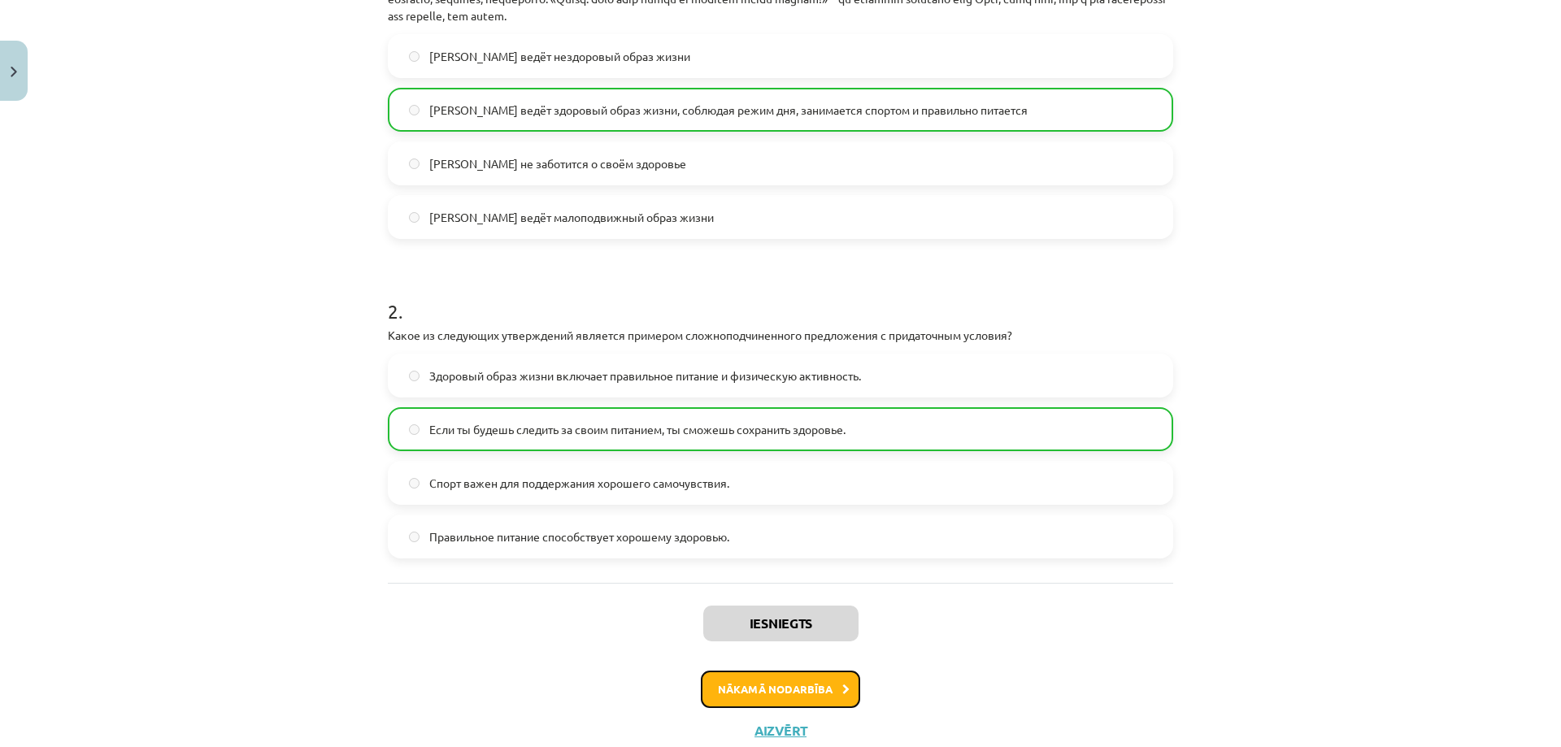
click at [815, 690] on button "Nākamā nodarbība" at bounding box center [780, 689] width 159 height 37
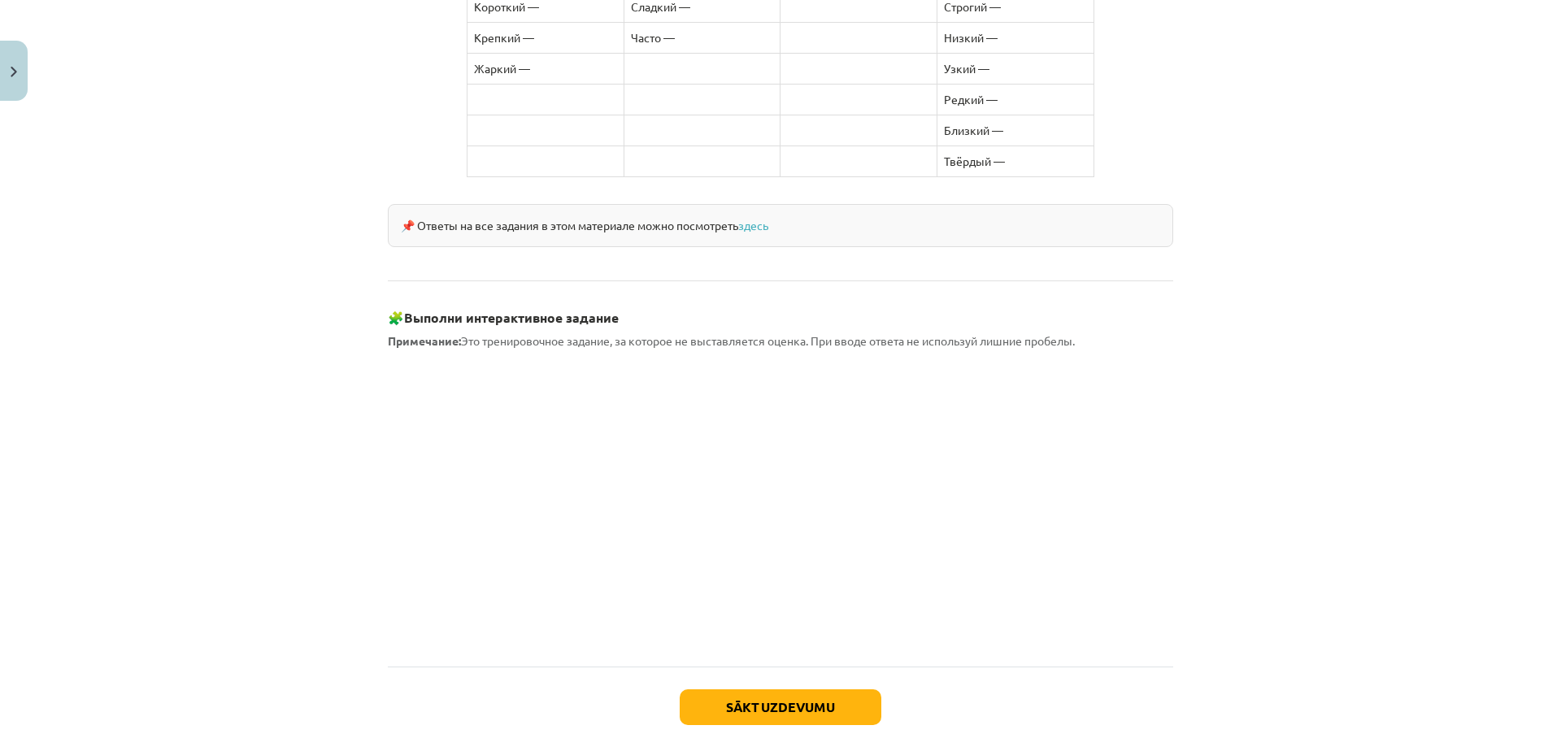
scroll to position [1315, 0]
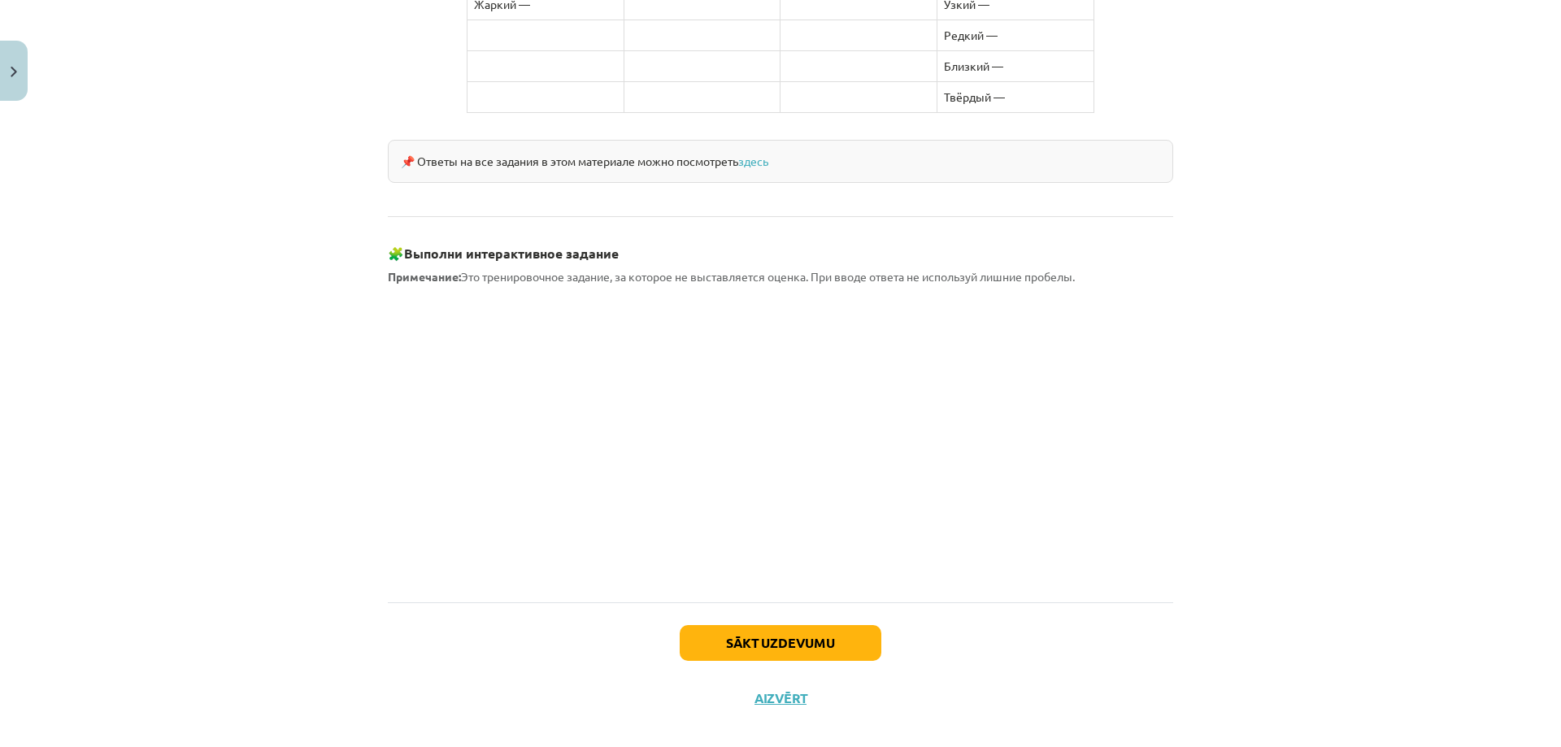
click at [611, 557] on p at bounding box center [780, 436] width 785 height 283
click at [775, 631] on button "Sākt uzdevumu" at bounding box center [781, 645] width 202 height 36
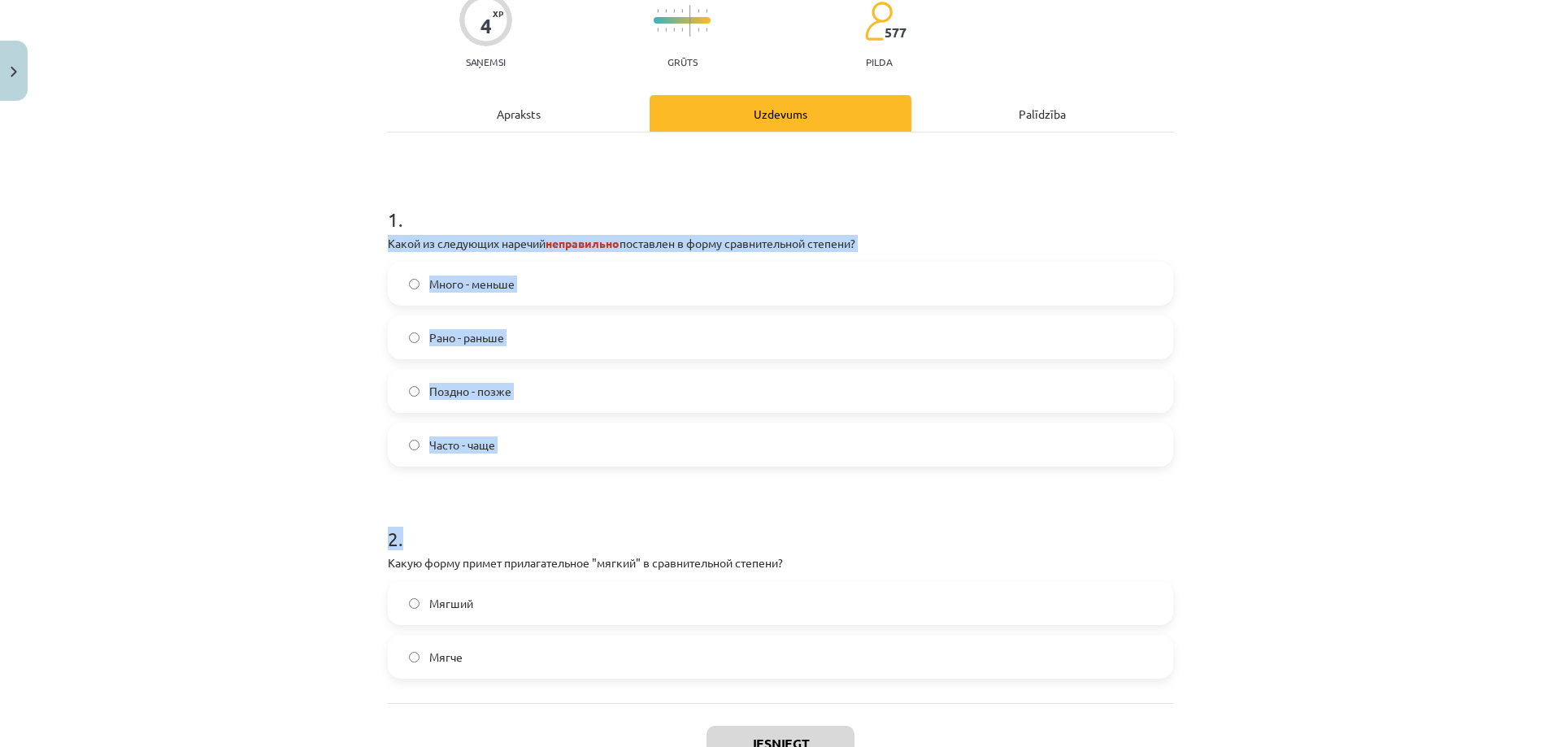
scroll to position [230, 0]
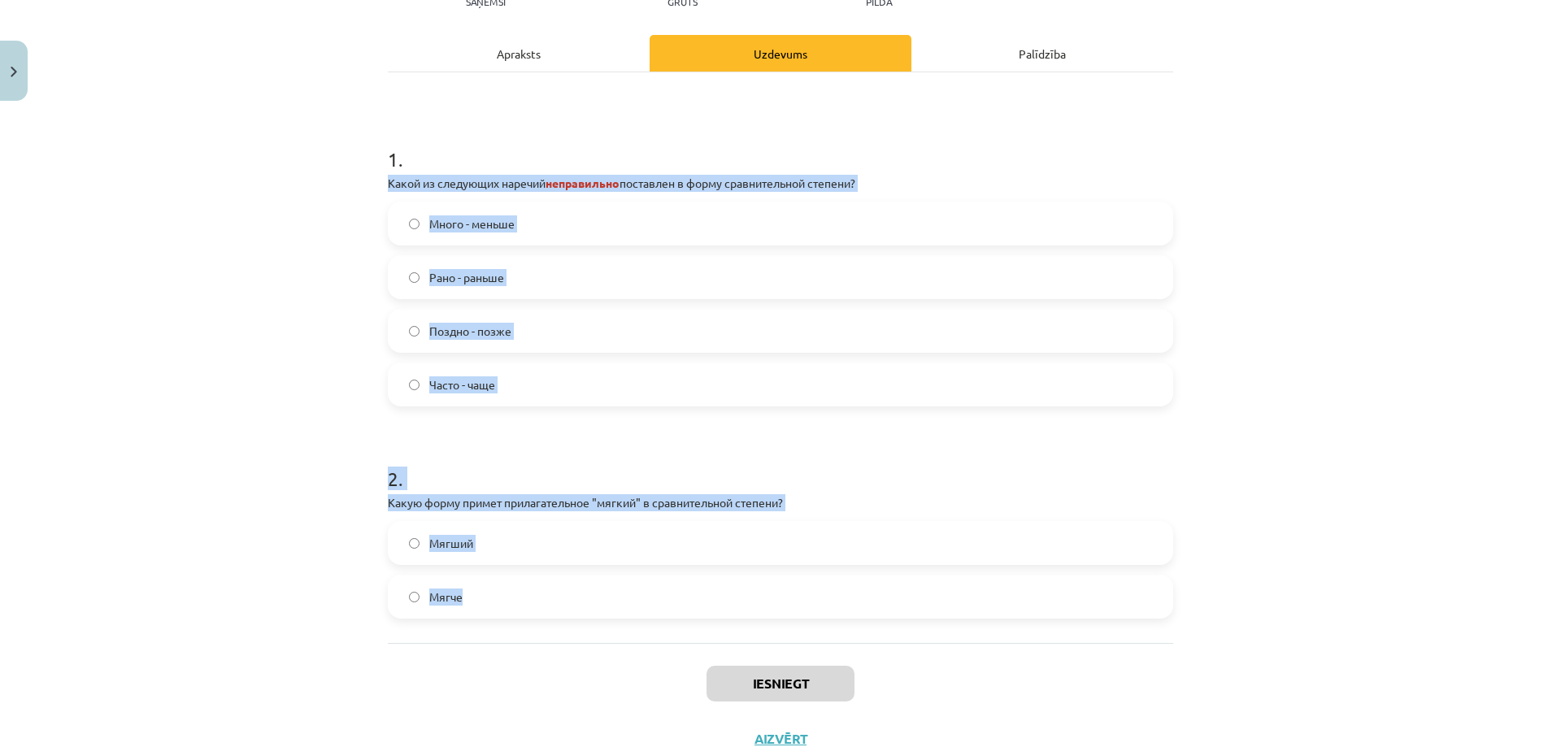
drag, startPoint x: 382, startPoint y: 372, endPoint x: 513, endPoint y: 576, distance: 243.1
click at [513, 576] on form "1 . Какой из следующих наречий неправильно поставлен в форму сравнительной степ…" at bounding box center [780, 369] width 785 height 499
copy form "Какой из следующих наречий неправильно поставлен в форму сравнительной степени?…"
click at [323, 632] on div "Mācību tēma: Krievu valodas b1 - 11. klases 1.ieskaites mācību materiāls #3 📖 §…" at bounding box center [780, 373] width 1561 height 747
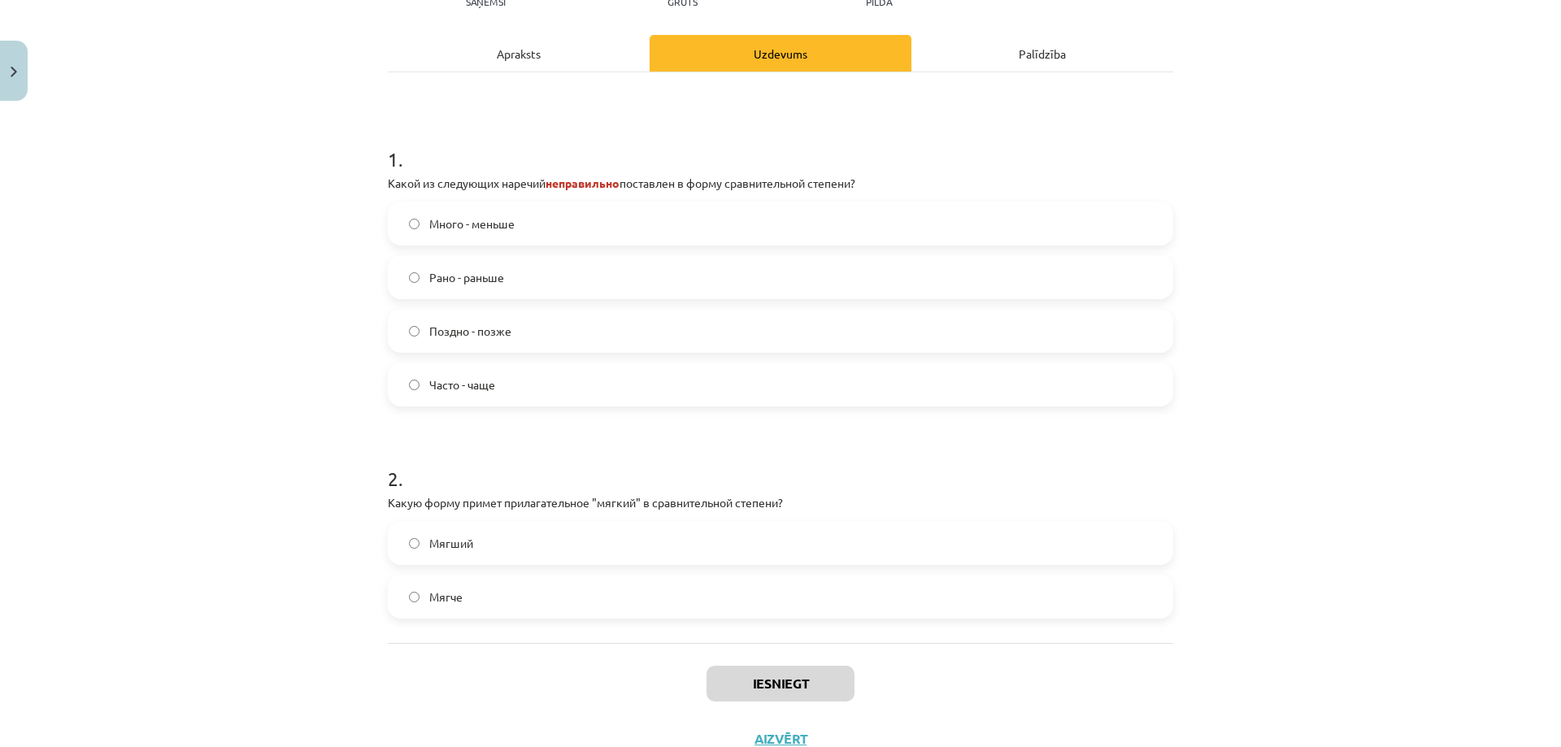
click at [551, 226] on label "Много - меньше" at bounding box center [780, 223] width 782 height 41
click at [467, 590] on label "Мягче" at bounding box center [780, 596] width 782 height 41
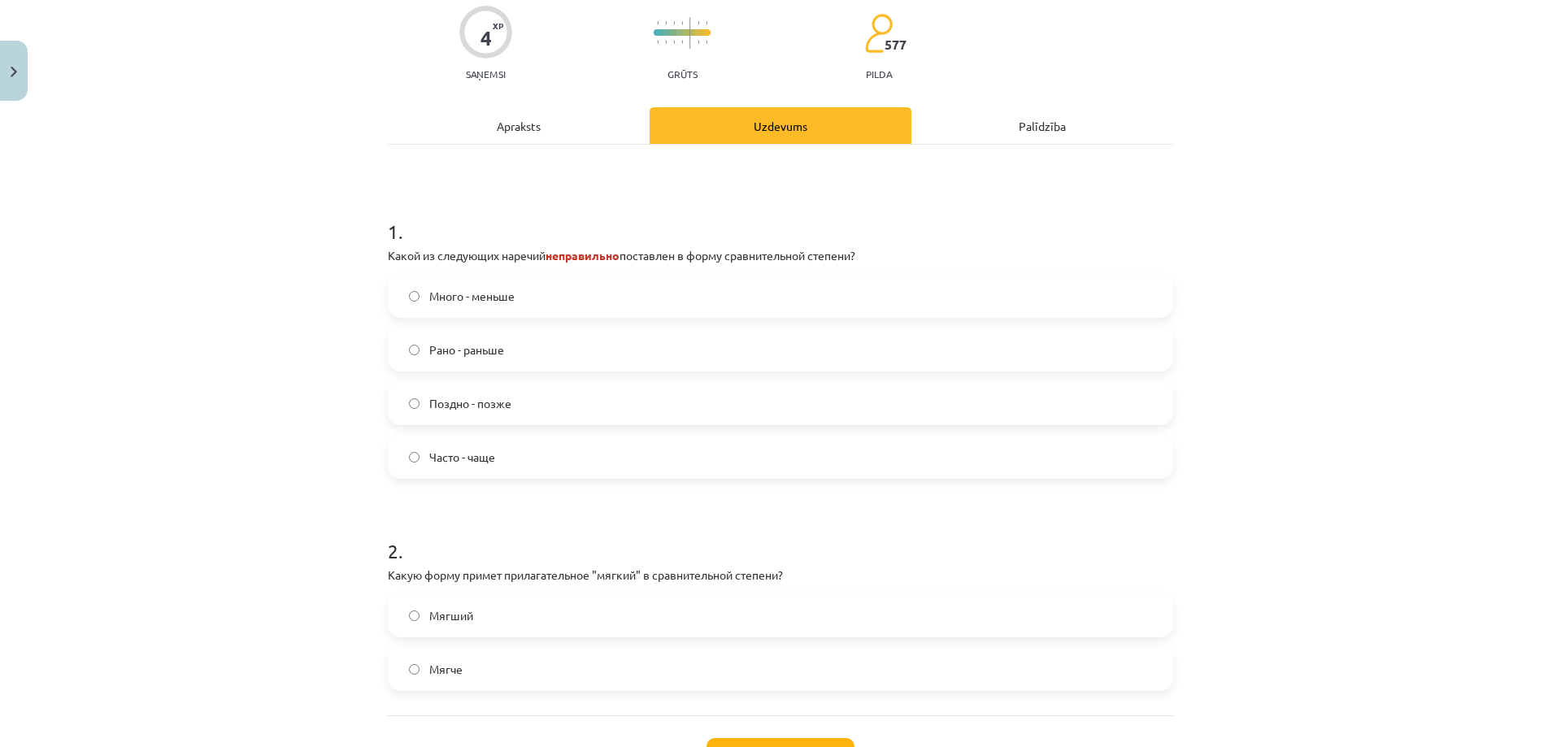
scroll to position [189, 0]
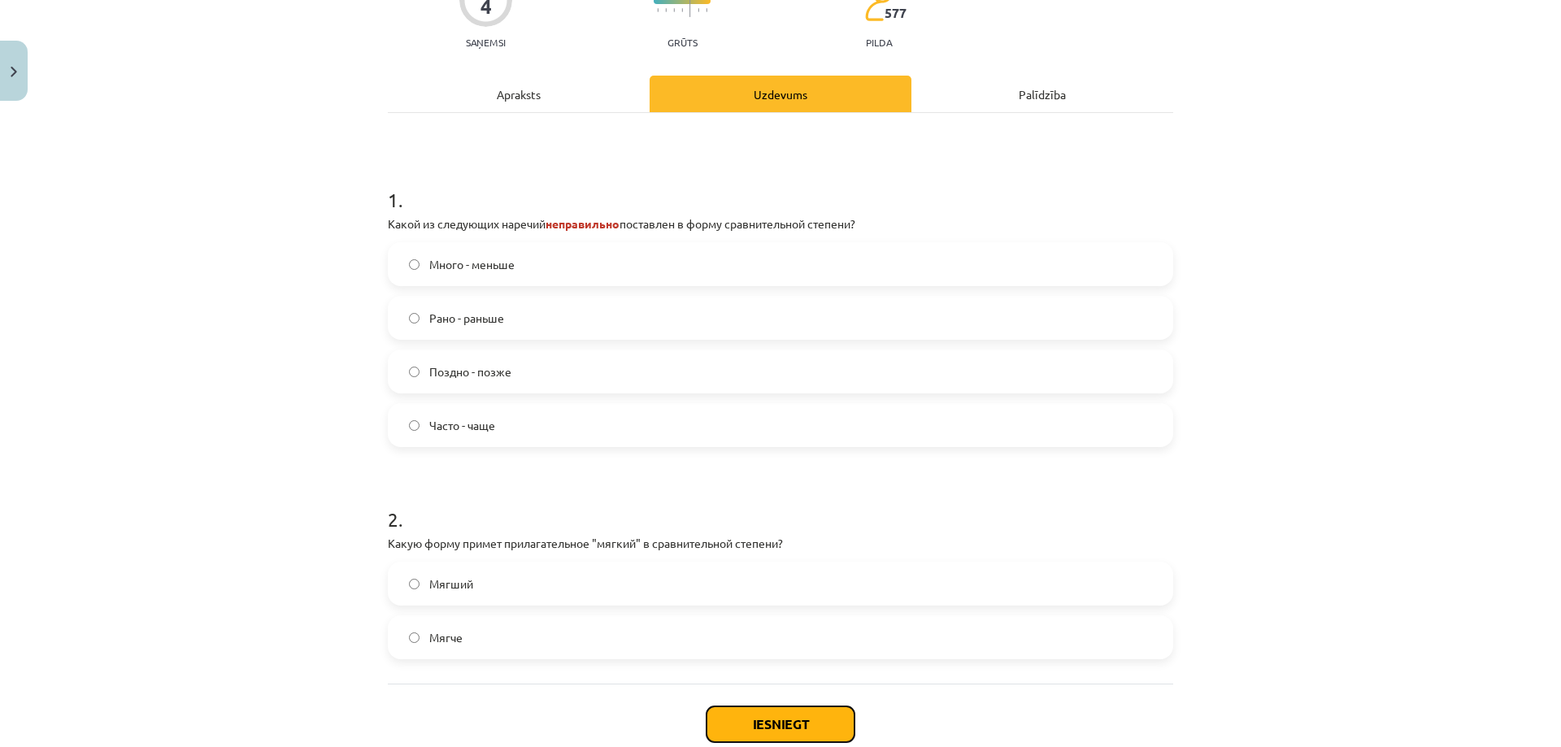
click at [785, 723] on button "Iesniegt" at bounding box center [780, 724] width 148 height 36
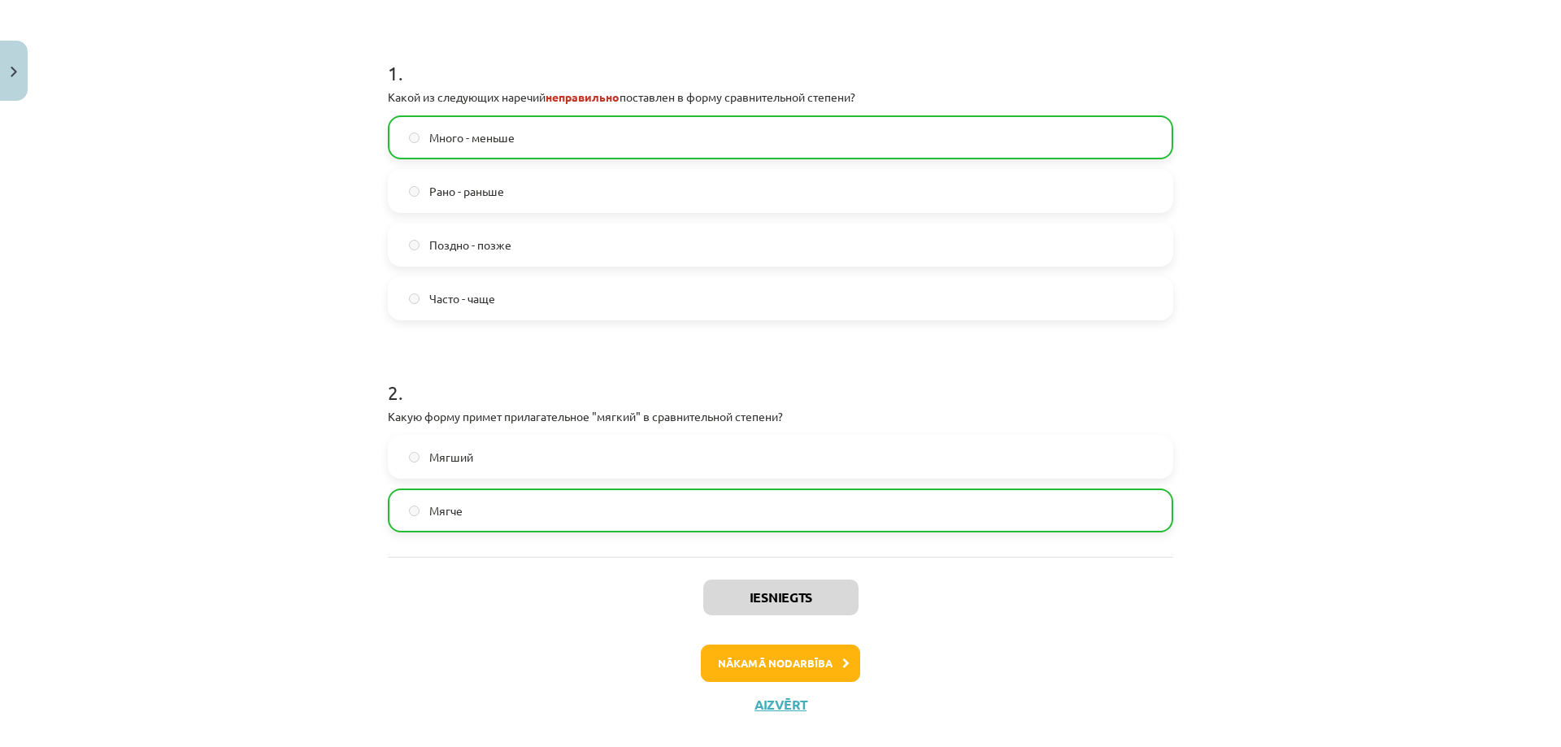
scroll to position [342, 0]
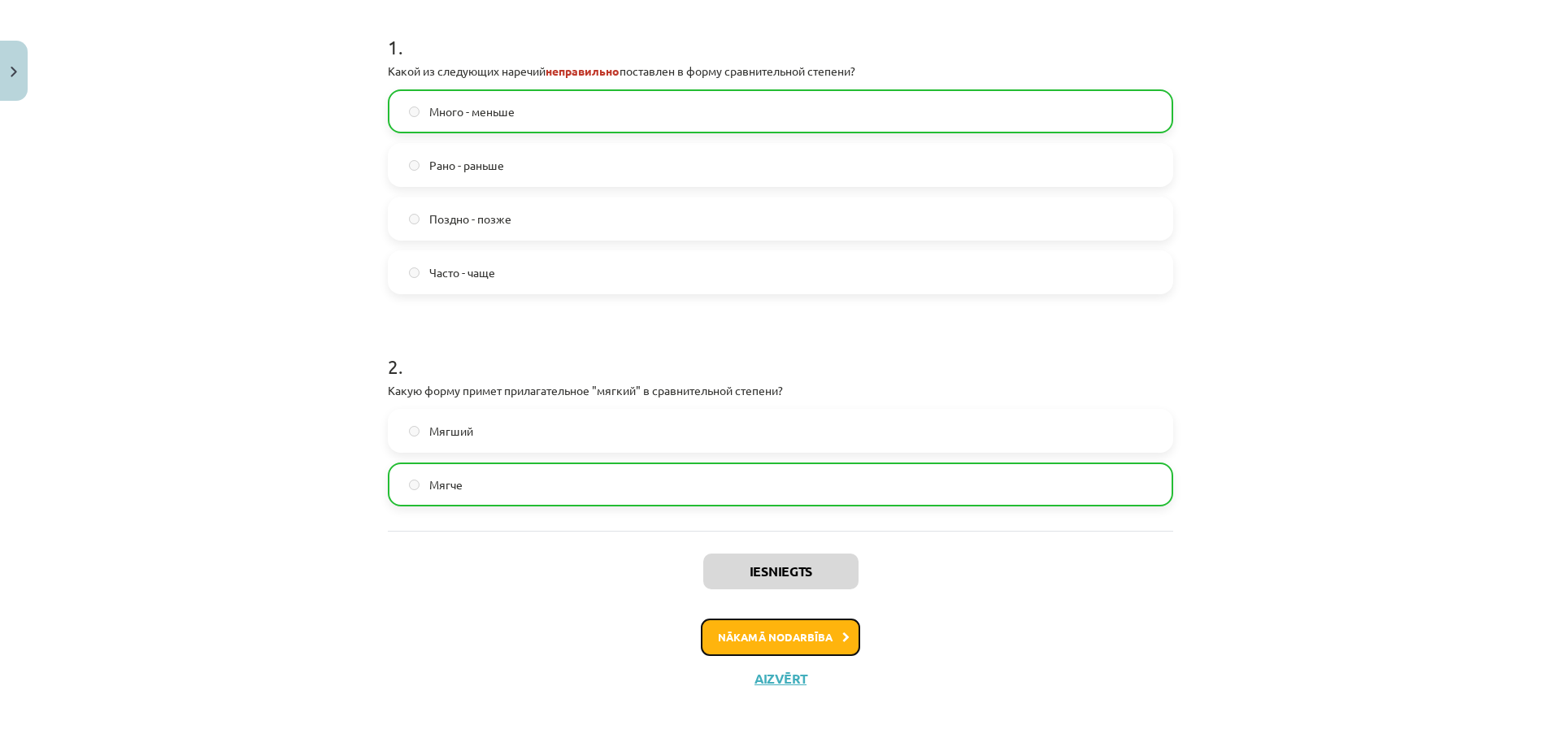
click at [752, 637] on button "Nākamā nodarbība" at bounding box center [780, 637] width 159 height 37
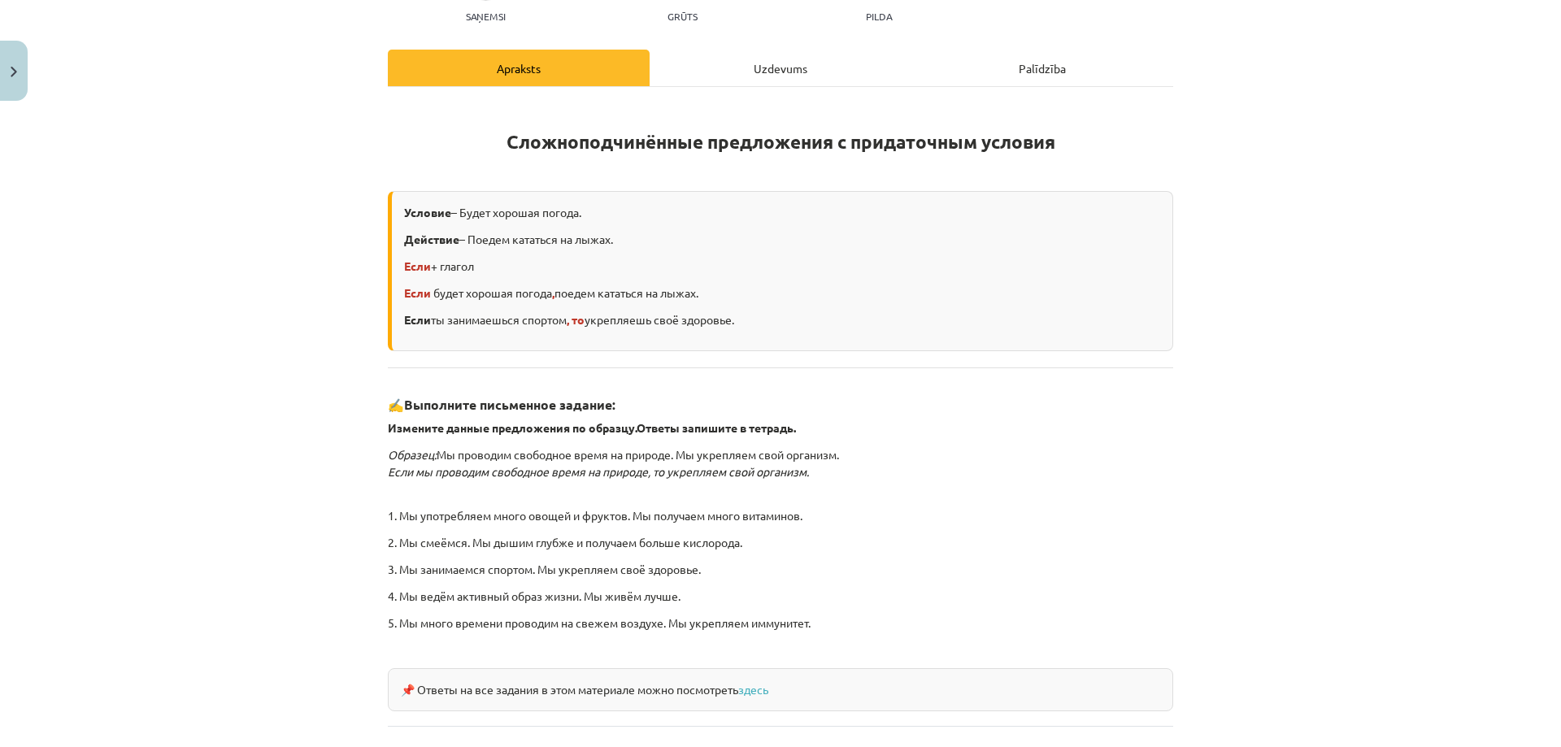
scroll to position [331, 0]
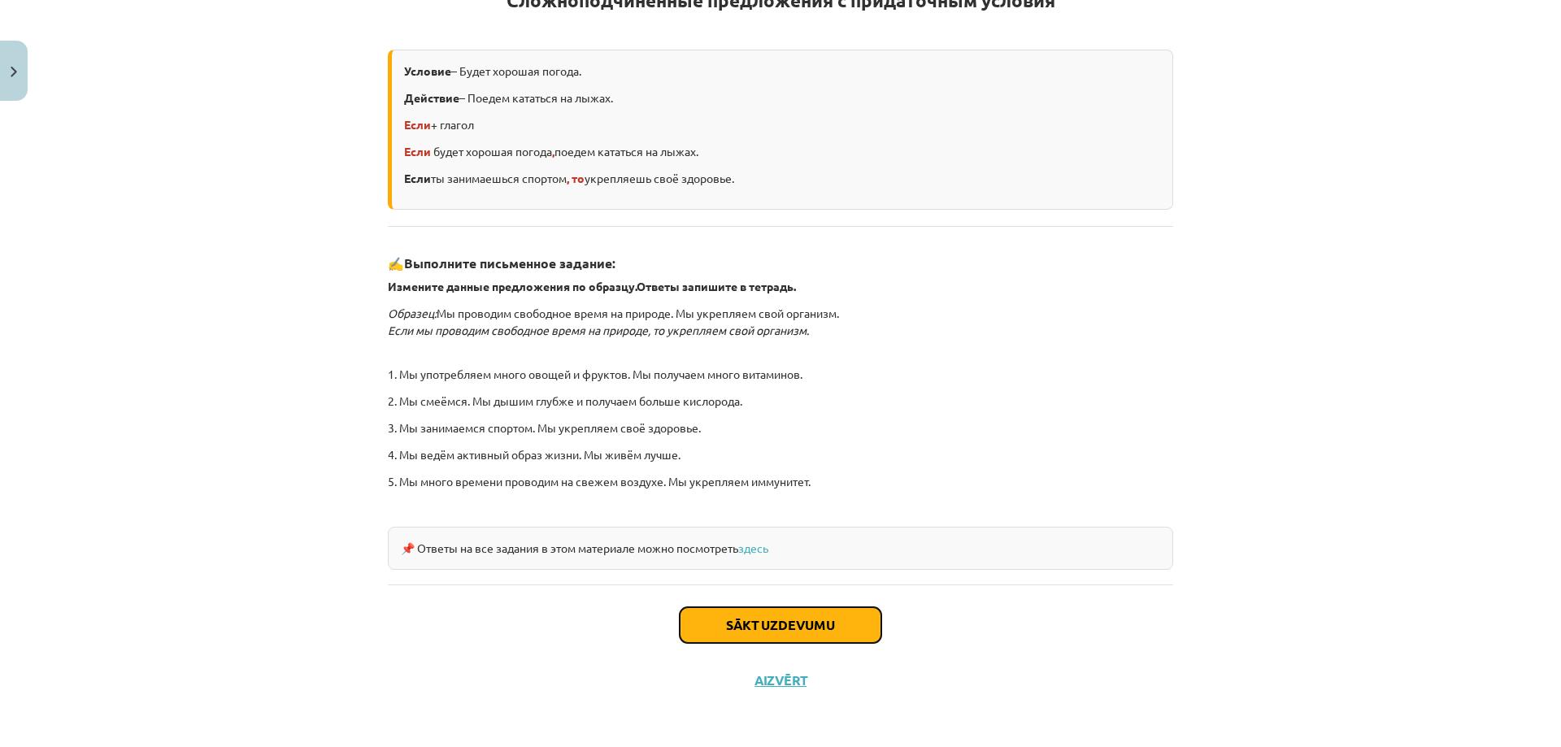
click at [724, 624] on button "Sākt uzdevumu" at bounding box center [781, 625] width 202 height 36
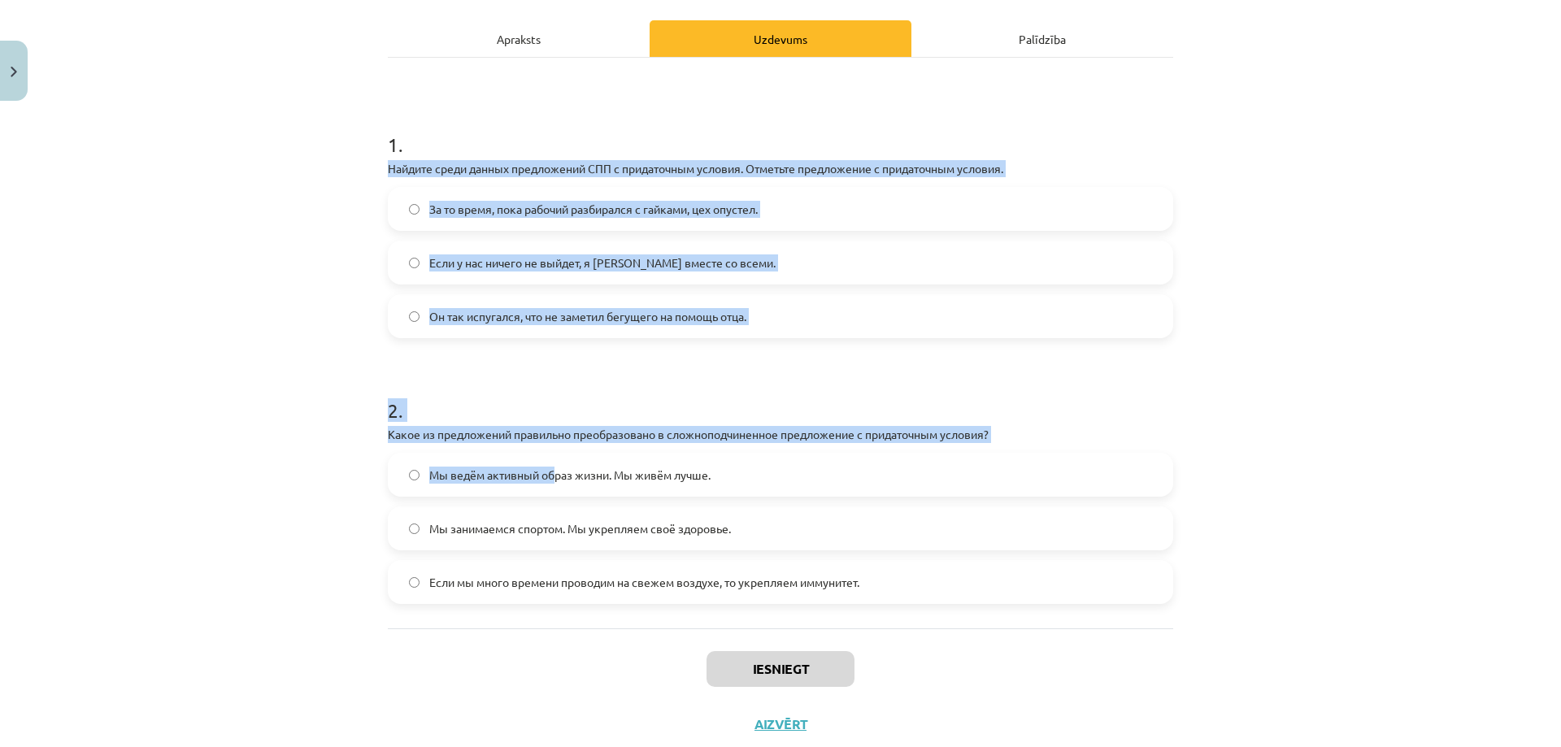
scroll to position [264, 0]
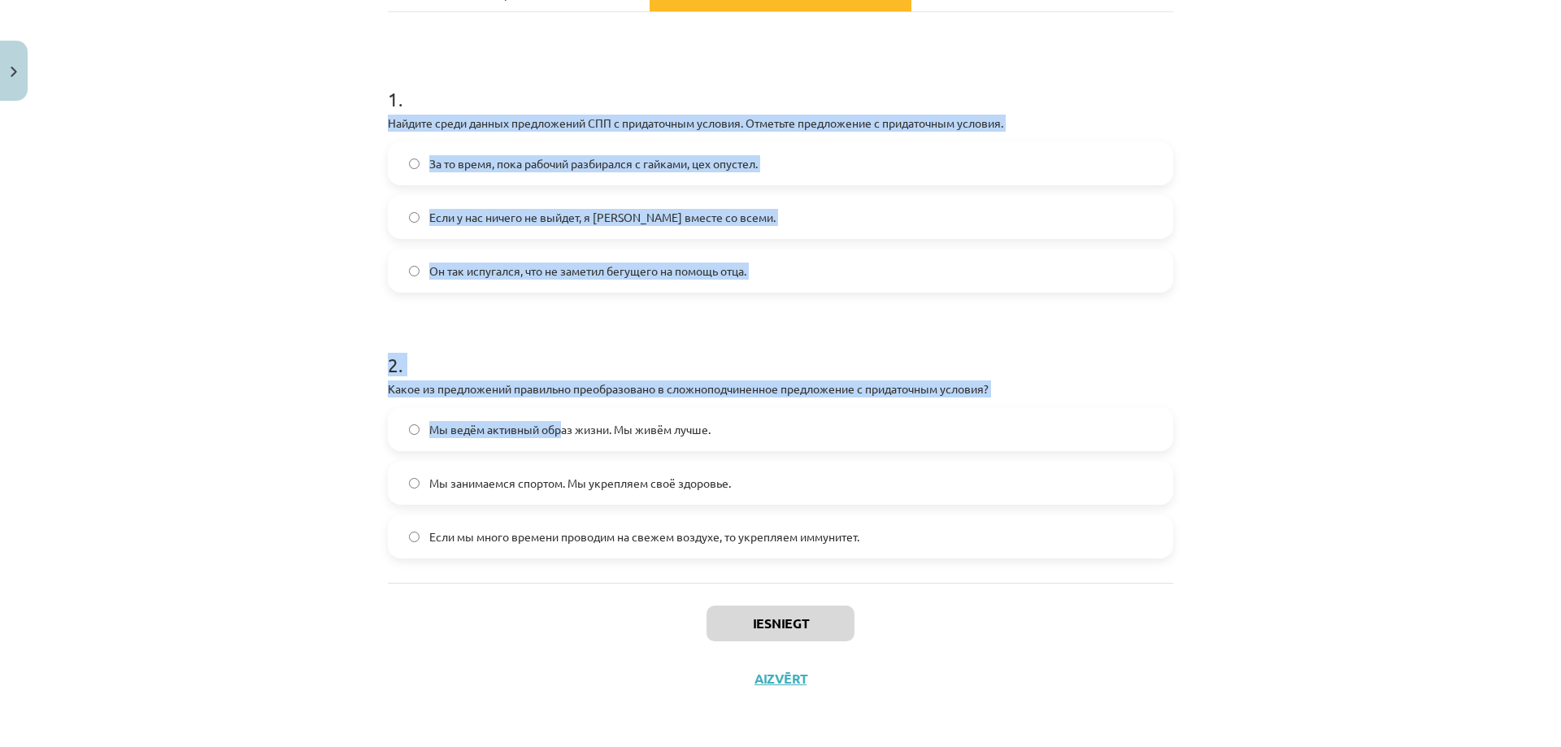
drag, startPoint x: 379, startPoint y: 343, endPoint x: 553, endPoint y: 423, distance: 191.3
click at [553, 423] on div "4 XP Saņemsi Grūts 577 pilda Apraksts Uzdevums Palīdzība 1 . Найдите среди данн…" at bounding box center [780, 275] width 805 height 863
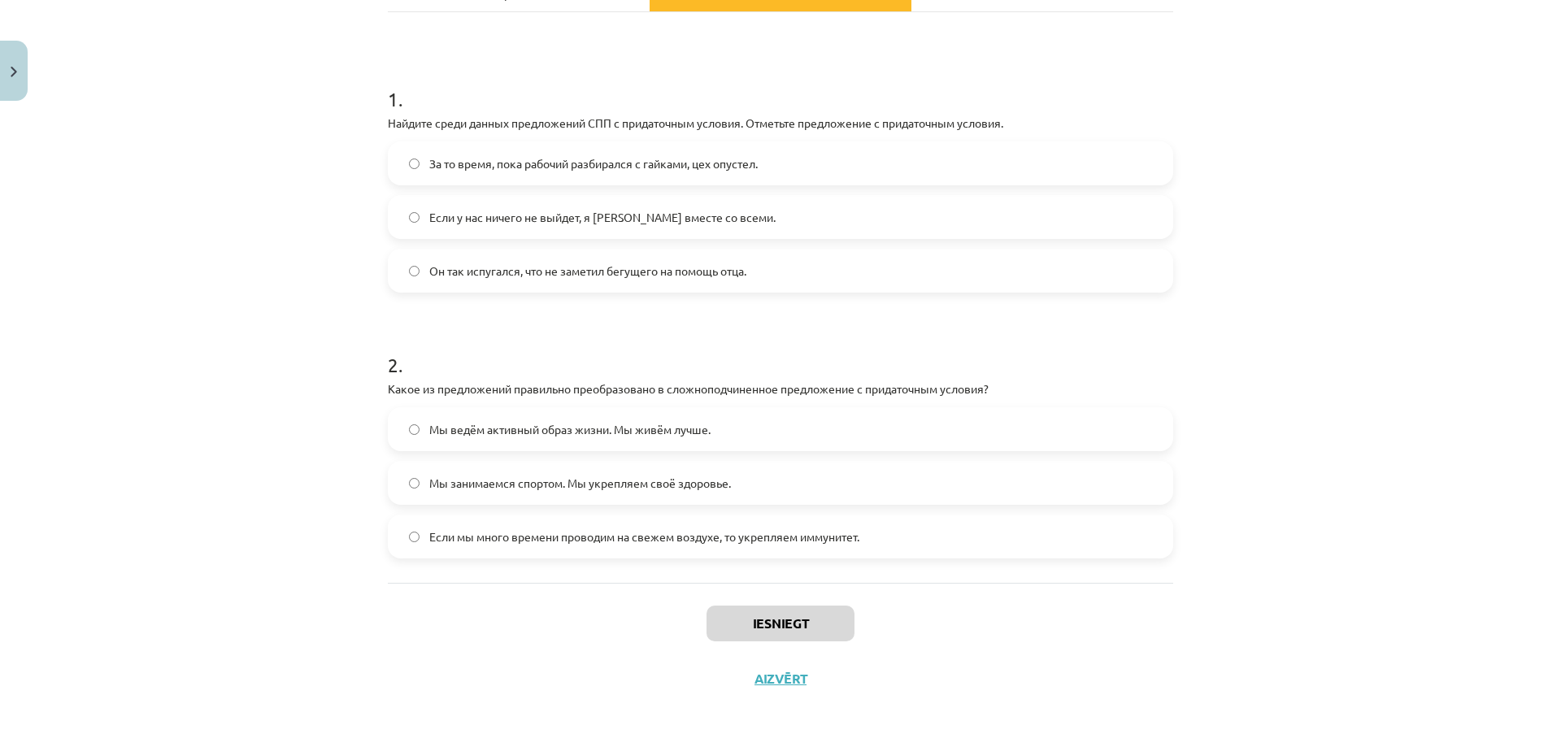
click at [370, 97] on div "Mācību tēma: Krievu valodas b1 - 11. klases 1.ieskaites mācību materiāls #4 📖 §…" at bounding box center [780, 373] width 1561 height 747
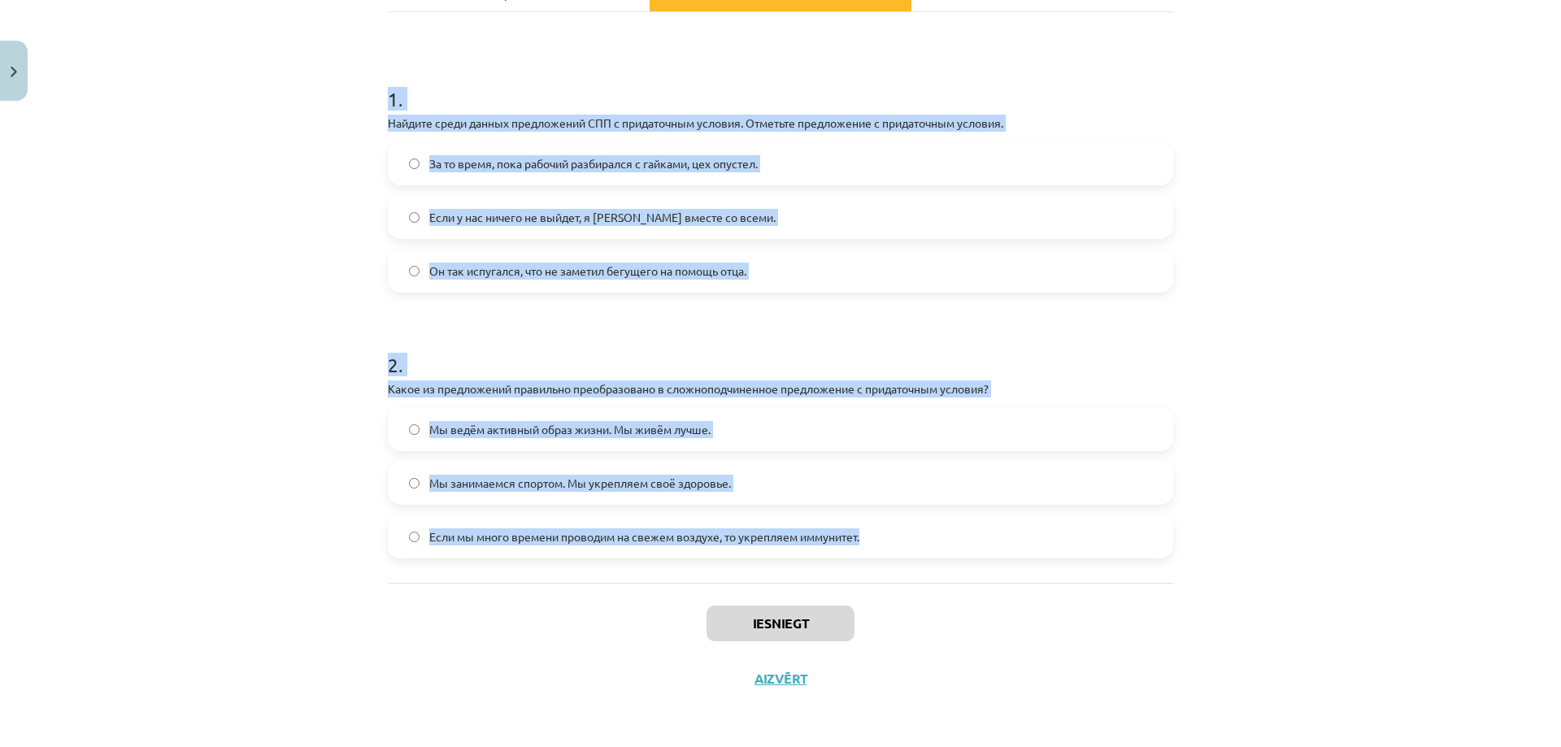
drag, startPoint x: 383, startPoint y: 93, endPoint x: 865, endPoint y: 554, distance: 667.0
click at [888, 557] on form "1 . Найдите среди данных предложений СПП с придаточным условия. Отметьте предло…" at bounding box center [780, 308] width 785 height 499
copy form "1 . Найдите среди данных предложений СПП с придаточным условия. Отметьте предло…"
click at [392, 246] on div "За то время, пока рабочий разбирался с гайками, цех опустел. Если у нас ничего …" at bounding box center [780, 216] width 785 height 151
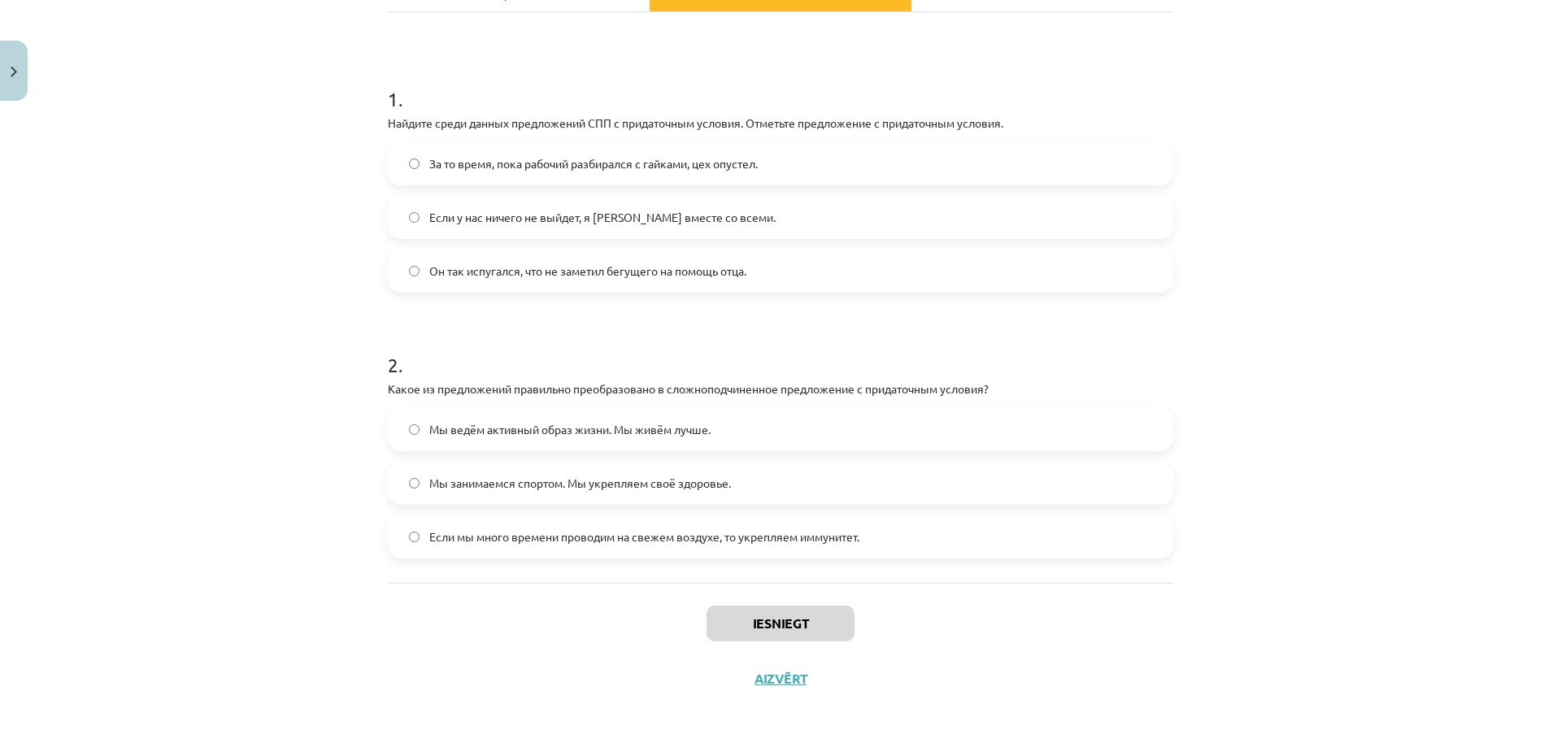
click at [451, 213] on span "Если у нас ничего не выйдет, я [PERSON_NAME] вместе со всеми." at bounding box center [602, 217] width 346 height 17
click at [477, 537] on span "Если мы много времени проводим на свежем воздухе, то укрепляем иммунитет." at bounding box center [644, 536] width 430 height 17
click at [770, 625] on button "Iesniegt" at bounding box center [780, 624] width 148 height 36
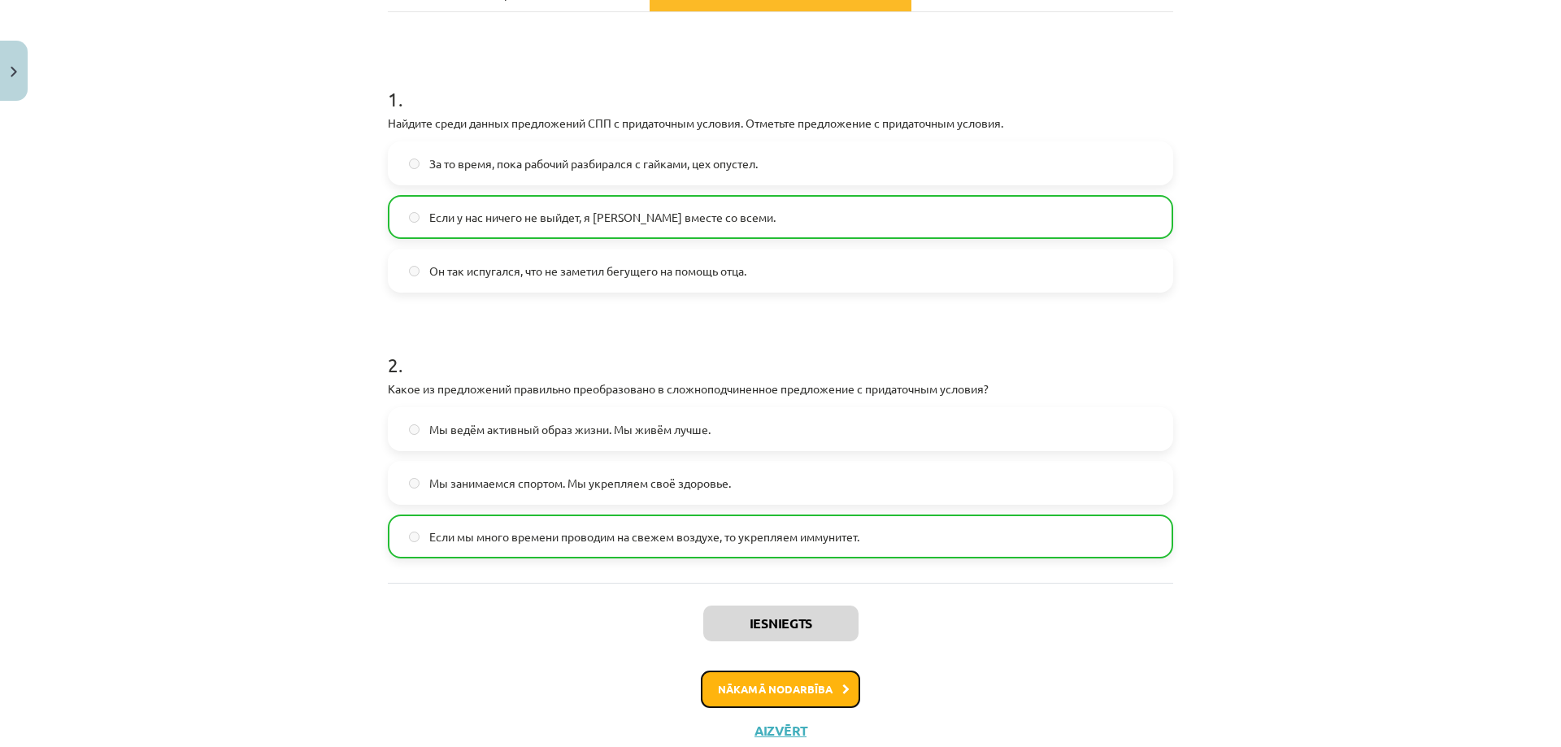
click at [745, 684] on button "Nākamā nodarbība" at bounding box center [780, 689] width 159 height 37
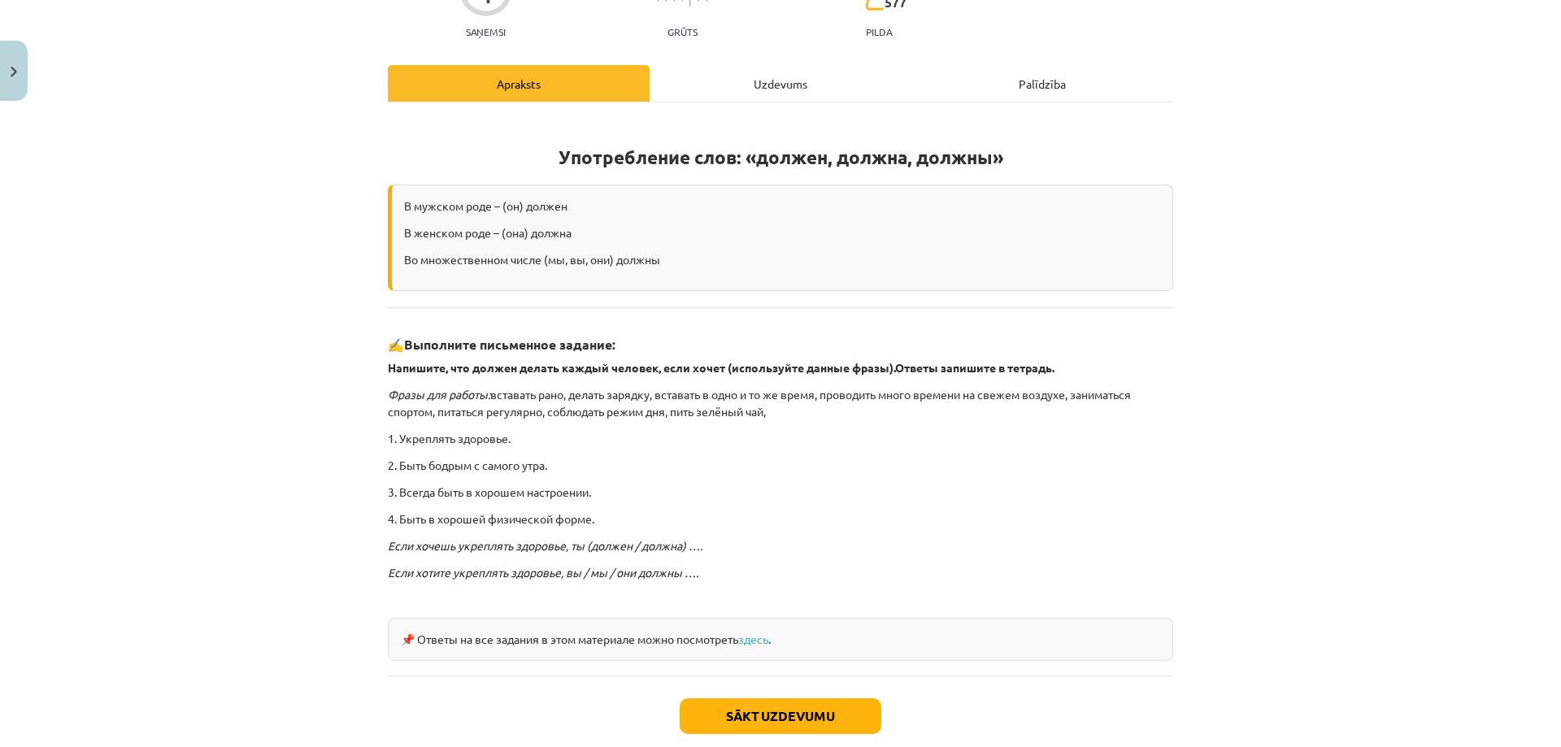
scroll to position [265, 0]
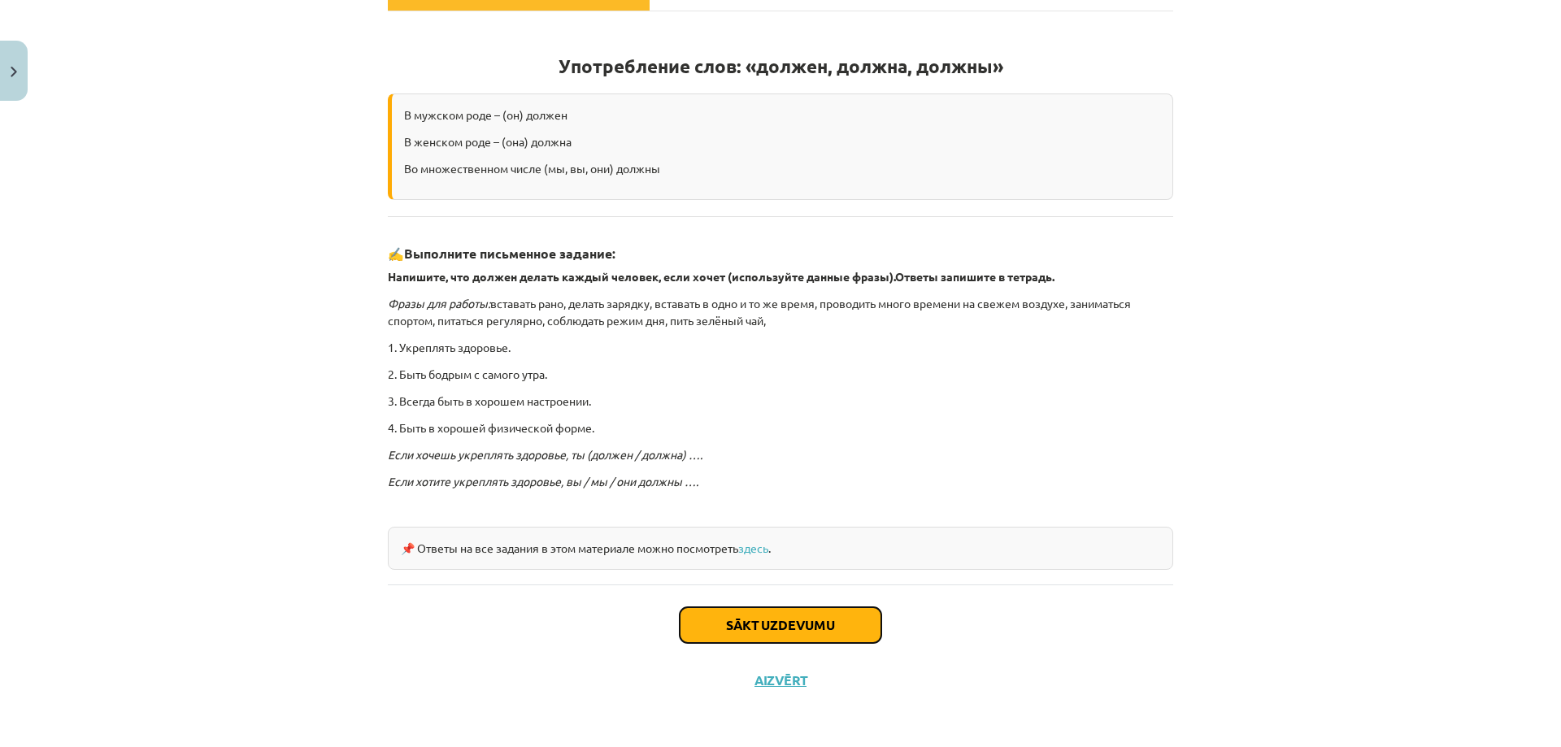
click at [780, 621] on button "Sākt uzdevumu" at bounding box center [781, 625] width 202 height 36
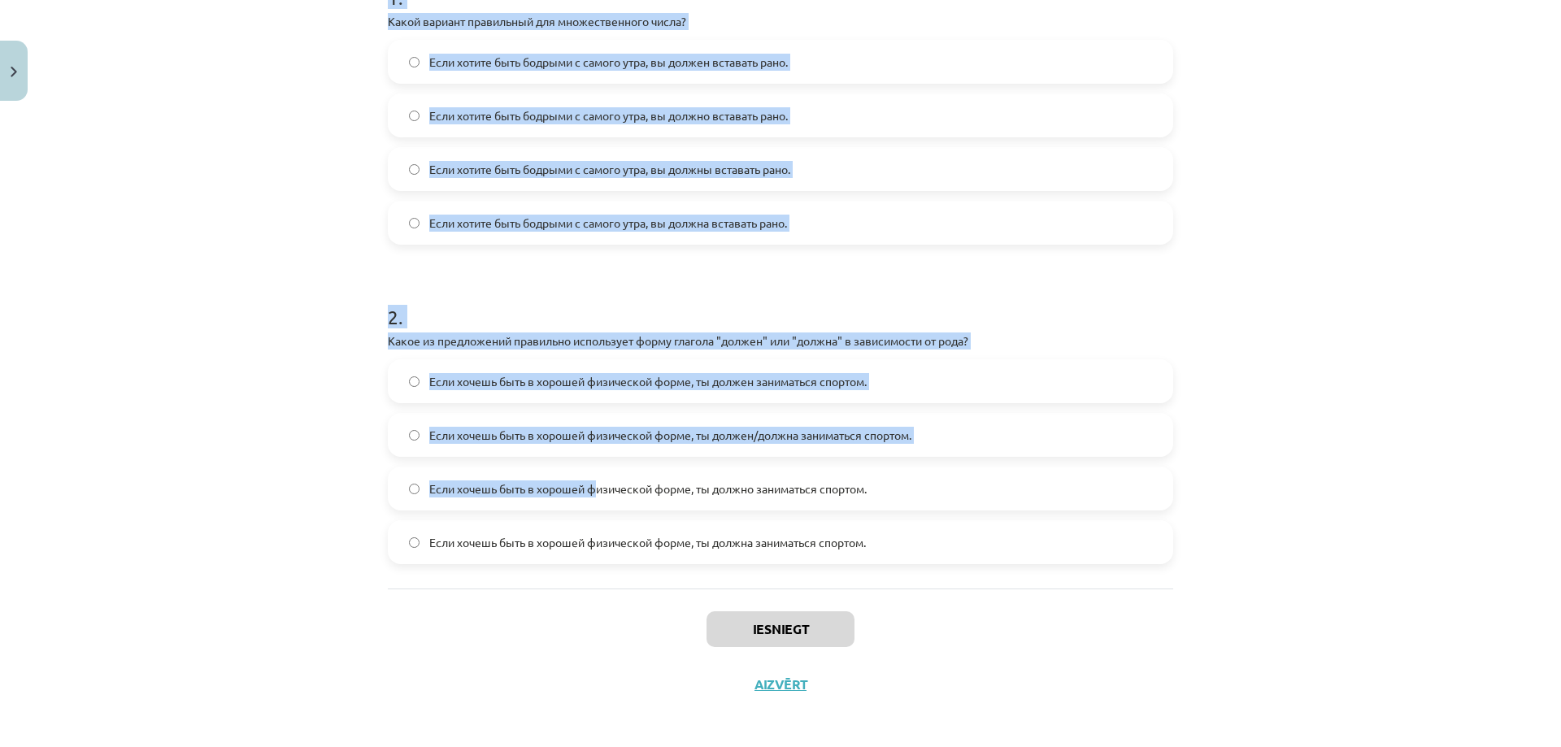
scroll to position [372, 0]
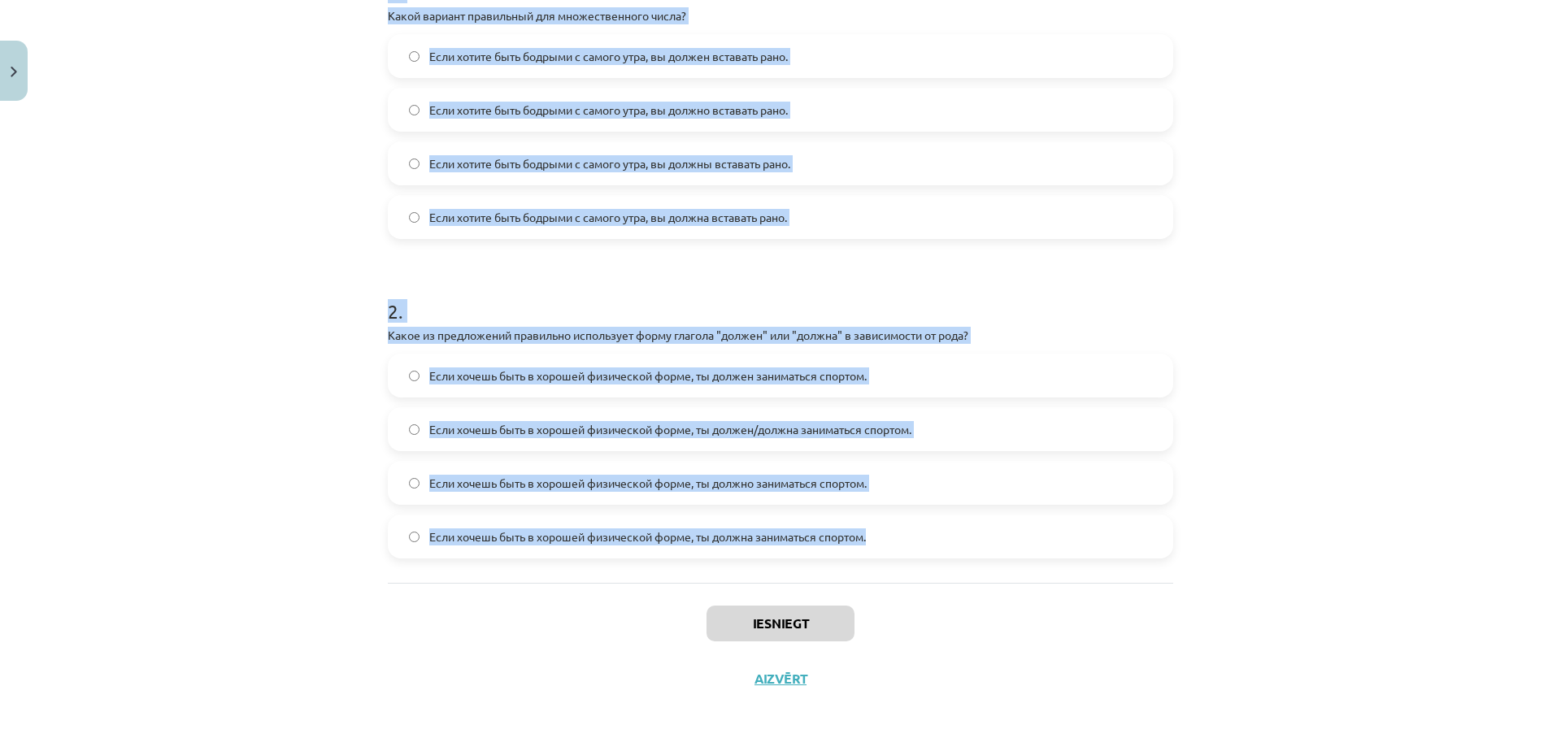
drag, startPoint x: 382, startPoint y: 318, endPoint x: 959, endPoint y: 558, distance: 625.3
click at [959, 558] on div "1 . Какой вариант правильный для множественного числа? Если хотите быть бодрыми…" at bounding box center [780, 244] width 785 height 678
copy form "3 . Lorem ipsumdo sitametcon adi elitseddoeiusm tempo? Inci utlabo etdo magnaal…"
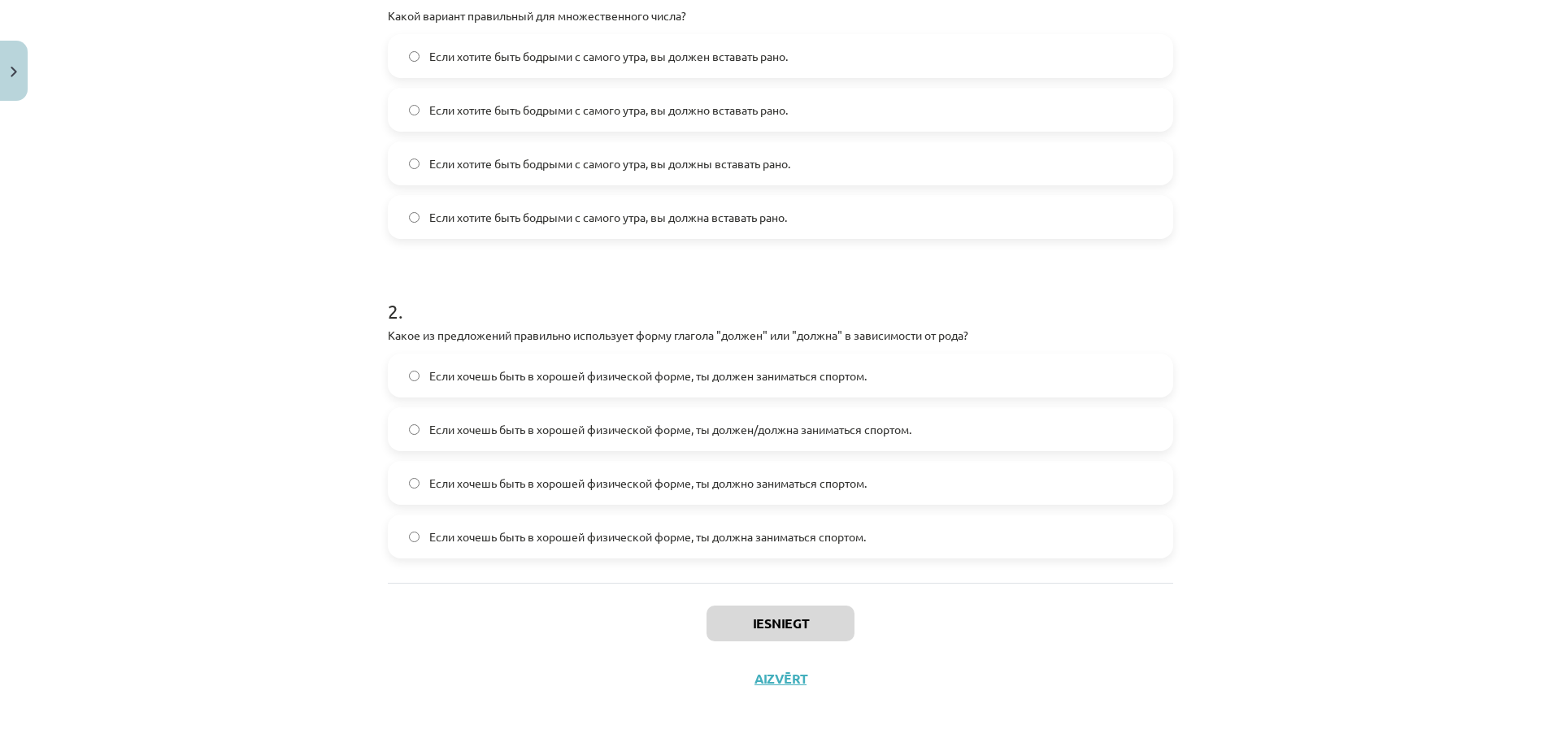
click at [456, 637] on div "Iesniegt Aizvērt" at bounding box center [780, 640] width 785 height 114
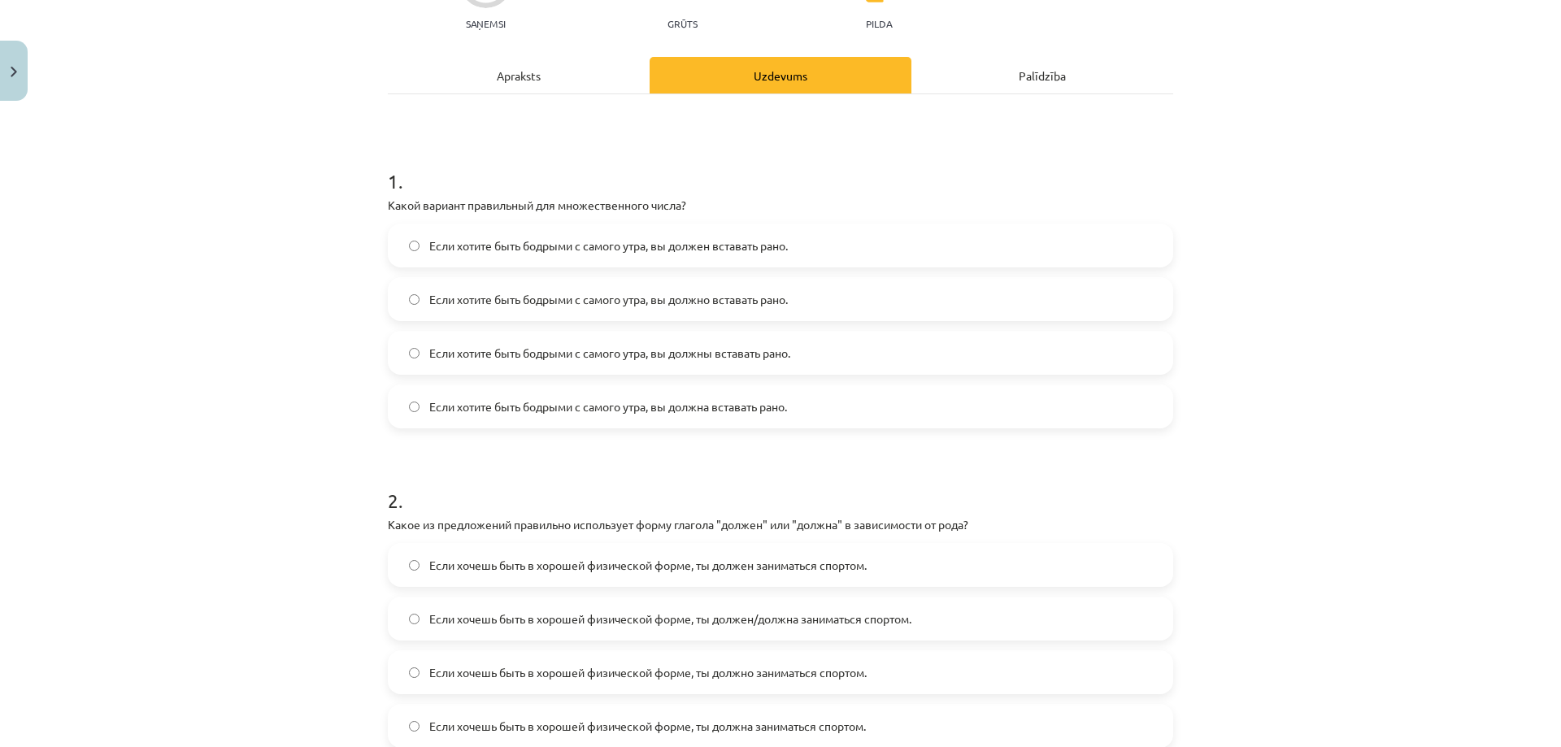
click at [715, 354] on span "Если хотите быть бодрыми с самого утра, вы должны вставать рано." at bounding box center [609, 353] width 361 height 17
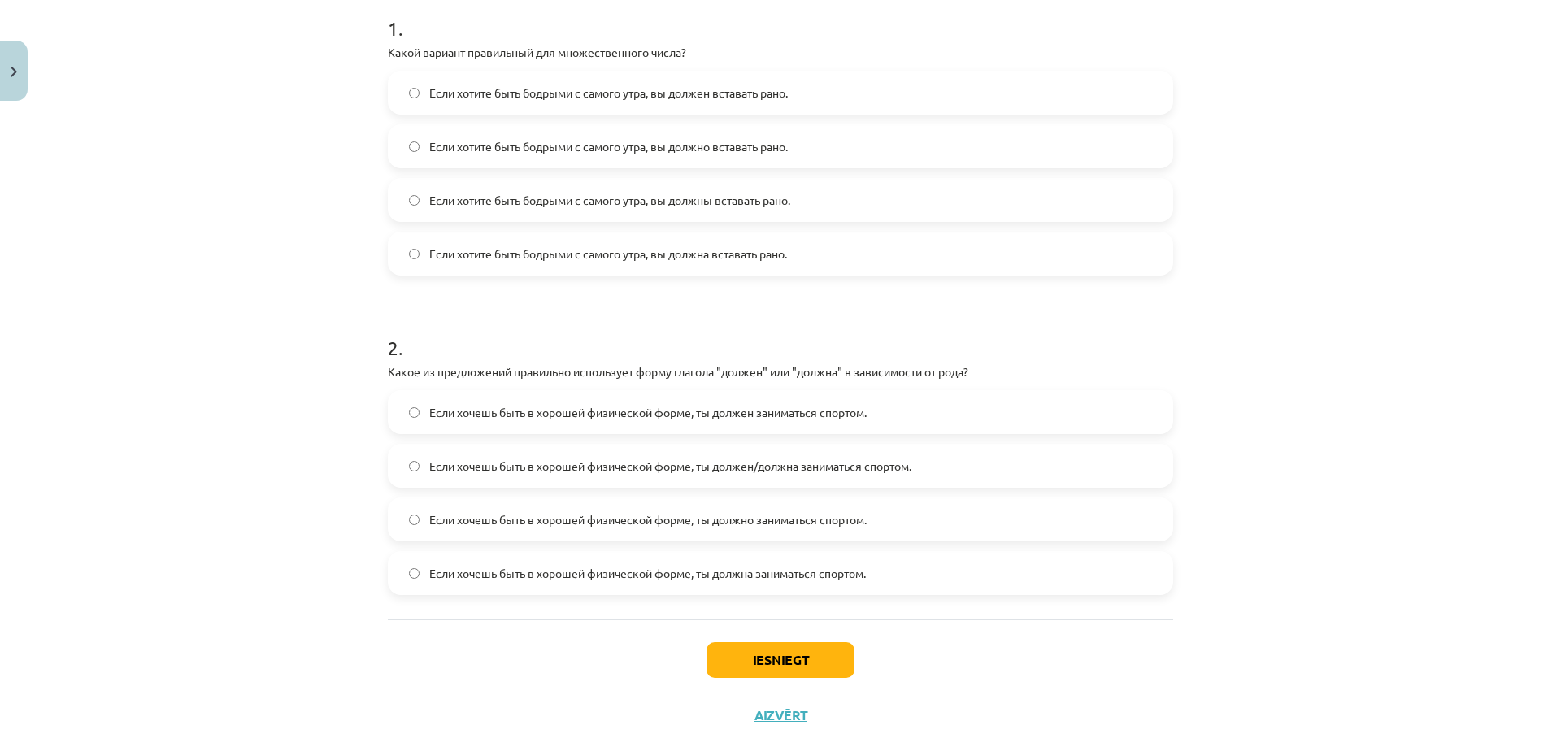
scroll to position [372, 0]
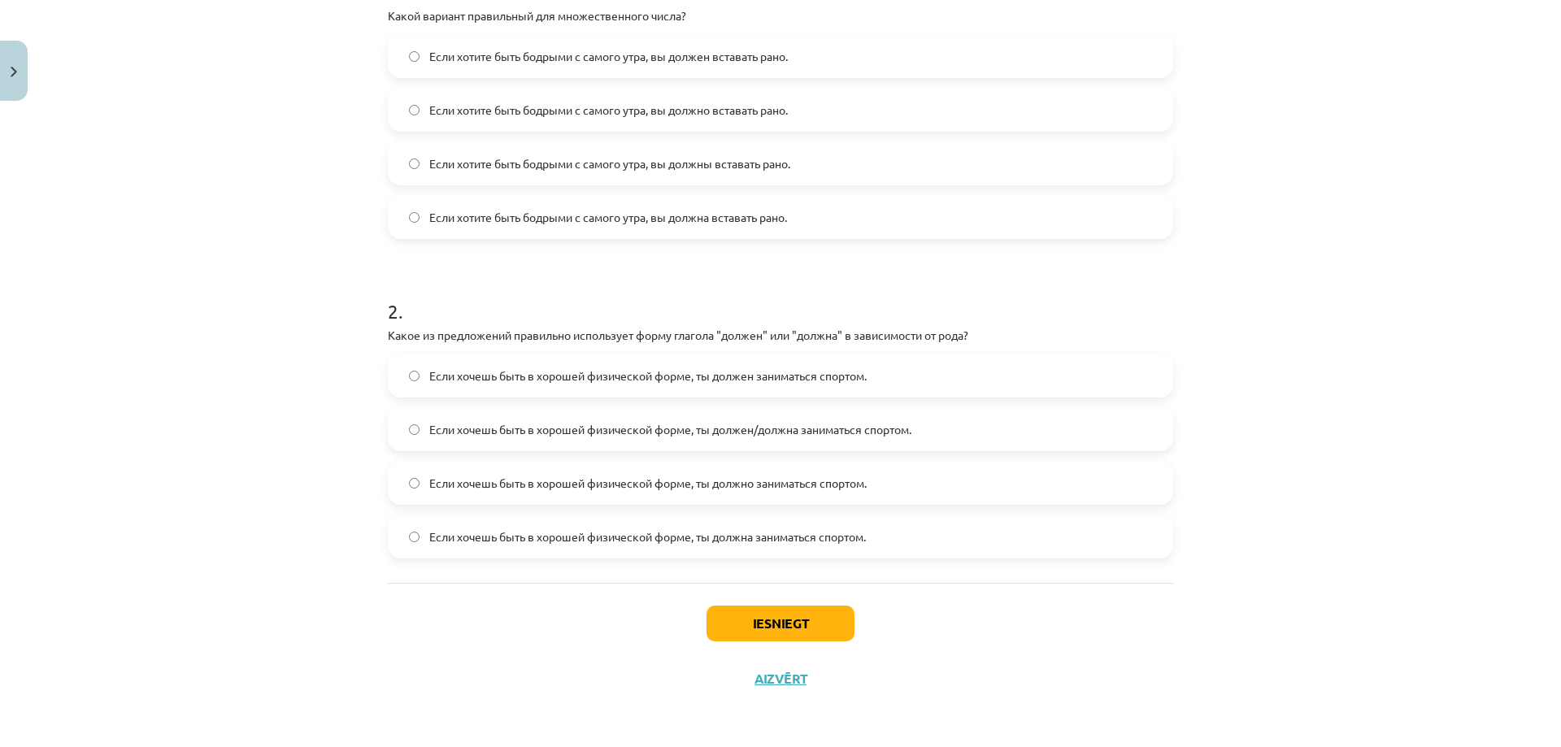
click at [754, 423] on span "Если хочешь быть в хорошей физической форме, ты должен/должна заниматься спорто…" at bounding box center [670, 429] width 482 height 17
click at [765, 625] on button "Iesniegt" at bounding box center [780, 624] width 148 height 36
click at [792, 623] on button "Iesniegt" at bounding box center [780, 624] width 148 height 36
